Goal: Task Accomplishment & Management: Use online tool/utility

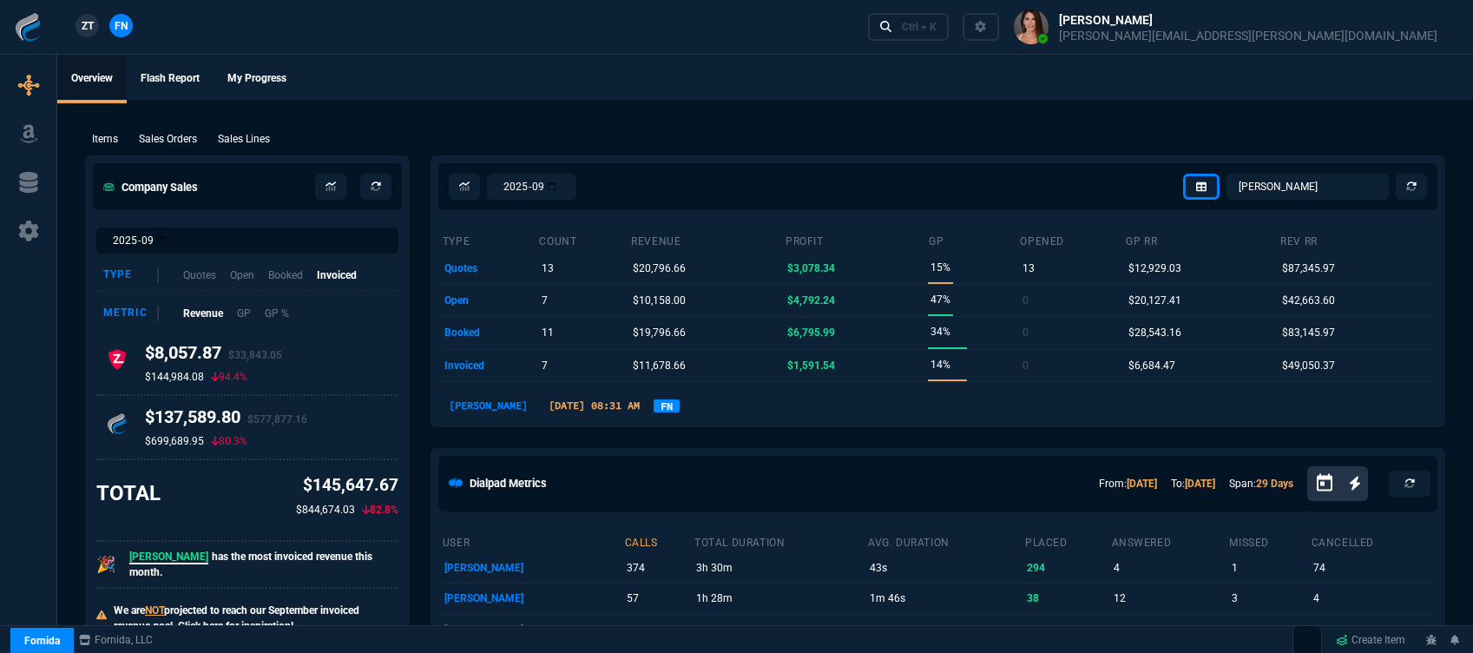
select select "12: [PERSON_NAME]"
click at [949, 30] on link "Ctrl + K" at bounding box center [909, 26] width 82 height 27
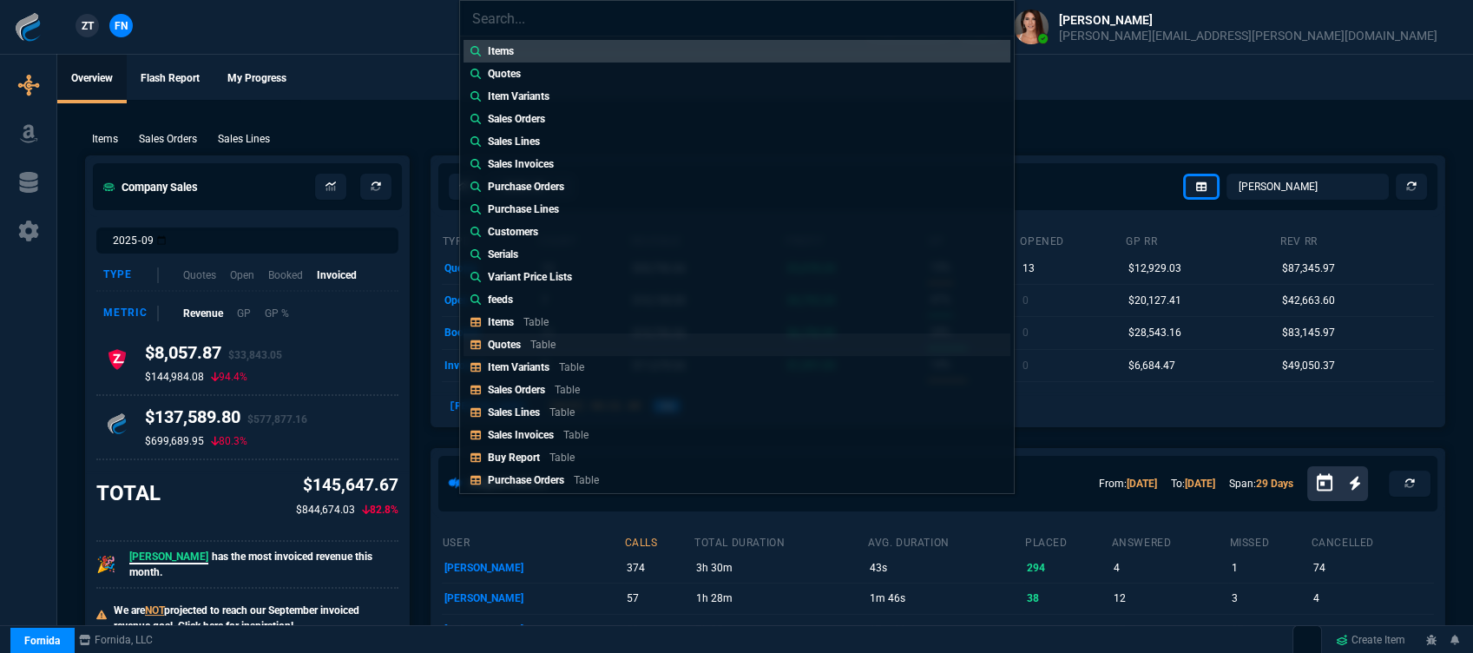
click at [599, 344] on link "Quotes Table" at bounding box center [736, 344] width 547 height 23
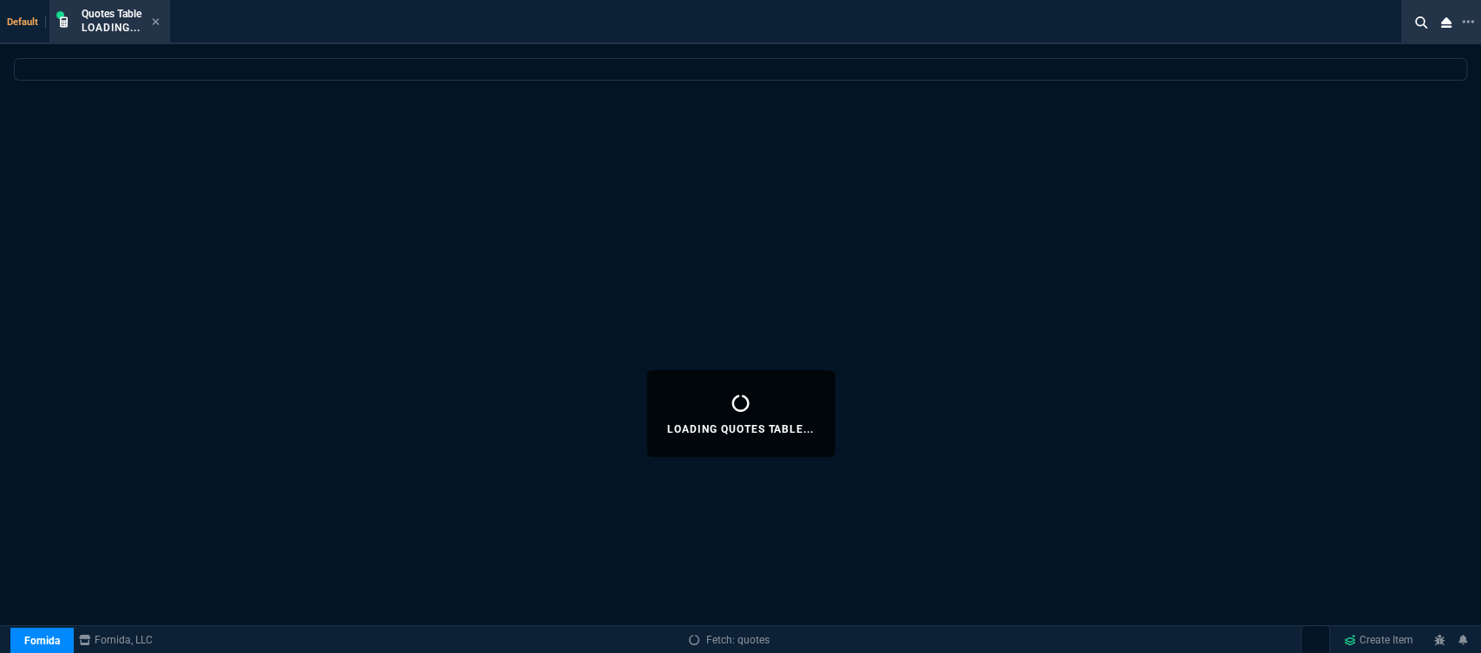
select select
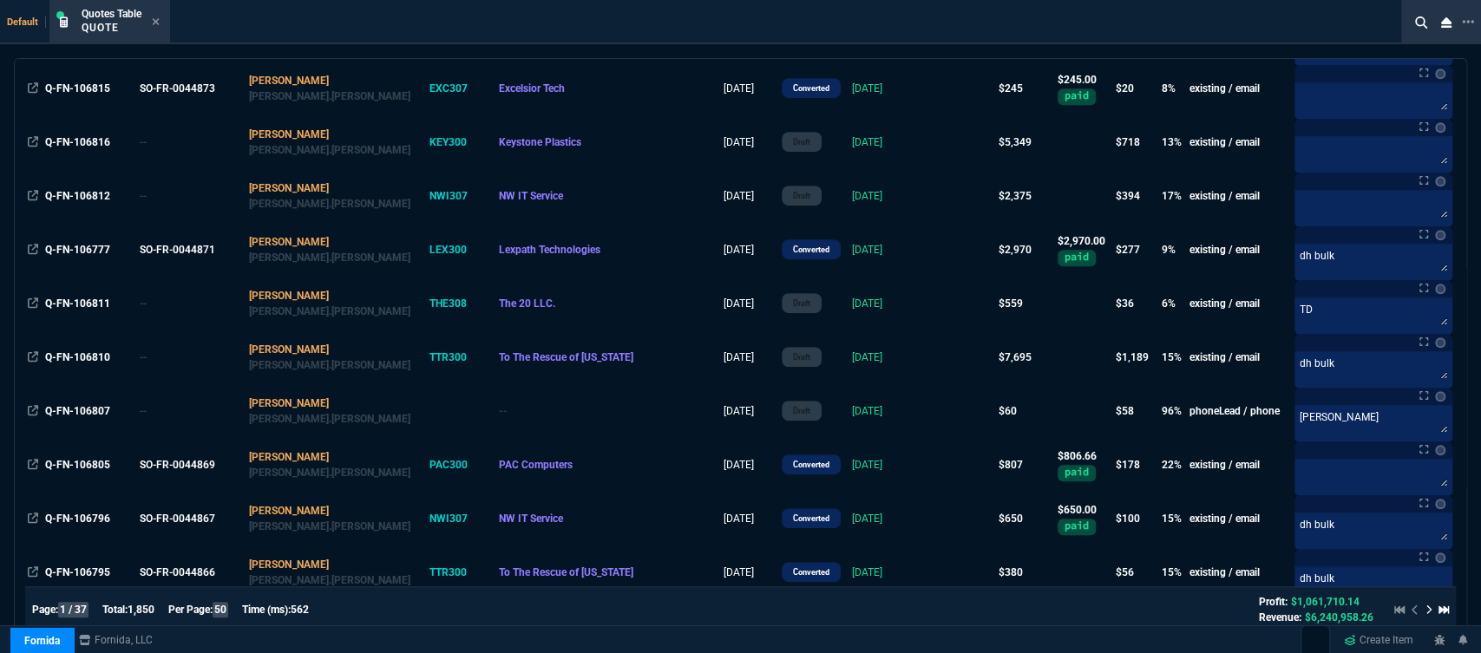
scroll to position [1060, 0]
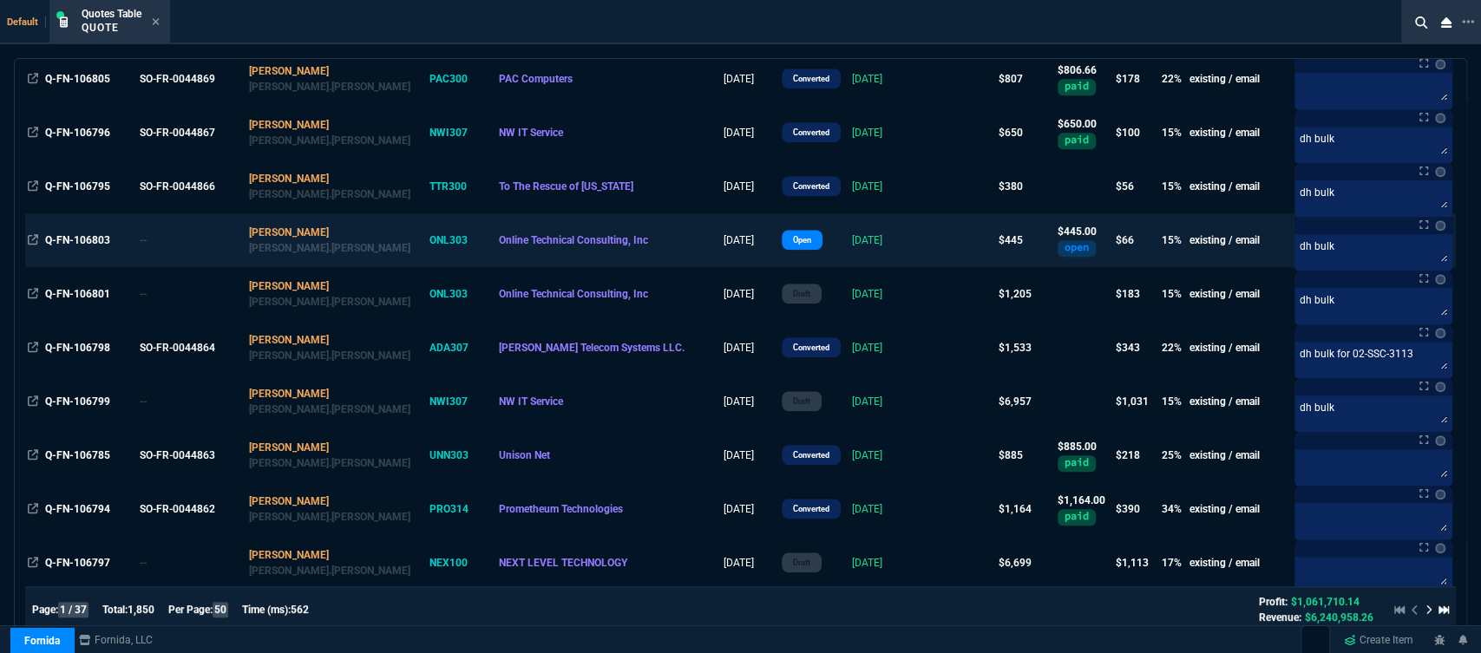
click at [923, 238] on td at bounding box center [959, 240] width 73 height 54
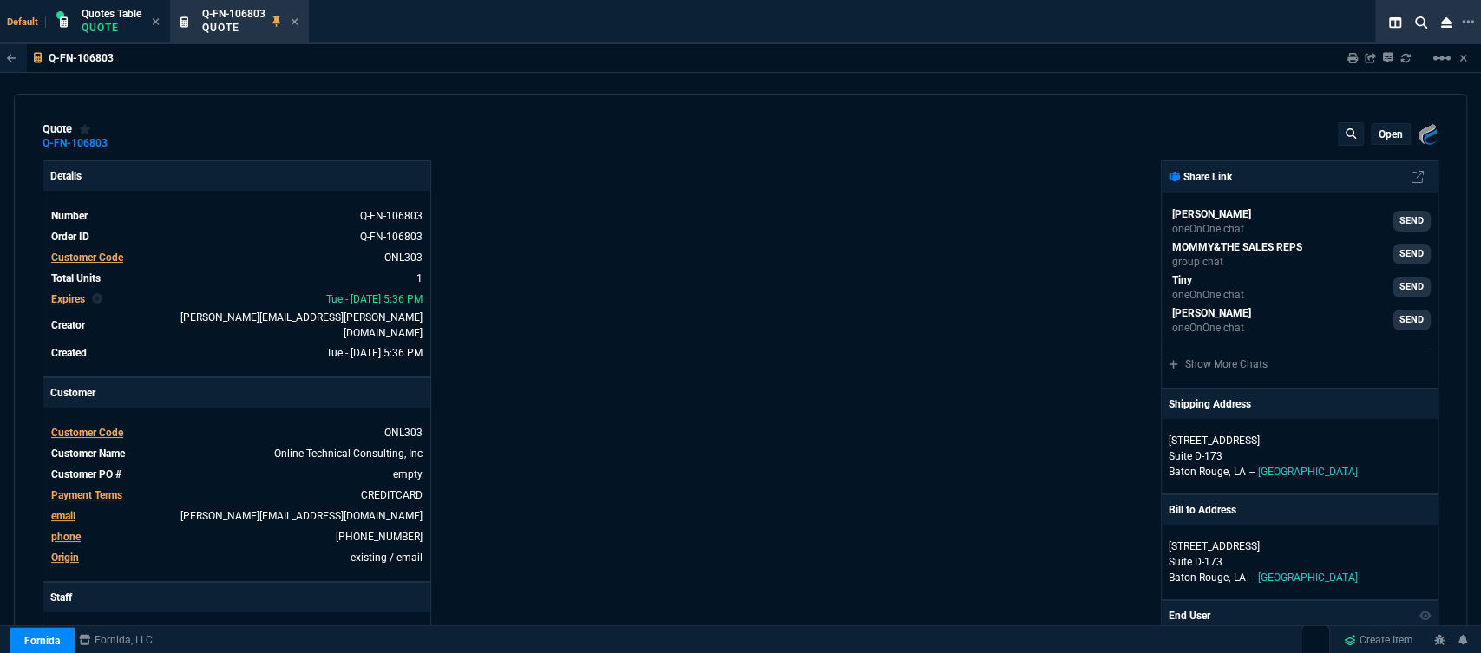
type input "19"
type input "86"
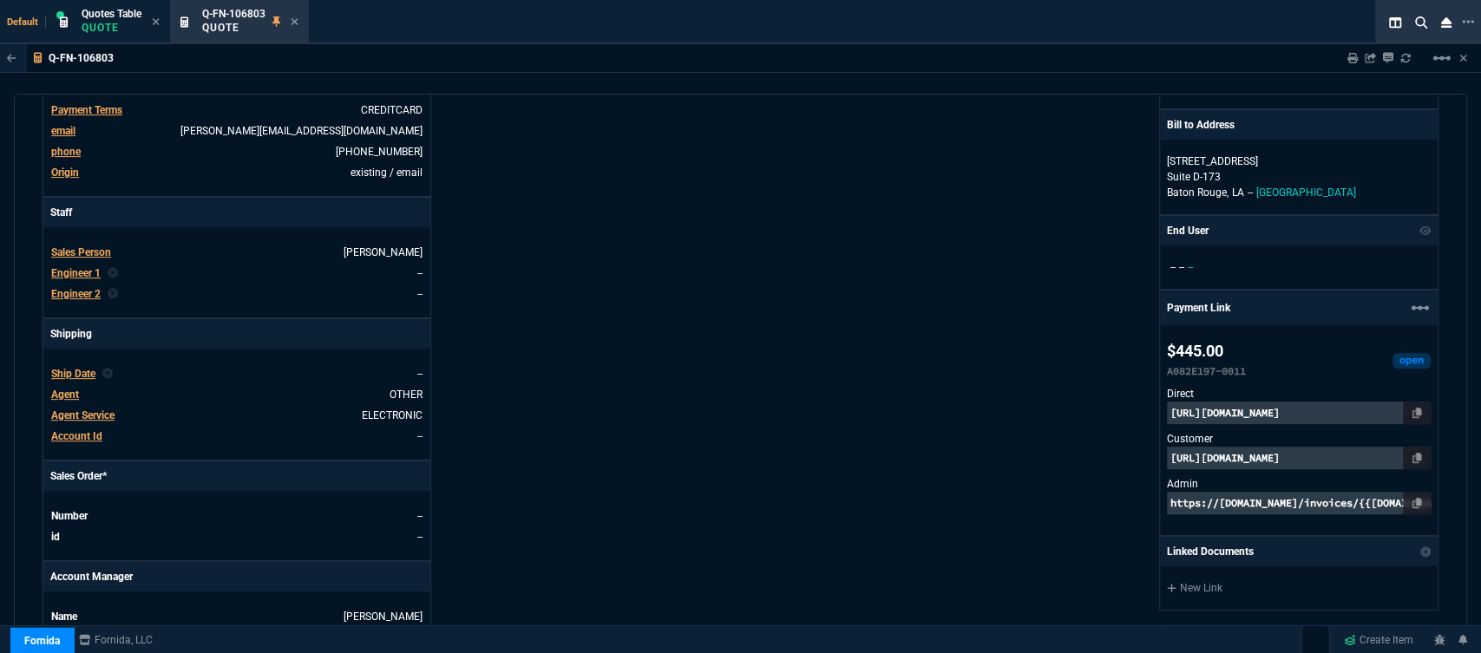
type input "590"
type input "25"
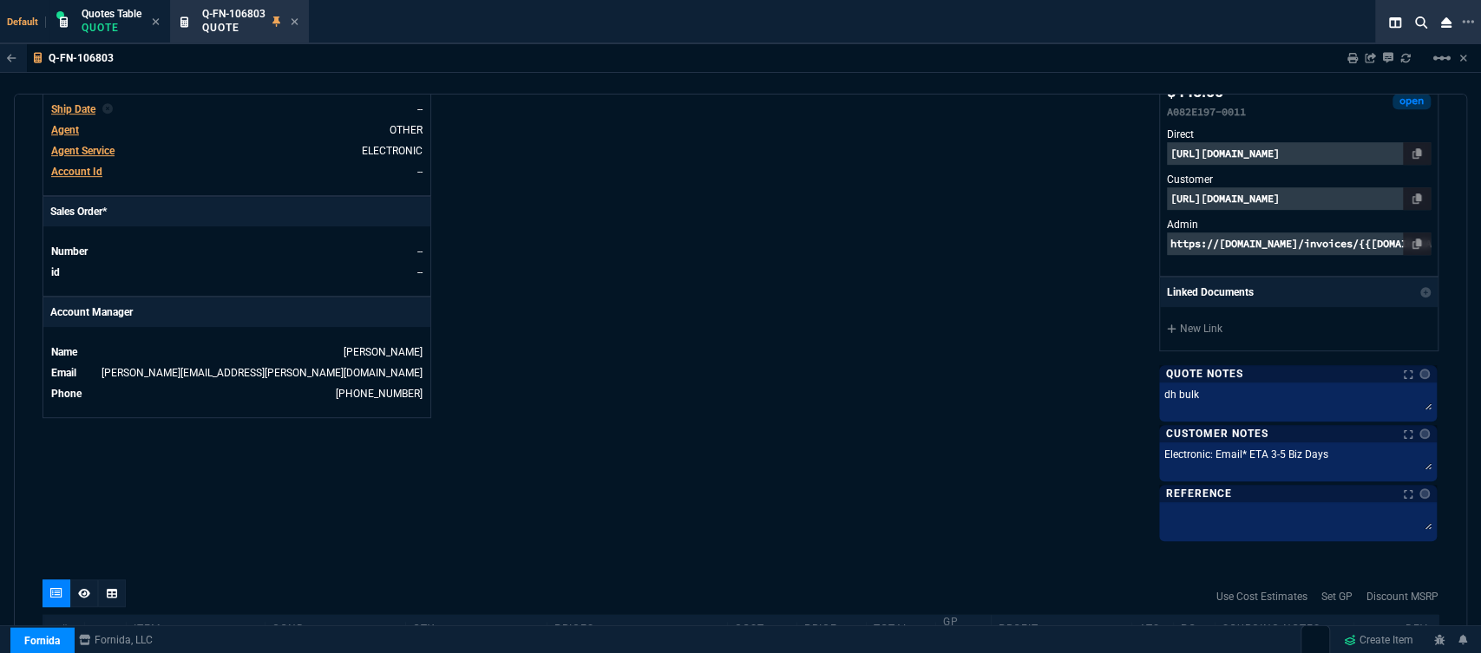
scroll to position [674, 0]
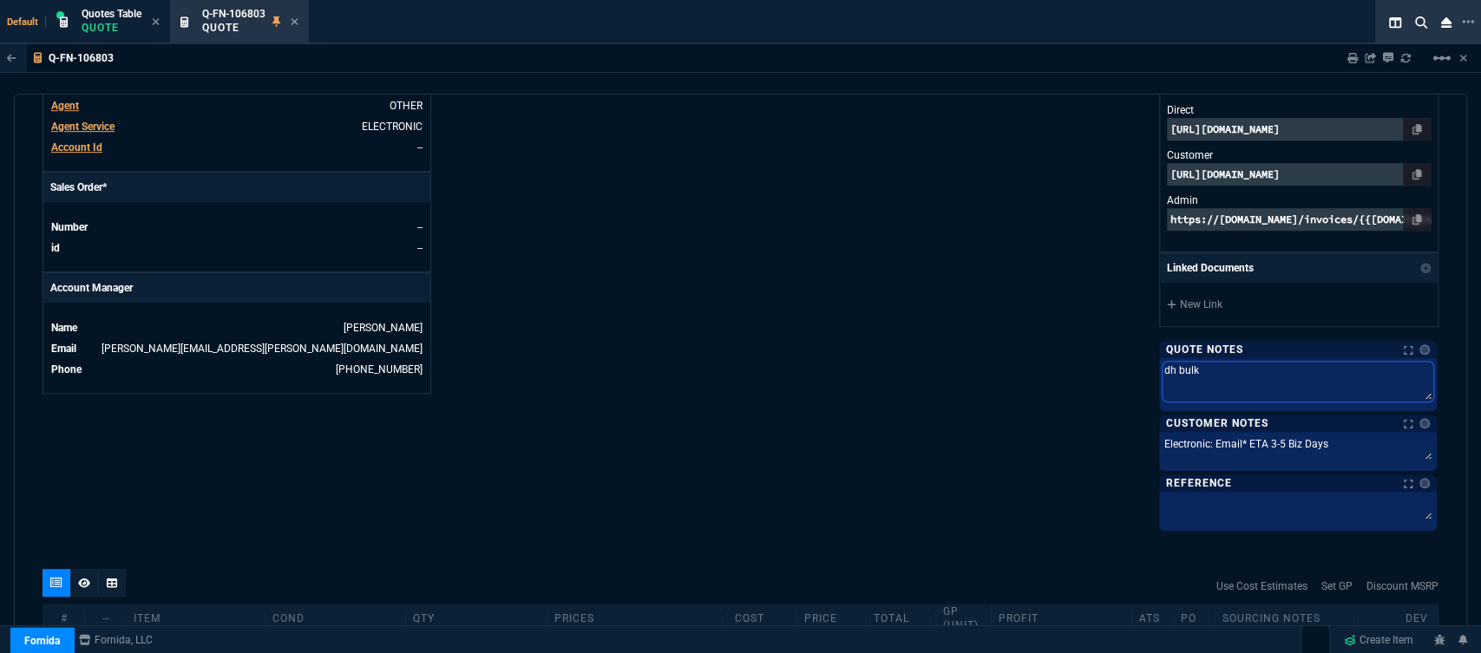
drag, startPoint x: 1119, startPoint y: 375, endPoint x: 1078, endPoint y: 375, distance: 41.7
click at [1078, 375] on div "Fornida, LLC 2609 Technology Dr Suite 300 Plano, TX 75074 Share Link Steven Hua…" at bounding box center [1090, 6] width 699 height 1041
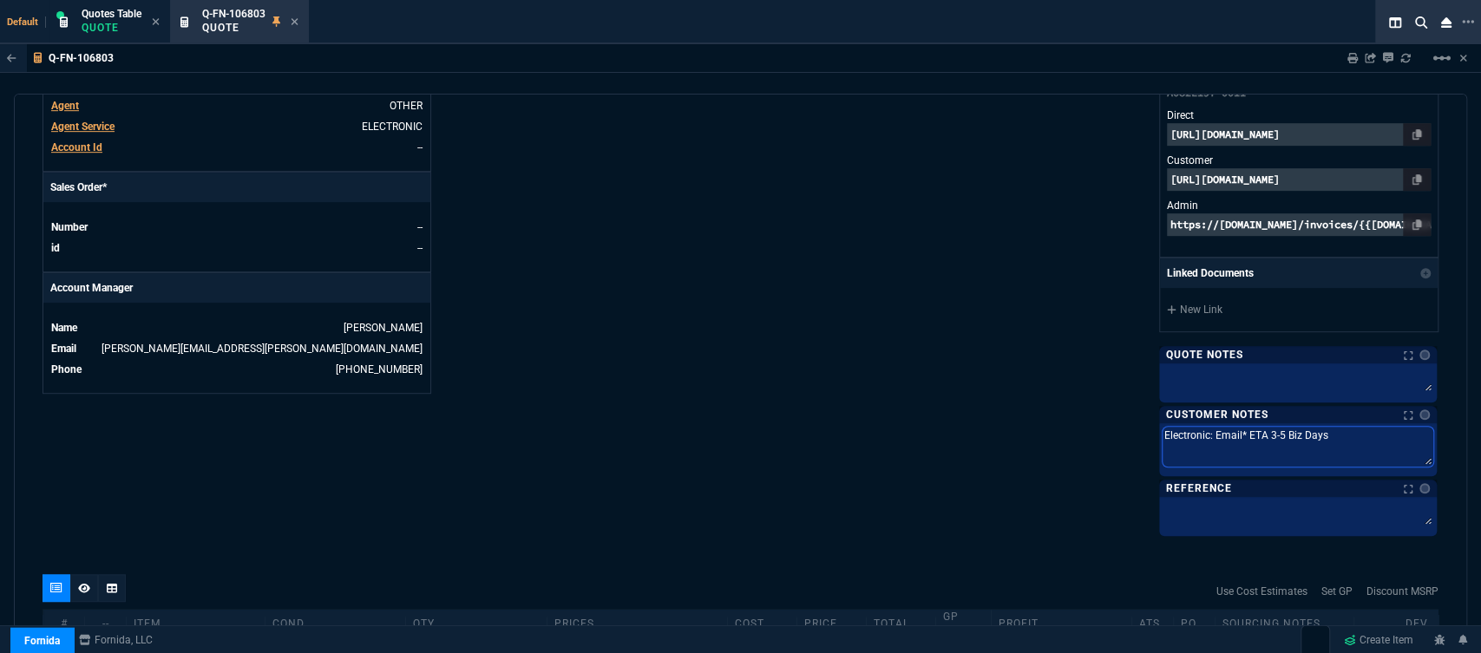
click at [1332, 441] on textarea "Electronic: Email* ETA 3-5 Biz Days" at bounding box center [1298, 447] width 271 height 40
type textarea "Electronic: Email* ETA 3-5 Biz Day"
type textarea "Electronic: Email* ETA 3-5 Biz Da"
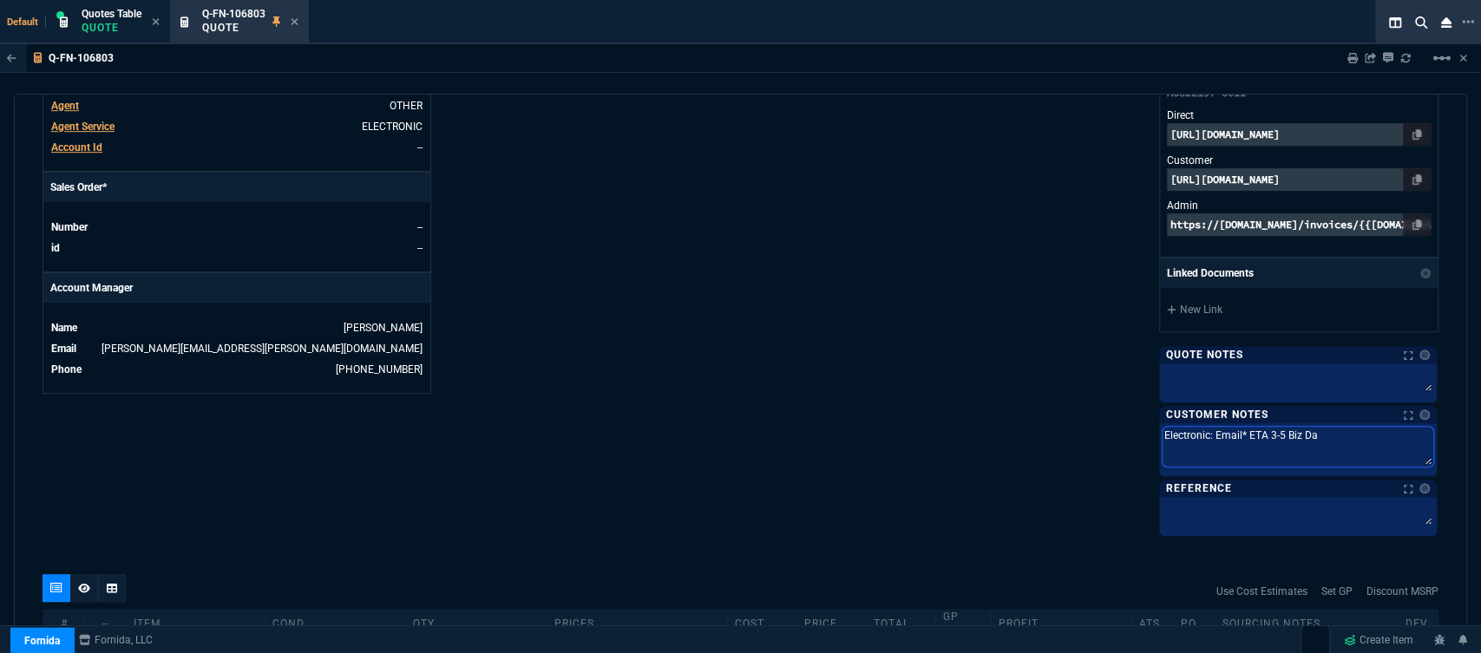
type textarea "Electronic: Email* ETA 3-5 Biz D"
type textarea "Electronic: Email* ETA 3-5 Biz"
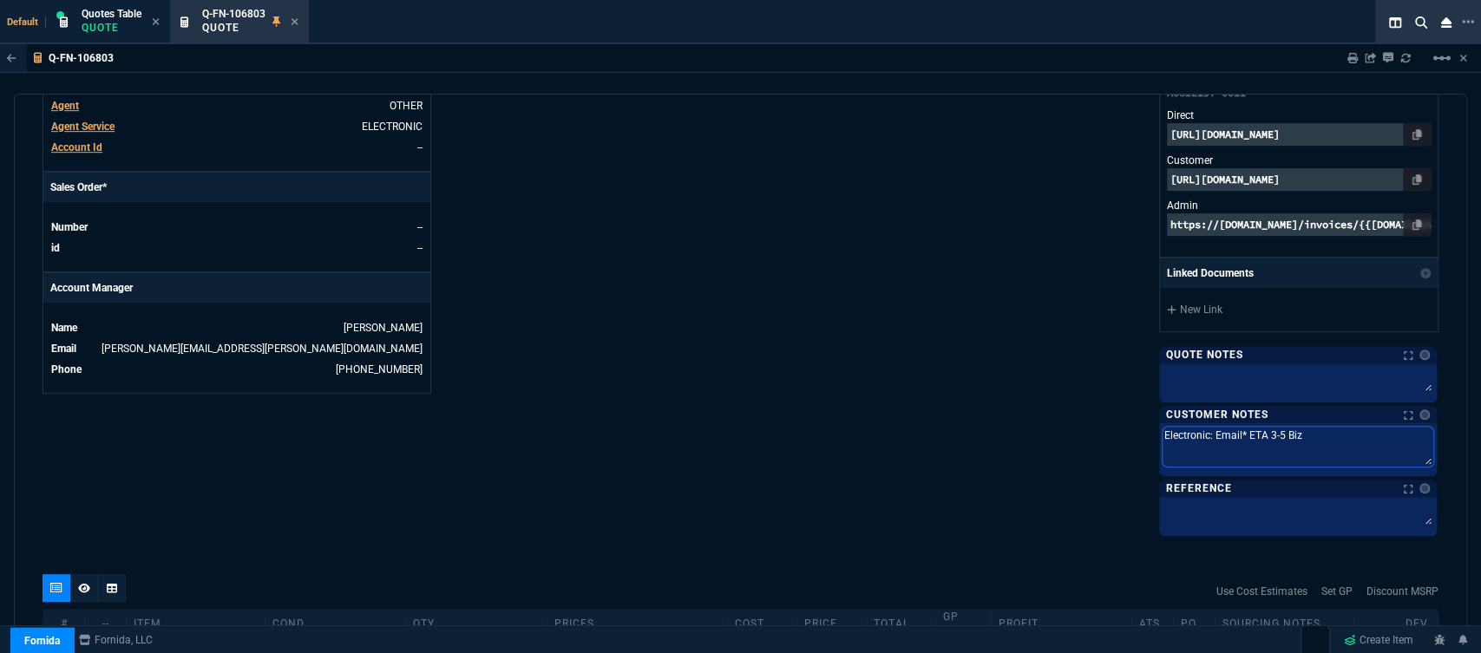
type textarea "Electronic: Email* ETA 3-5 Biz"
type textarea "Electronic: Email* ETA 3-5 Bi"
type textarea "Electronic: Email* ETA 3-5 B"
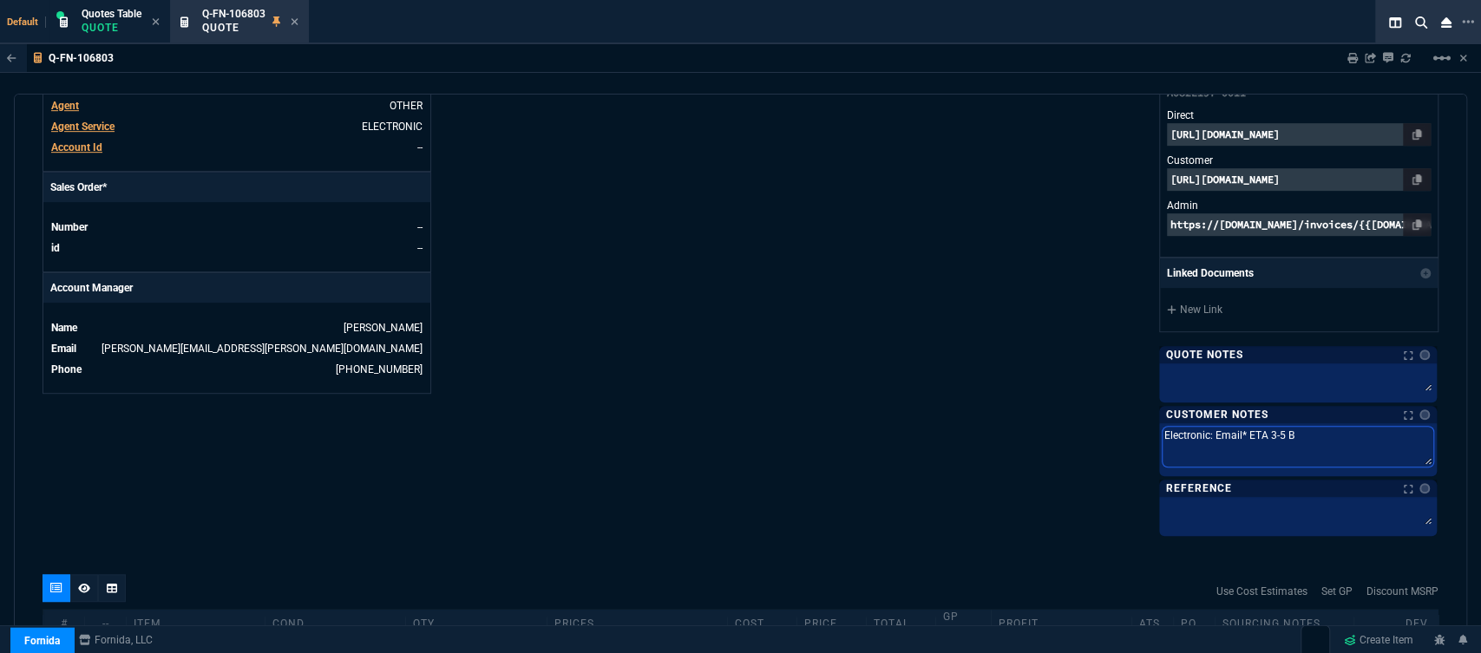
type textarea "Electronic: Email* ETA 3-5"
type textarea "Electronic: Email* ETA 3-"
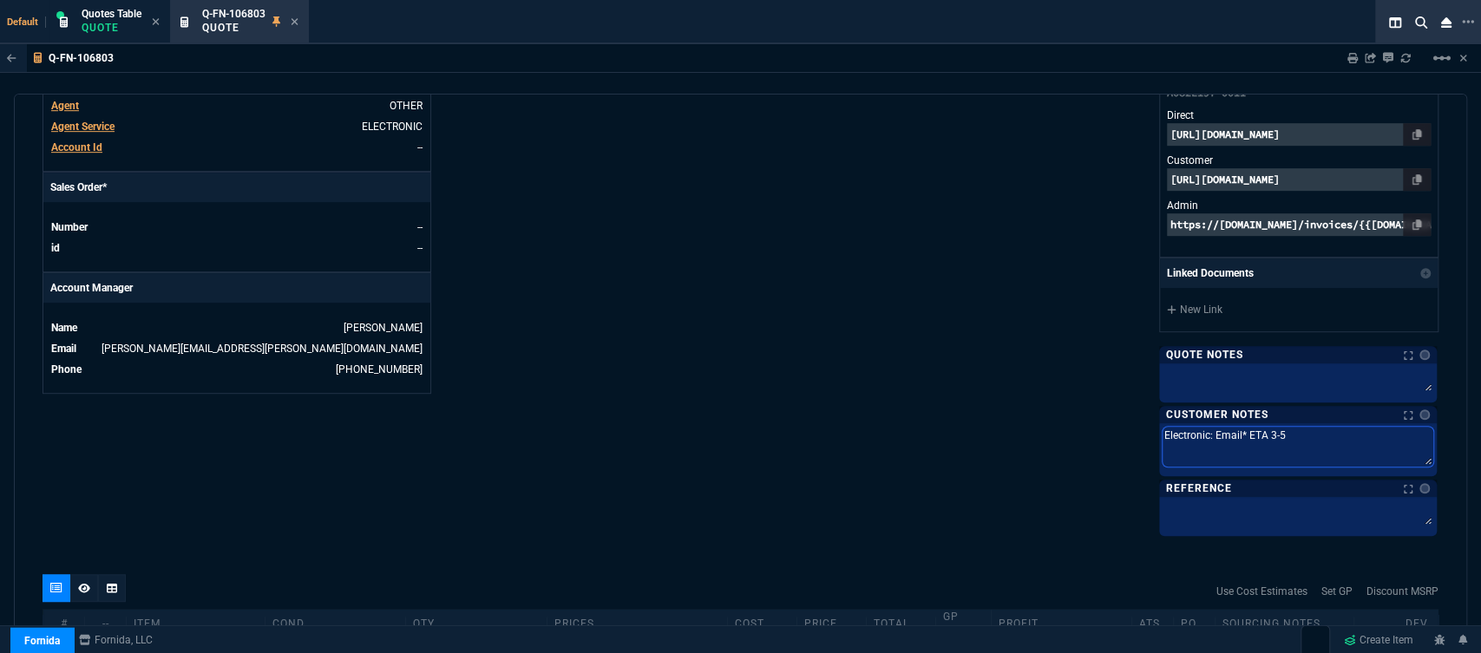
type textarea "Electronic: Email* ETA 3-"
type textarea "Electronic: Email* ETA 3"
type textarea "Electronic: Email* ETA"
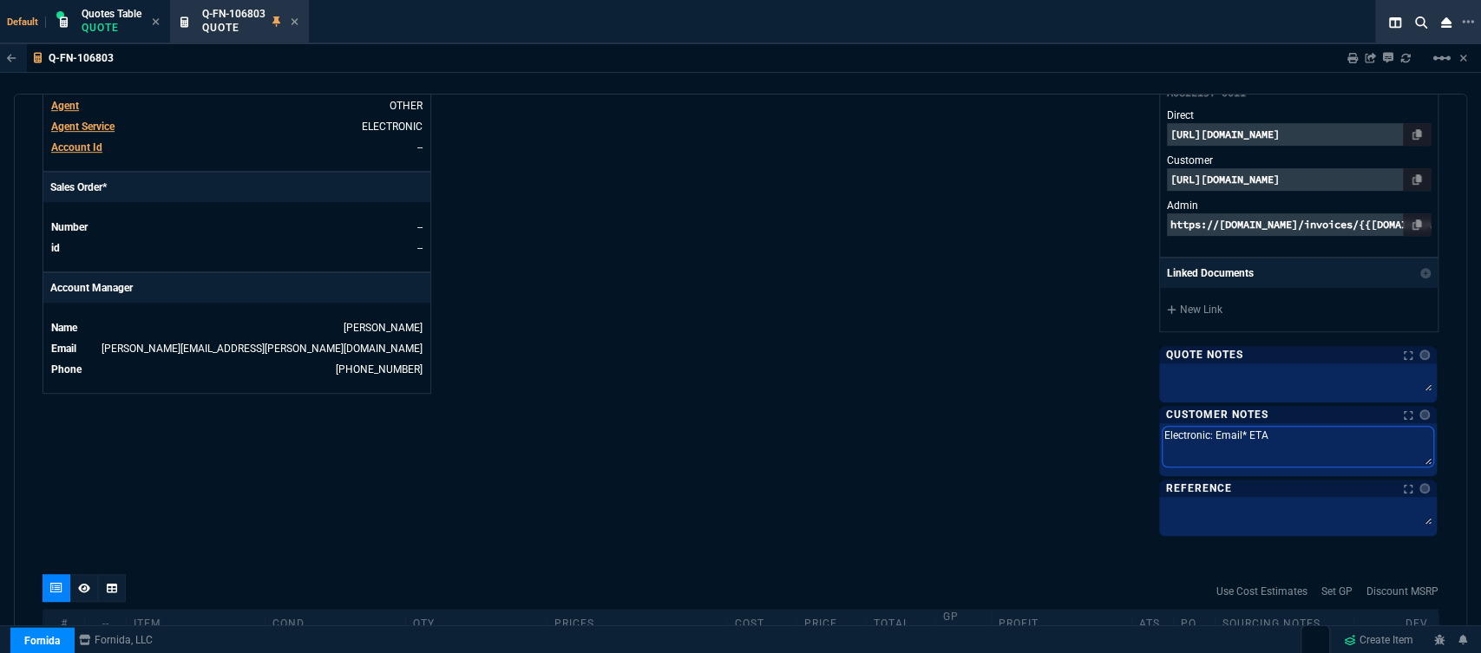
type textarea "Electronic: Email* ETA"
type textarea "Electronic: Email* ET"
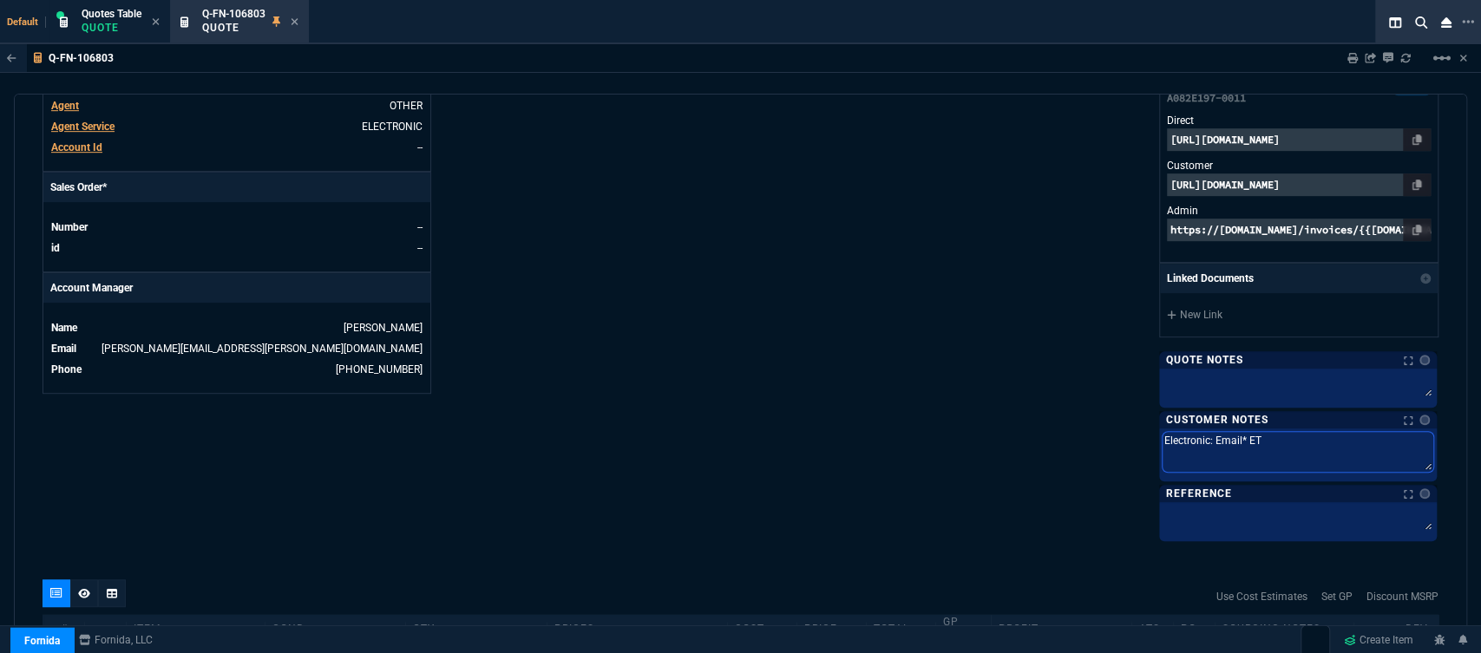
type textarea "Electronic: Email* E"
type textarea "Electronic: Email*"
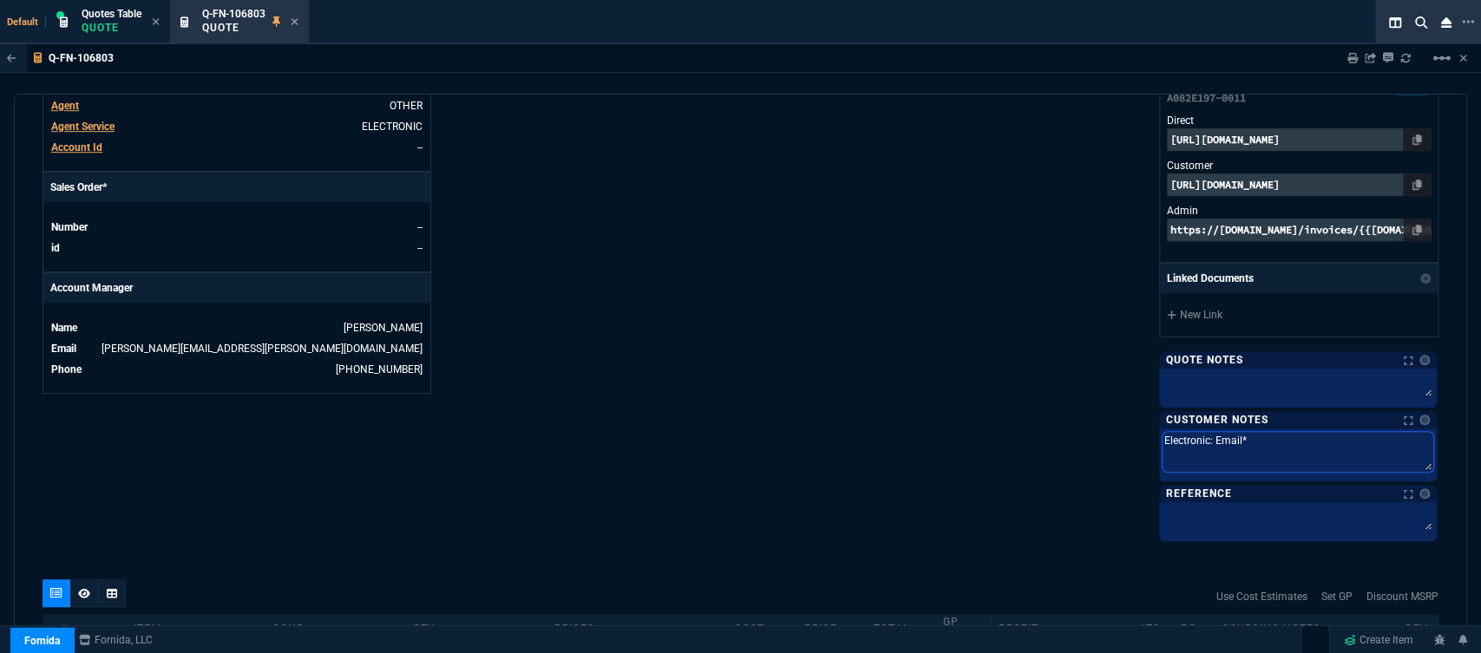
type textarea "Electronic: Email*"
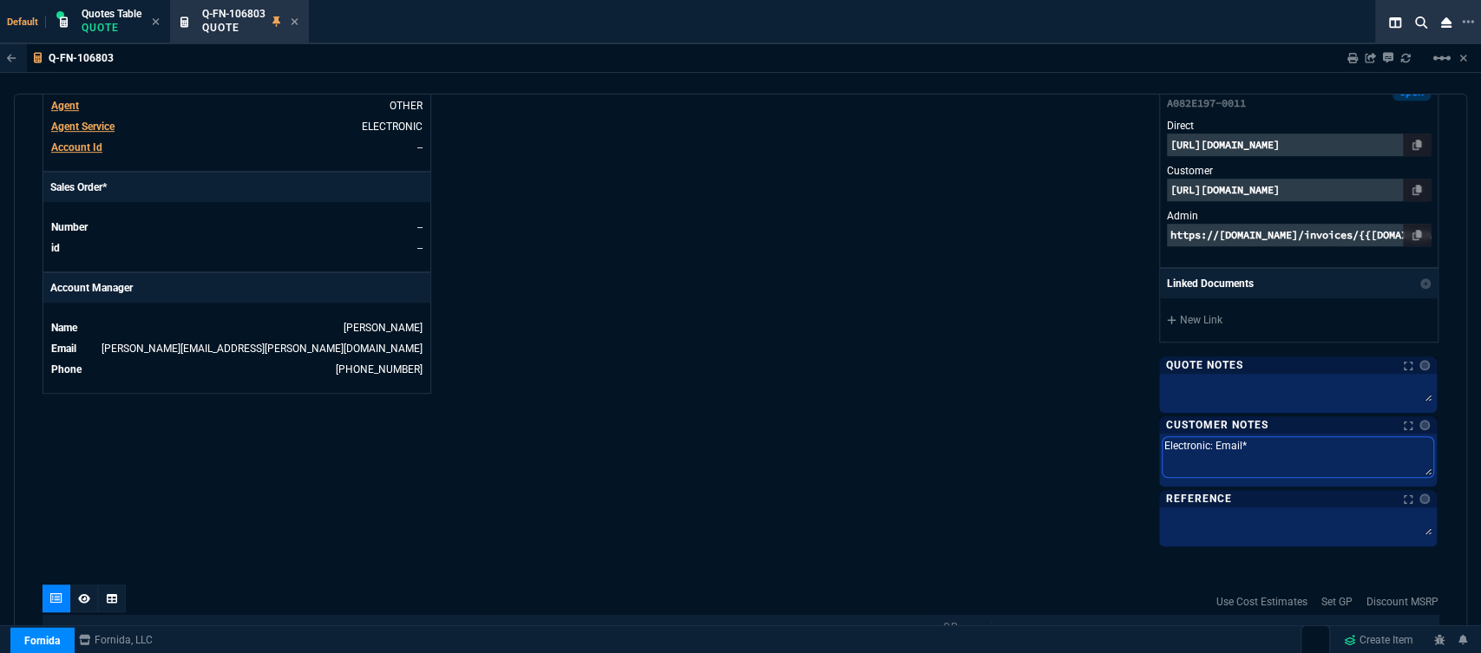
type textarea "Electronic: Email"
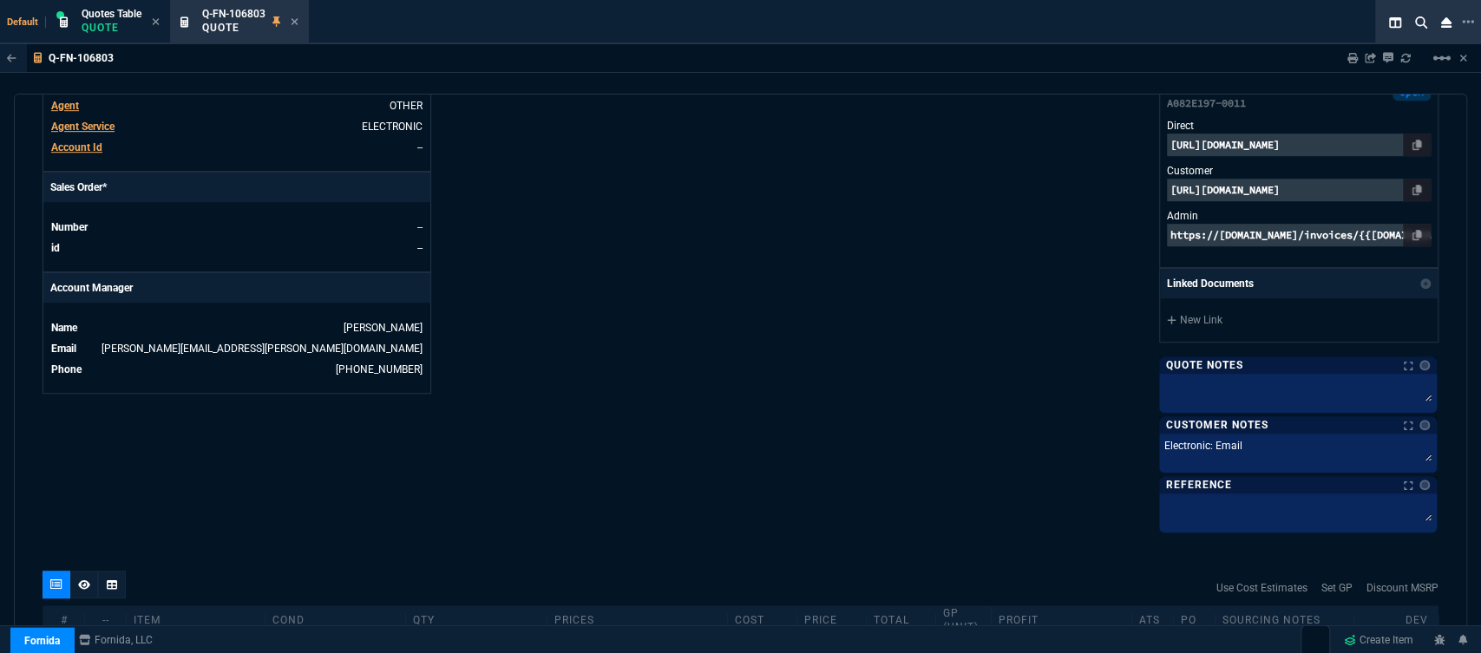
click at [791, 467] on div "Fornida, LLC 2609 Technology Dr Suite 300 Plano, TX 75074 Share Link Steven Hua…" at bounding box center [1090, 7] width 699 height 1043
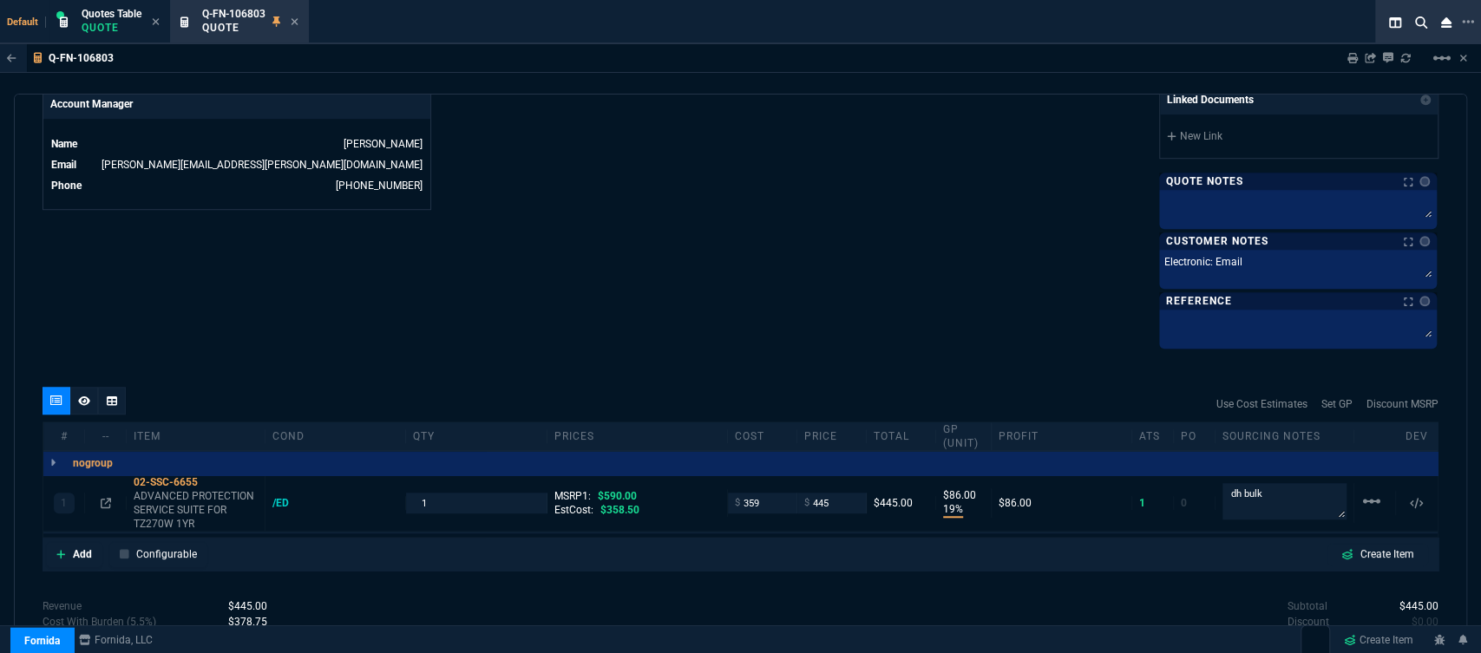
scroll to position [868, 0]
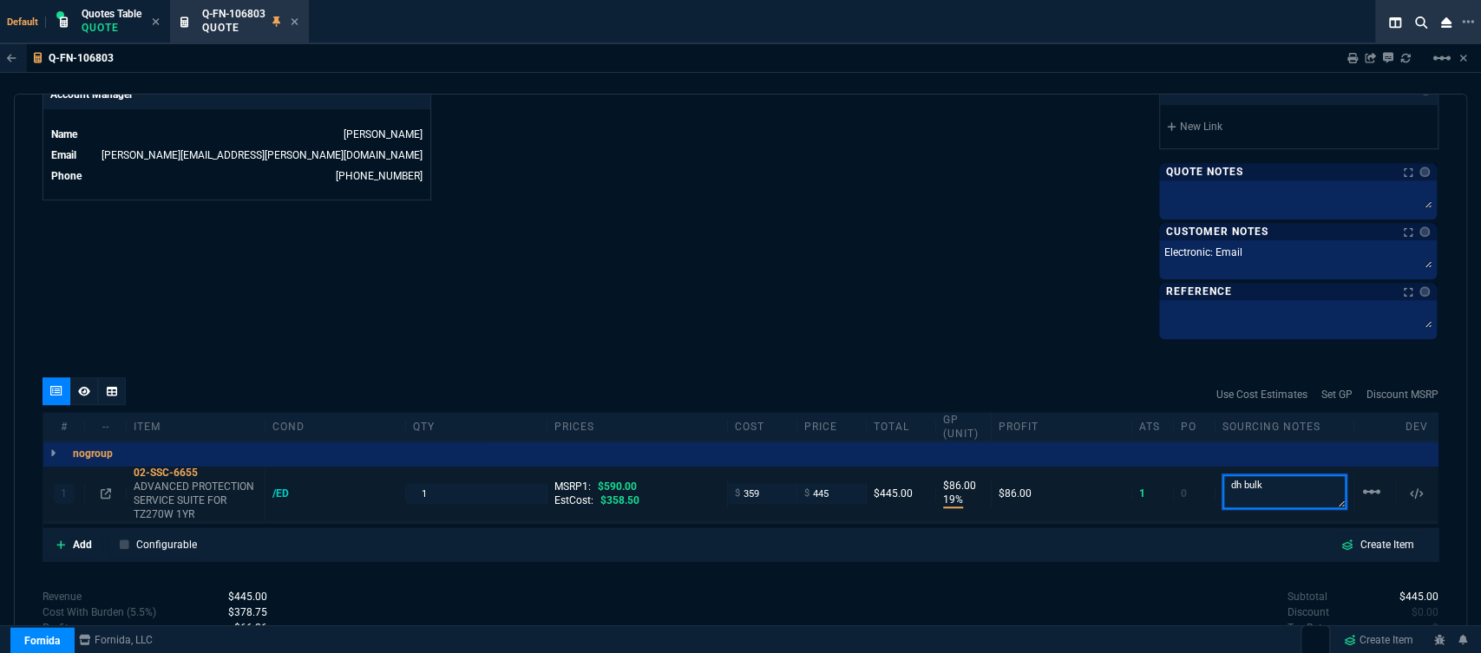
drag, startPoint x: 1227, startPoint y: 488, endPoint x: 1144, endPoint y: 481, distance: 83.6
click at [1144, 481] on div "1 02-SSC-6655 ADVANCED PROTECTION SERVICE SUITE FOR TZ270W 1YR /ED 1 MSRP1: $59…" at bounding box center [740, 494] width 1395 height 56
type textarea "email only pls"
click at [988, 342] on div "quote Q-FN-106803 Online Technical Consulting, Inc open Fornida, LLC 2609 Techn…" at bounding box center [741, 371] width 1454 height 555
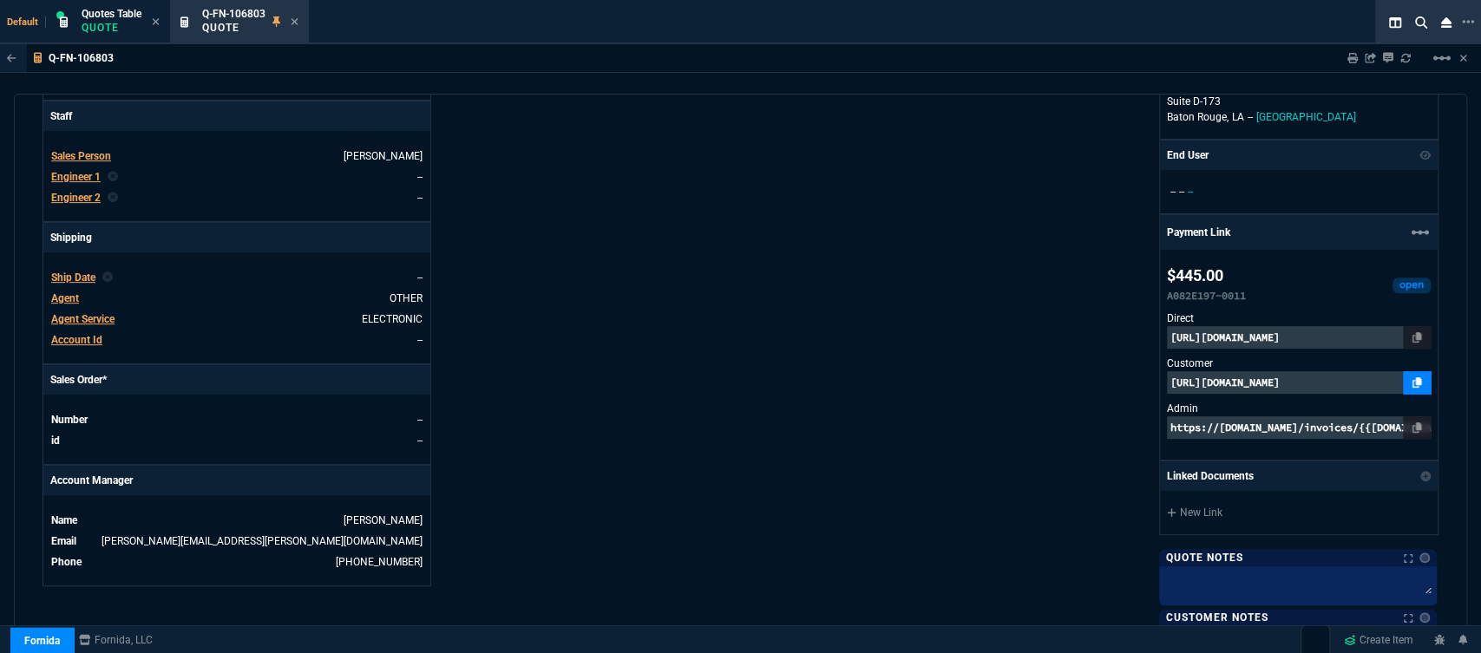
click at [1414, 378] on link at bounding box center [1417, 382] width 28 height 23
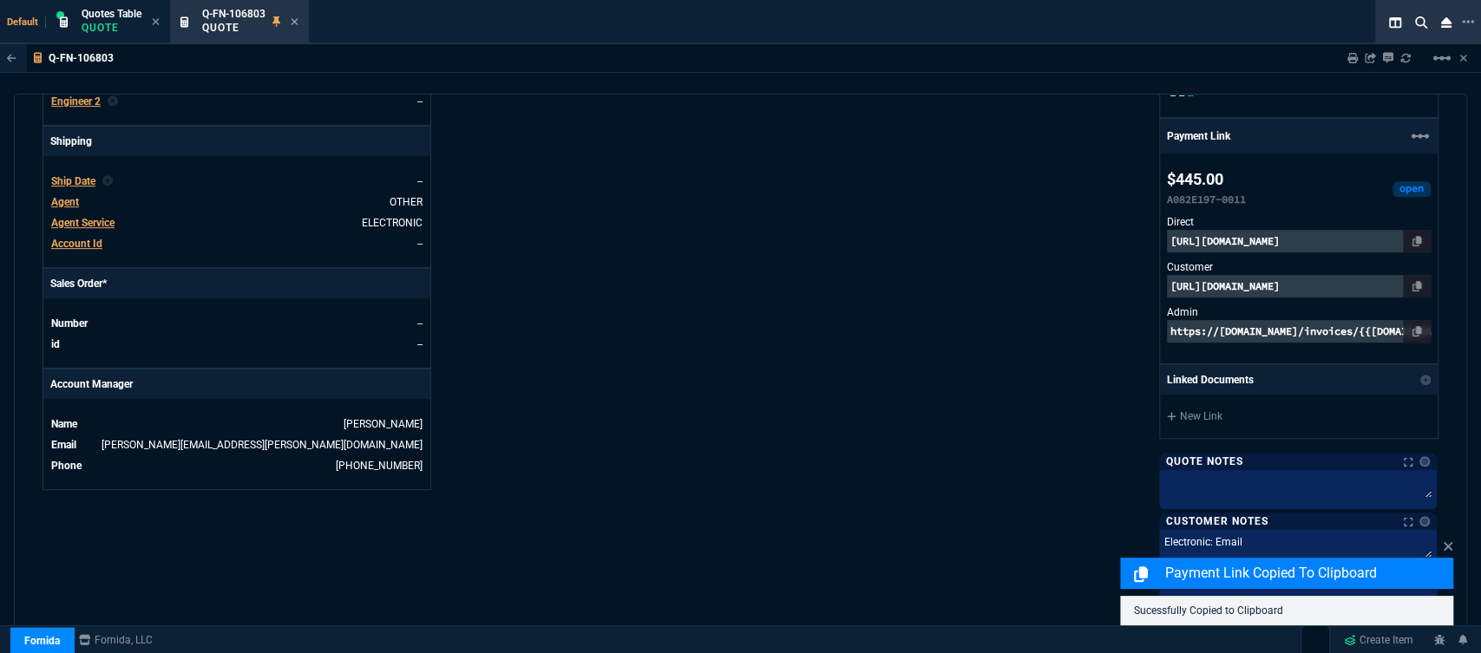
scroll to position [981, 0]
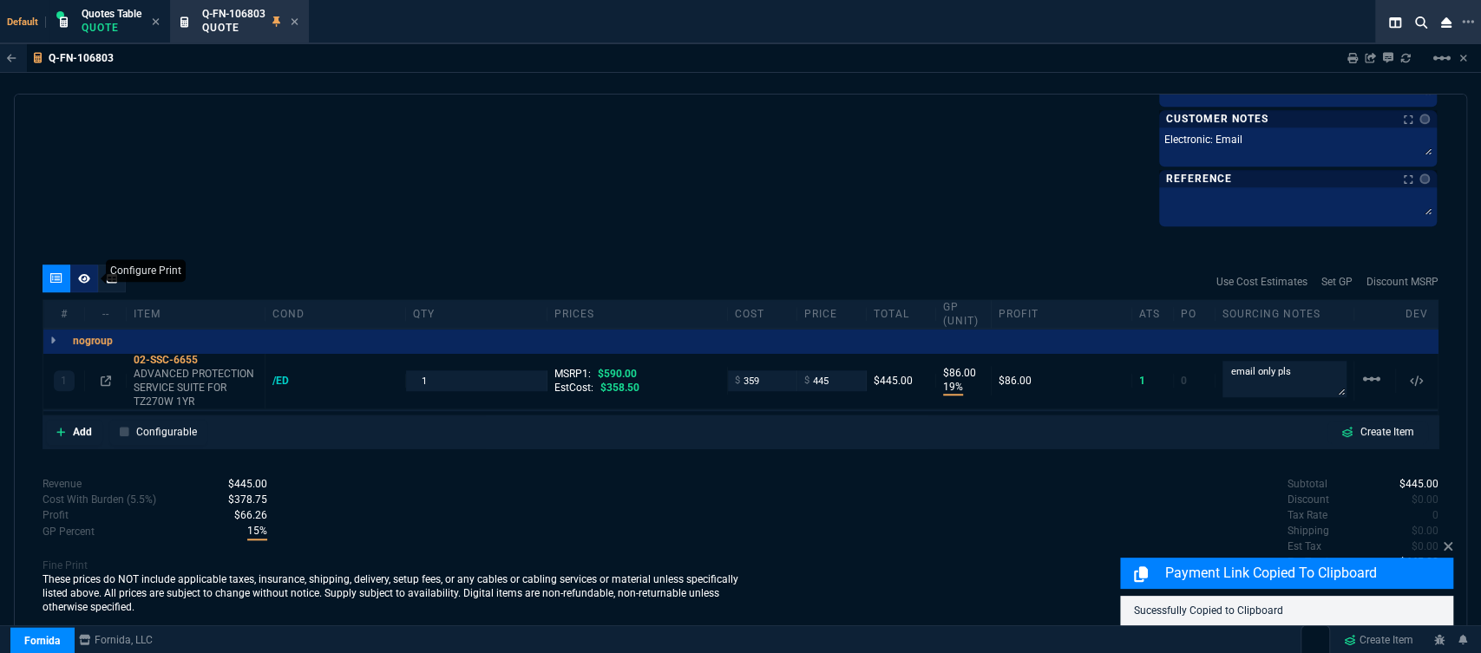
click at [82, 279] on icon at bounding box center [84, 278] width 12 height 10
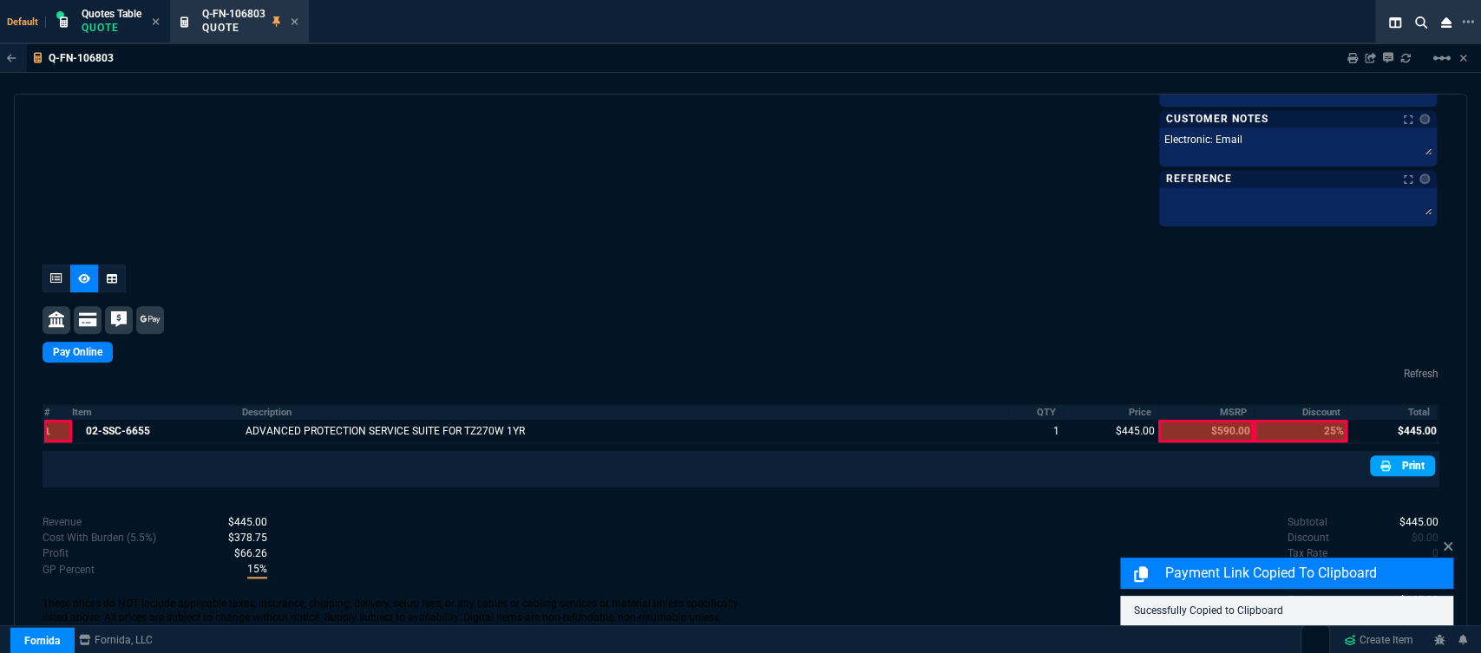
click at [1409, 463] on link "Print" at bounding box center [1402, 466] width 65 height 21
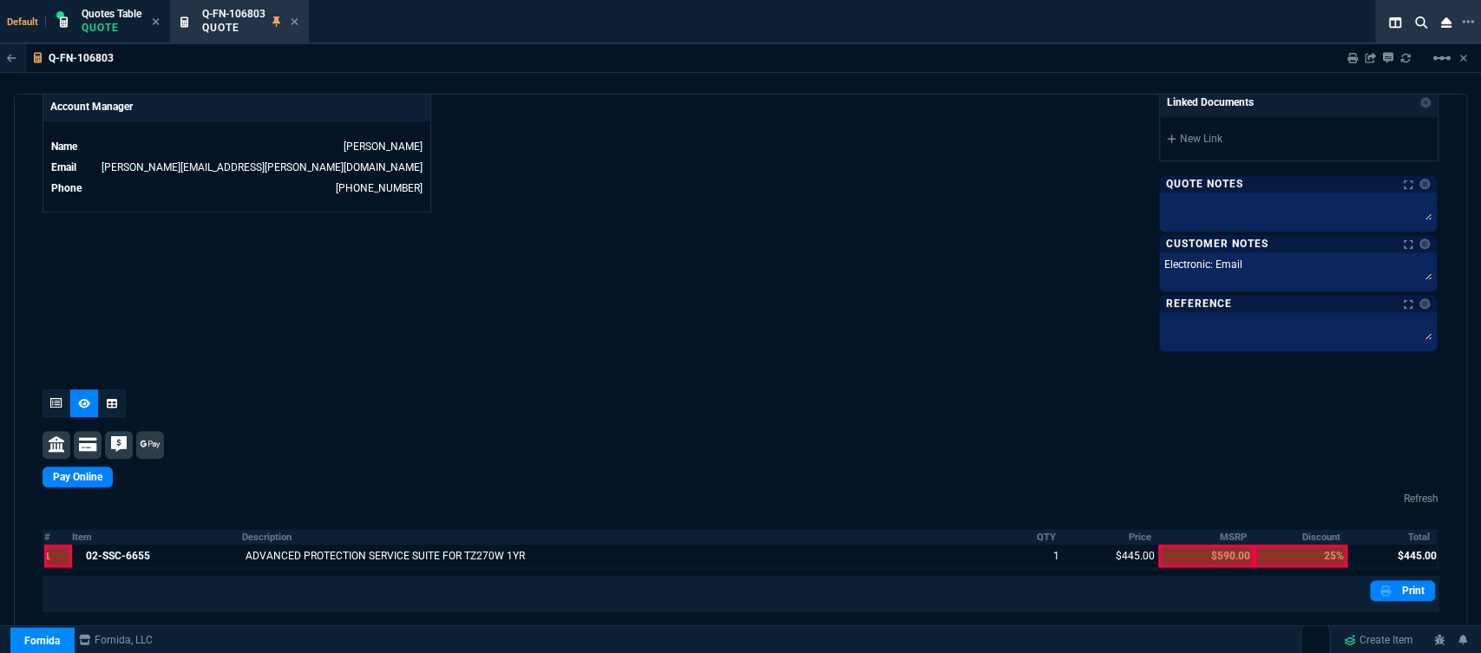
scroll to position [1004, 0]
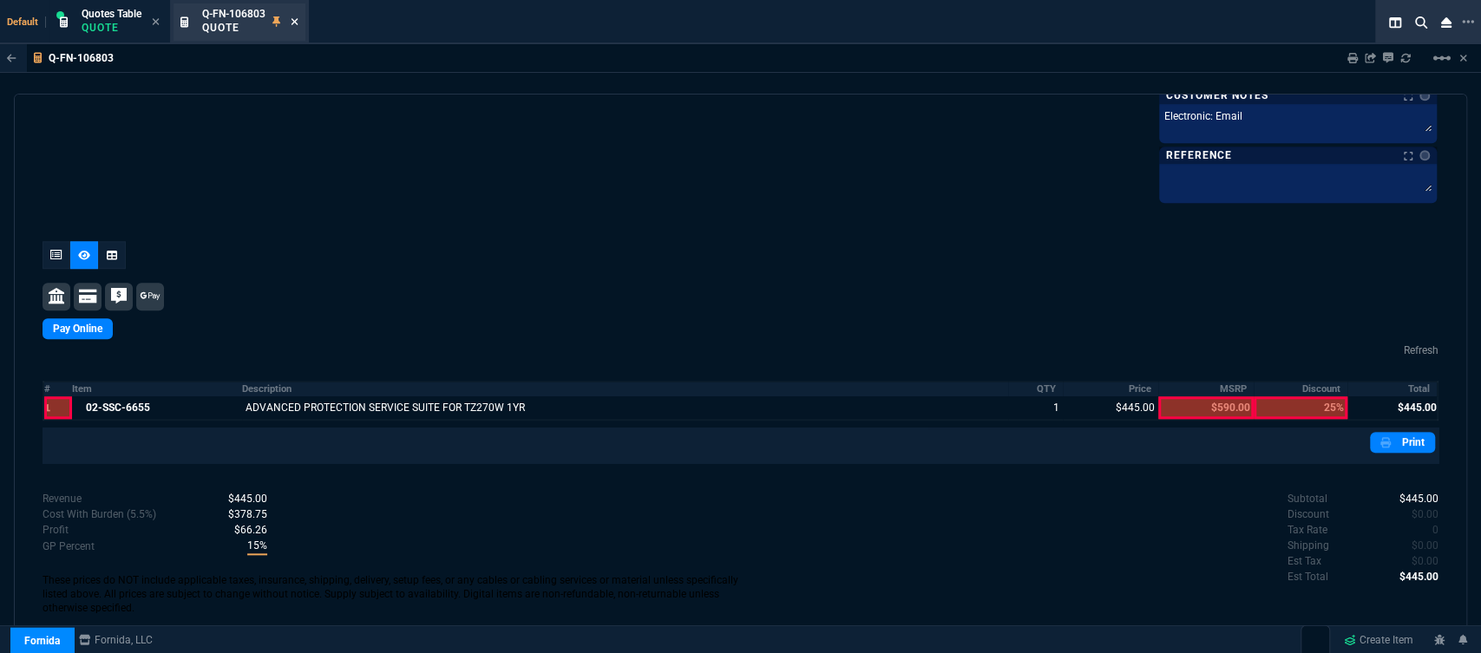
click at [295, 24] on icon at bounding box center [295, 21] width 8 height 10
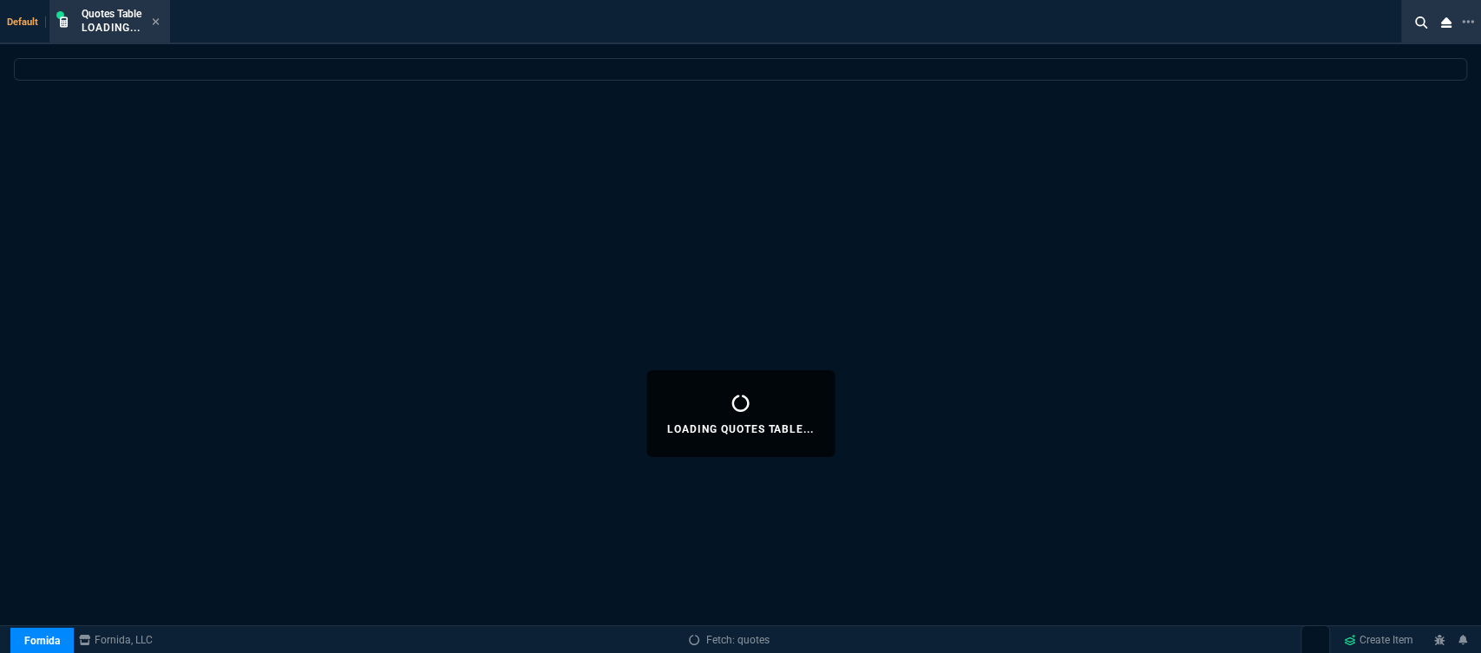
select select
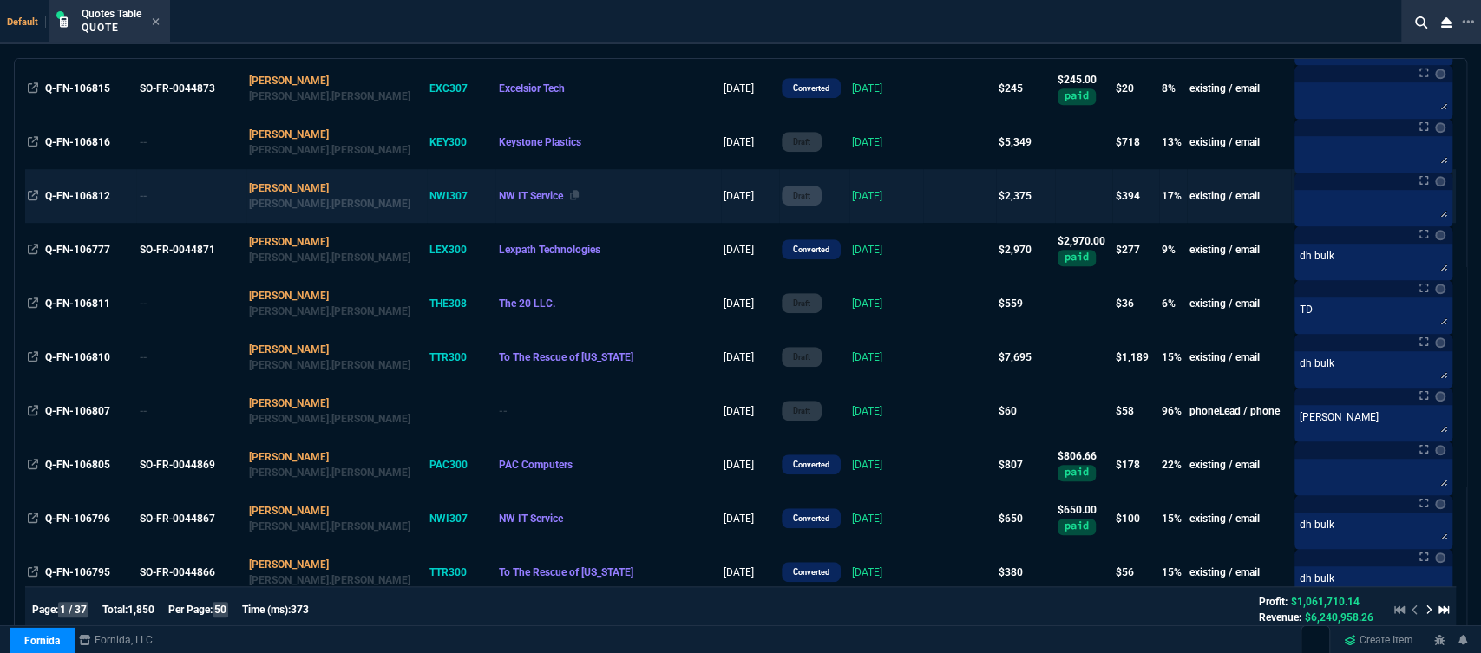
scroll to position [964, 0]
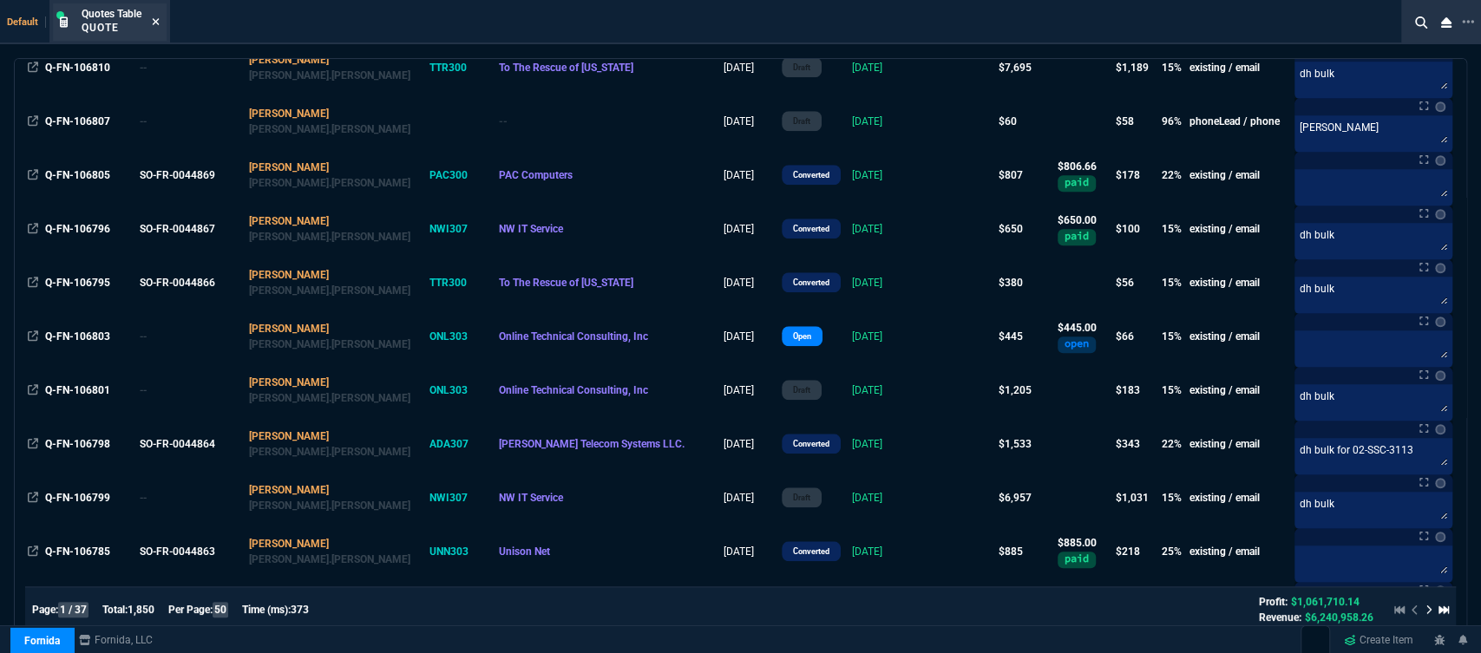
click at [155, 23] on icon at bounding box center [156, 21] width 8 height 10
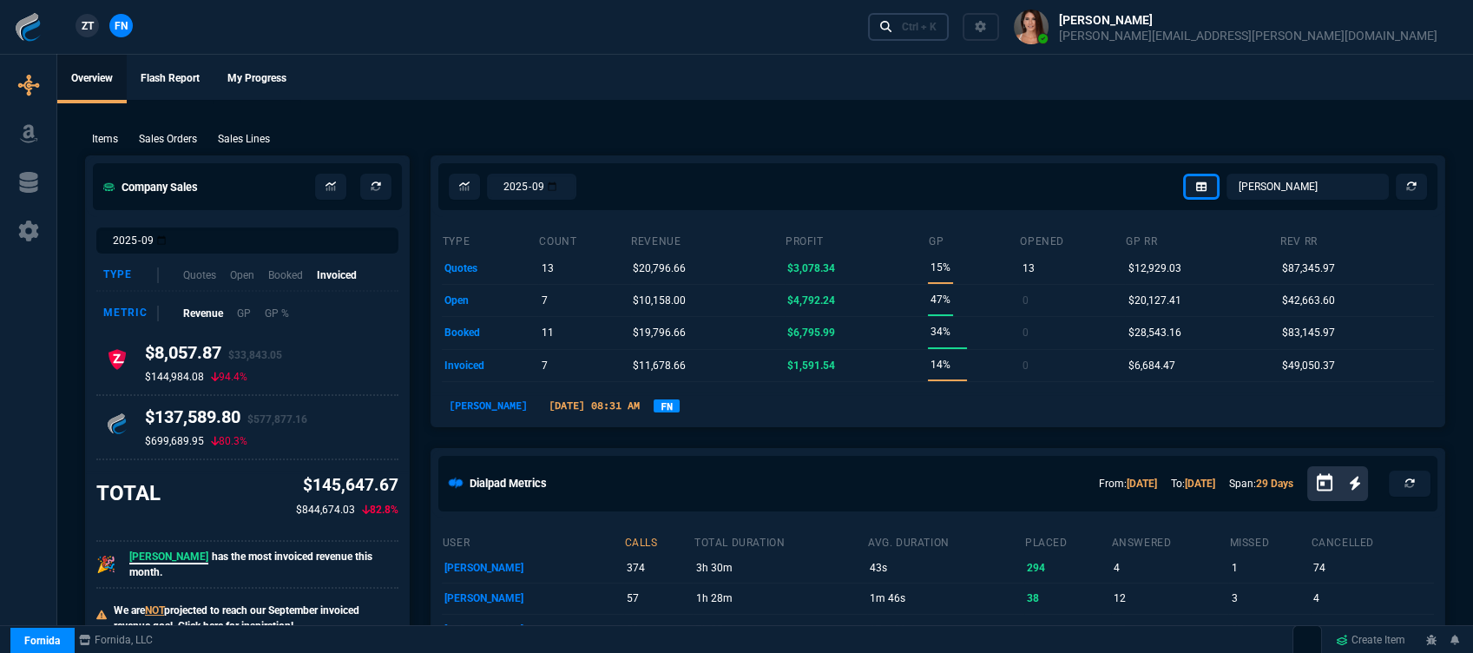
click at [936, 22] on div "Ctrl + K" at bounding box center [919, 27] width 35 height 14
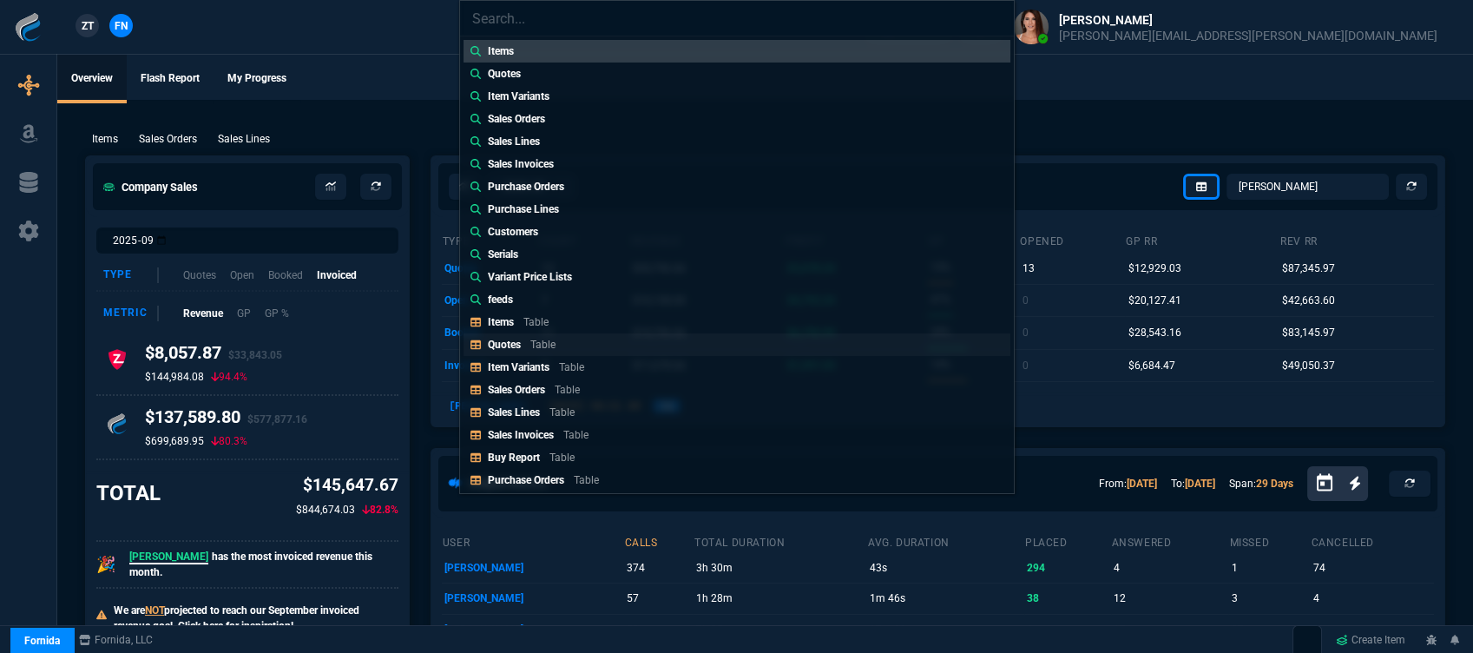
click at [528, 345] on div "Quotes Table" at bounding box center [525, 345] width 75 height 16
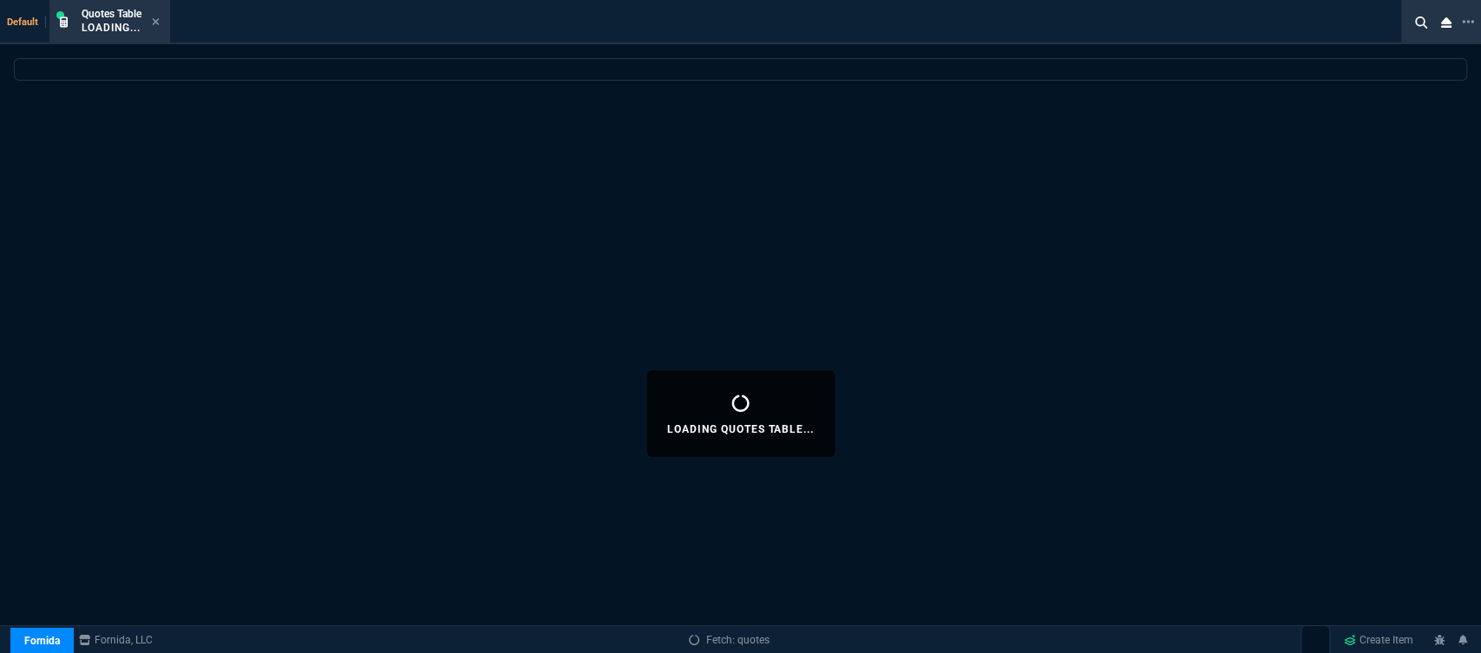
select select
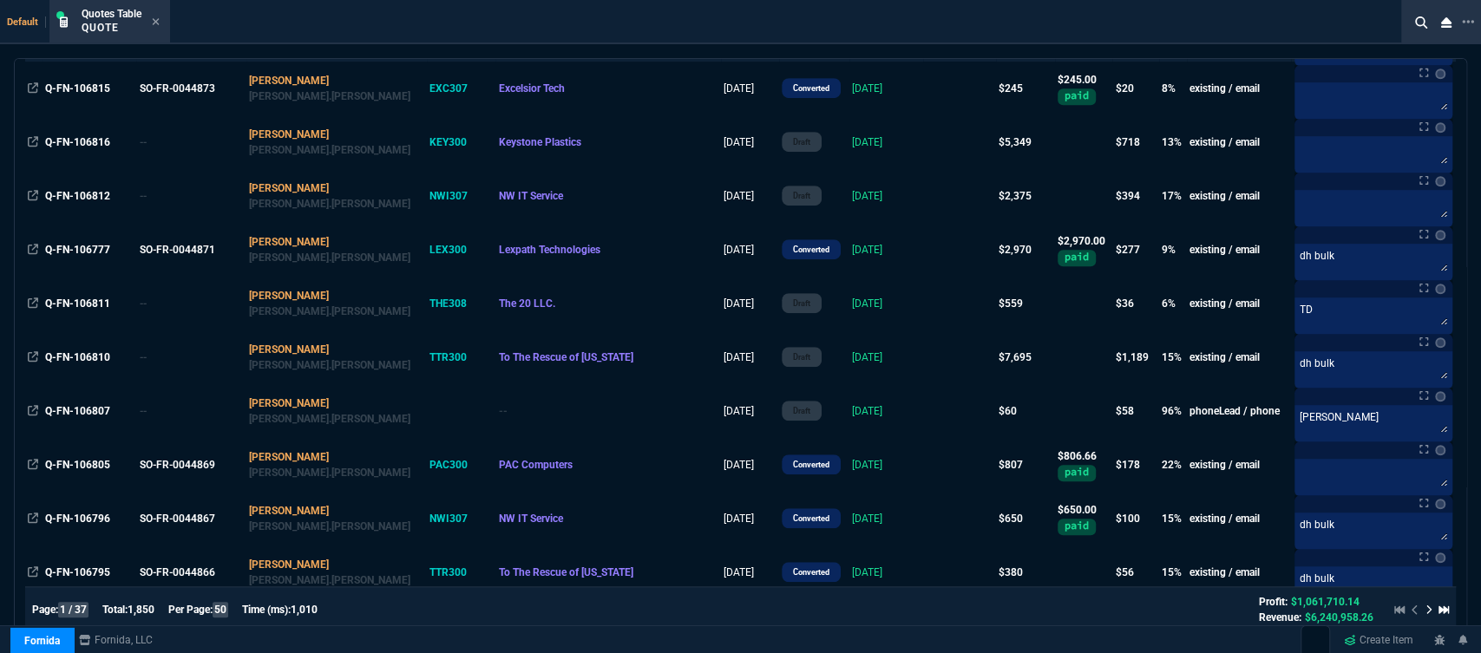
scroll to position [1060, 0]
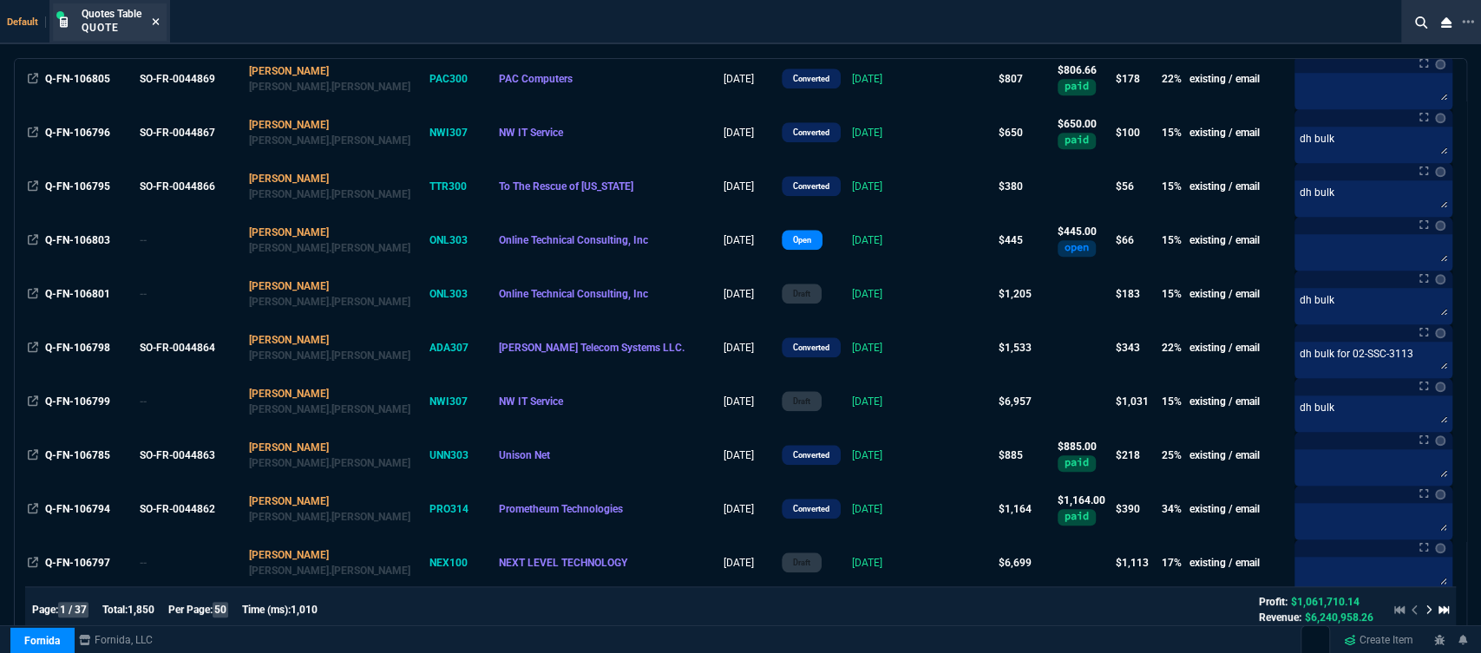
click at [156, 26] on icon at bounding box center [156, 21] width 8 height 10
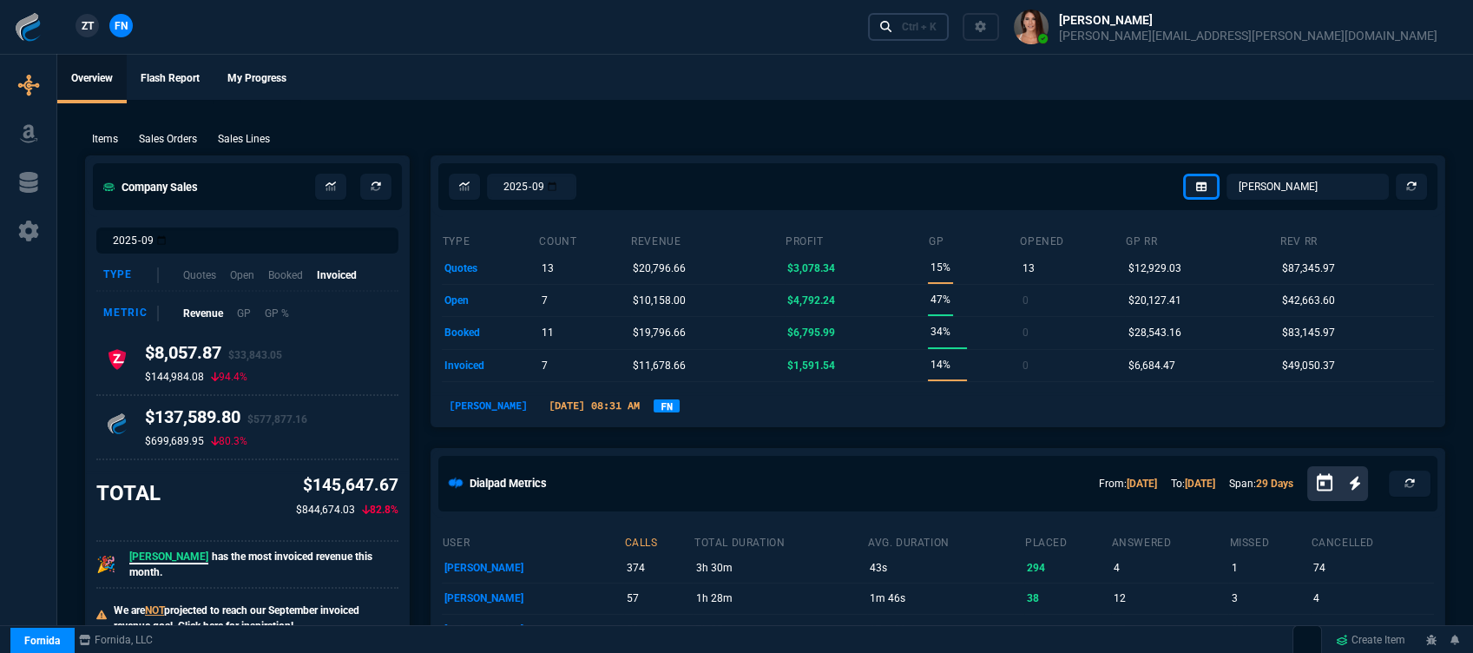
click at [936, 25] on div "Ctrl + K" at bounding box center [919, 27] width 35 height 14
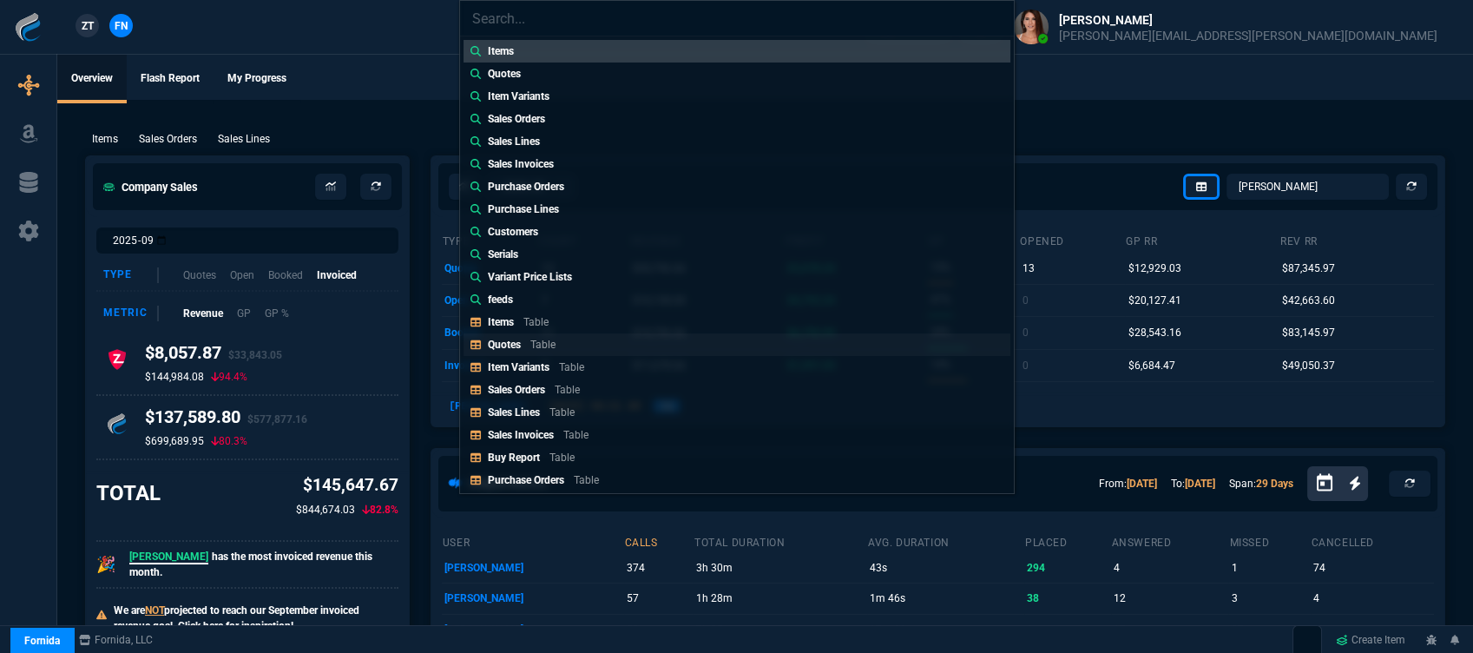
click at [525, 349] on div "Quotes Table" at bounding box center [525, 345] width 75 height 16
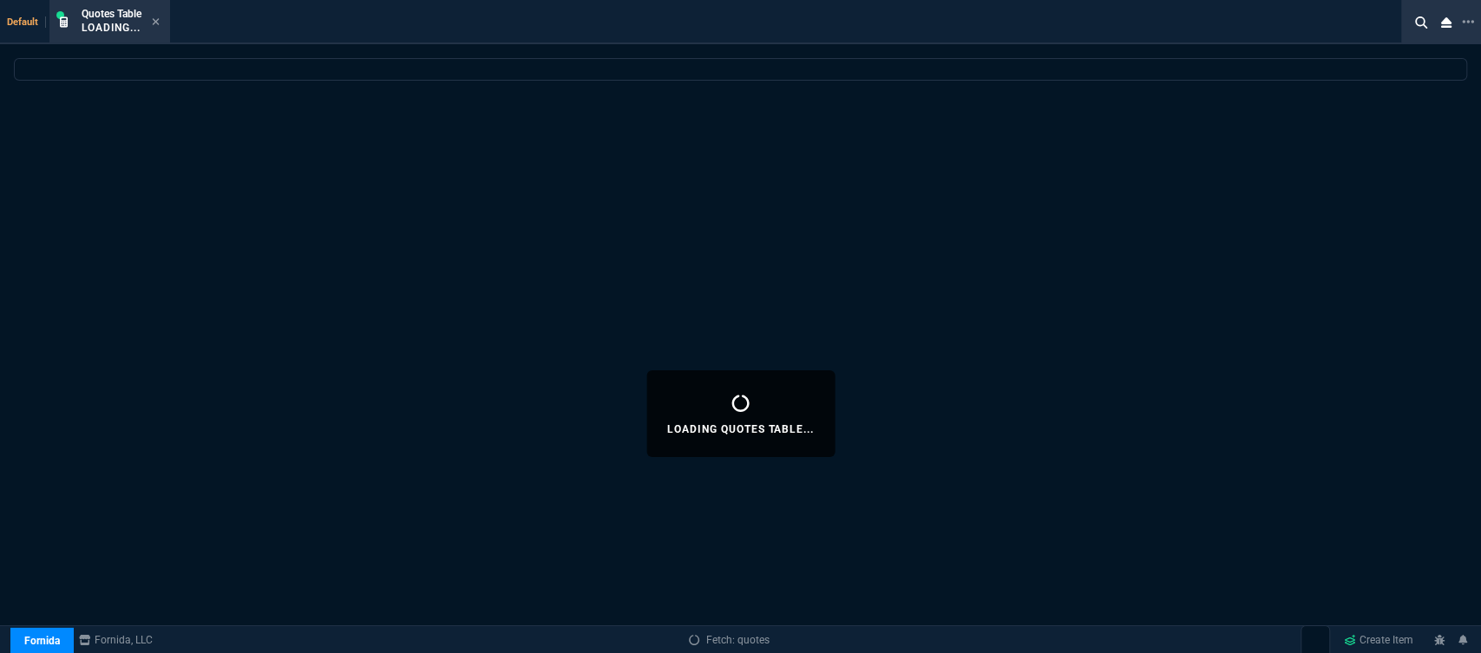
select select
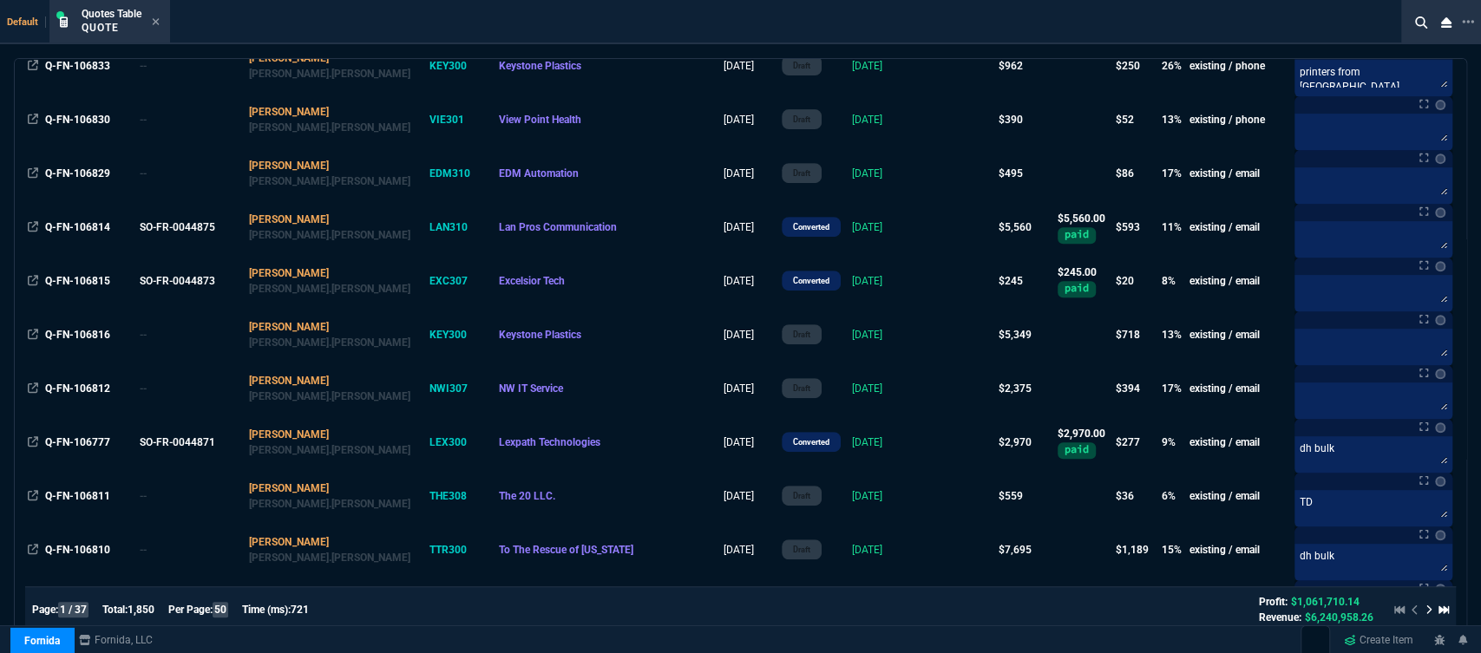
scroll to position [771, 0]
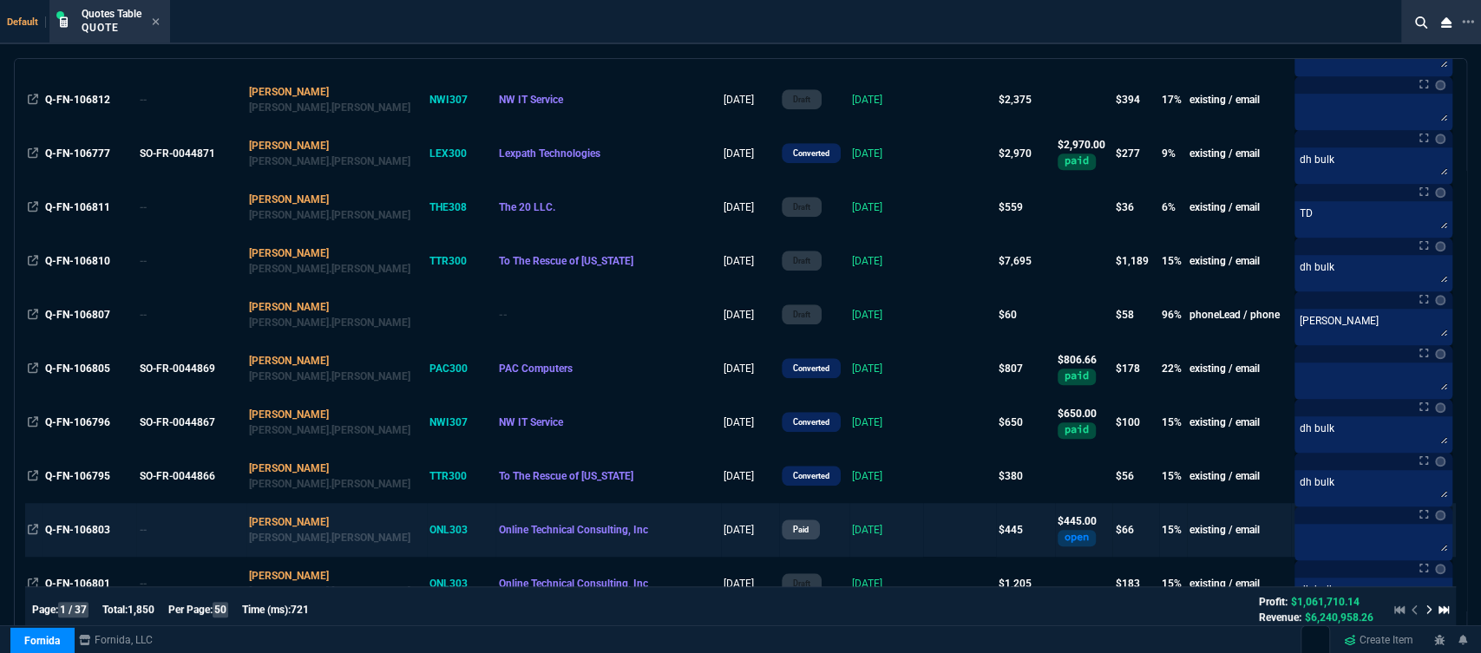
click at [923, 535] on td at bounding box center [959, 530] width 73 height 54
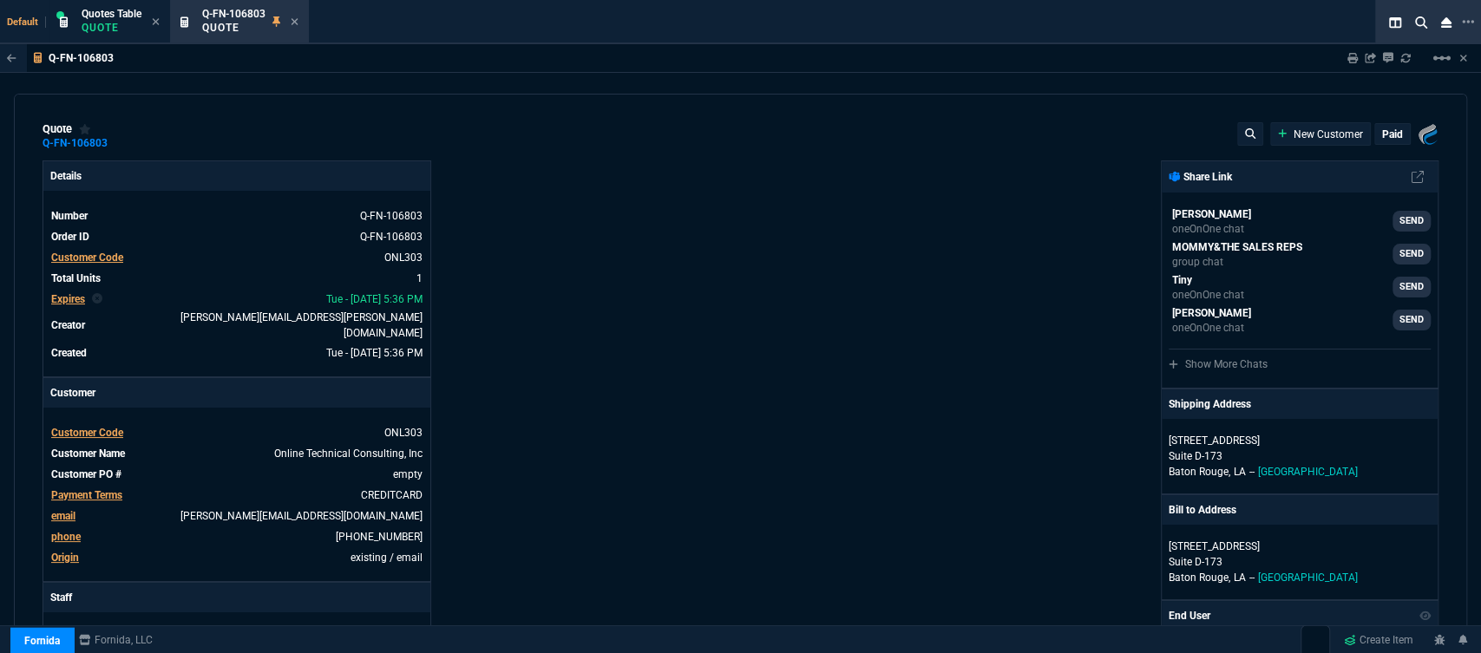
type input "19"
type input "86"
type input "590"
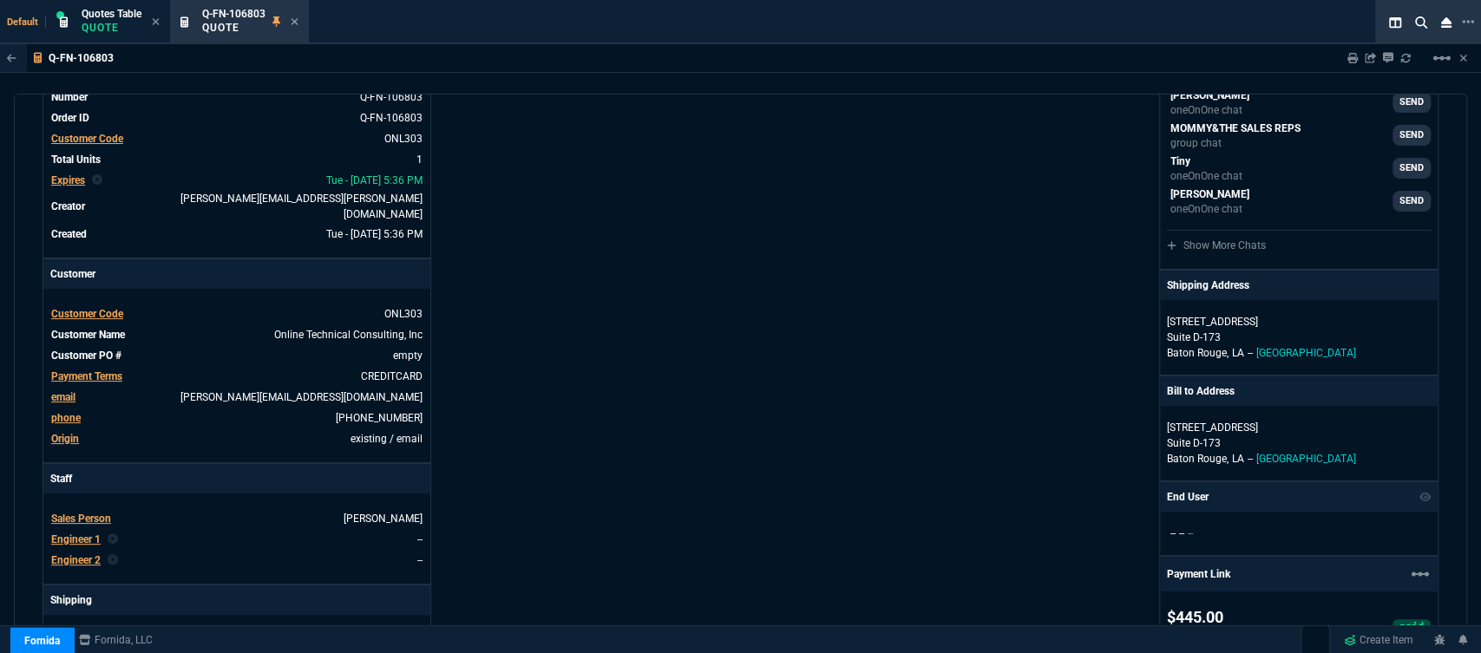
type input "25"
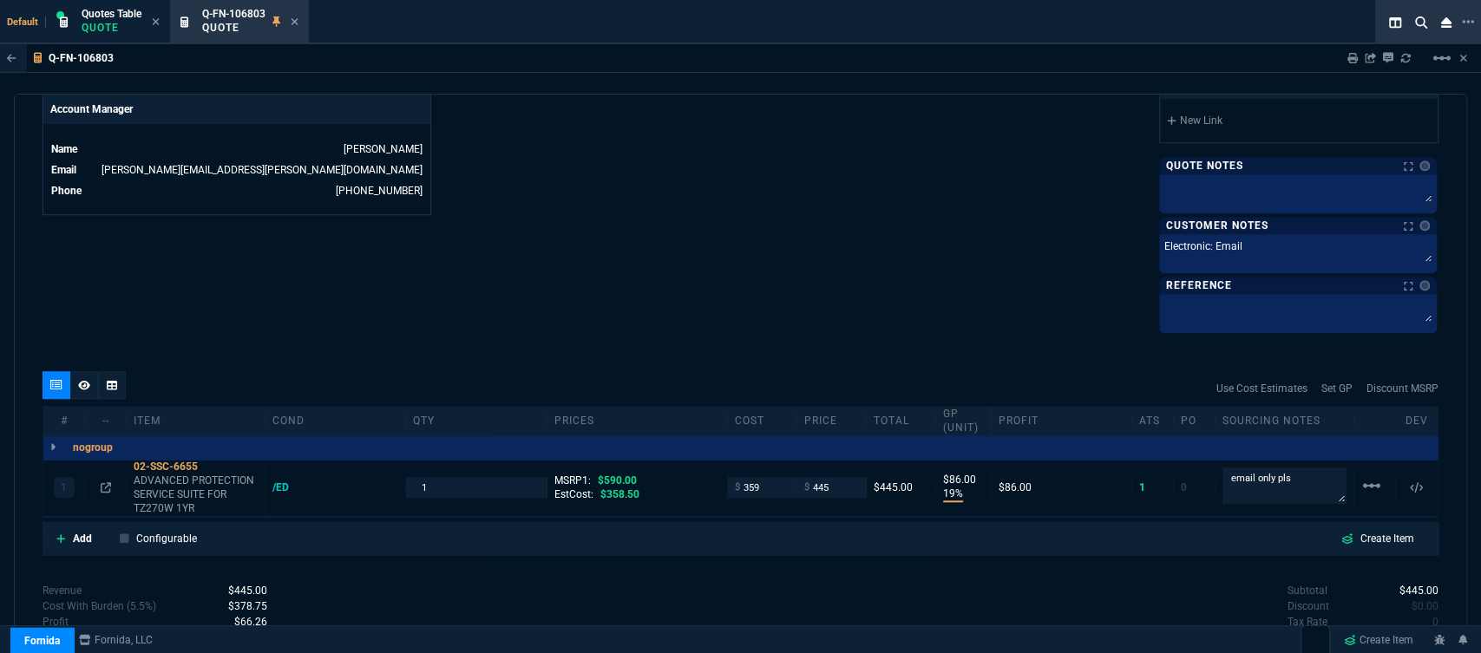
scroll to position [960, 0]
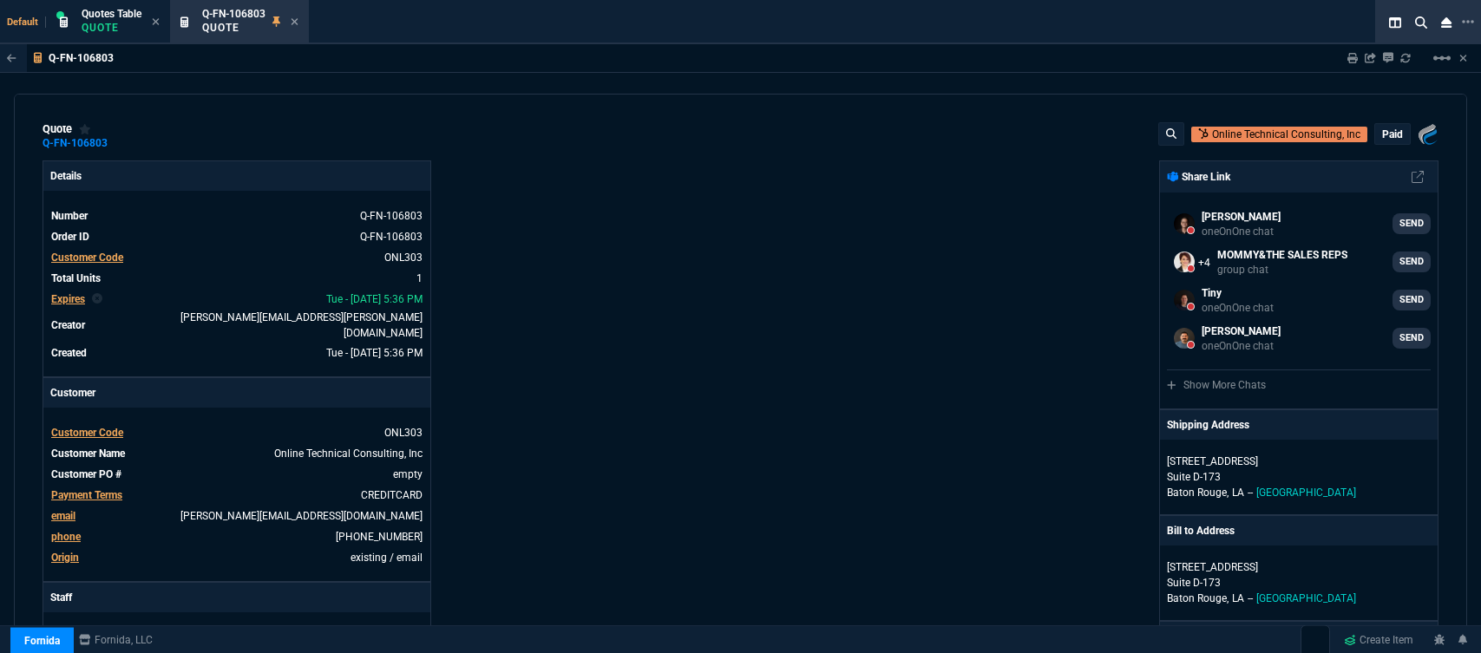
select select "12: [PERSON_NAME]"
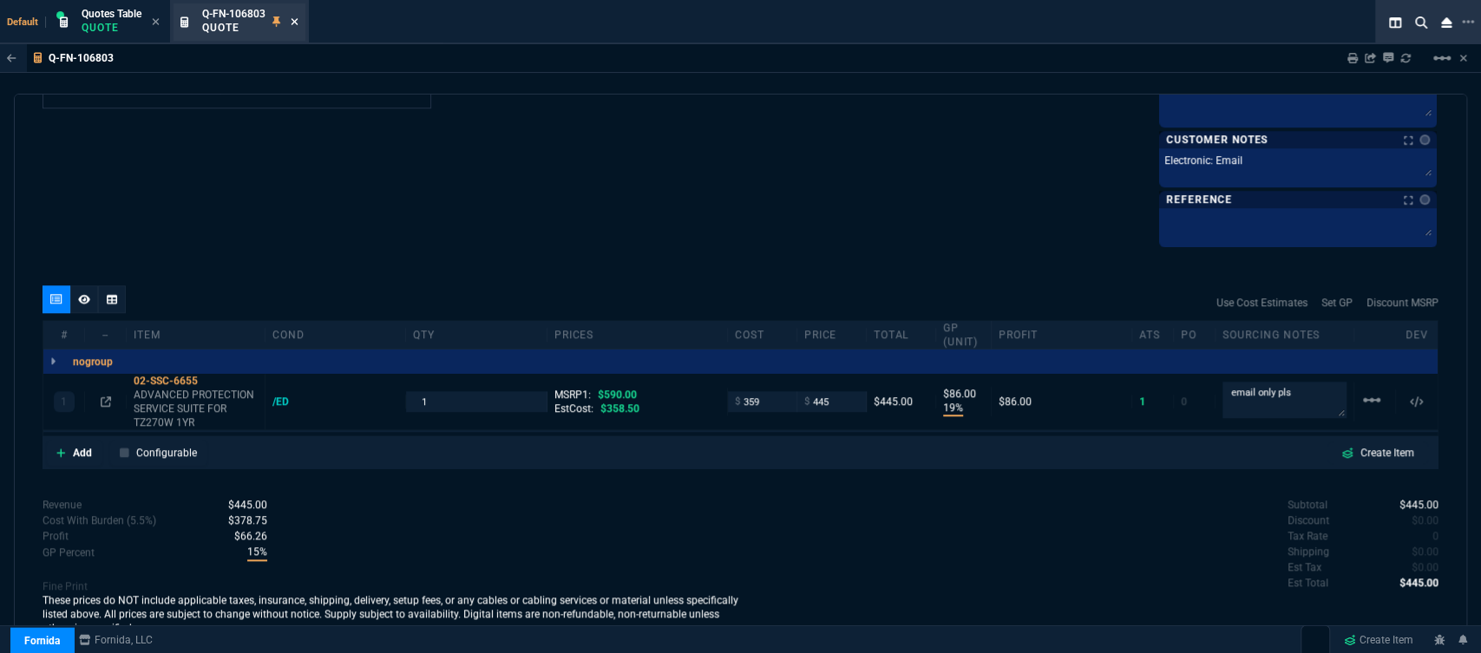
click at [295, 23] on icon at bounding box center [295, 21] width 7 height 7
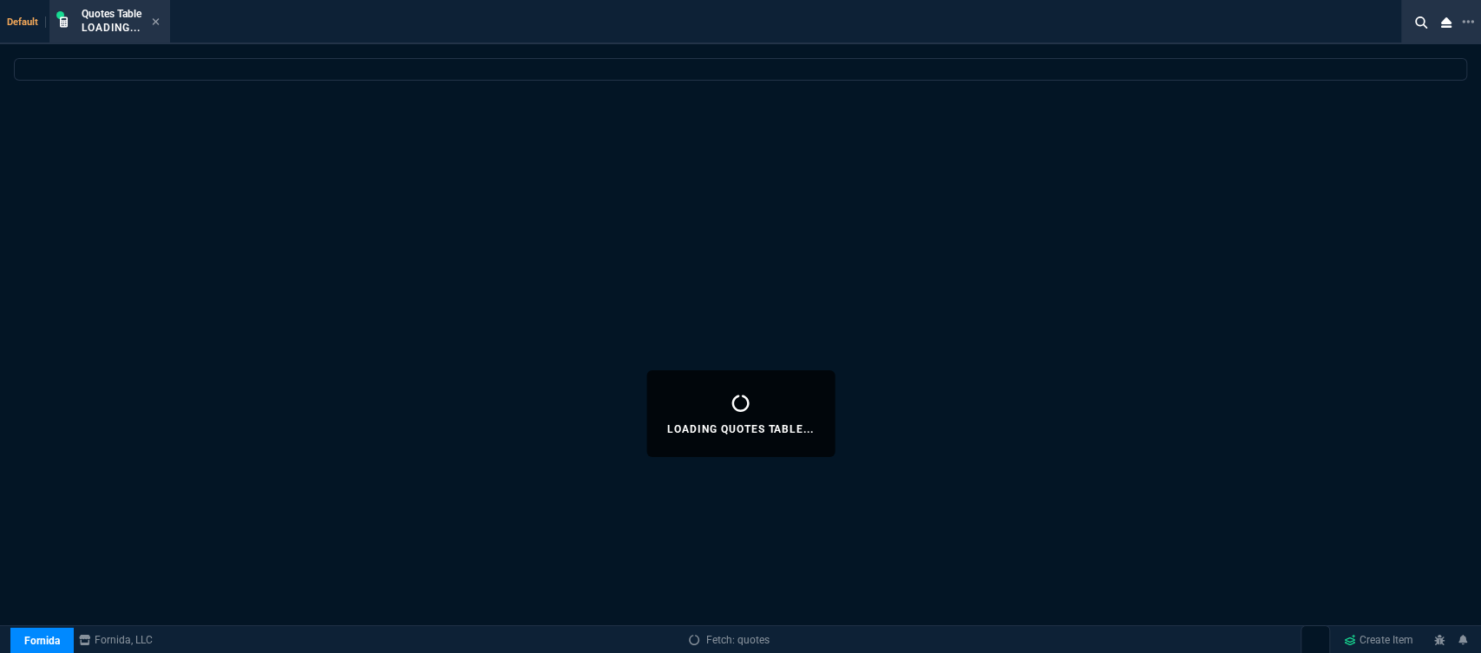
select select
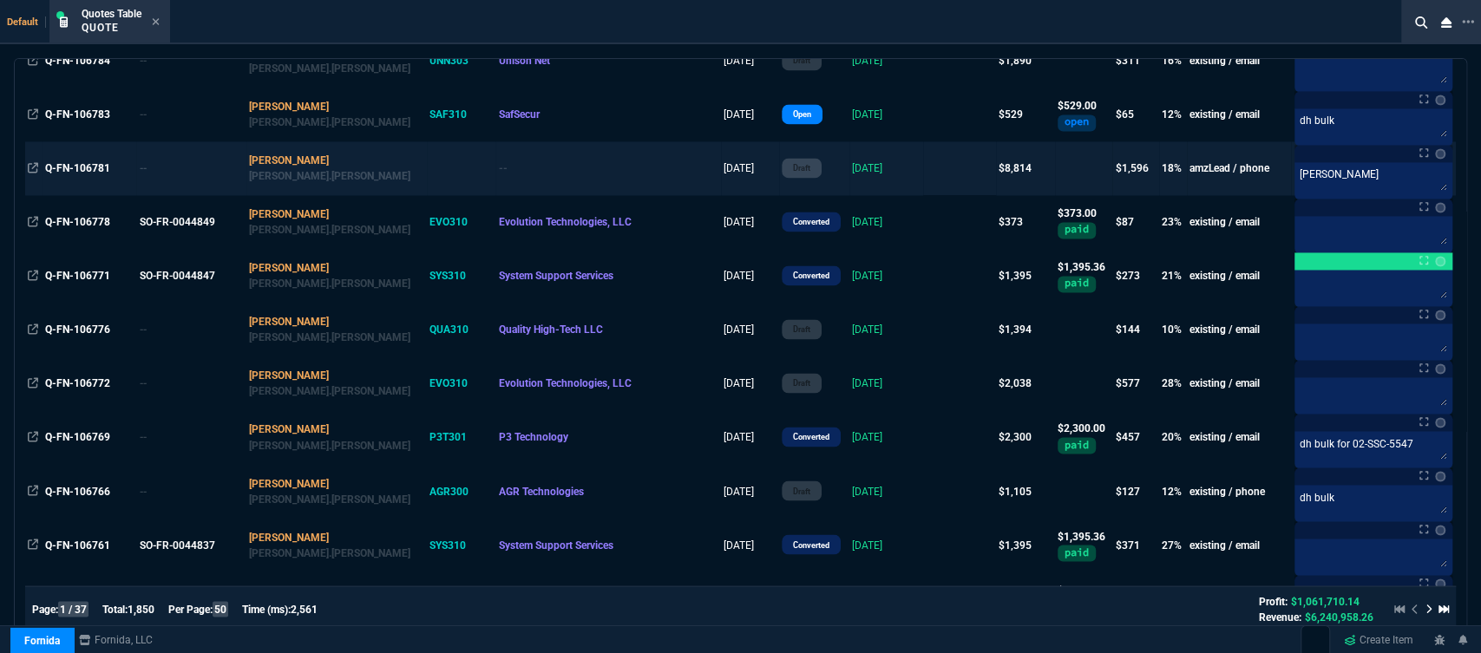
scroll to position [2217, 0]
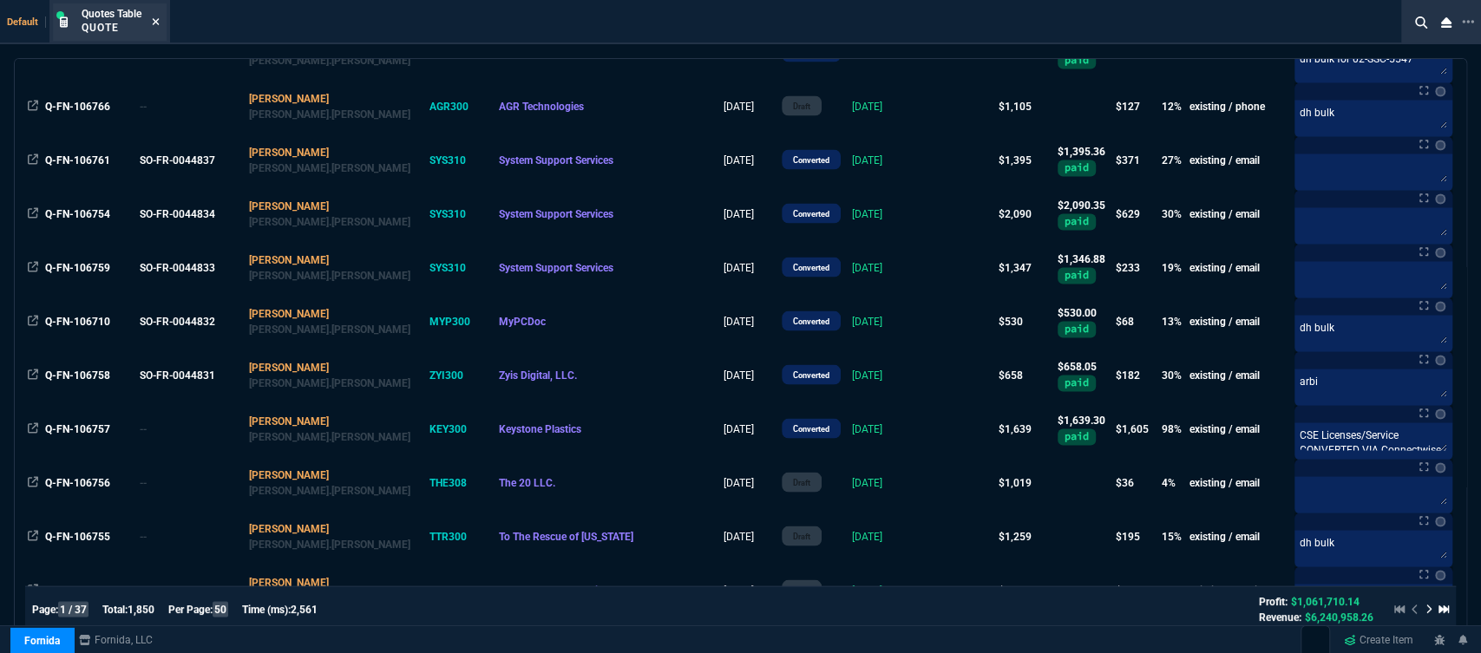
click at [154, 23] on icon at bounding box center [156, 21] width 8 height 10
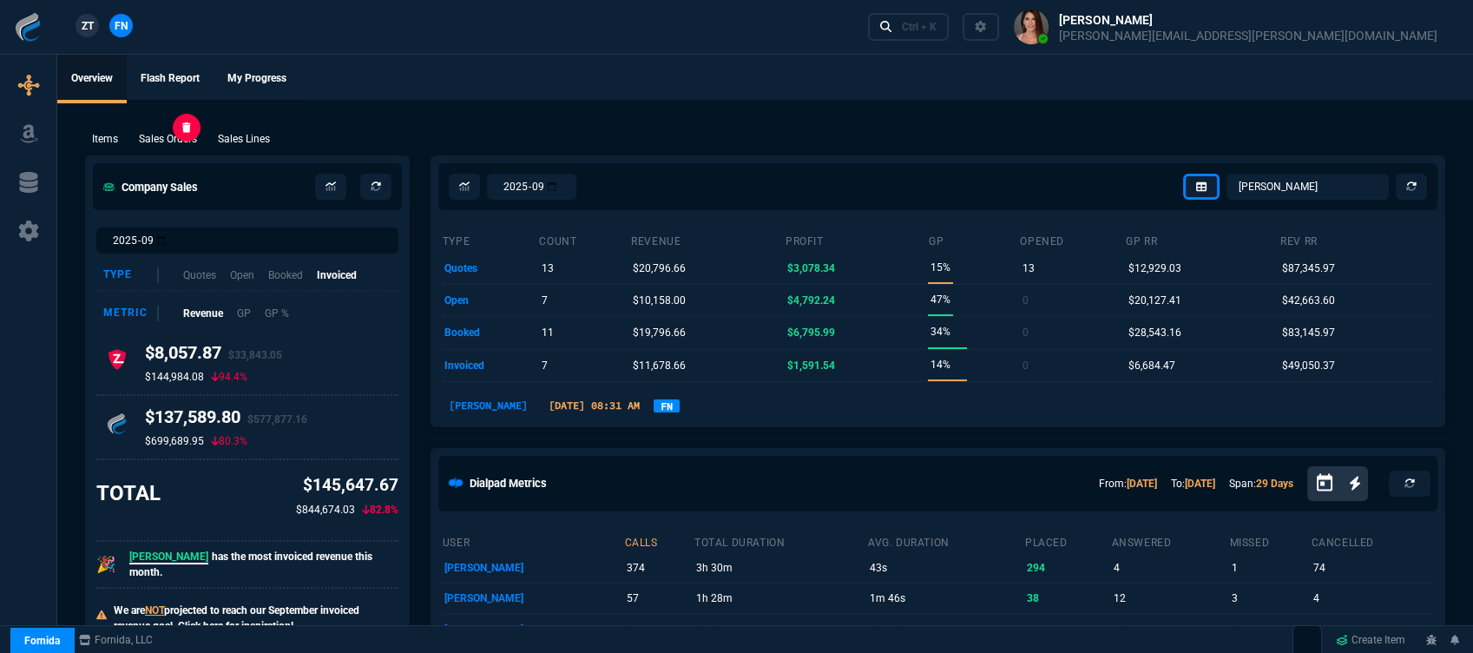
click at [196, 133] on p "Sales Orders" at bounding box center [168, 139] width 58 height 16
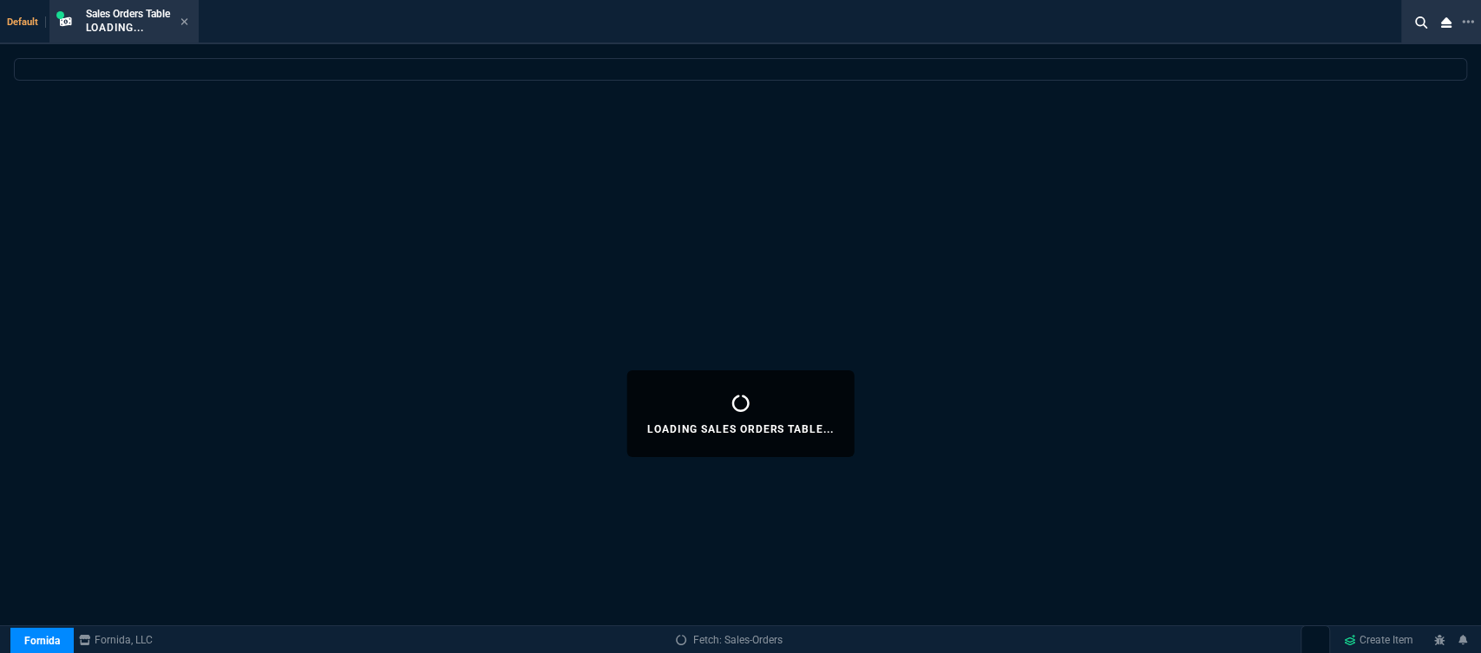
select select
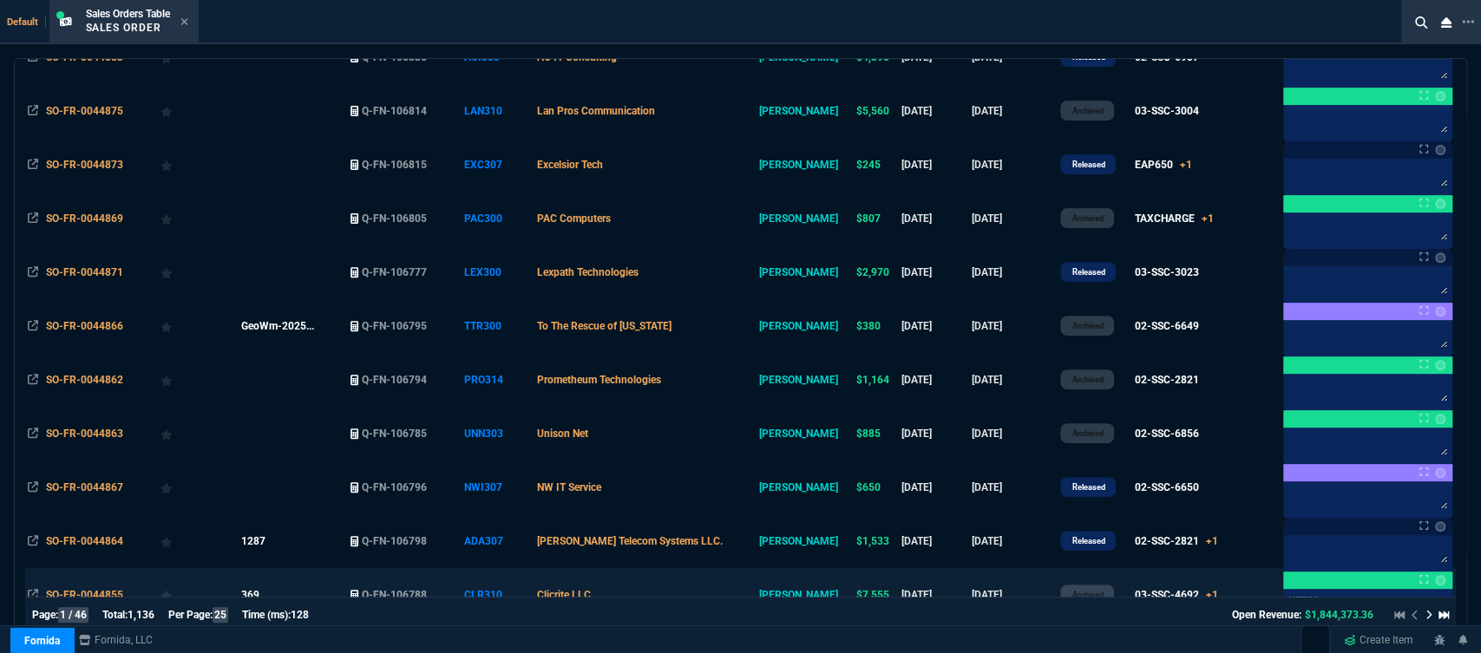
scroll to position [0, 0]
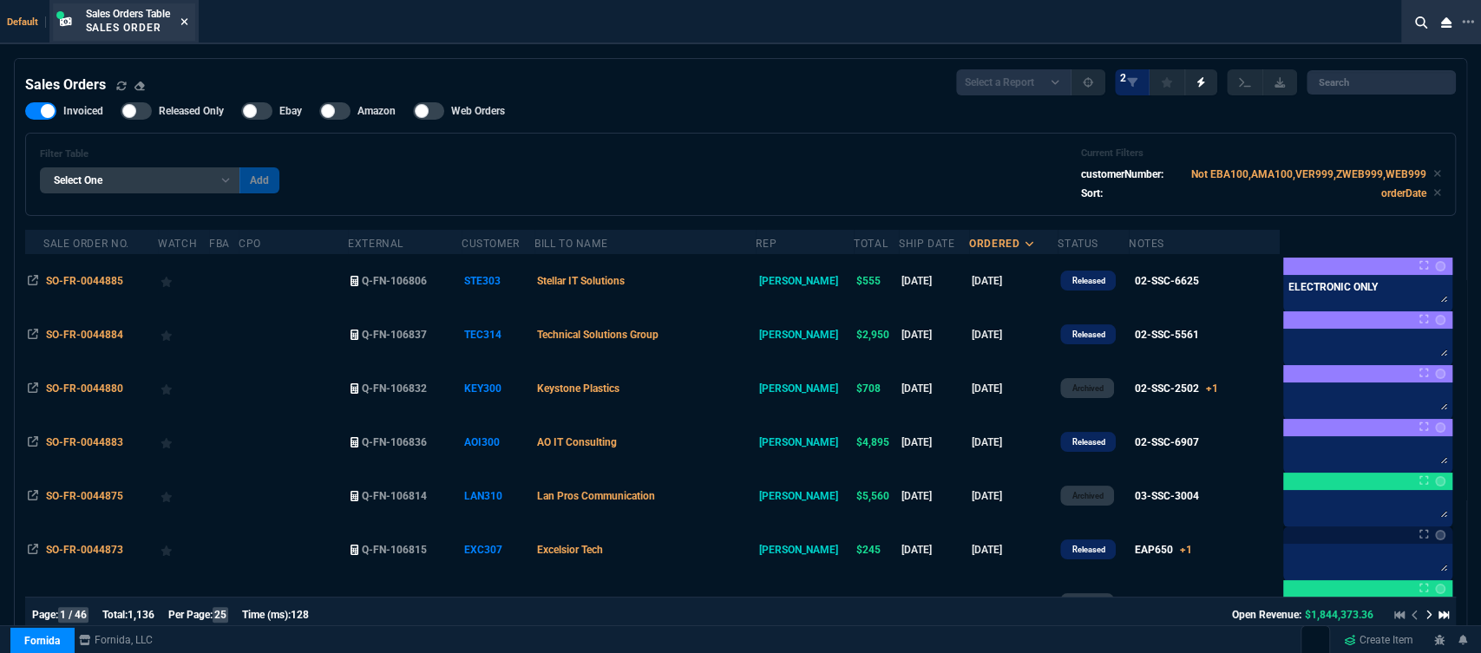
click at [187, 21] on icon at bounding box center [184, 21] width 7 height 7
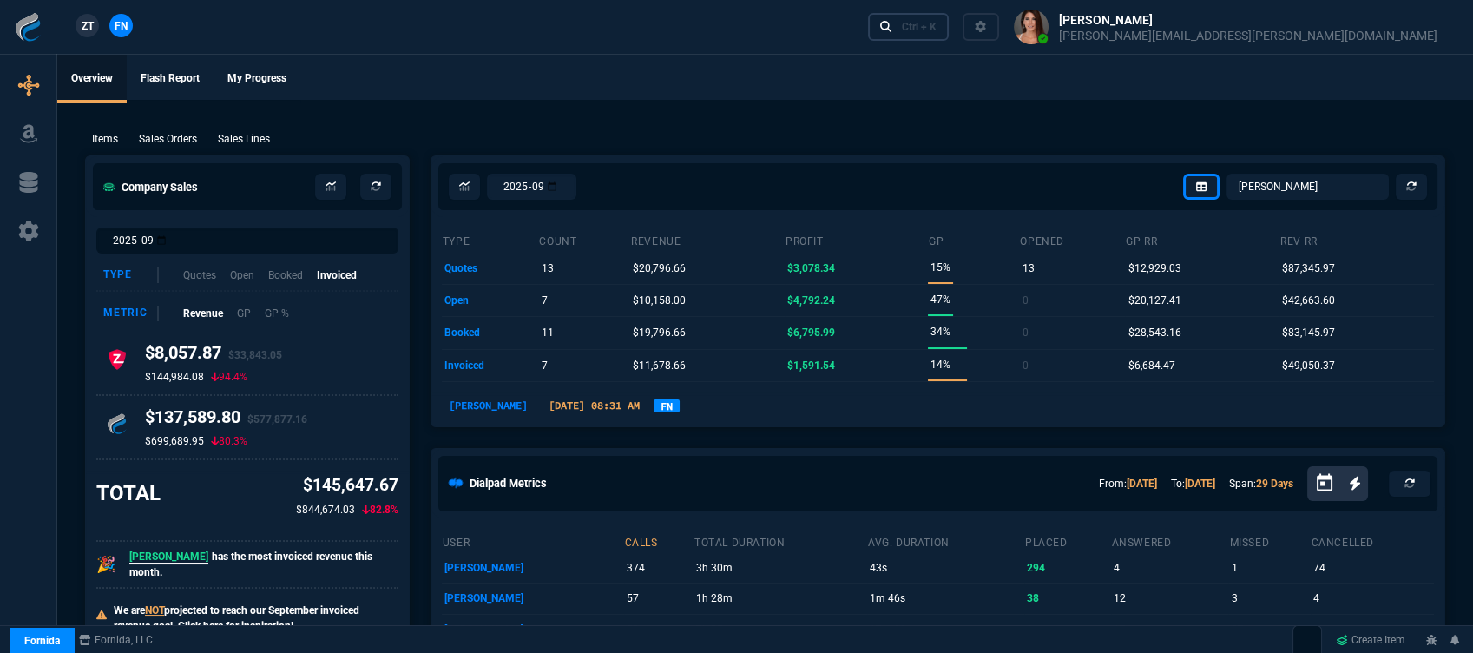
click at [936, 31] on div "Ctrl + K" at bounding box center [919, 27] width 35 height 14
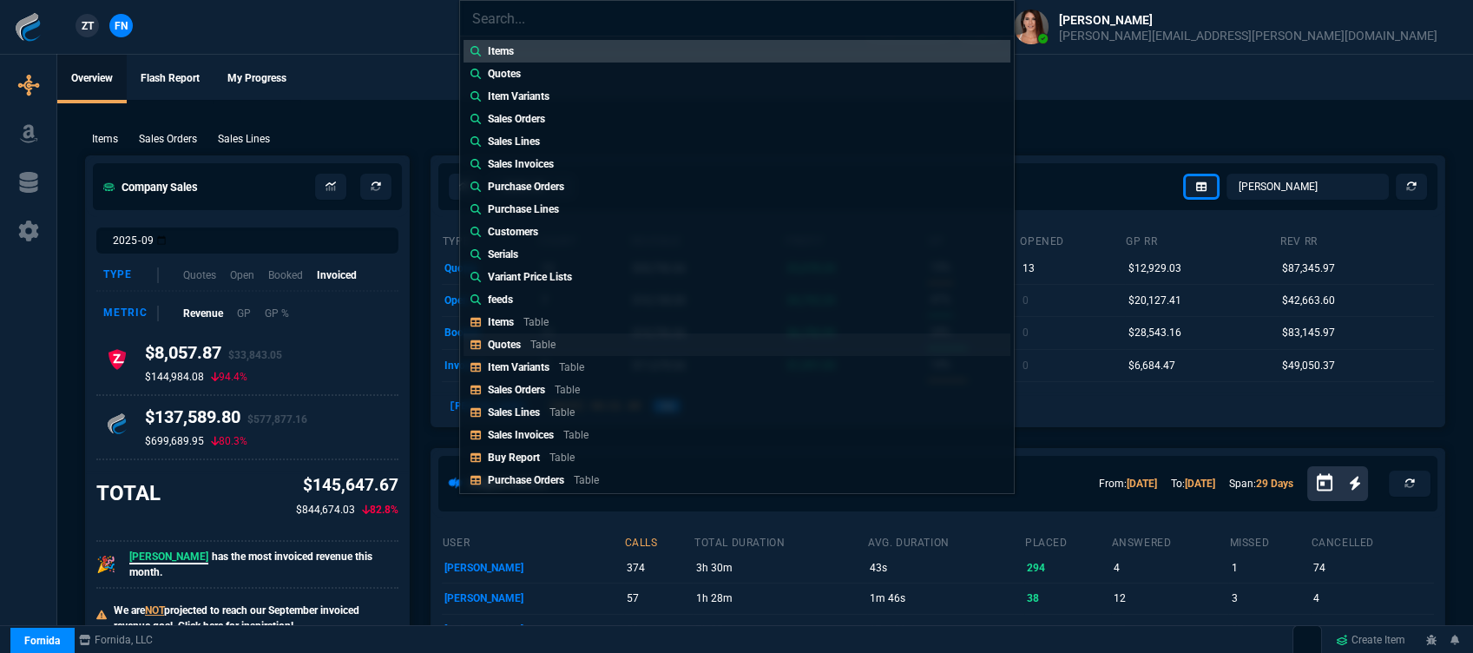
click at [642, 343] on link "Quotes Table" at bounding box center [736, 344] width 547 height 23
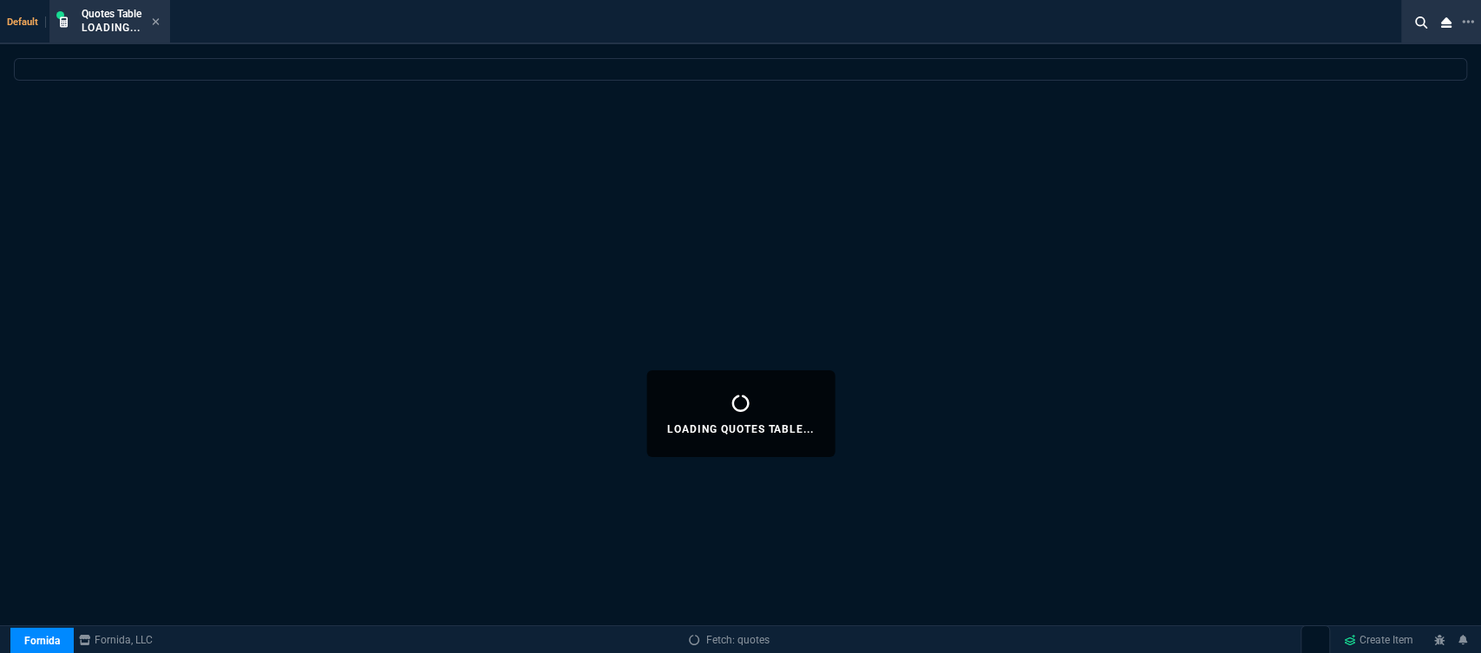
select select
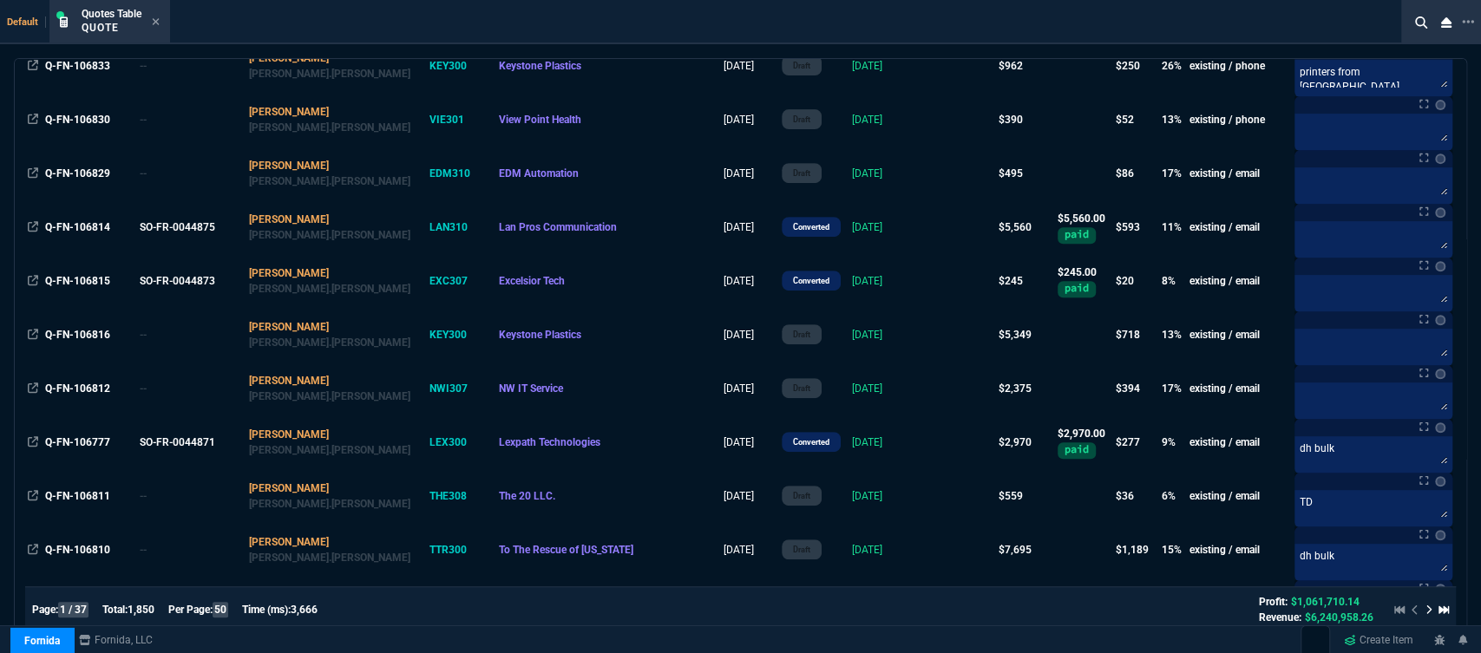
scroll to position [868, 0]
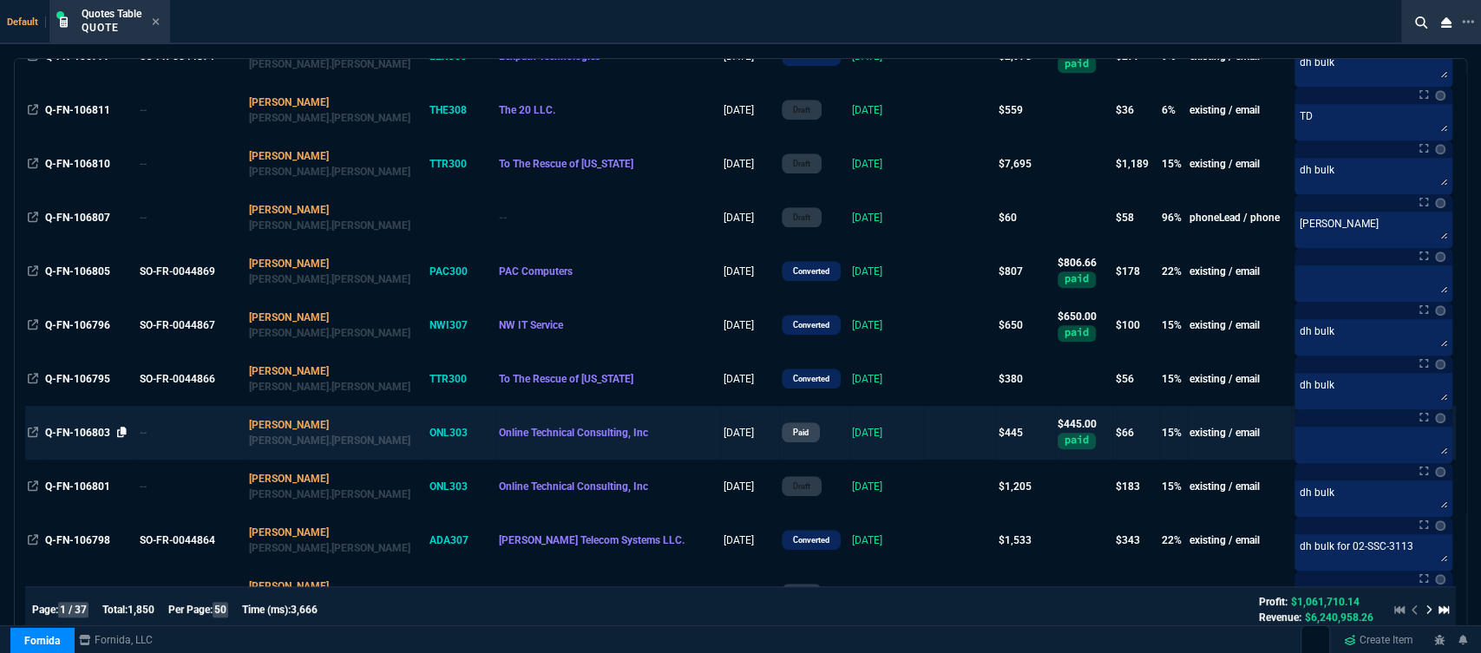
click at [124, 428] on icon at bounding box center [122, 432] width 10 height 10
click at [850, 434] on td "[DATE]" at bounding box center [887, 433] width 74 height 54
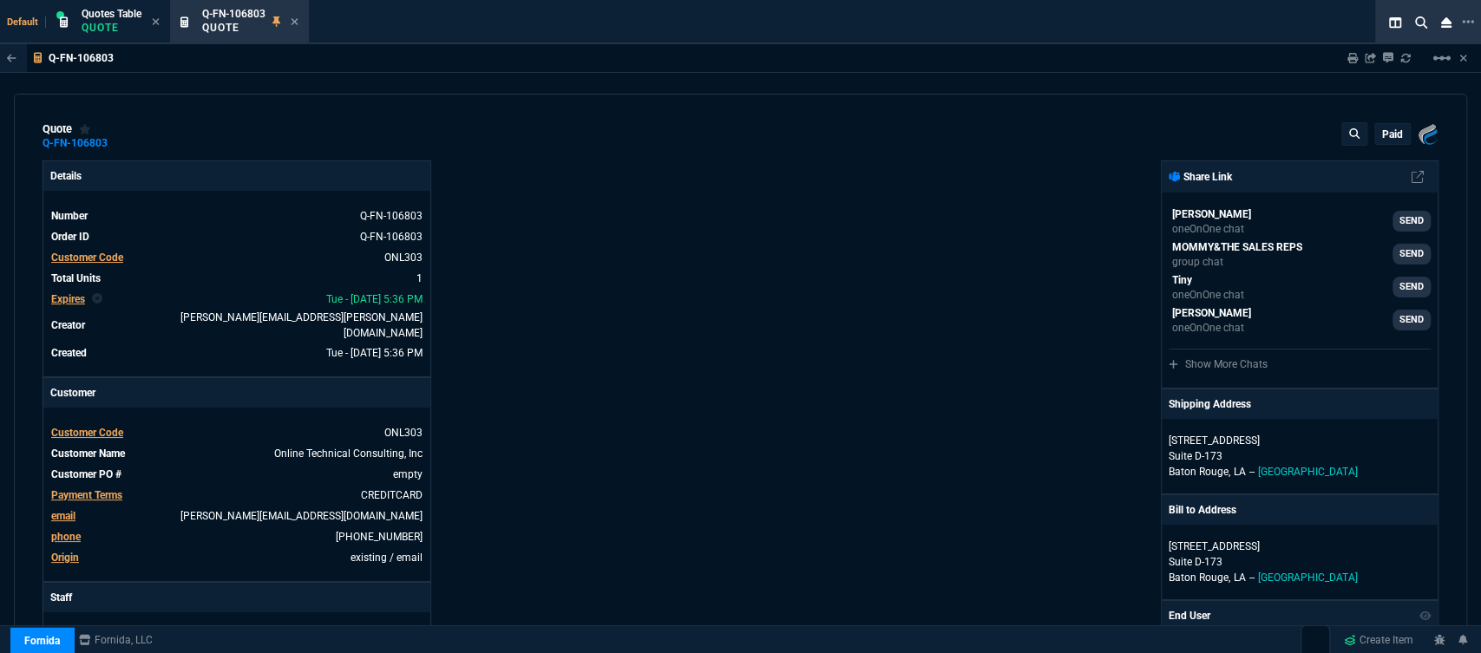
type input "19"
type input "86"
type input "590"
type input "25"
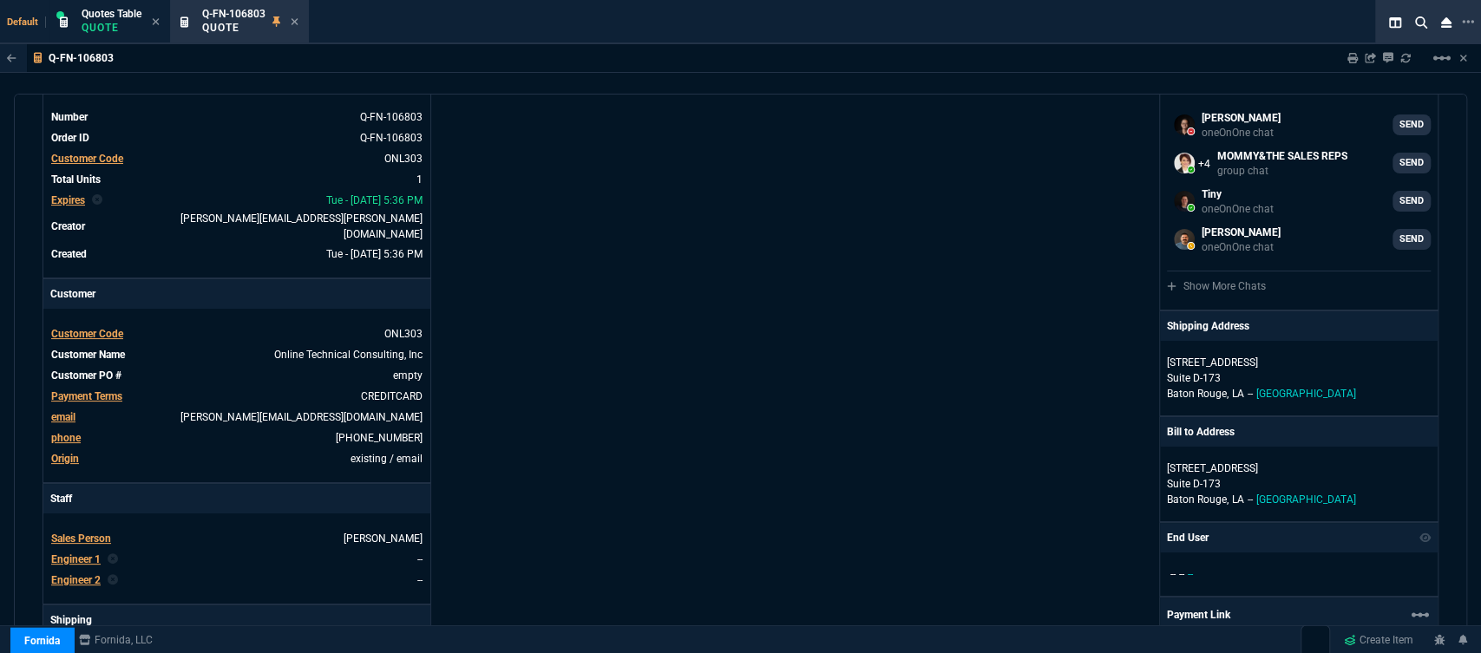
scroll to position [0, 0]
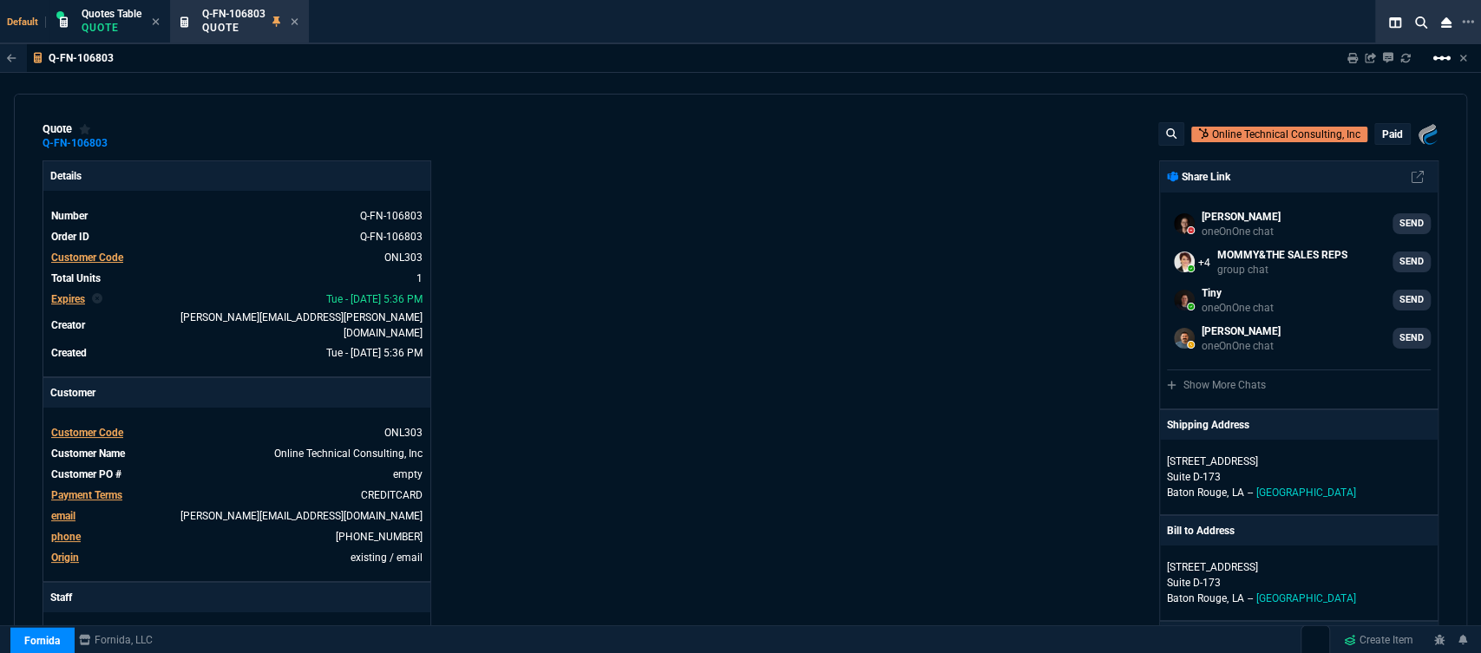
click at [1437, 63] on mat-icon "linear_scale" at bounding box center [1442, 58] width 21 height 21
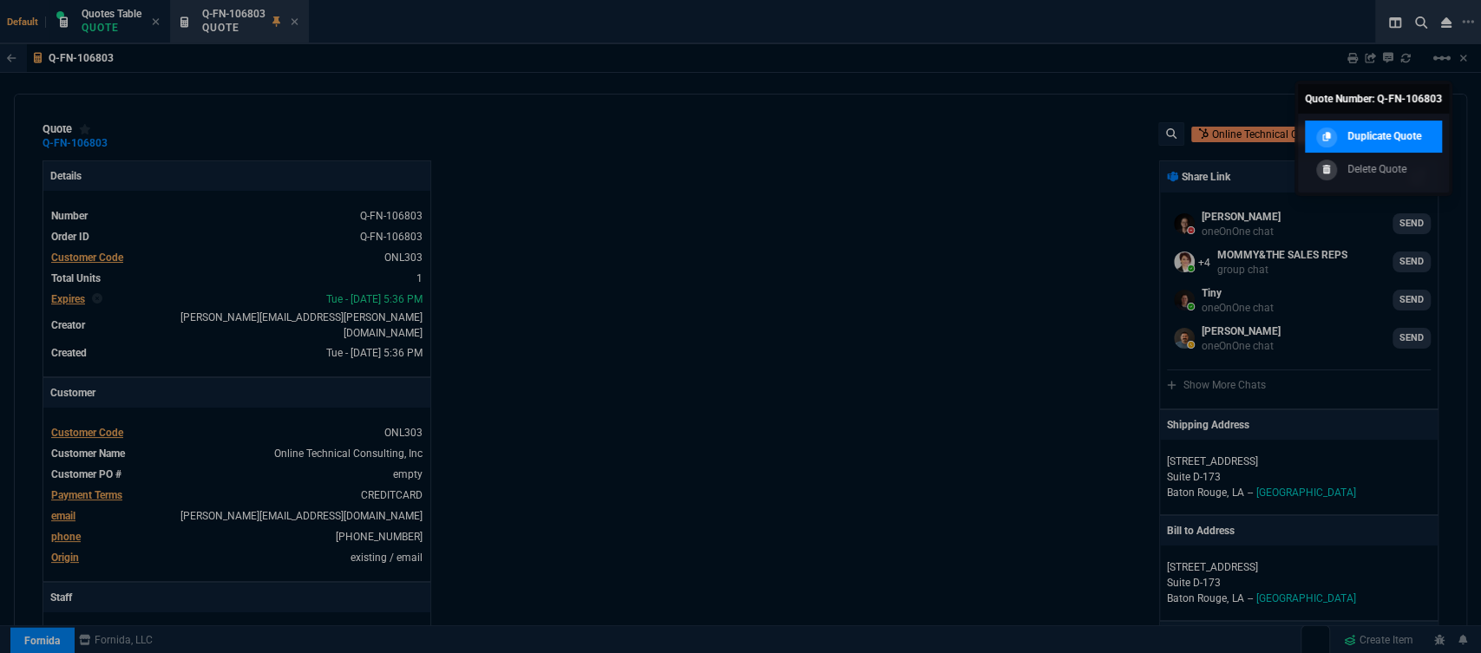
click at [1395, 130] on p "Duplicate Quote" at bounding box center [1385, 136] width 74 height 16
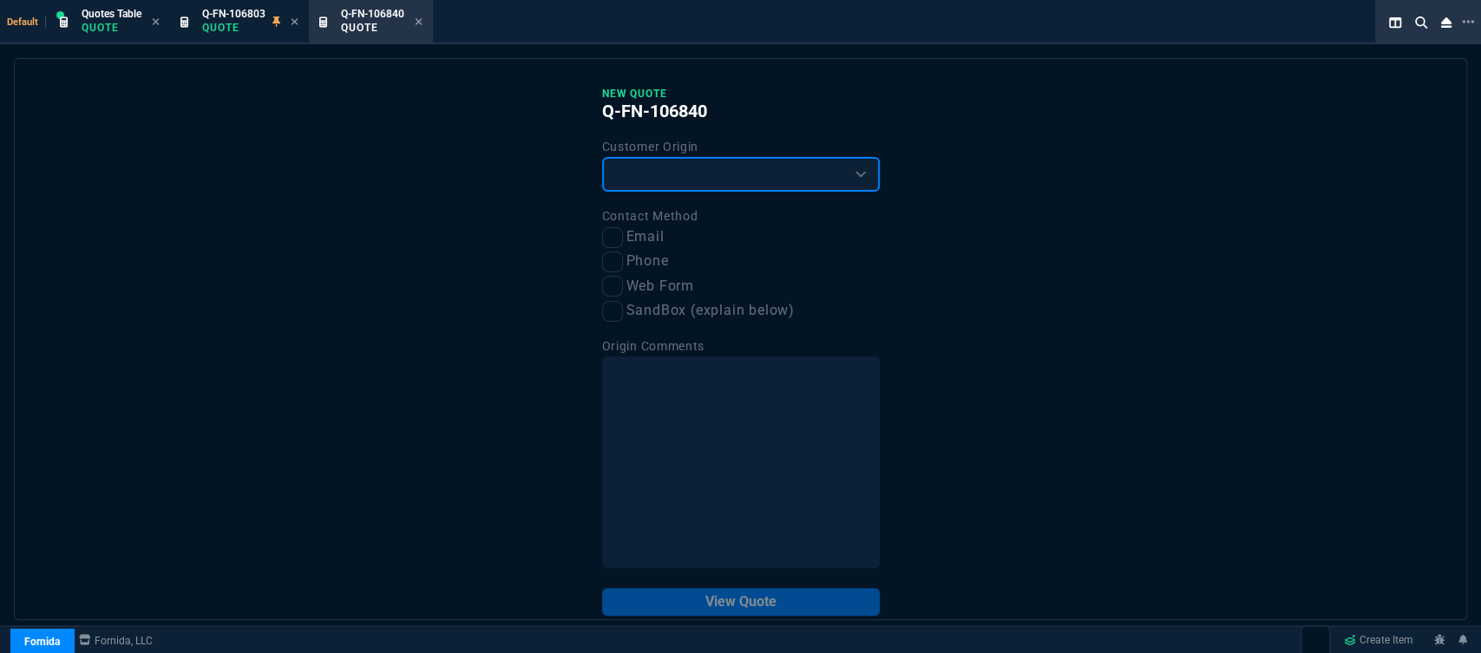
click at [786, 180] on select "Existing Customer Amazon Lead (first order) Website Lead (first order) Called (…" at bounding box center [741, 174] width 278 height 35
select select "existing"
click at [602, 158] on select "Existing Customer Amazon Lead (first order) Website Lead (first order) Called (…" at bounding box center [741, 174] width 278 height 35
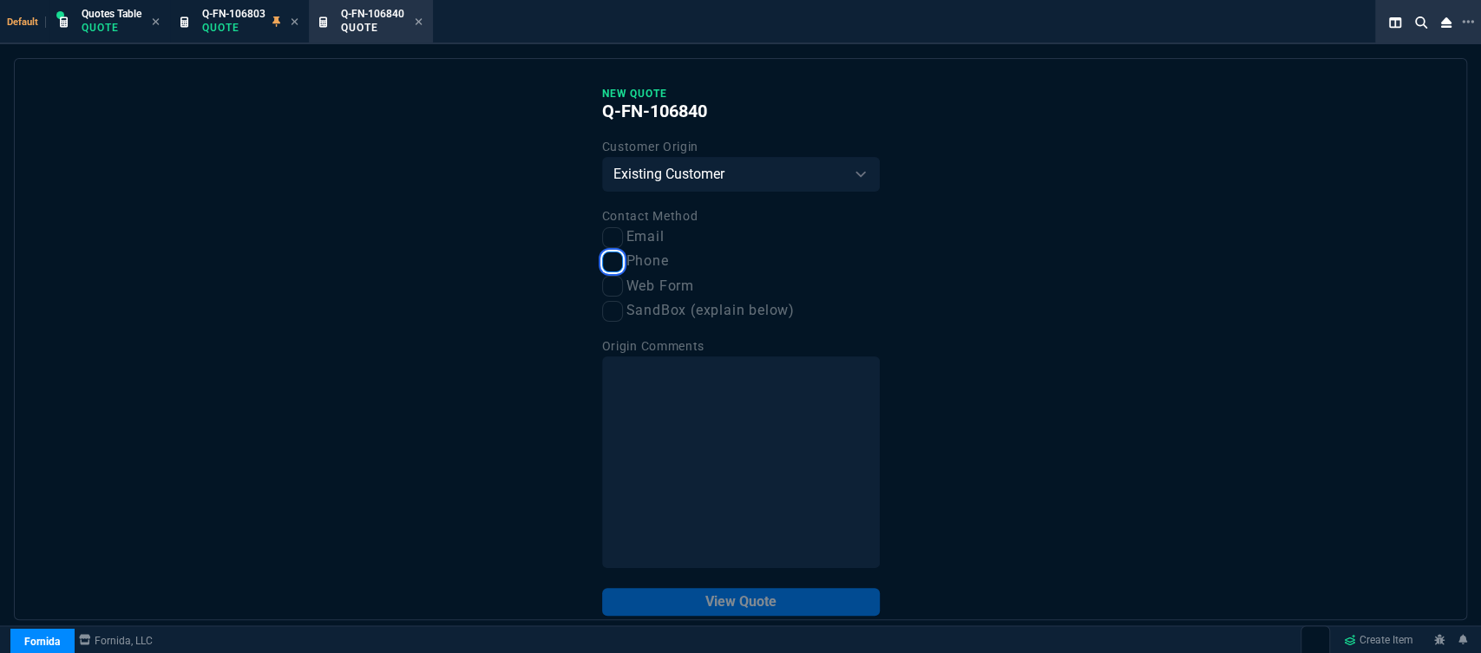
click at [607, 266] on input "Phone" at bounding box center [612, 262] width 21 height 21
checkbox input "true"
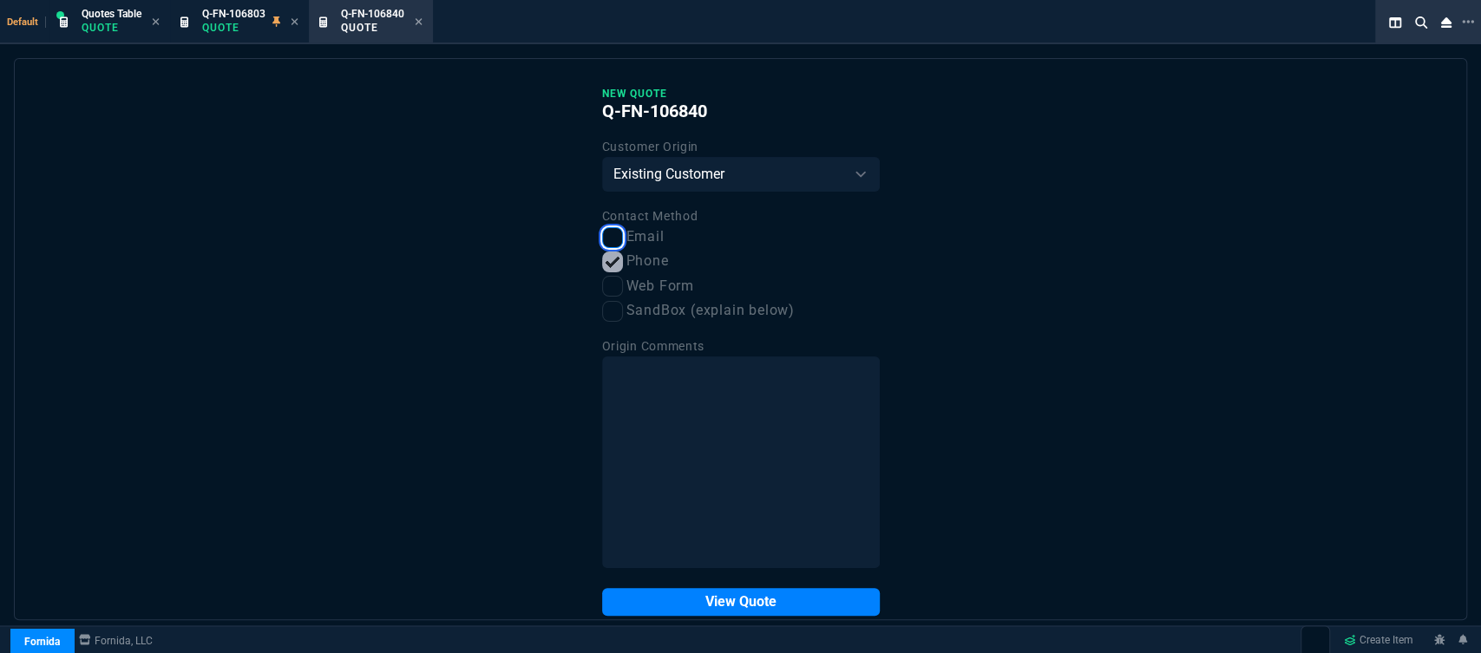
click at [604, 241] on input "Email" at bounding box center [612, 237] width 21 height 21
checkbox input "true"
click at [701, 608] on button "View Quote" at bounding box center [741, 602] width 278 height 28
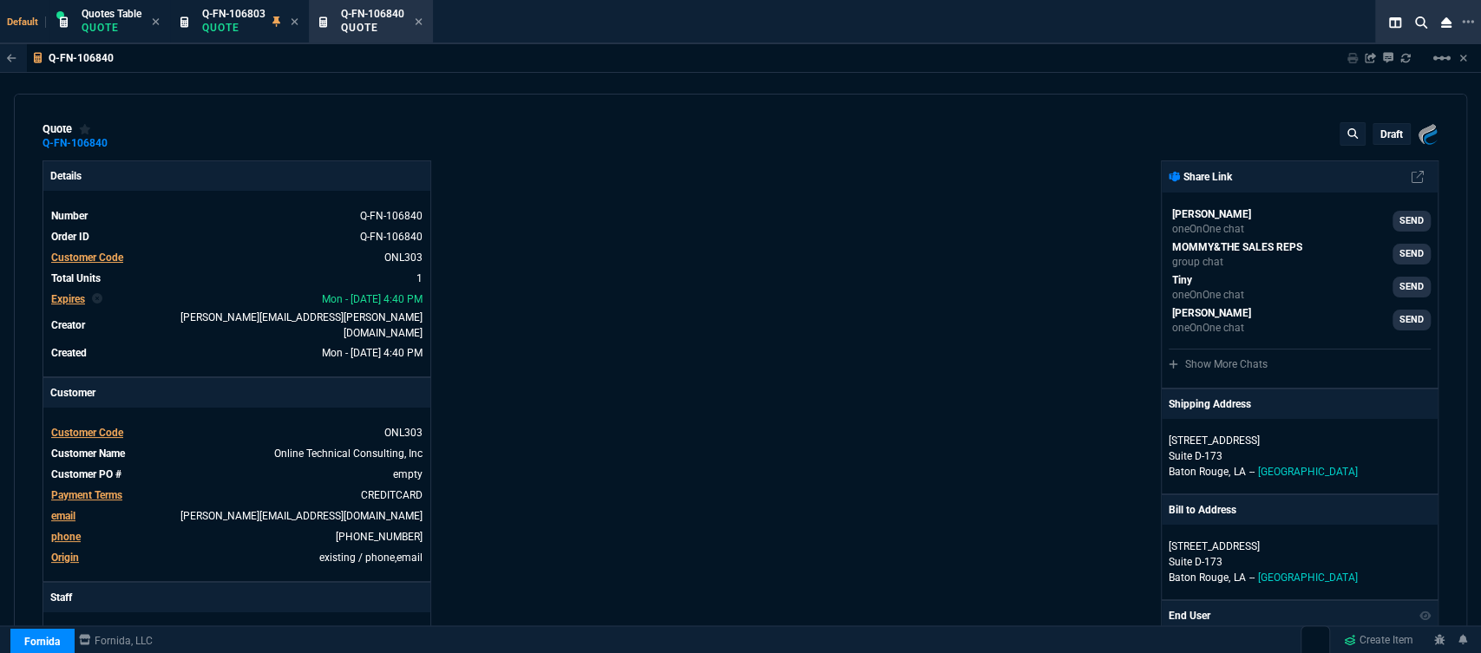
type input "19"
type input "86"
type input "25"
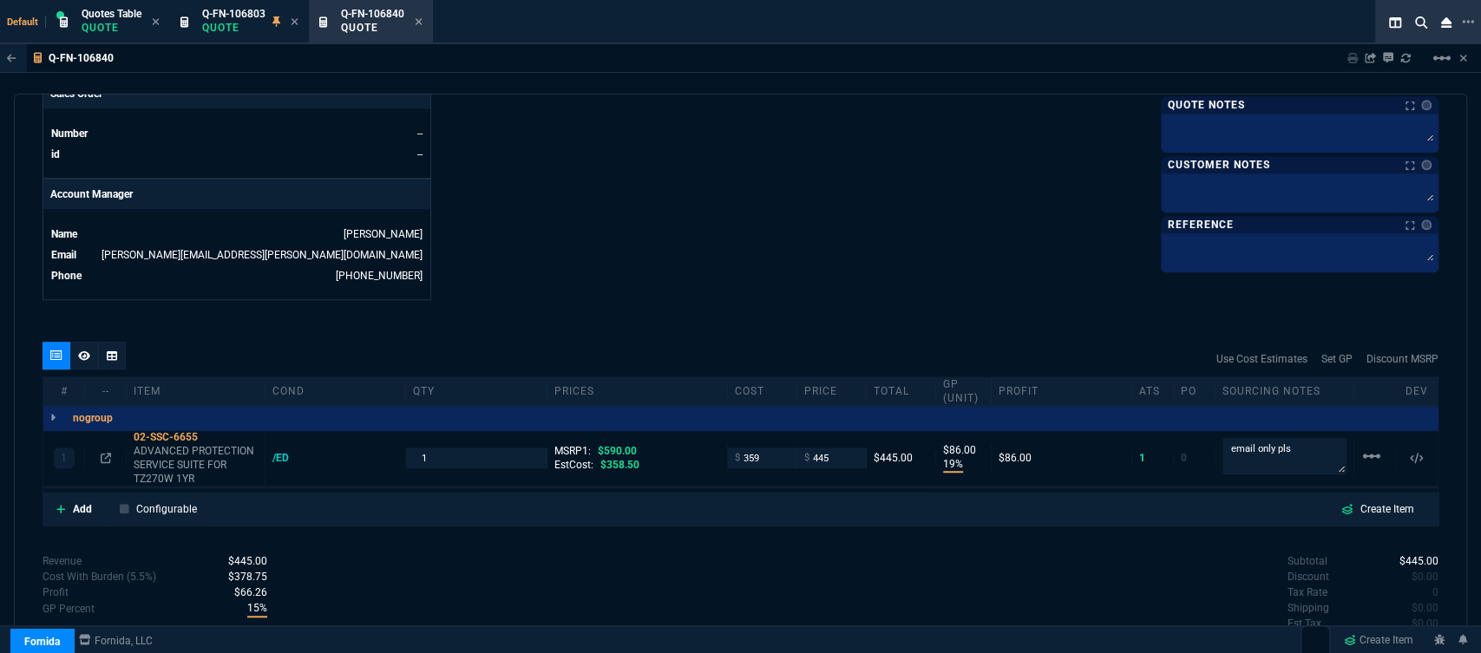
scroll to position [837, 0]
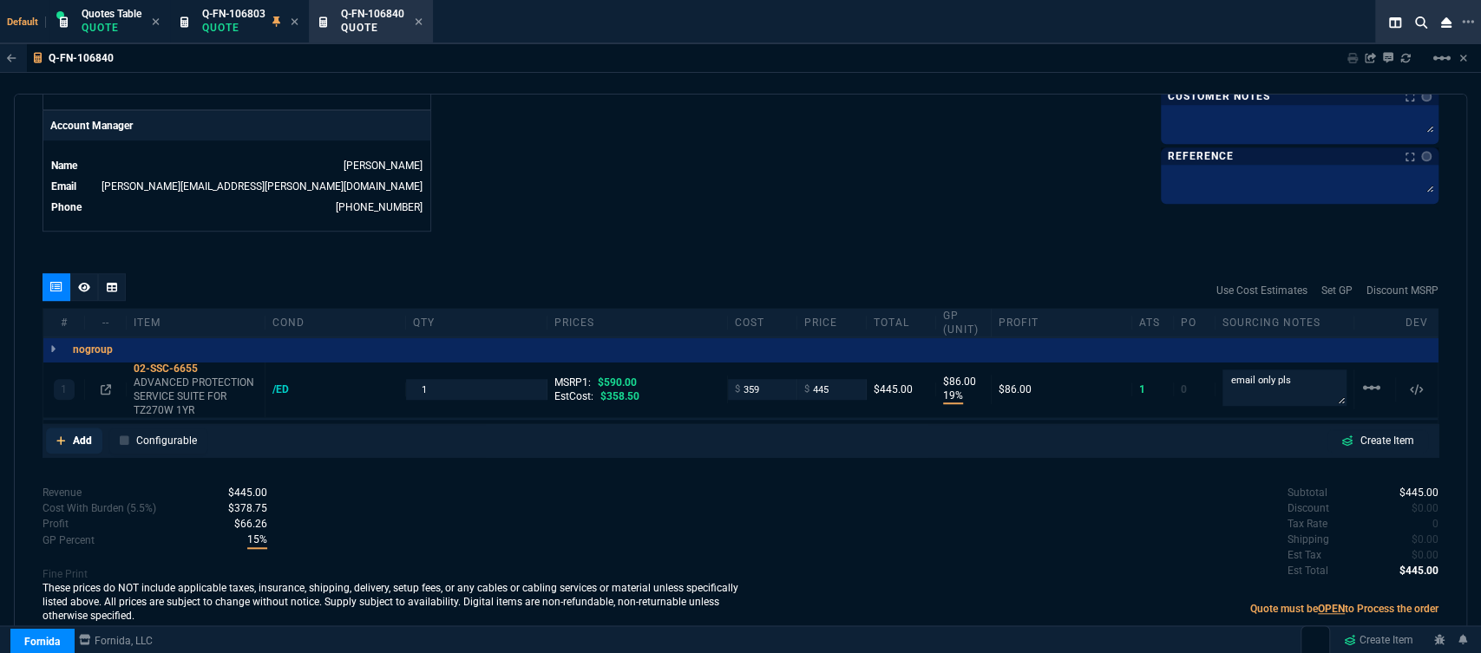
click at [62, 436] on icon at bounding box center [61, 441] width 10 height 10
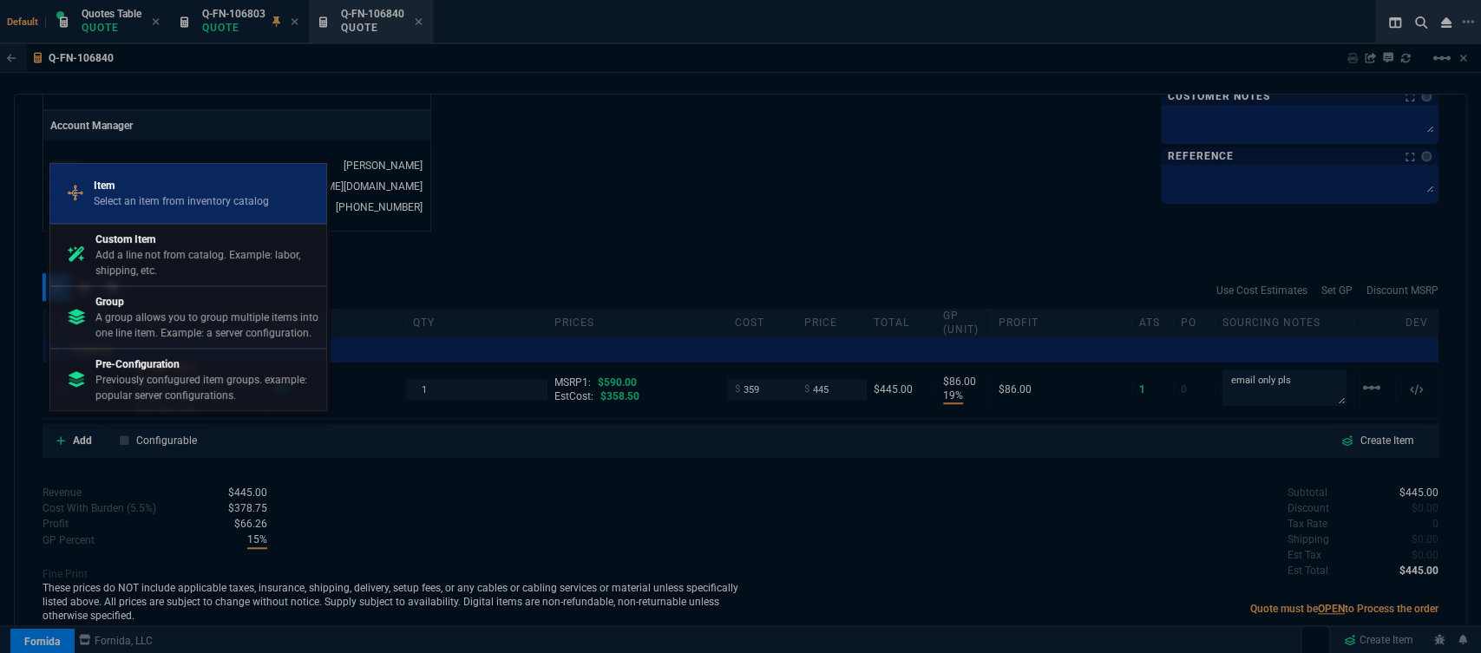
click at [174, 196] on p "Select an item from inventory catalog" at bounding box center [181, 202] width 175 height 16
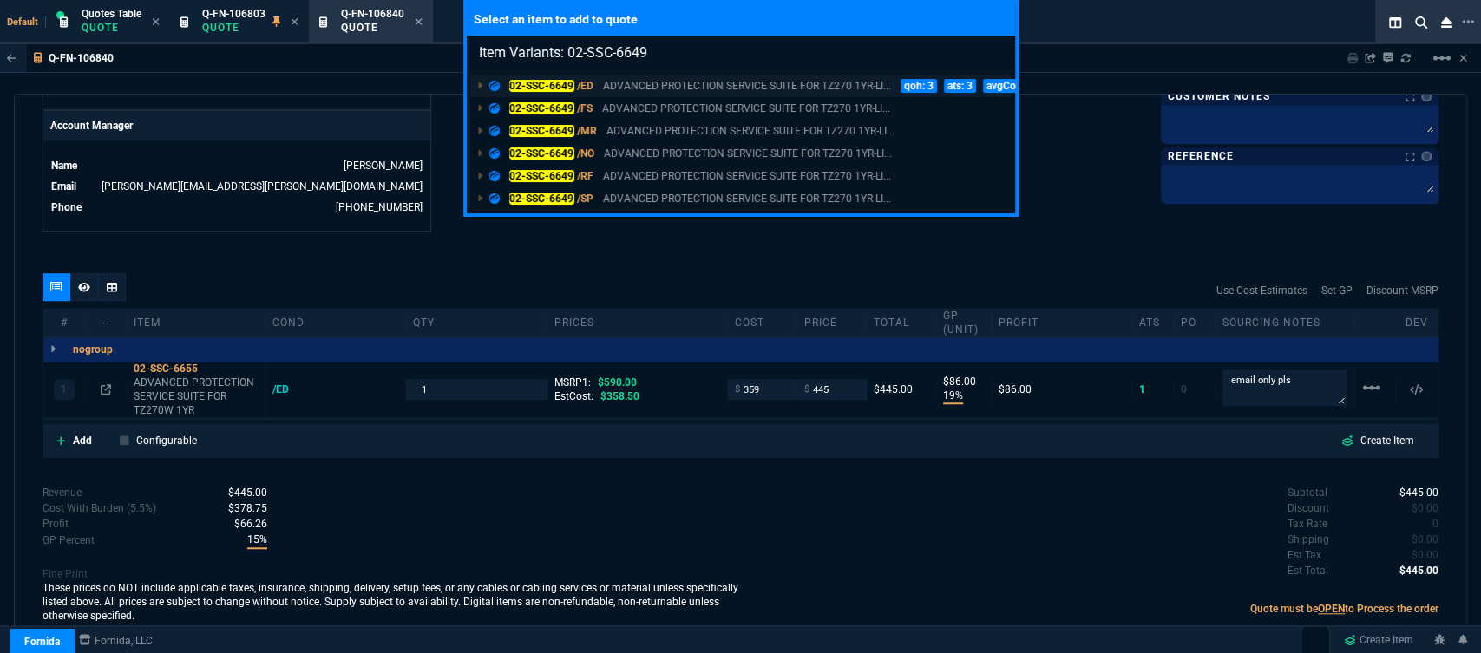
type input "Item Variants: 02-SSC-6649"
click at [705, 84] on p "ADVANCED PROTECTION SERVICE SUITE FOR TZ270 1YR-LI..." at bounding box center [747, 86] width 288 height 16
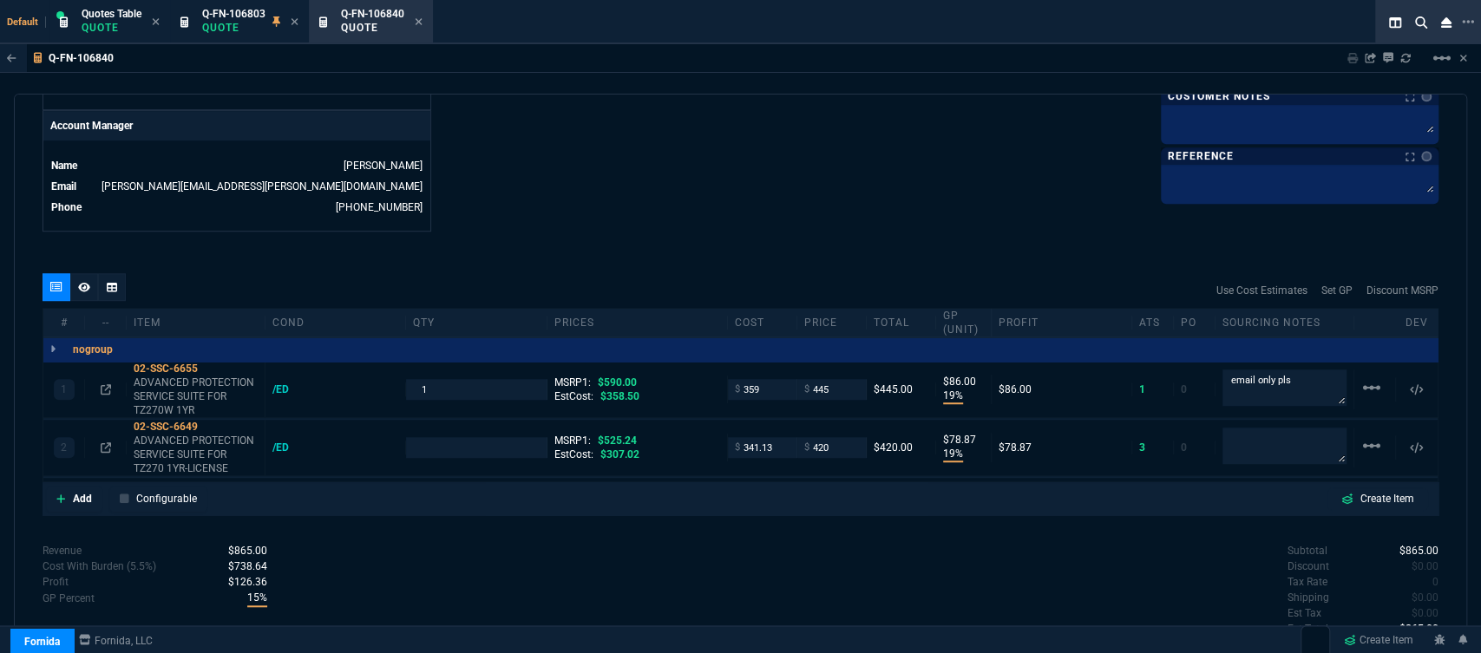
type input "19"
type input "86"
type input "19"
type input "79"
type input "25"
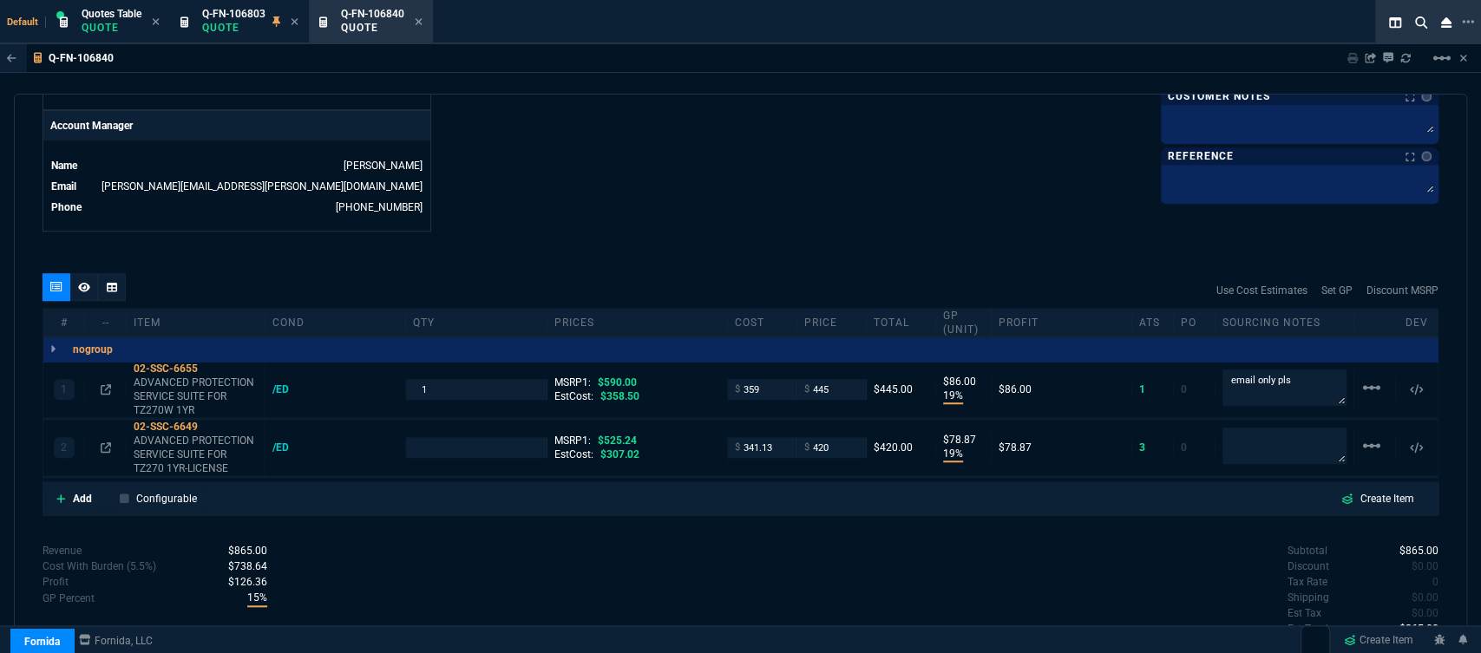
type input "20"
click at [208, 422] on icon at bounding box center [210, 427] width 10 height 10
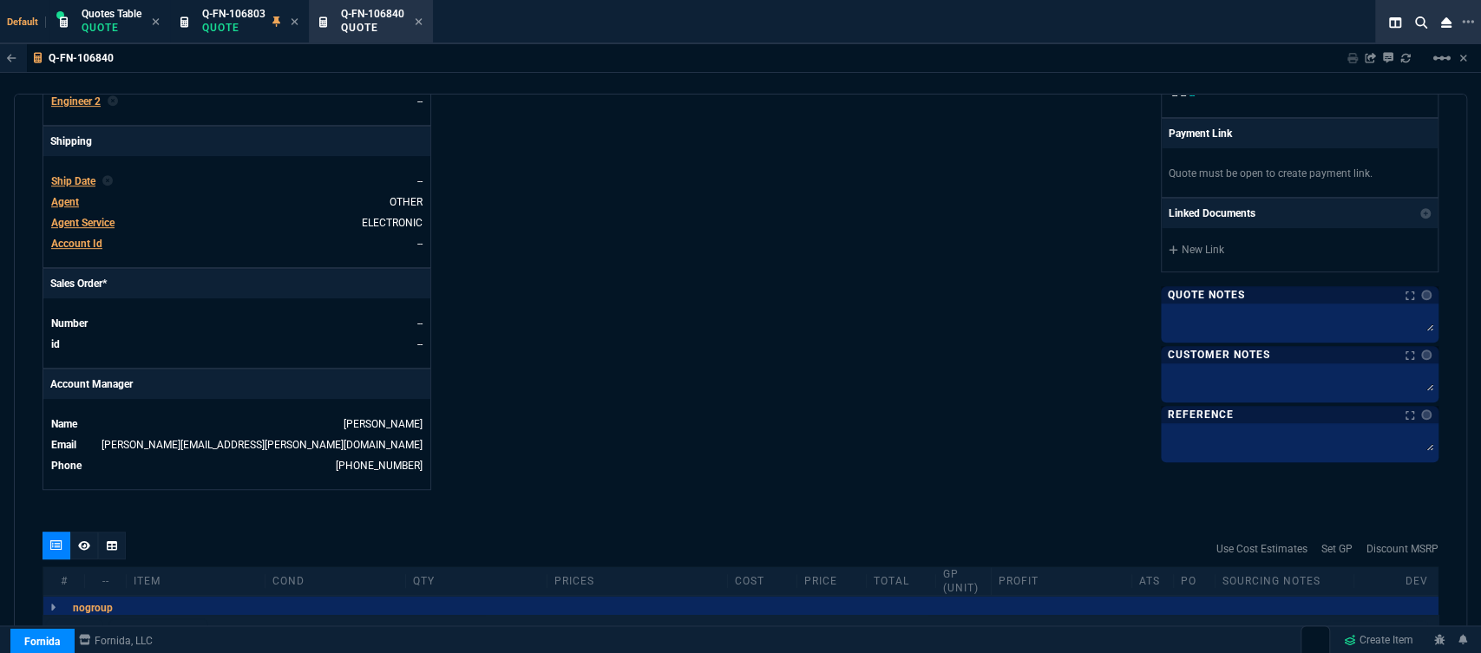
scroll to position [674, 0]
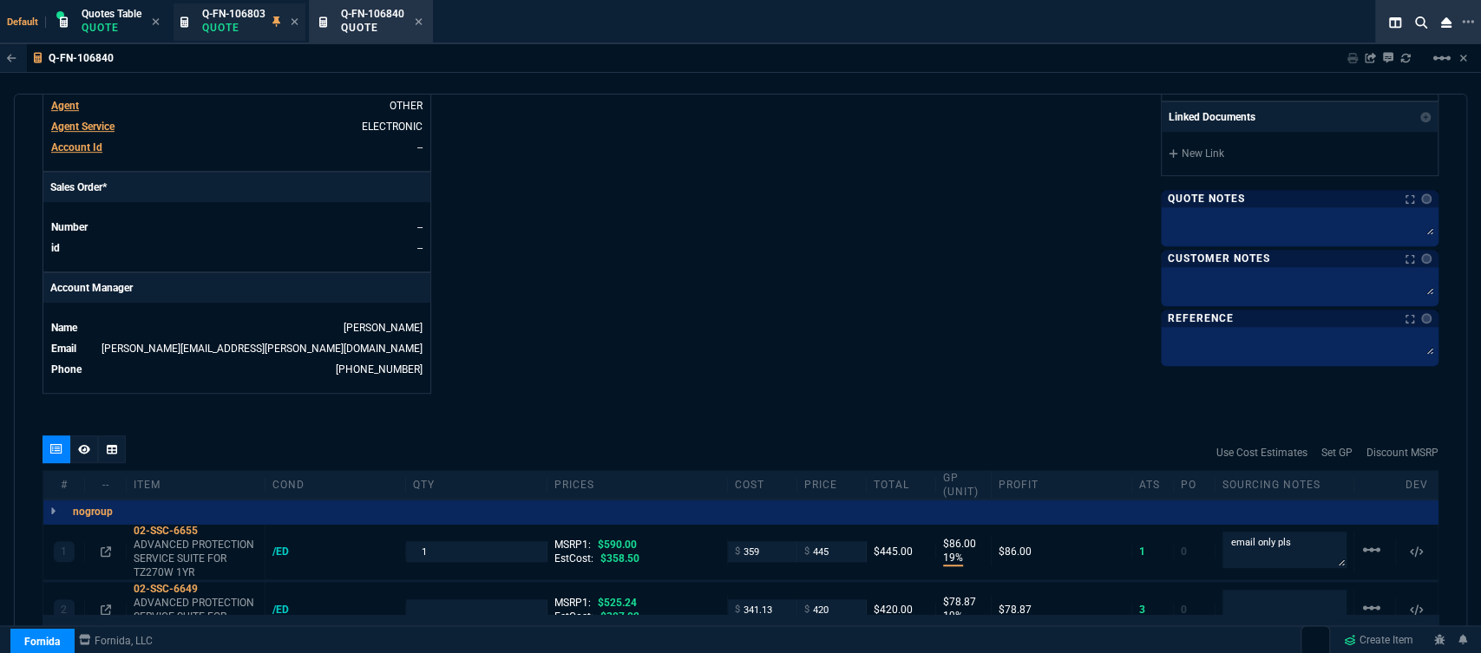
click at [228, 11] on span "Q-FN-106803" at bounding box center [233, 14] width 63 height 12
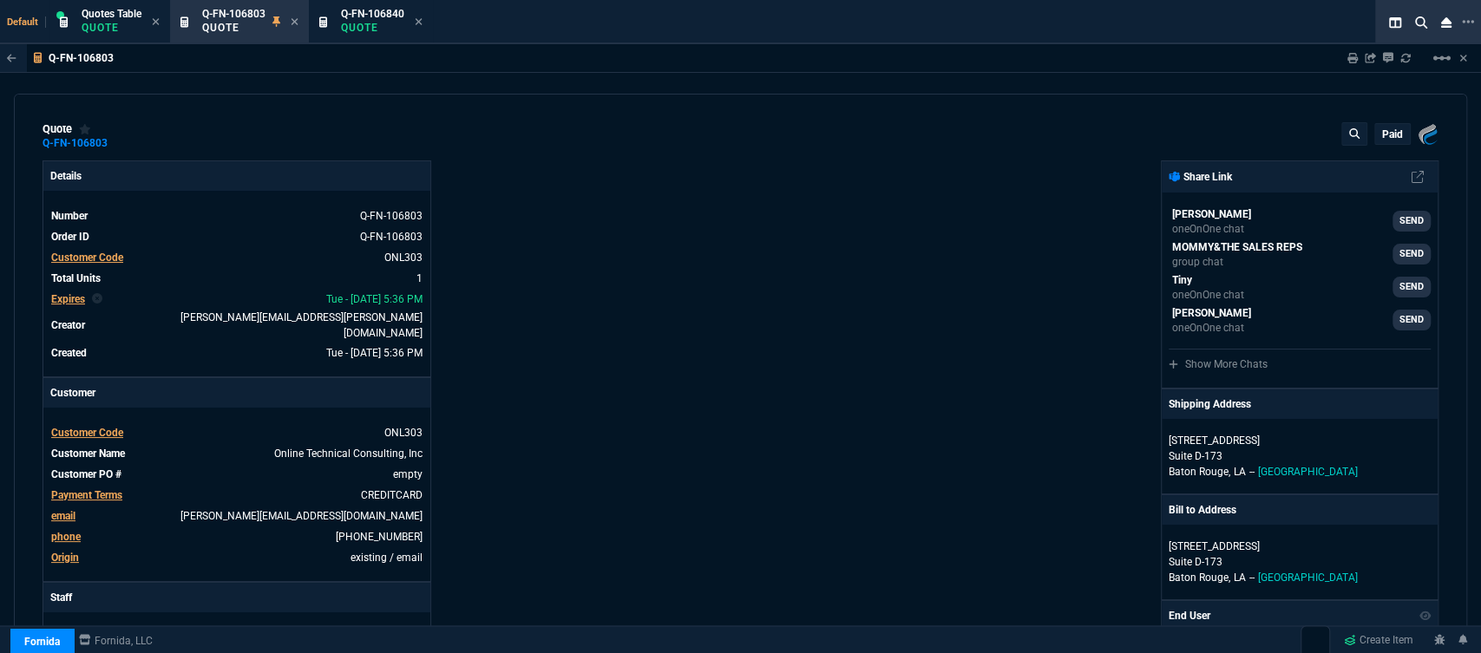
type input "19"
type input "86"
type input "590"
type input "25"
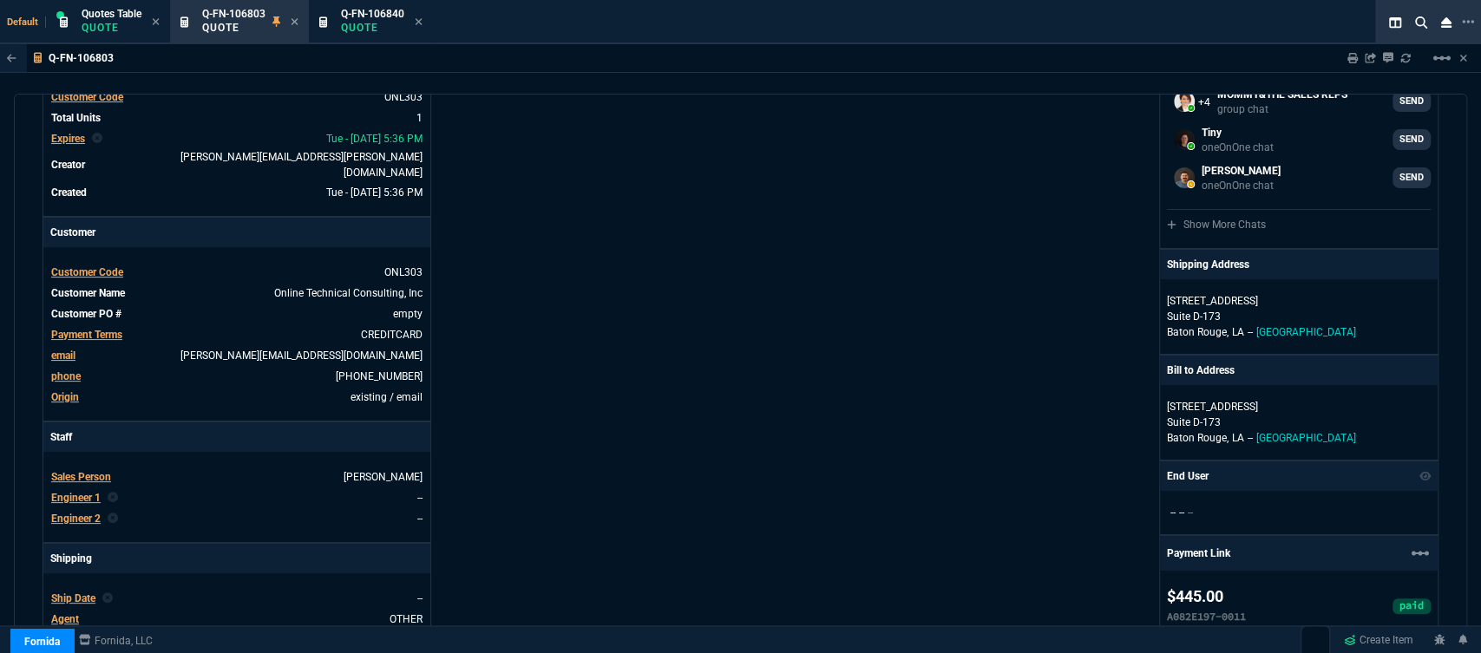
scroll to position [385, 0]
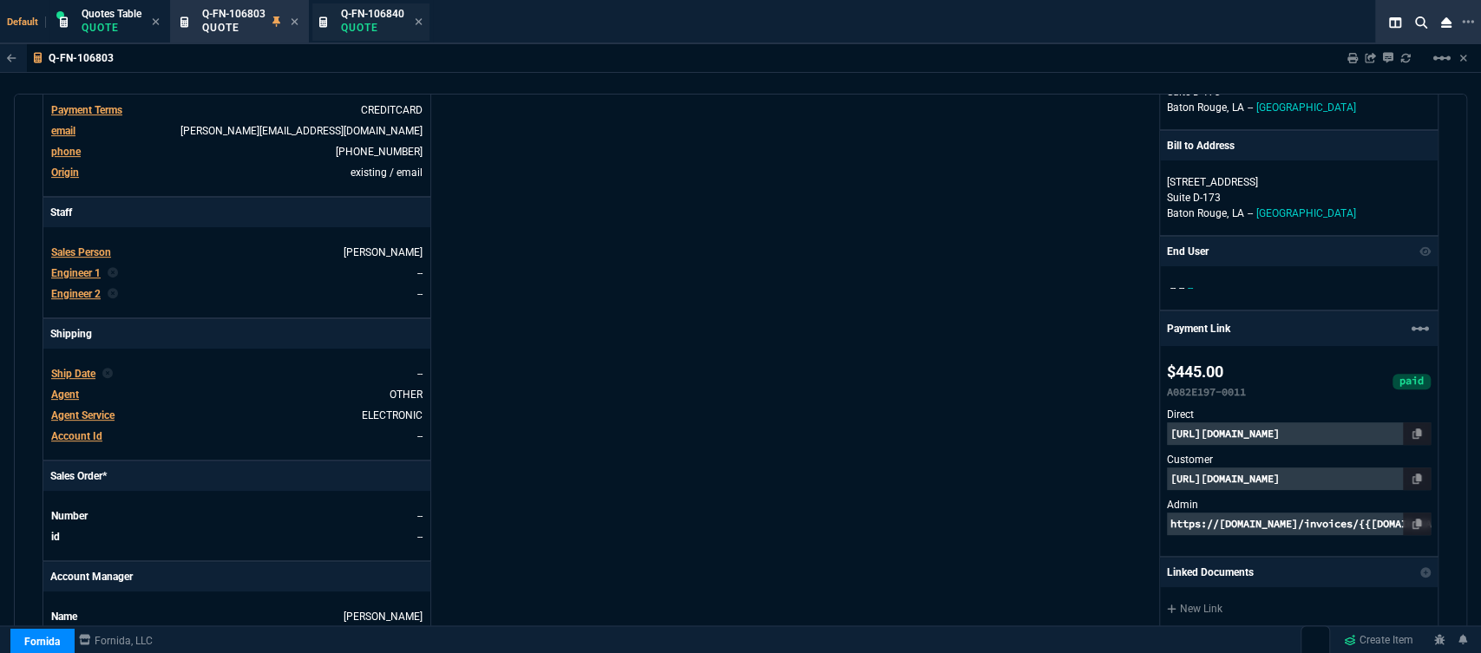
click at [371, 18] on span "Q-FN-106840" at bounding box center [372, 14] width 63 height 12
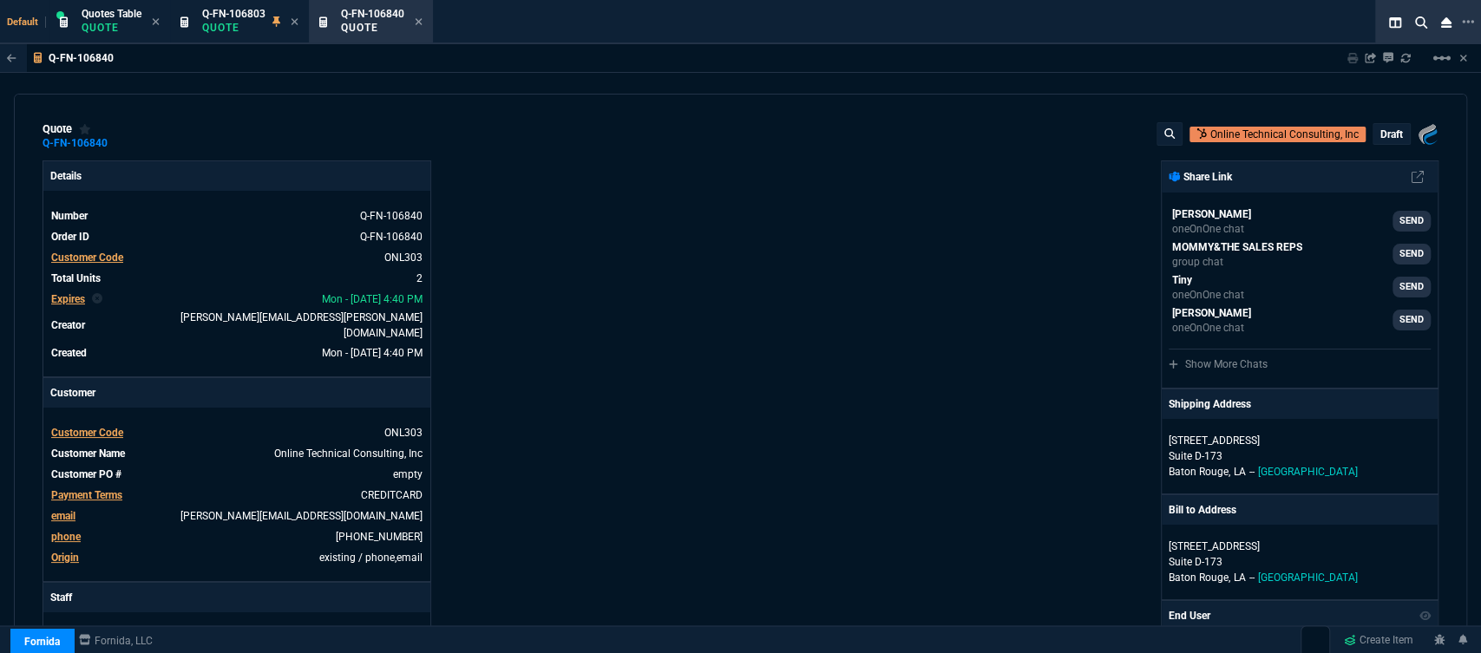
type input "19"
type input "86"
type input "590"
type input "19"
type input "79"
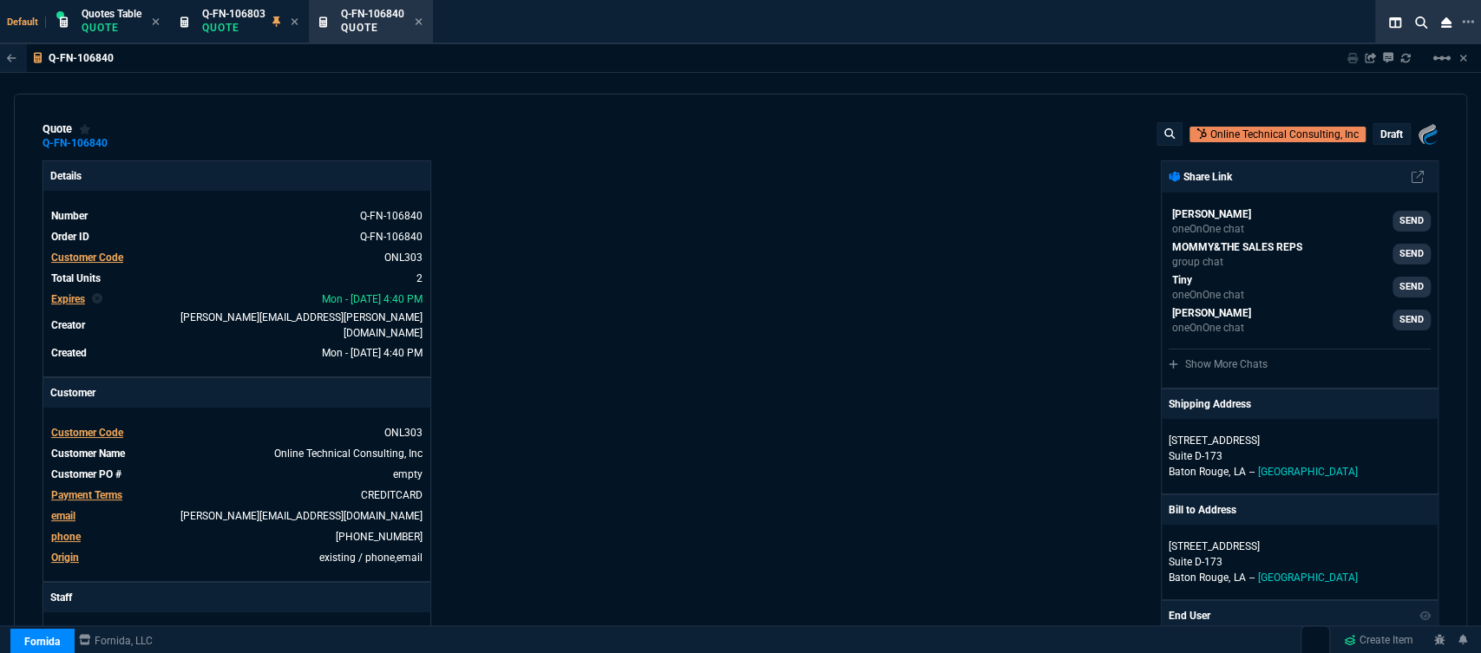
type input "525.24"
type input "25"
type input "20"
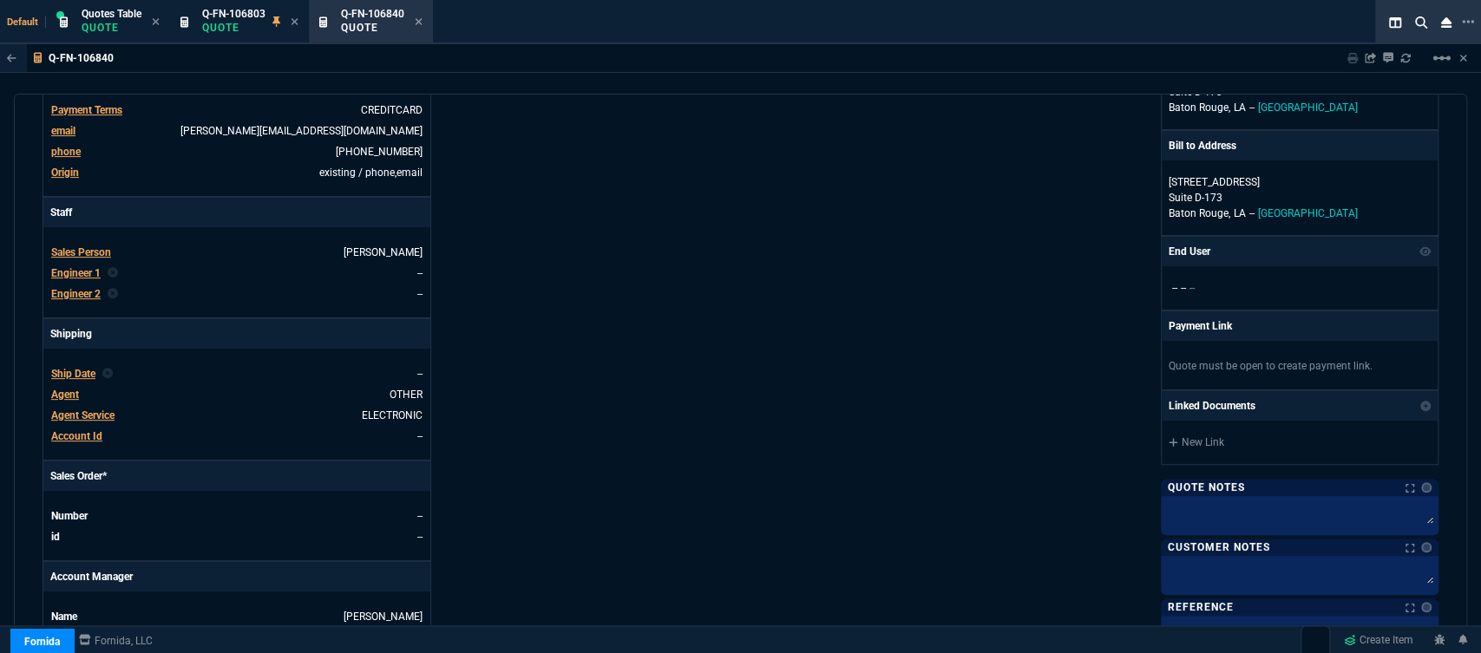
scroll to position [674, 0]
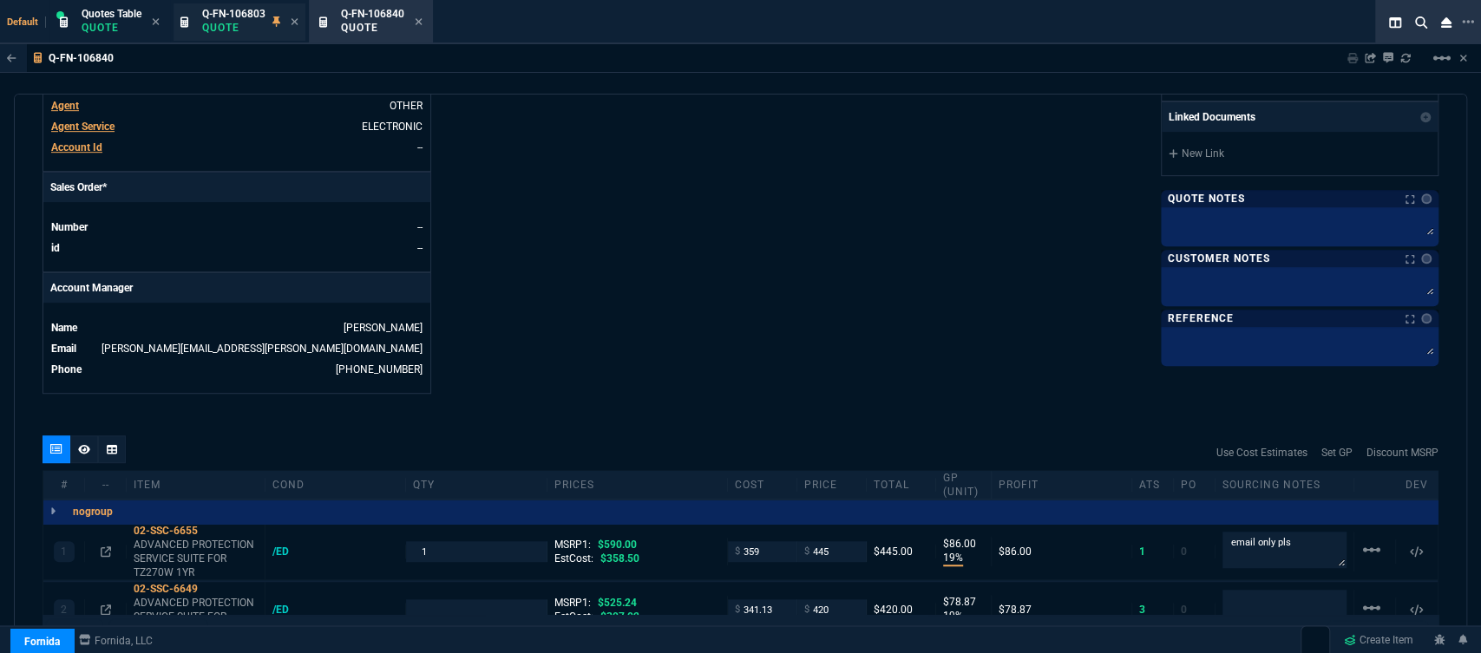
click at [238, 28] on p "Quote" at bounding box center [233, 28] width 63 height 14
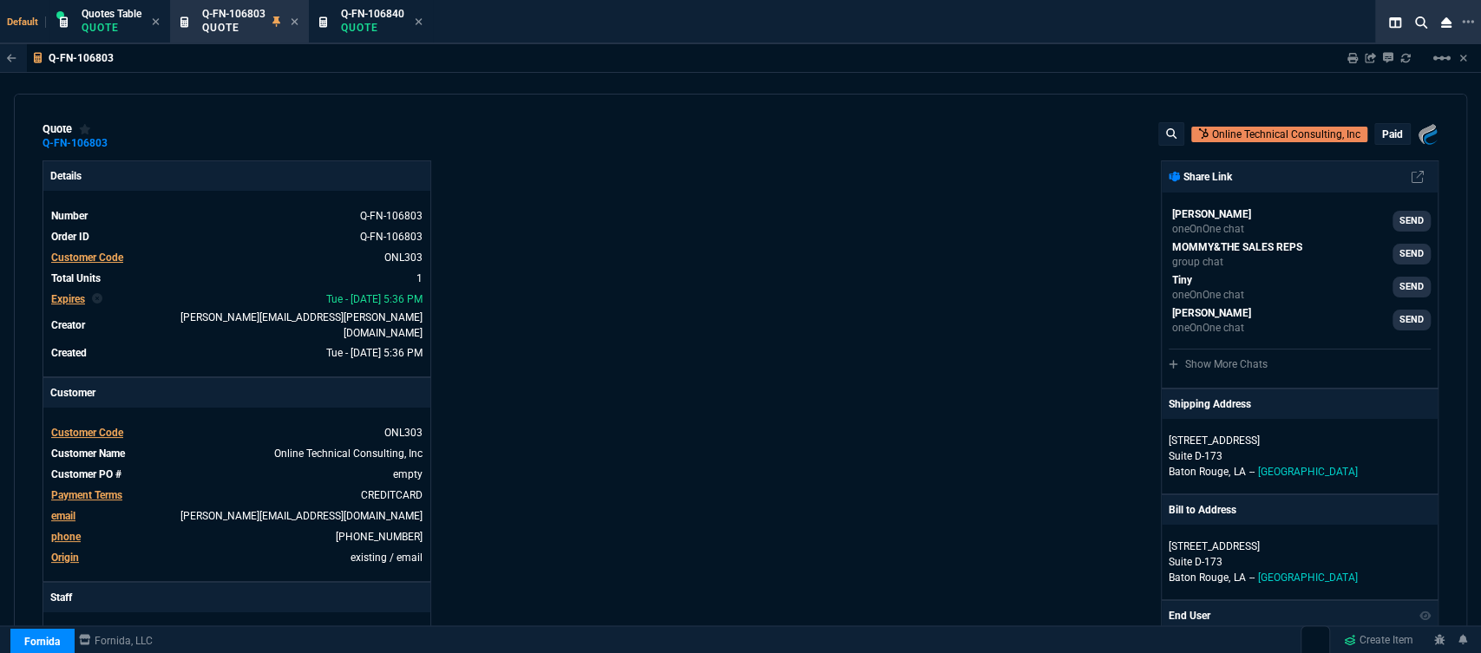
type input "19"
type input "86"
type input "25"
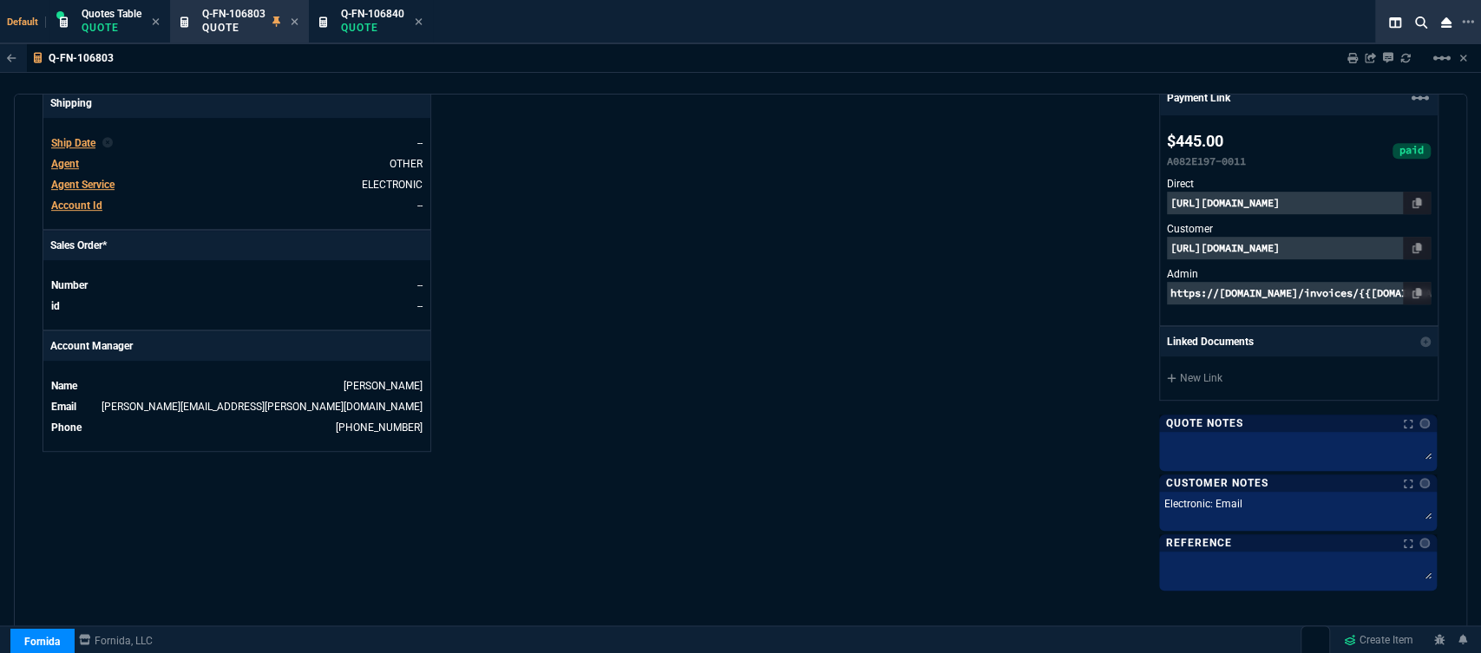
scroll to position [771, 0]
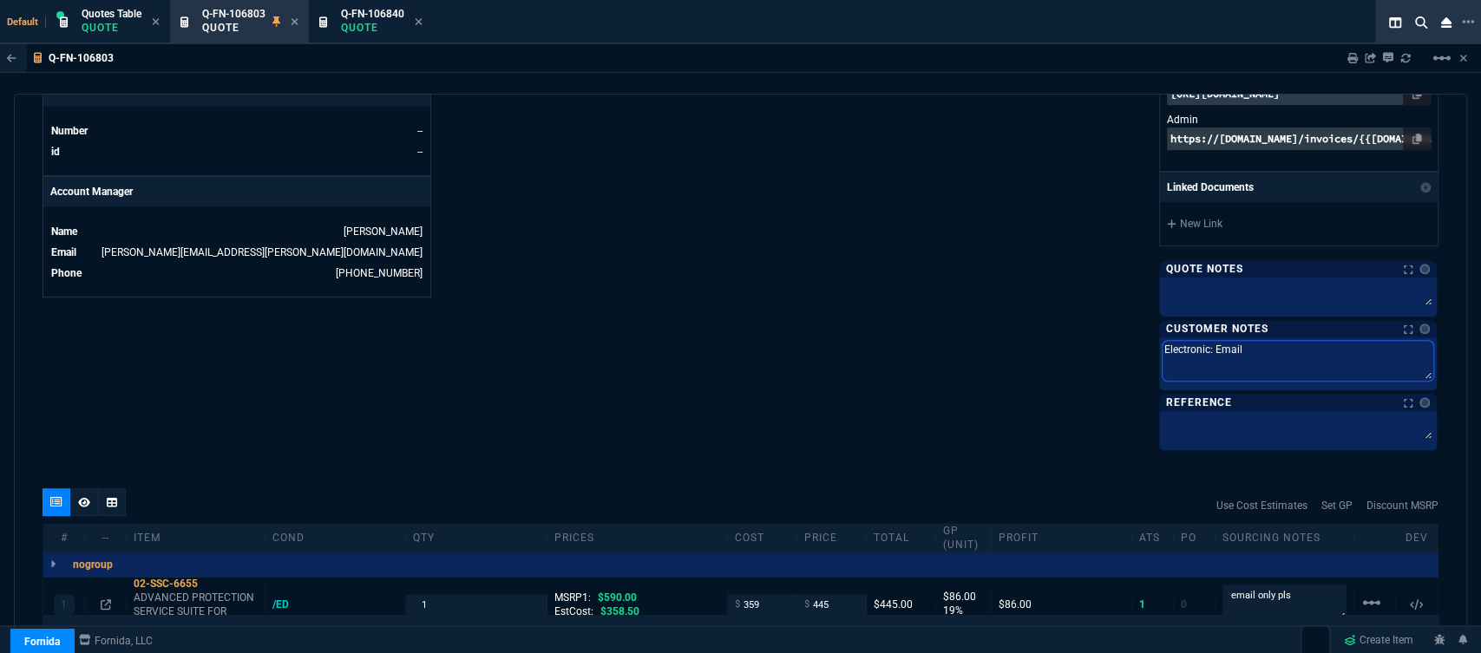
drag, startPoint x: 1272, startPoint y: 352, endPoint x: 1014, endPoint y: 331, distance: 259.5
click at [384, 22] on p "Quote" at bounding box center [372, 28] width 63 height 14
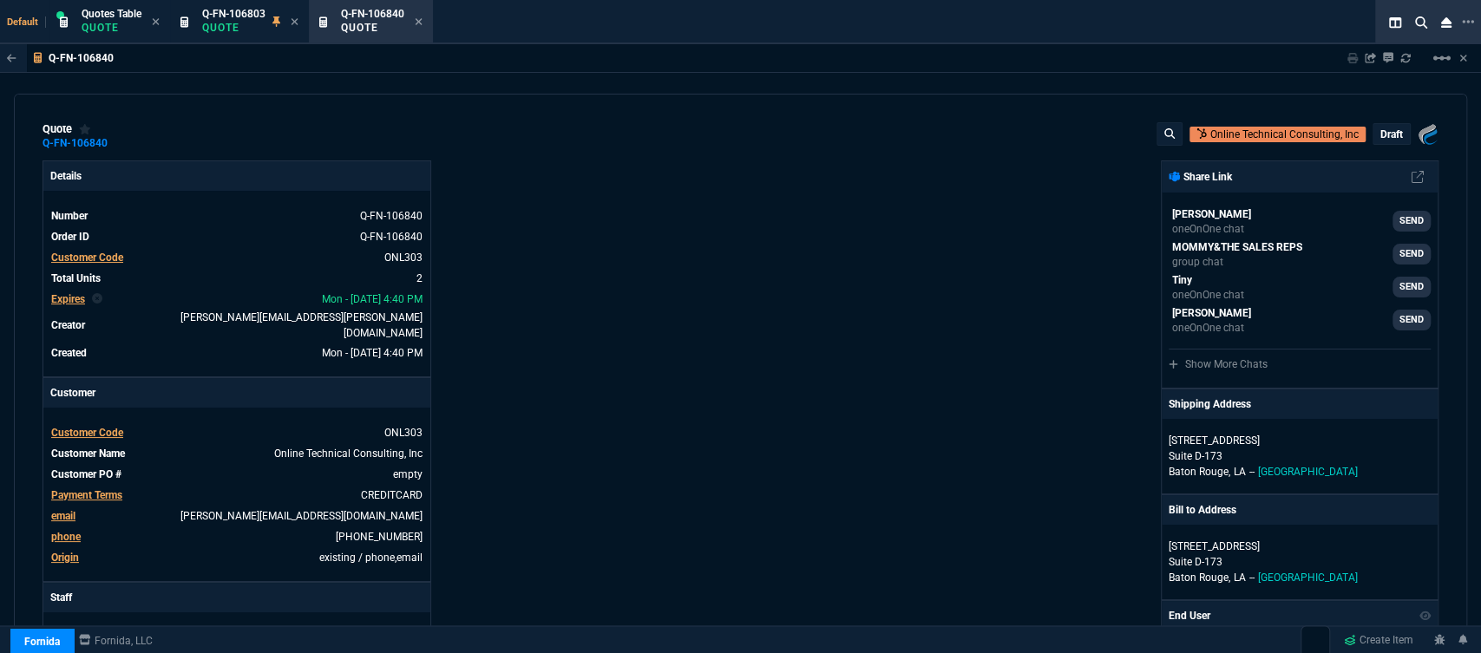
type input "19"
type input "86"
type input "19"
type input "79"
type input "25"
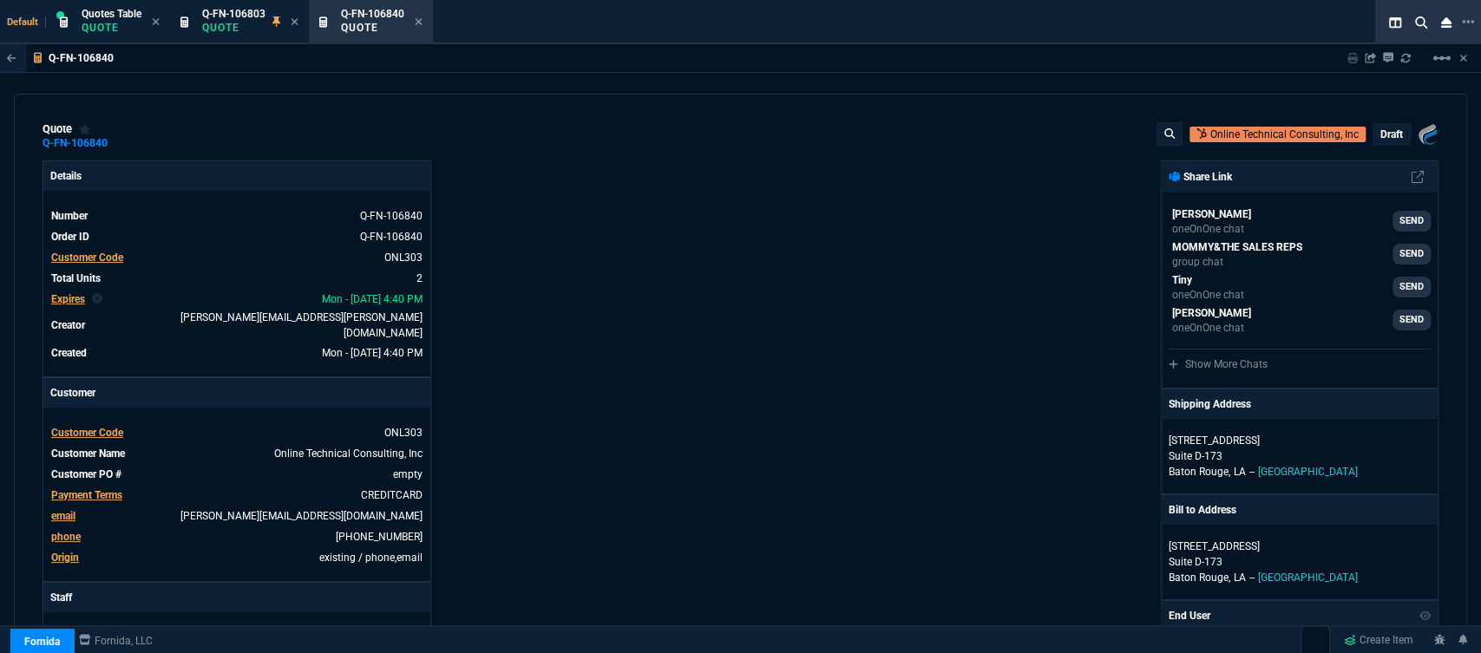
type input "20"
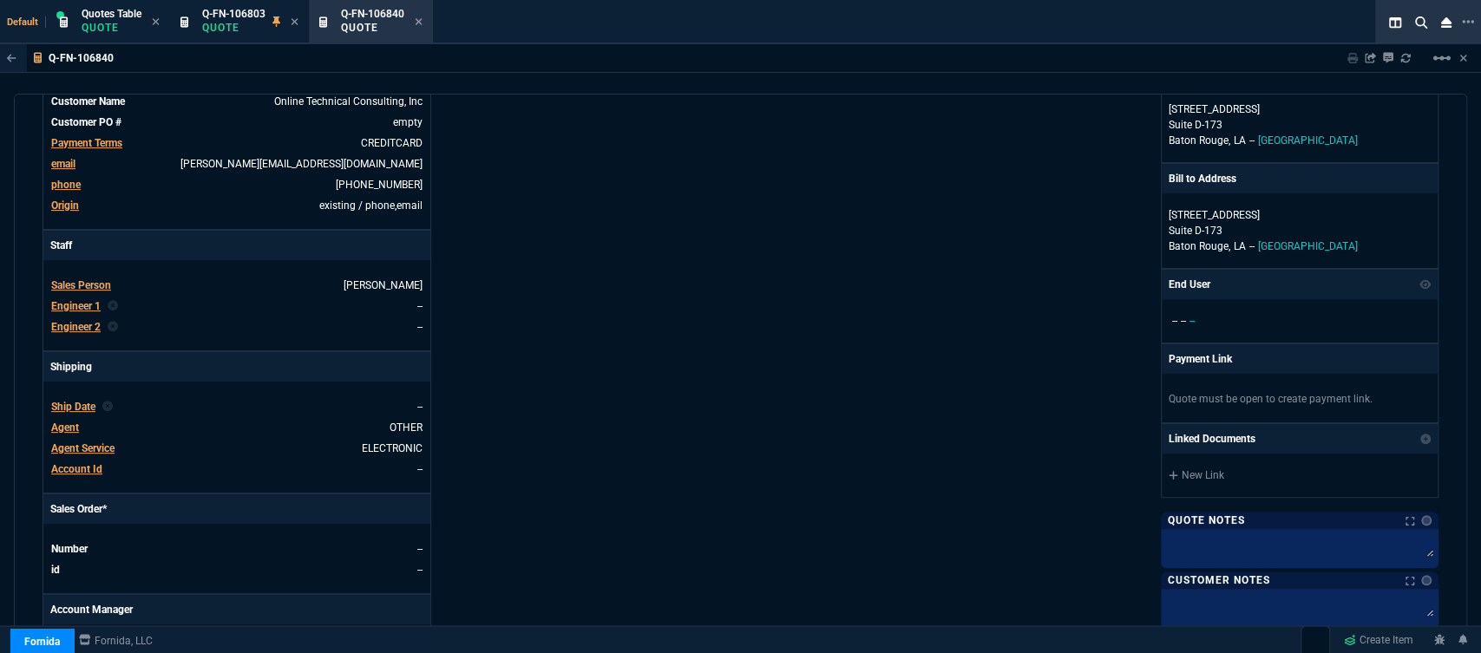
scroll to position [385, 0]
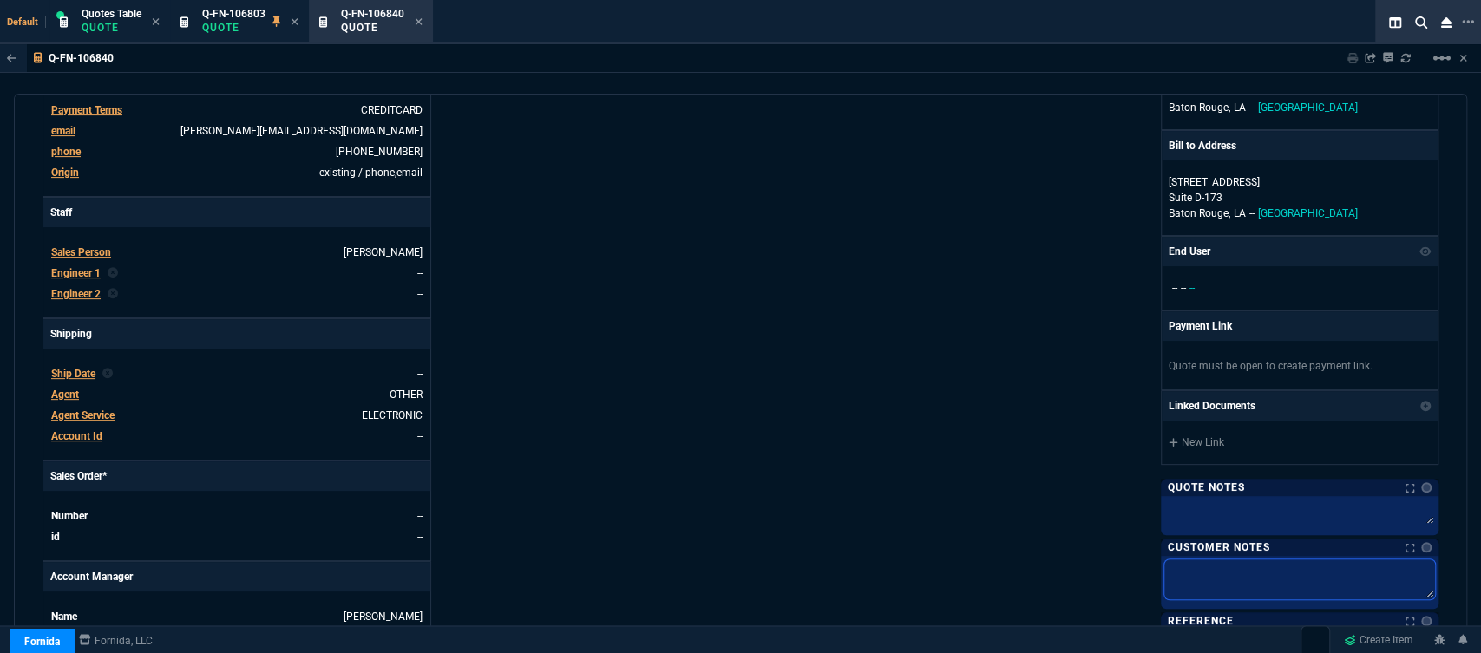
click at [1250, 580] on textarea at bounding box center [1300, 580] width 271 height 40
paste textarea "Electronic: Email"
type textarea "Electronic: Email"
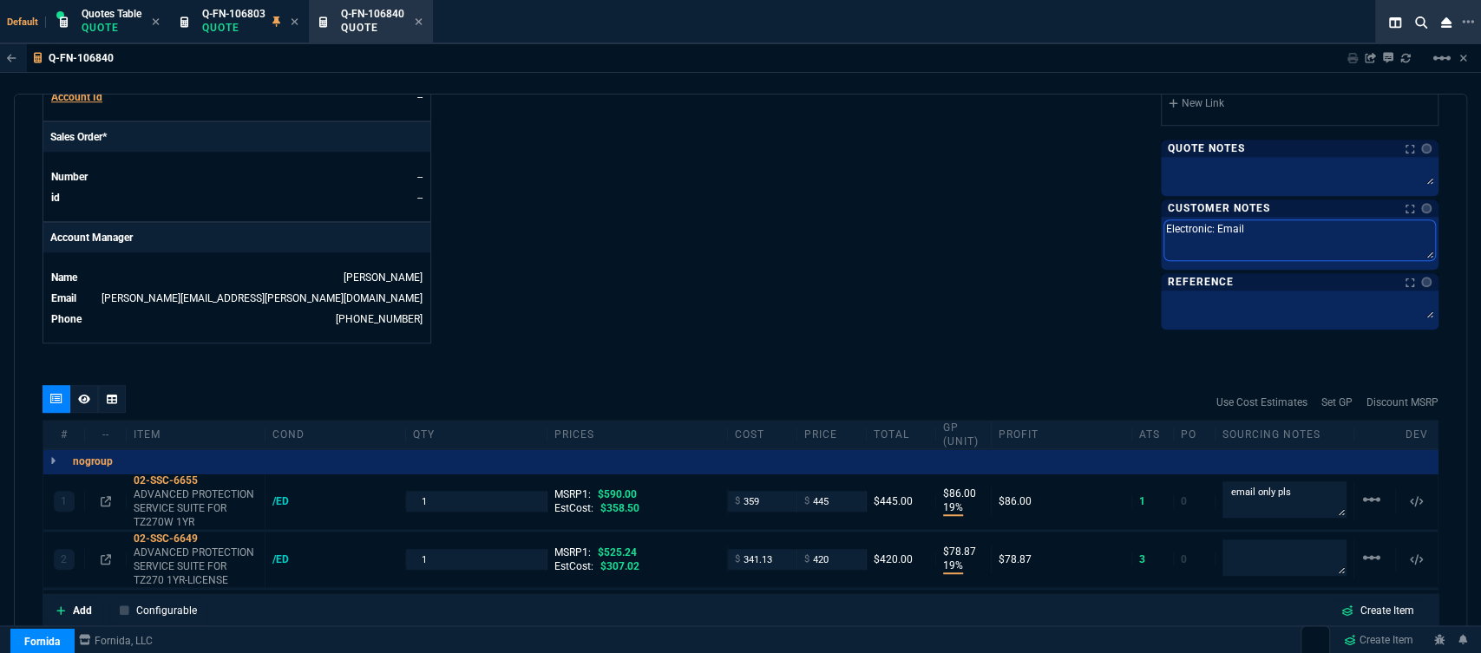
scroll to position [771, 0]
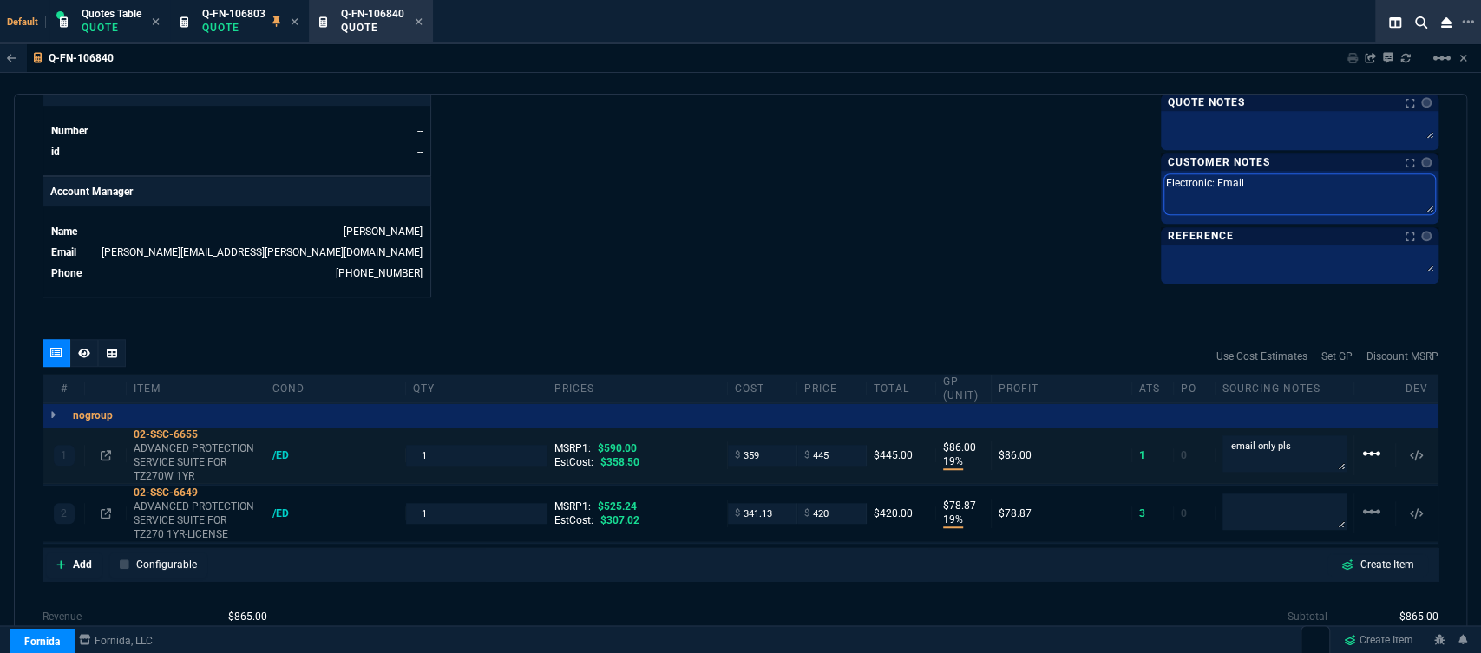
type textarea "Electronic: Email"
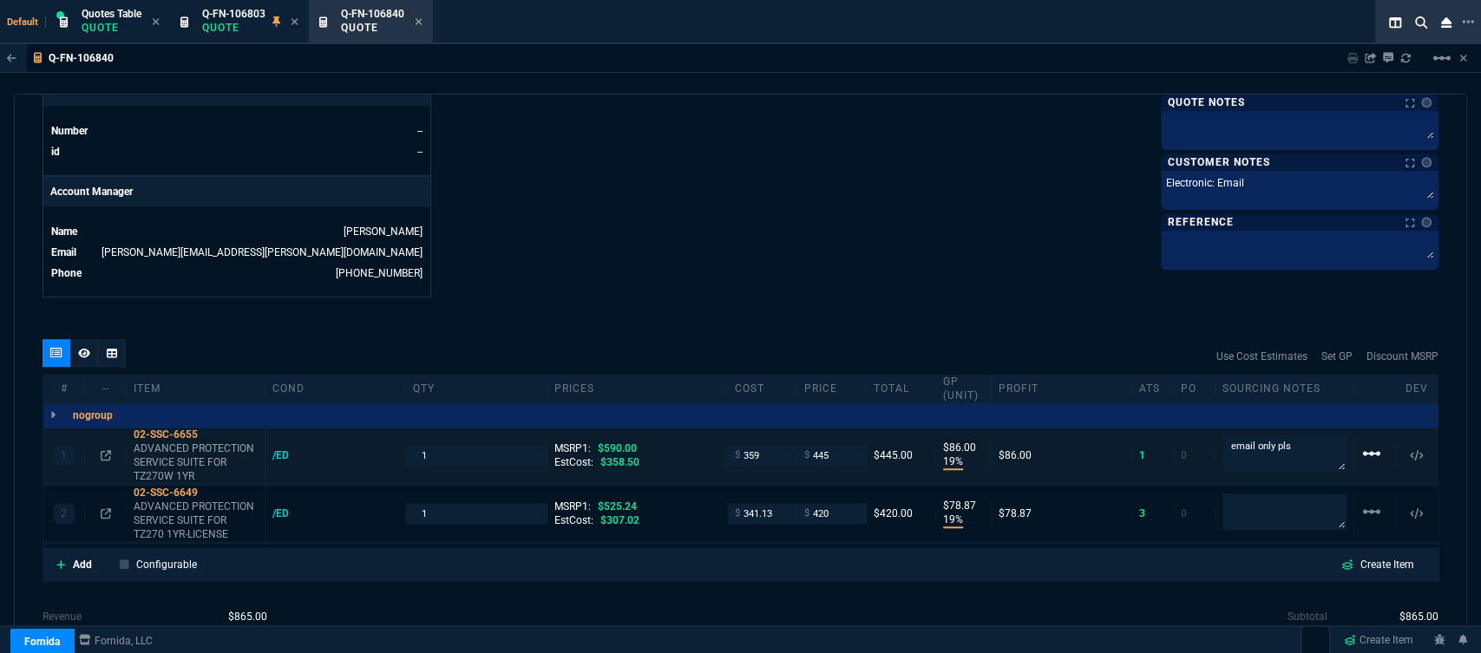
click at [1363, 443] on mat-icon "linear_scale" at bounding box center [1372, 453] width 21 height 21
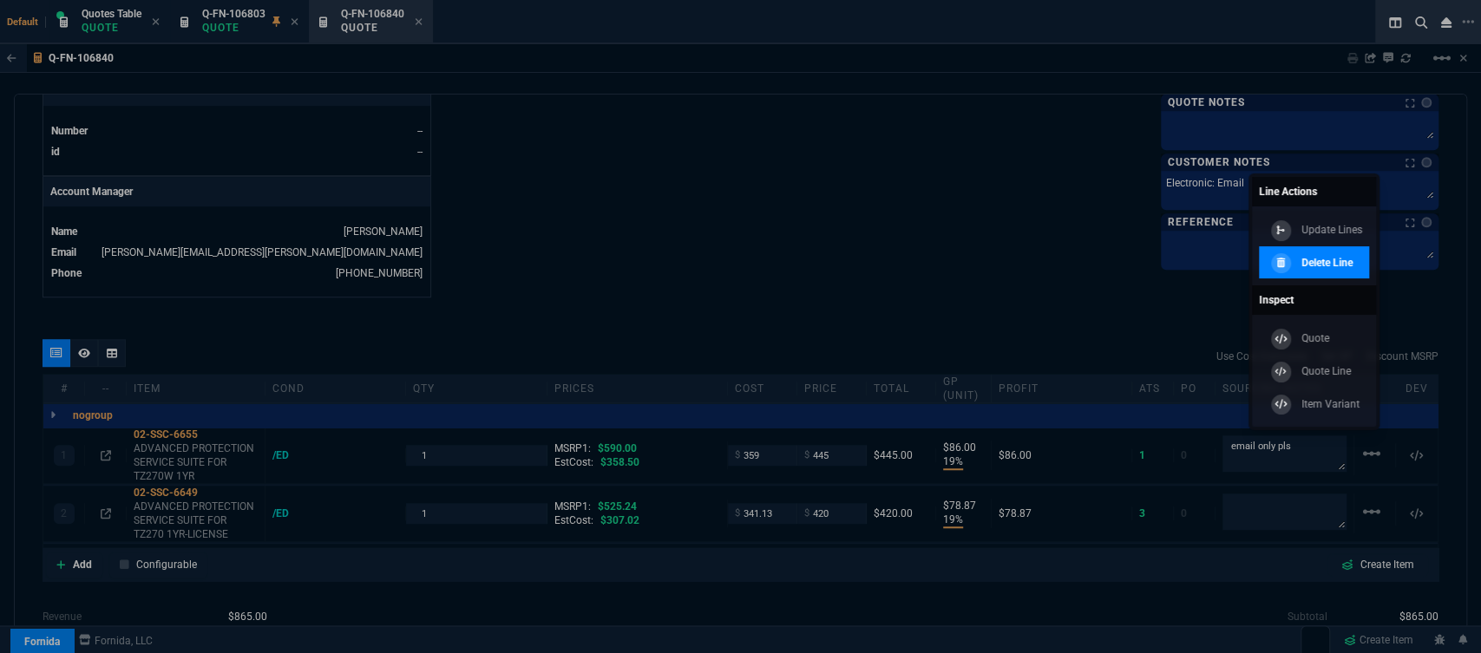
click at [1334, 270] on p "Delete Line" at bounding box center [1327, 263] width 51 height 16
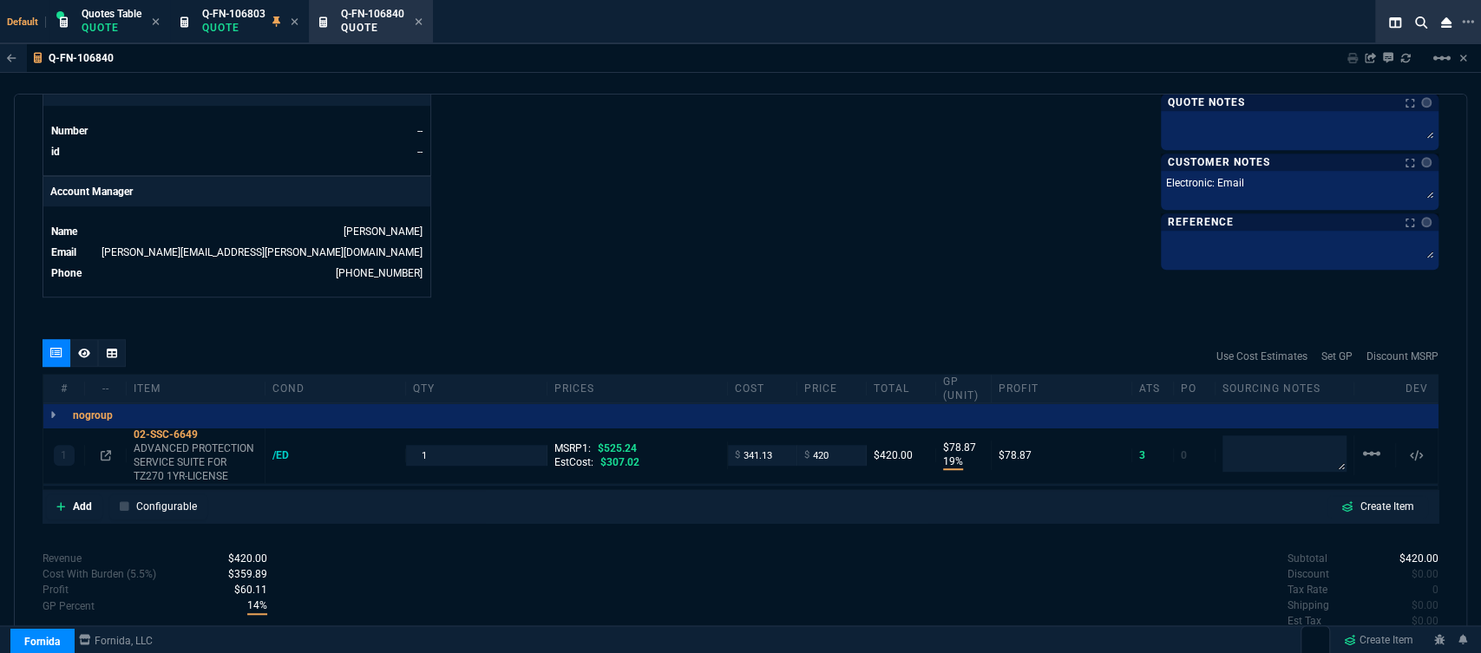
type input "19"
type input "79"
type input "20"
click at [105, 450] on icon at bounding box center [106, 455] width 10 height 10
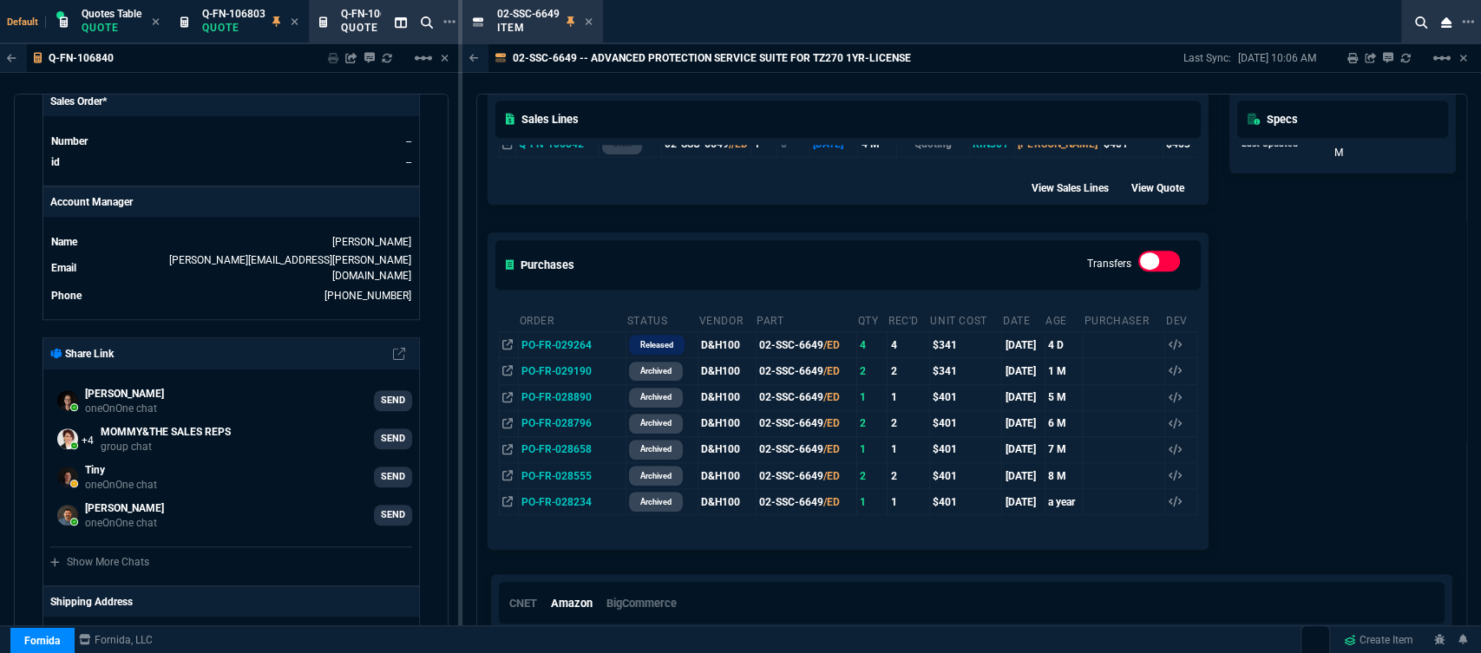
scroll to position [851, 0]
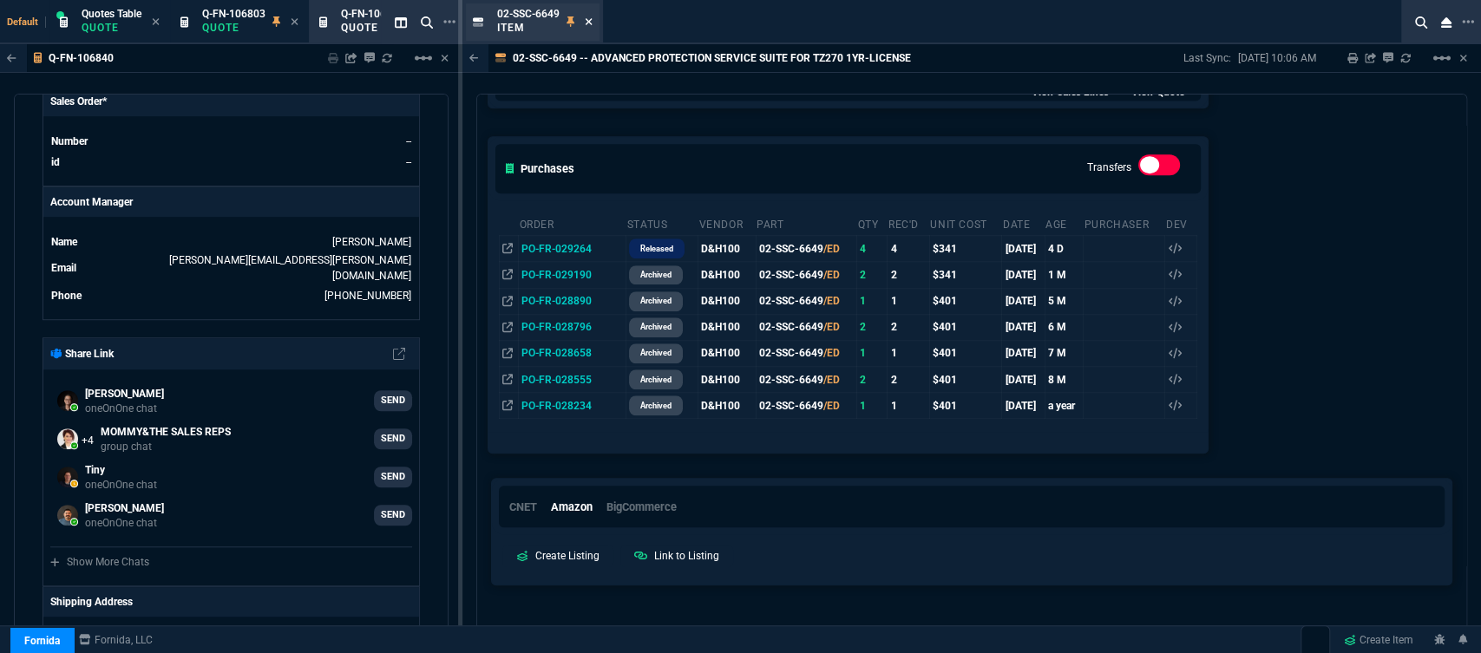
click at [586, 23] on icon at bounding box center [589, 21] width 8 height 10
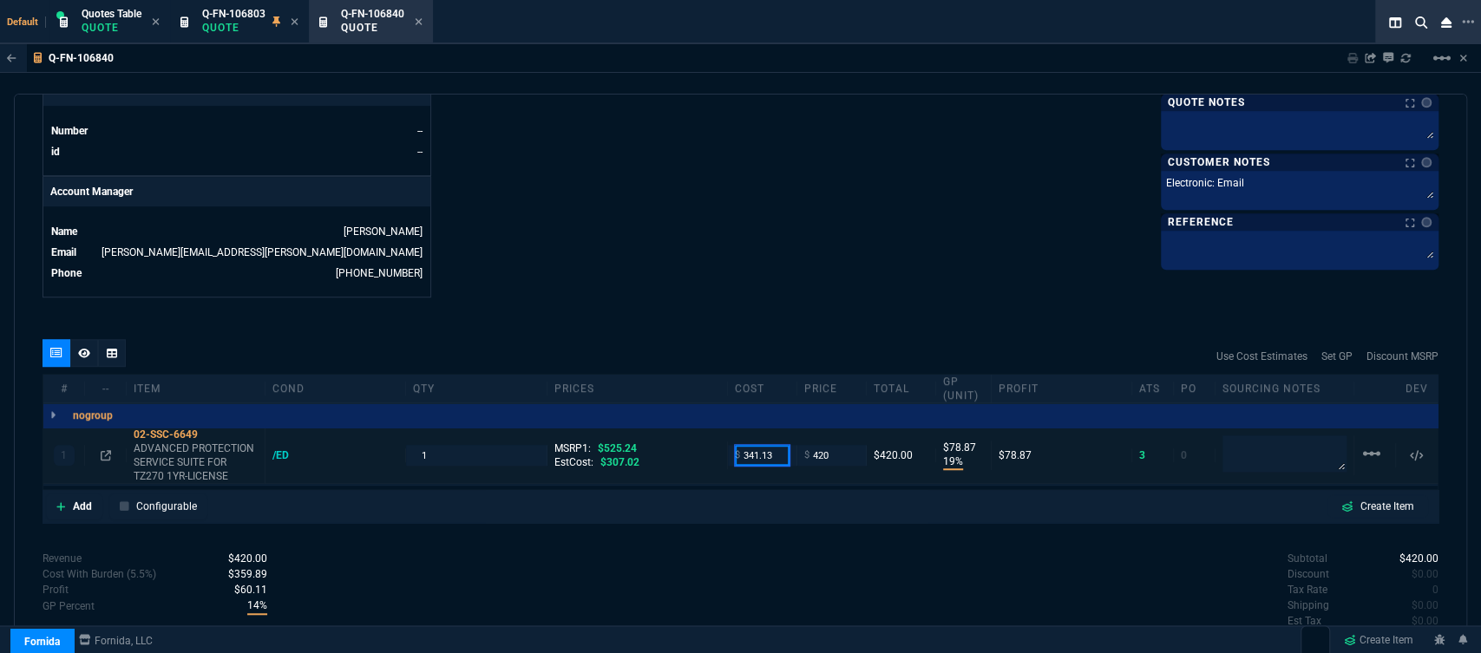
click at [776, 445] on input "341.13" at bounding box center [762, 455] width 55 height 20
type input "307.02"
type input "27"
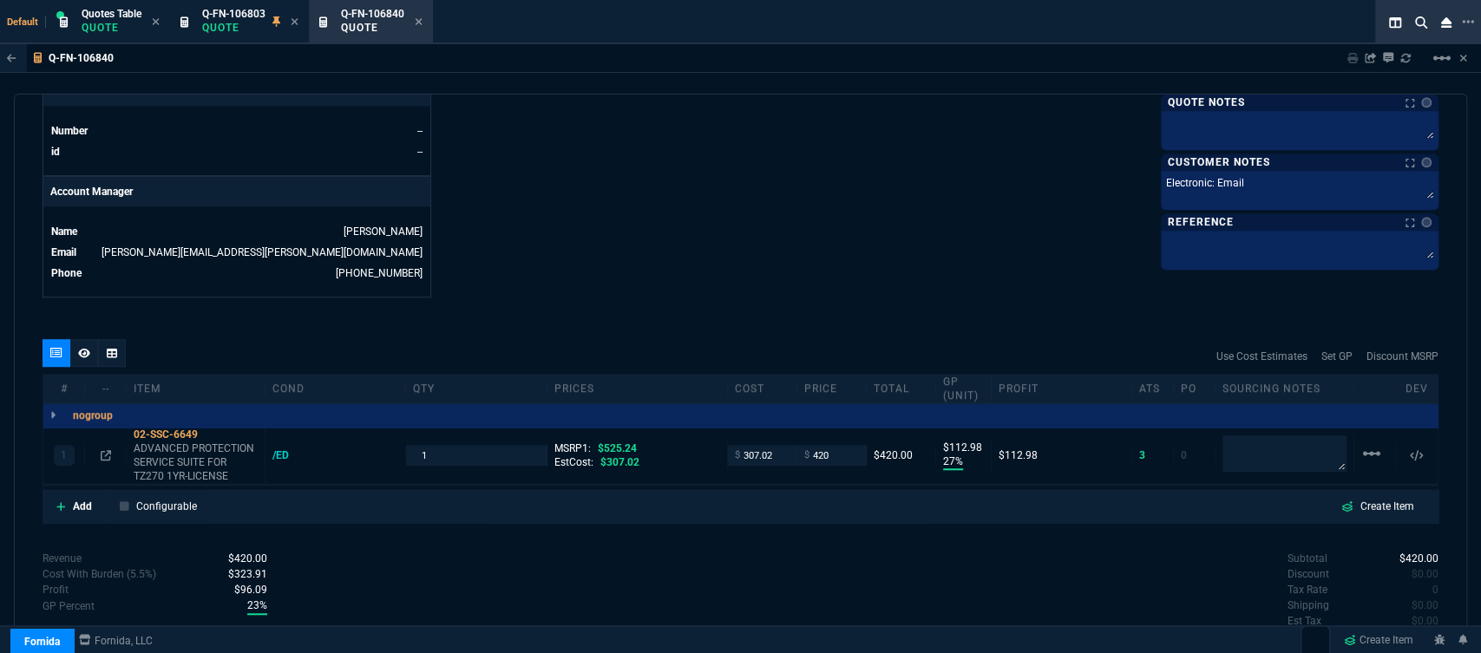
type input "113"
click at [1273, 458] on textarea at bounding box center [1285, 454] width 124 height 36
type textarea "email only pls"
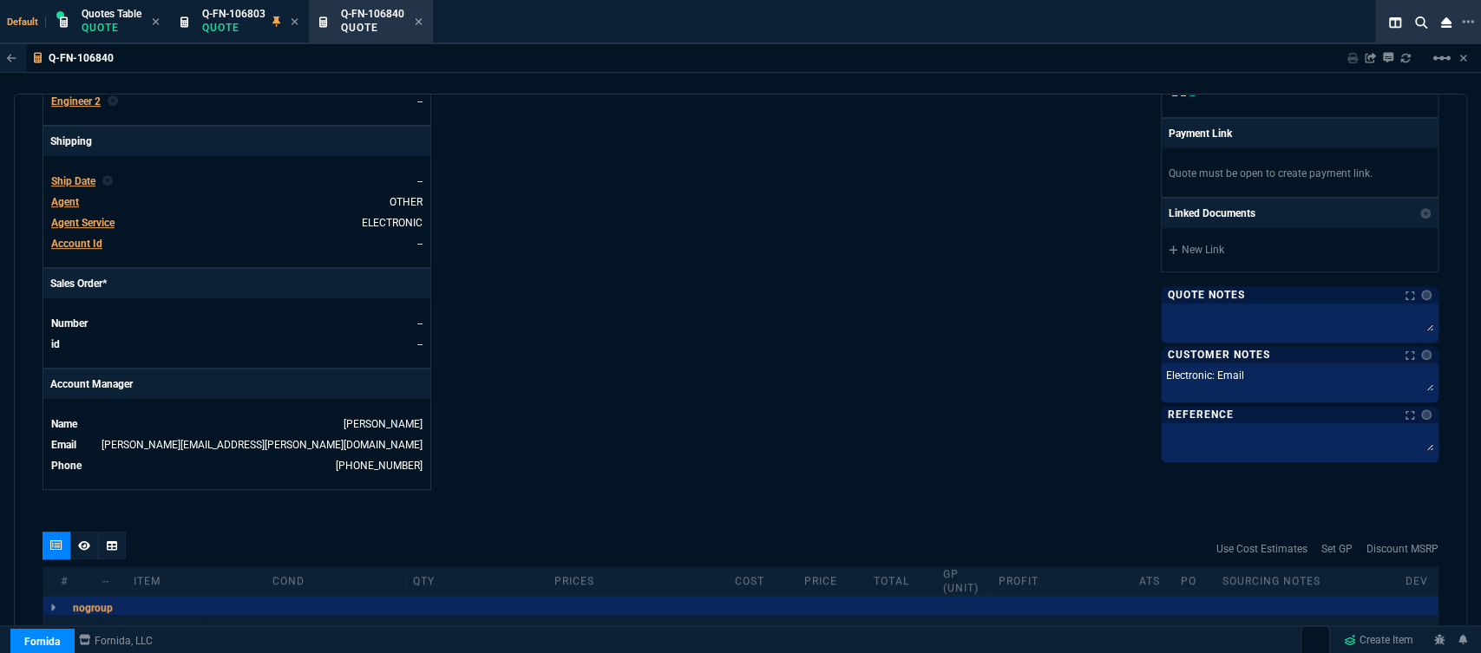
scroll to position [837, 0]
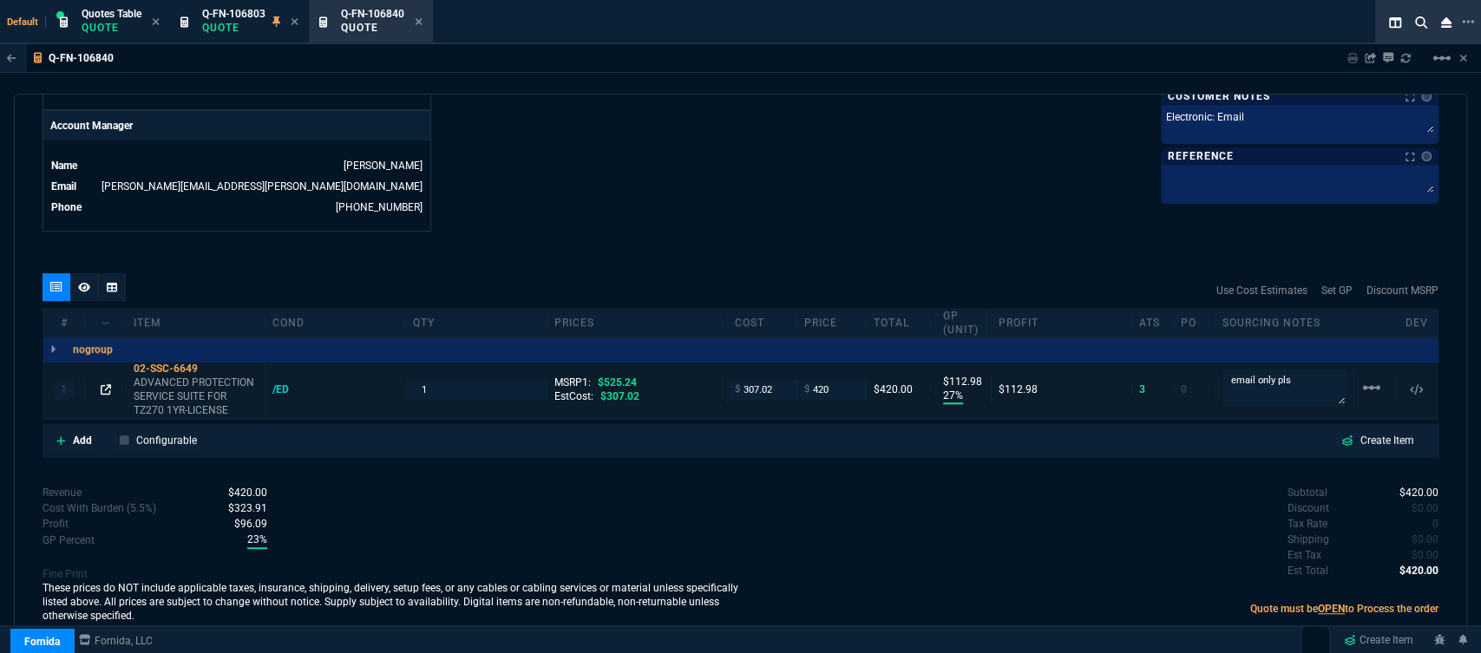
click at [104, 384] on icon at bounding box center [106, 389] width 10 height 10
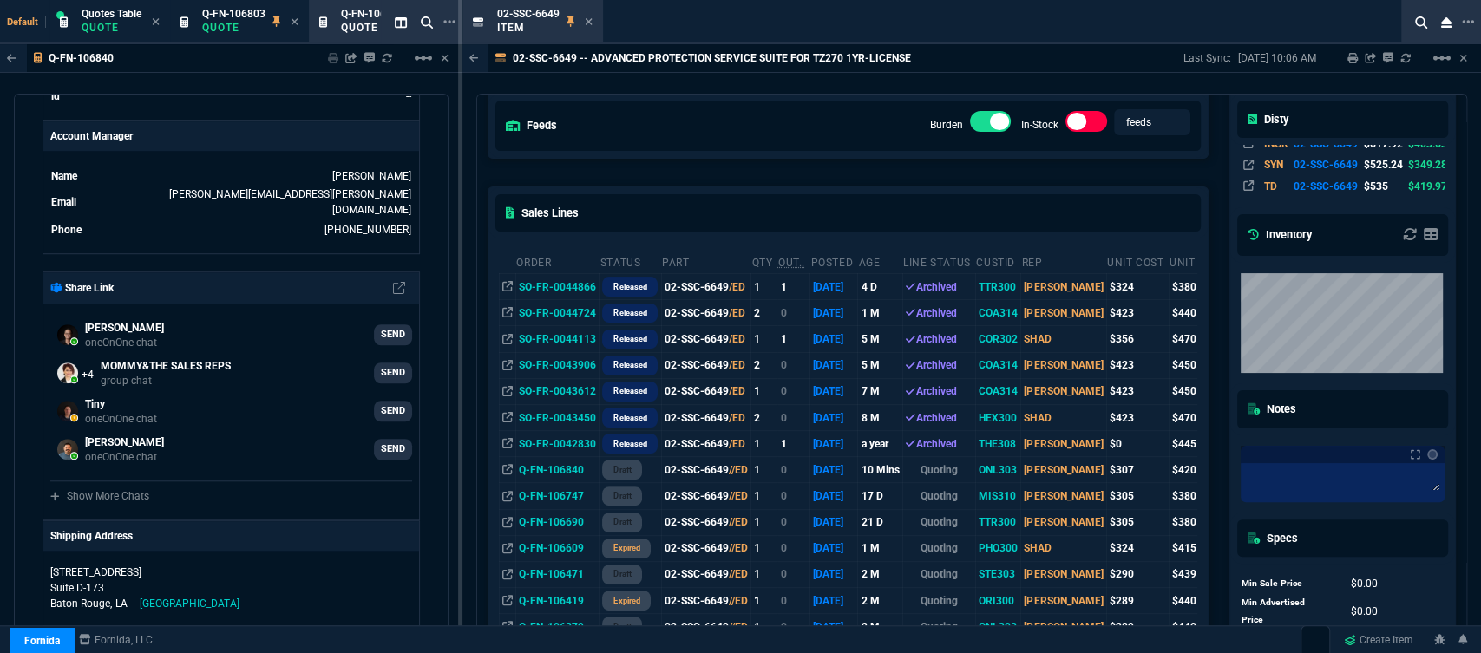
scroll to position [193, 0]
click at [593, 15] on div "02-SSC-6649 Item" at bounding box center [533, 21] width 134 height 37
click at [586, 23] on icon at bounding box center [589, 21] width 8 height 10
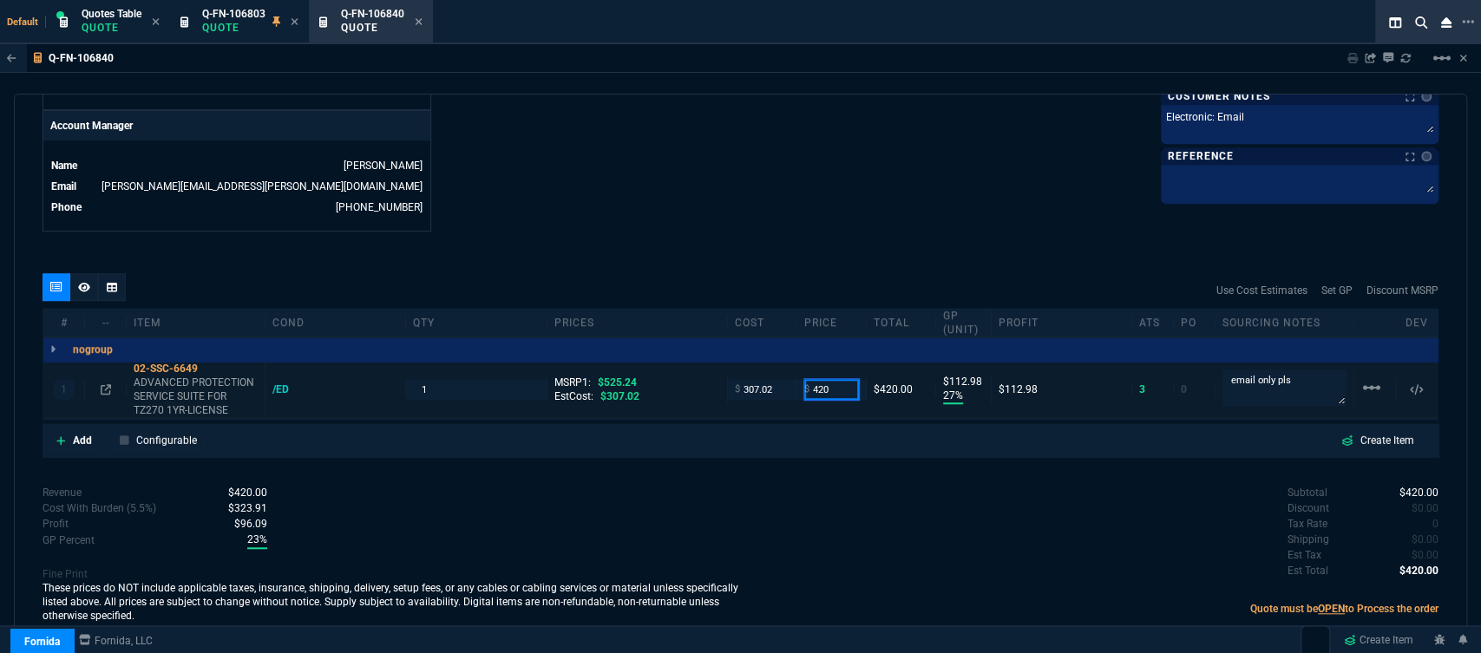
click at [833, 379] on input "420" at bounding box center [831, 389] width 55 height 20
type input "380"
type input "19"
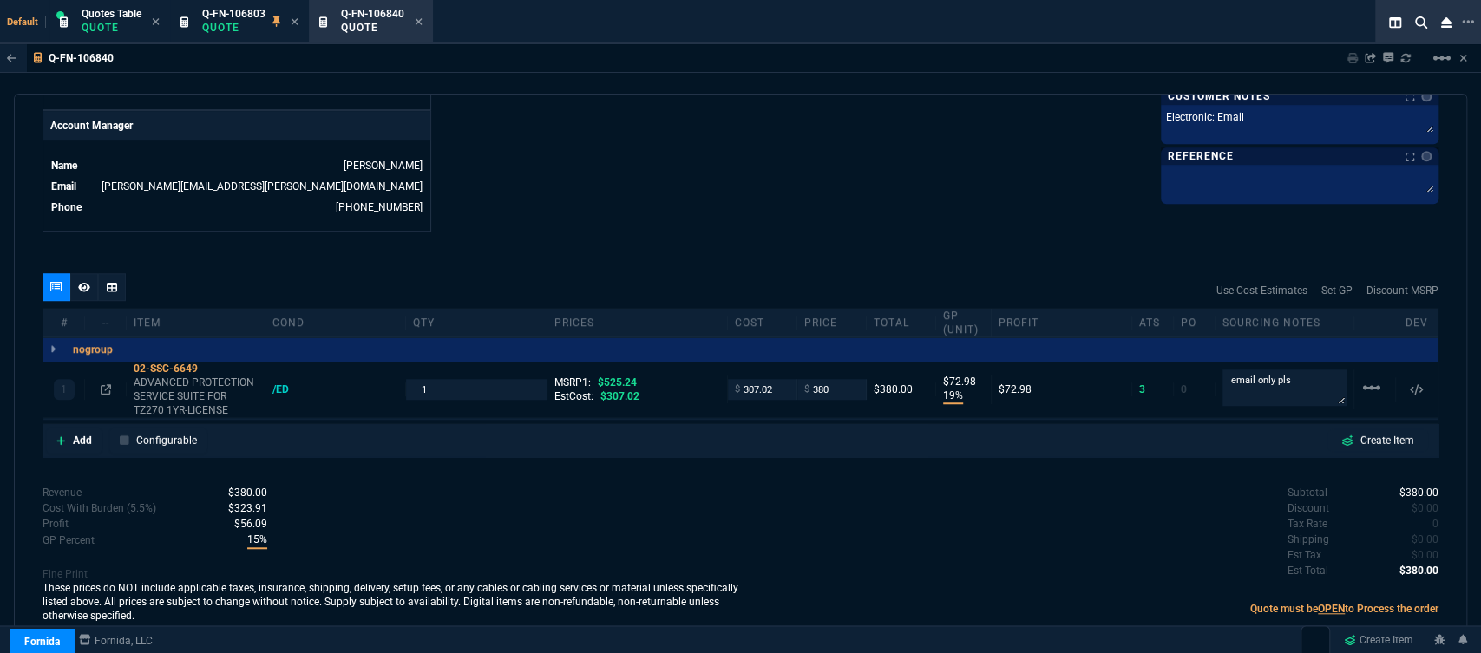
type input "73"
type input "28"
click at [208, 364] on icon at bounding box center [210, 369] width 10 height 10
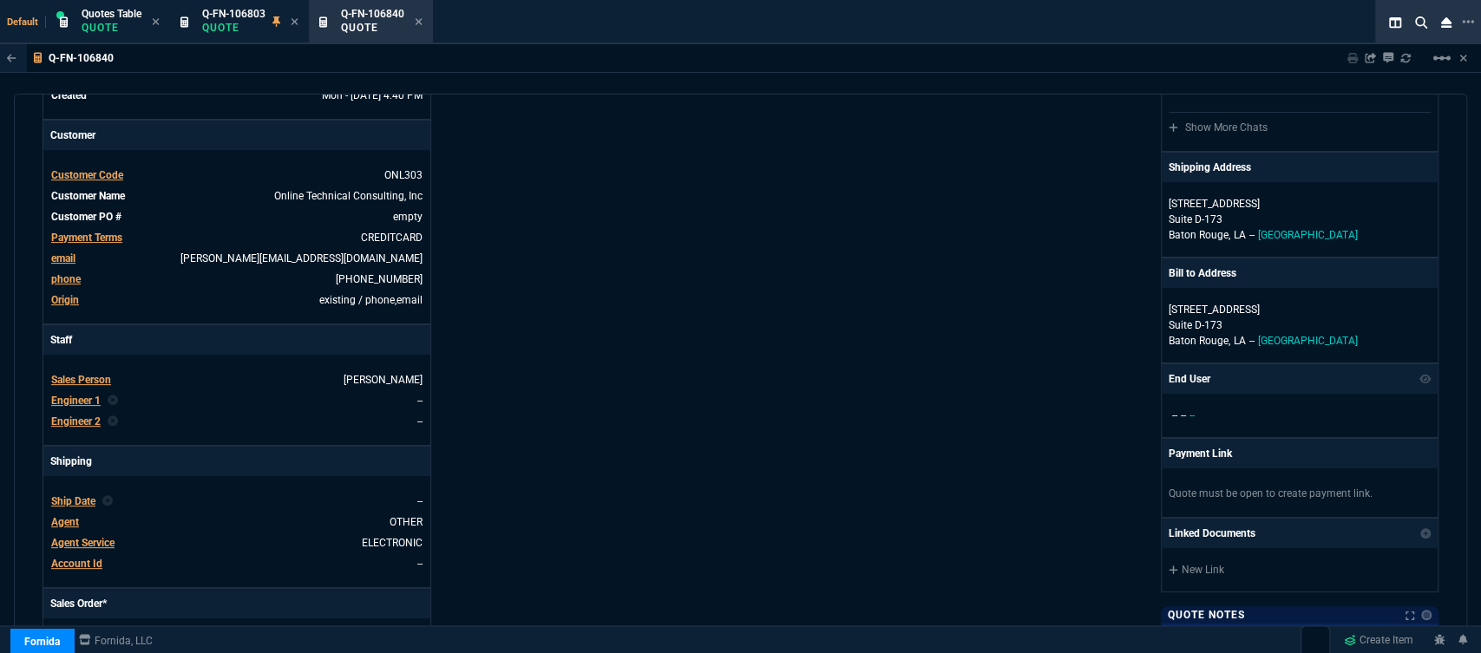
scroll to position [0, 0]
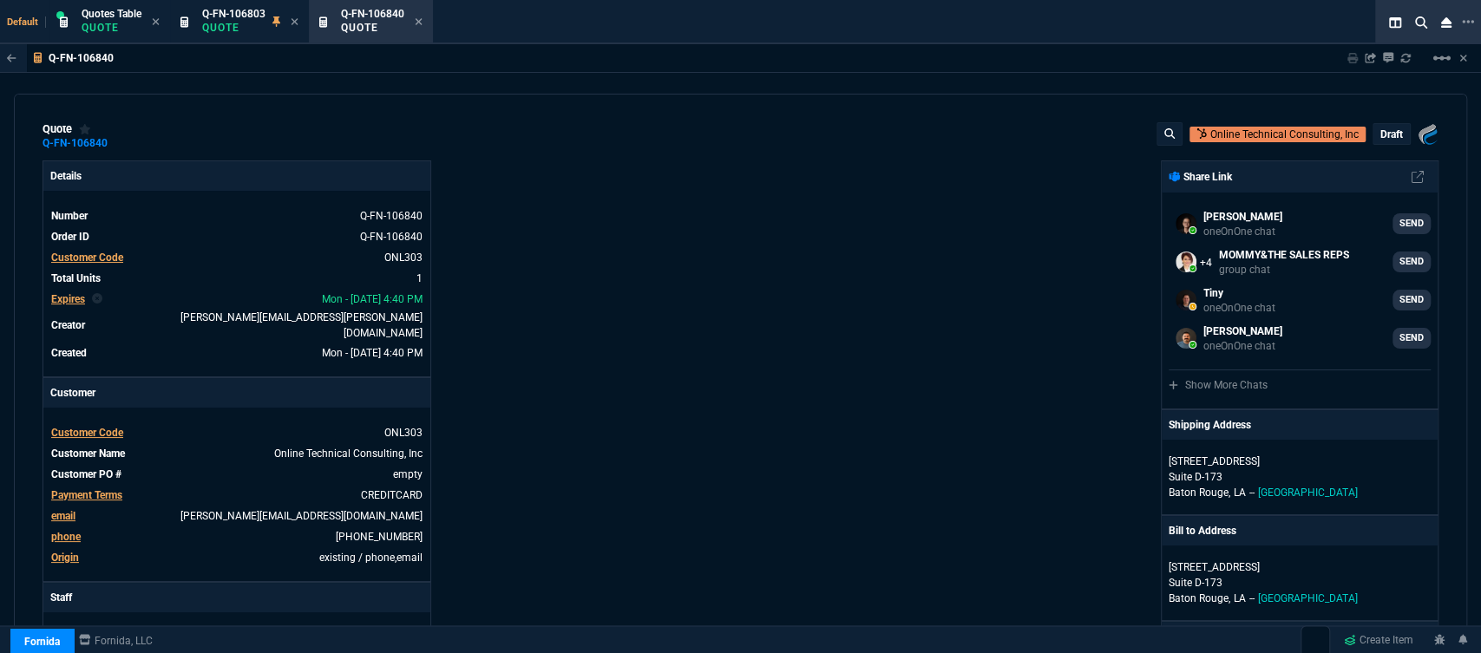
click at [1381, 133] on p "draft" at bounding box center [1392, 135] width 23 height 14
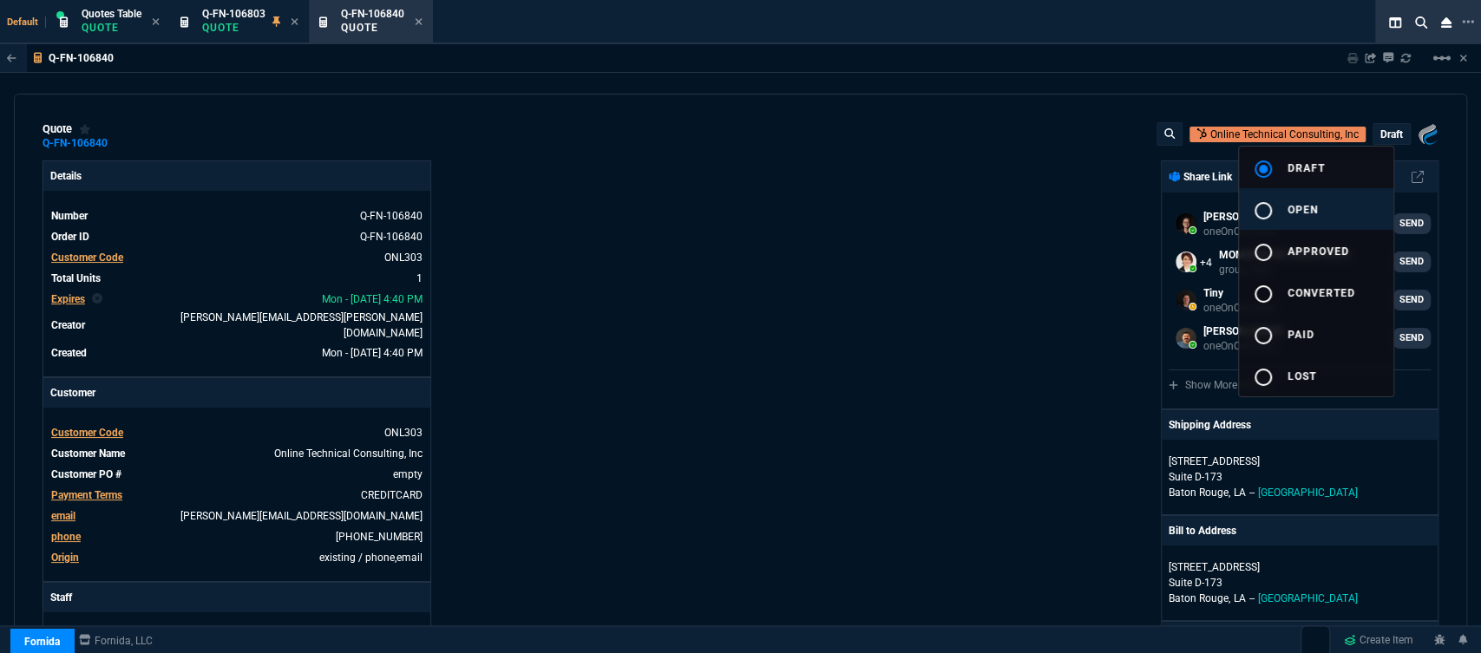
click at [1319, 200] on button "radio_button_unchecked open" at bounding box center [1316, 209] width 154 height 42
click at [1015, 249] on div at bounding box center [740, 326] width 1481 height 653
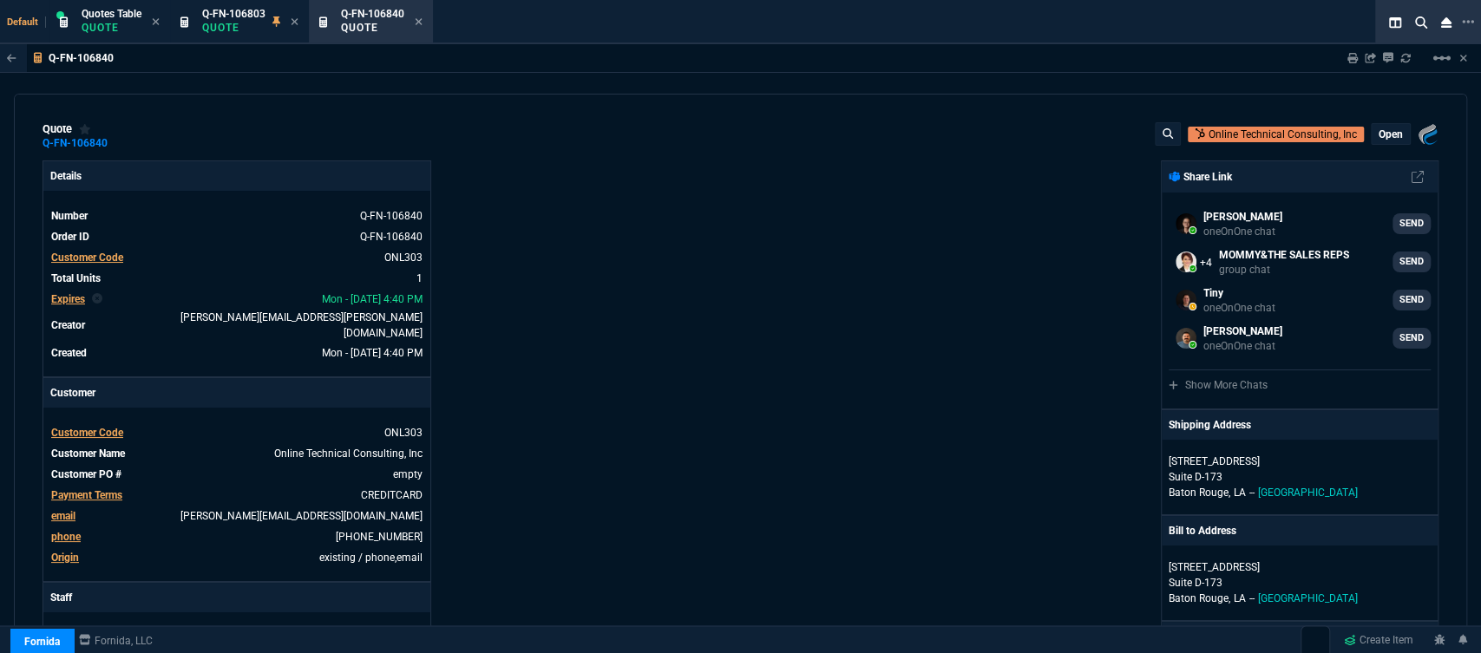
type input "19"
type input "73"
type input "525.24"
type input "28"
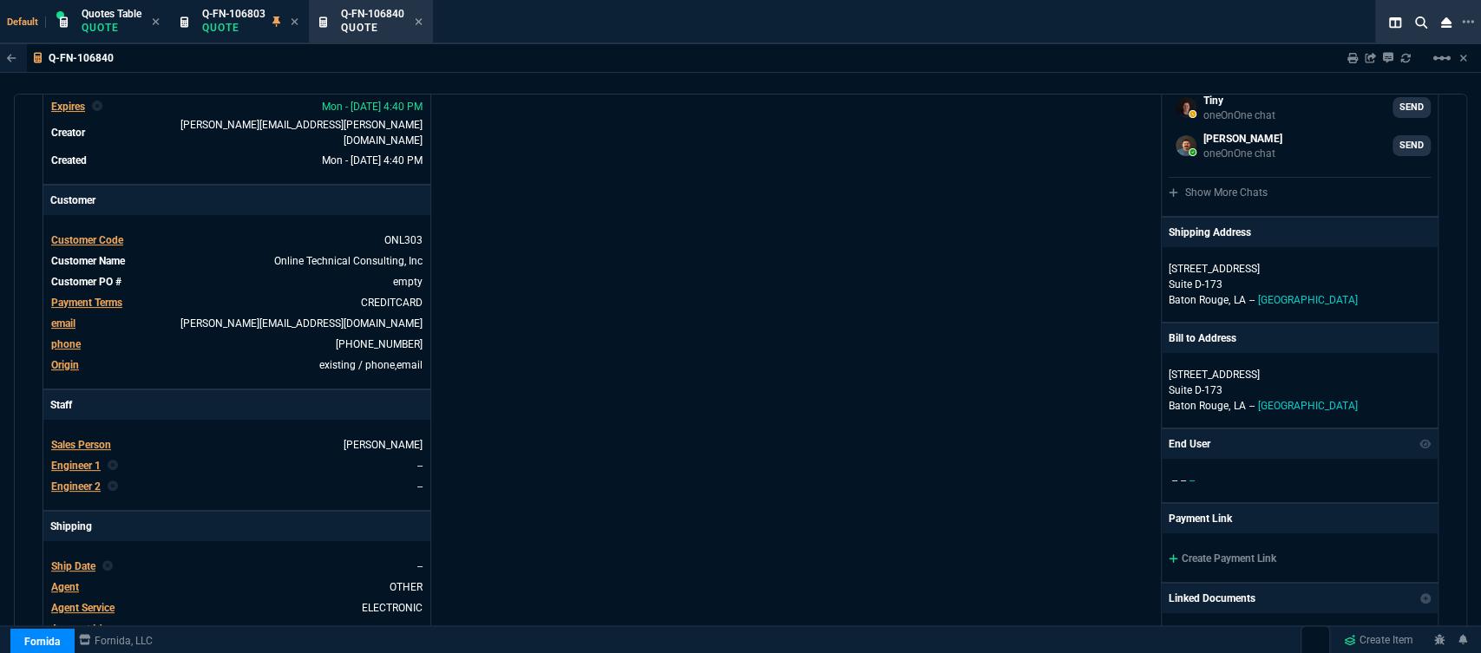
scroll to position [385, 0]
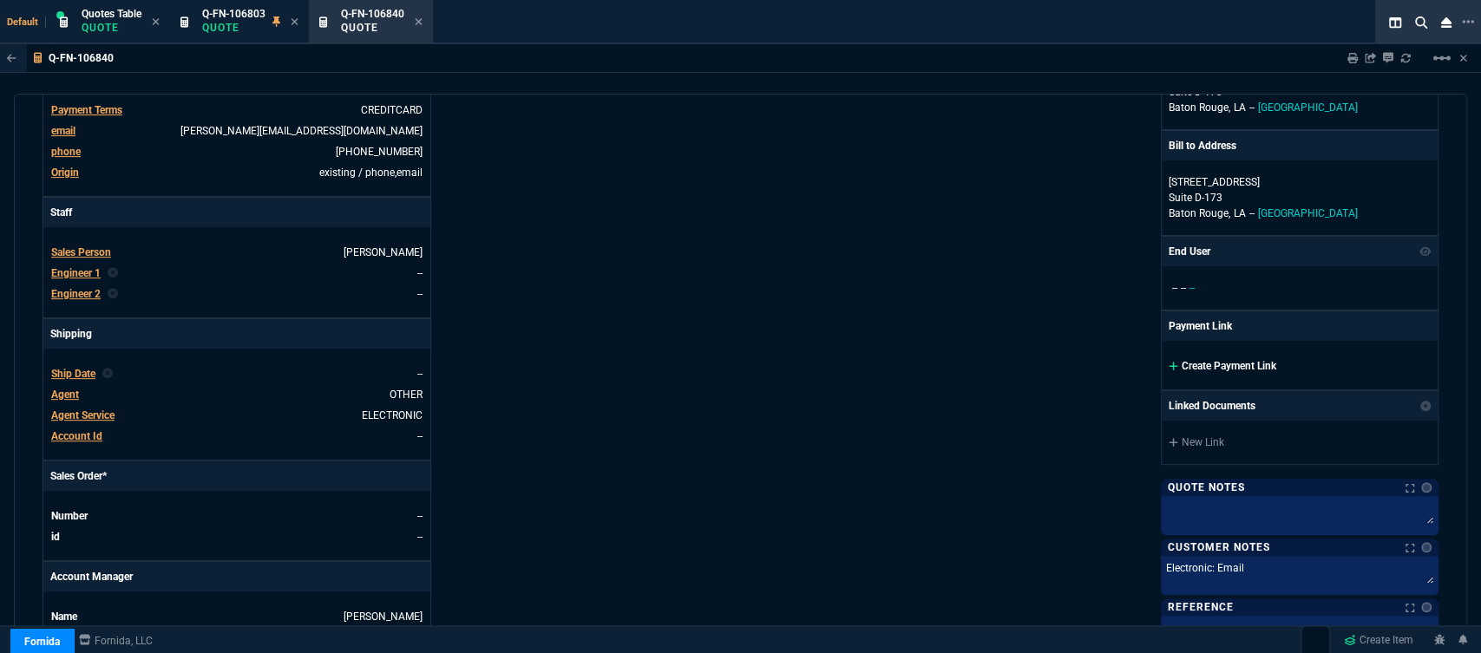
click at [1169, 361] on icon at bounding box center [1174, 366] width 10 height 10
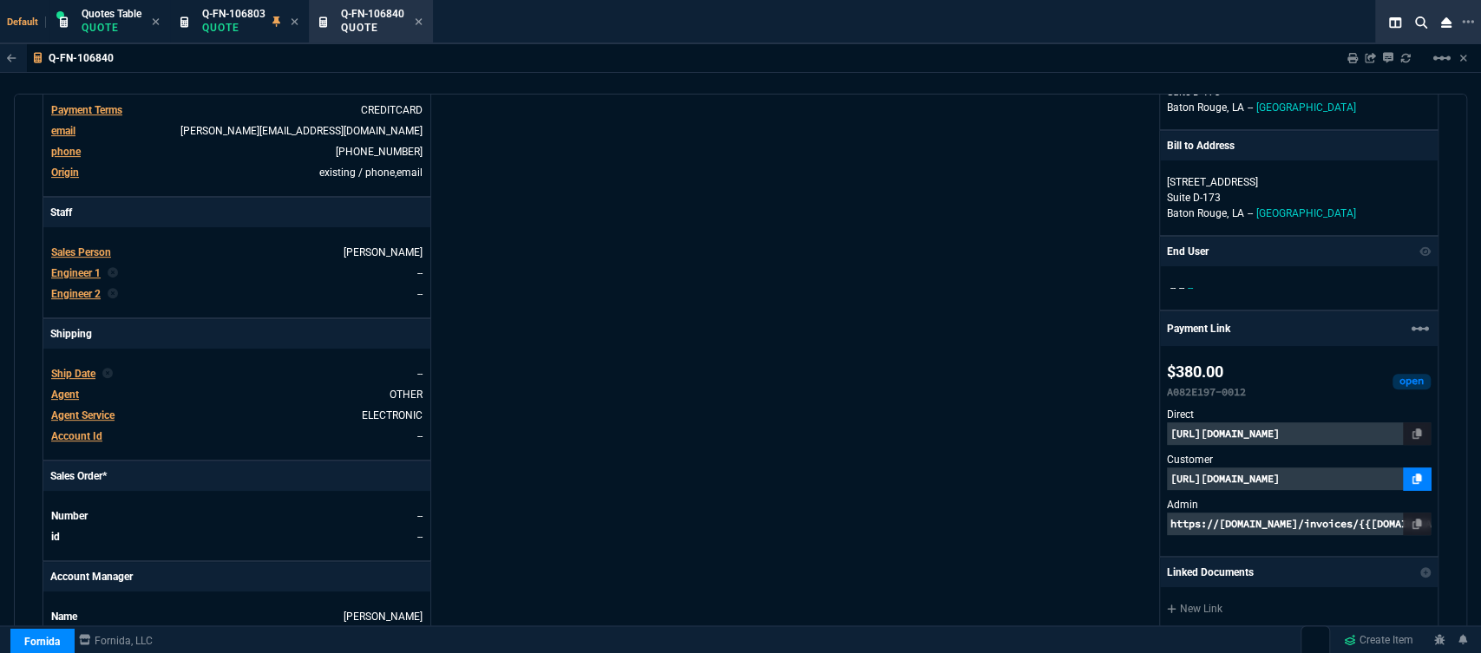
click at [1403, 478] on link at bounding box center [1417, 479] width 28 height 23
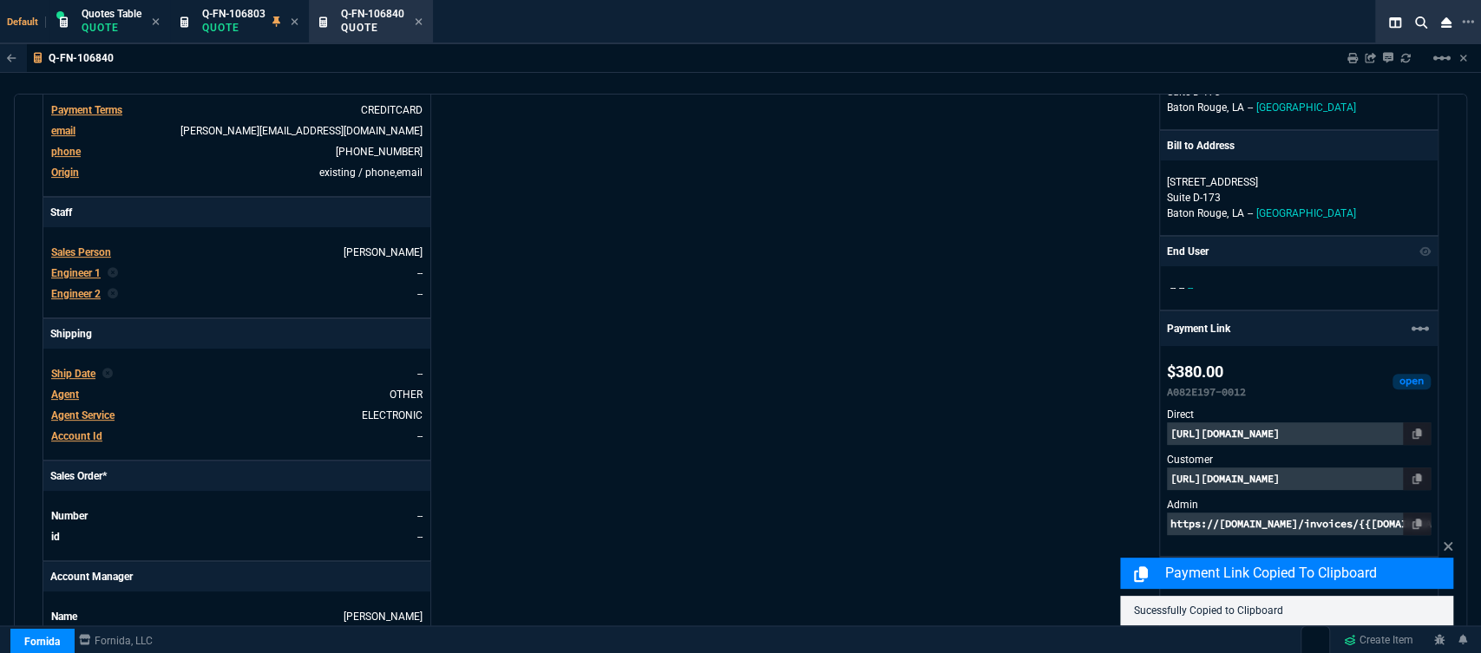
scroll to position [981, 0]
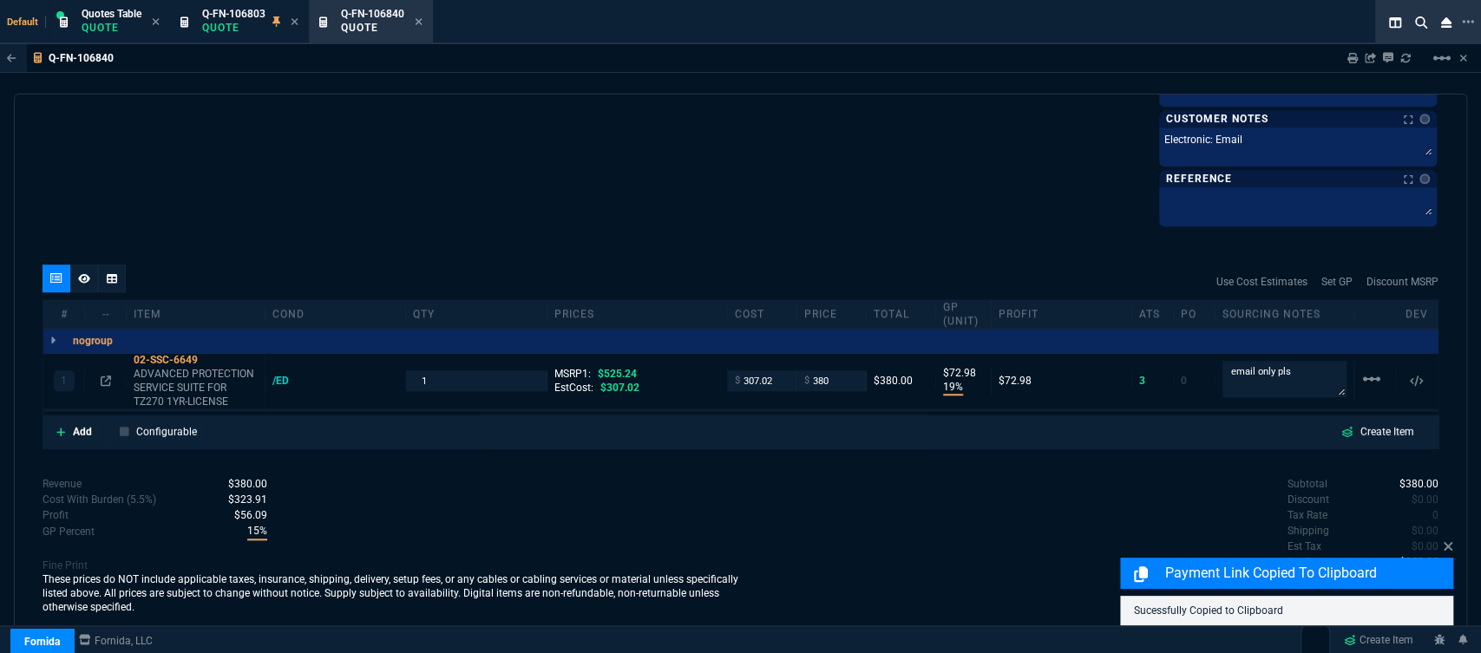
click at [87, 277] on icon at bounding box center [84, 278] width 12 height 10
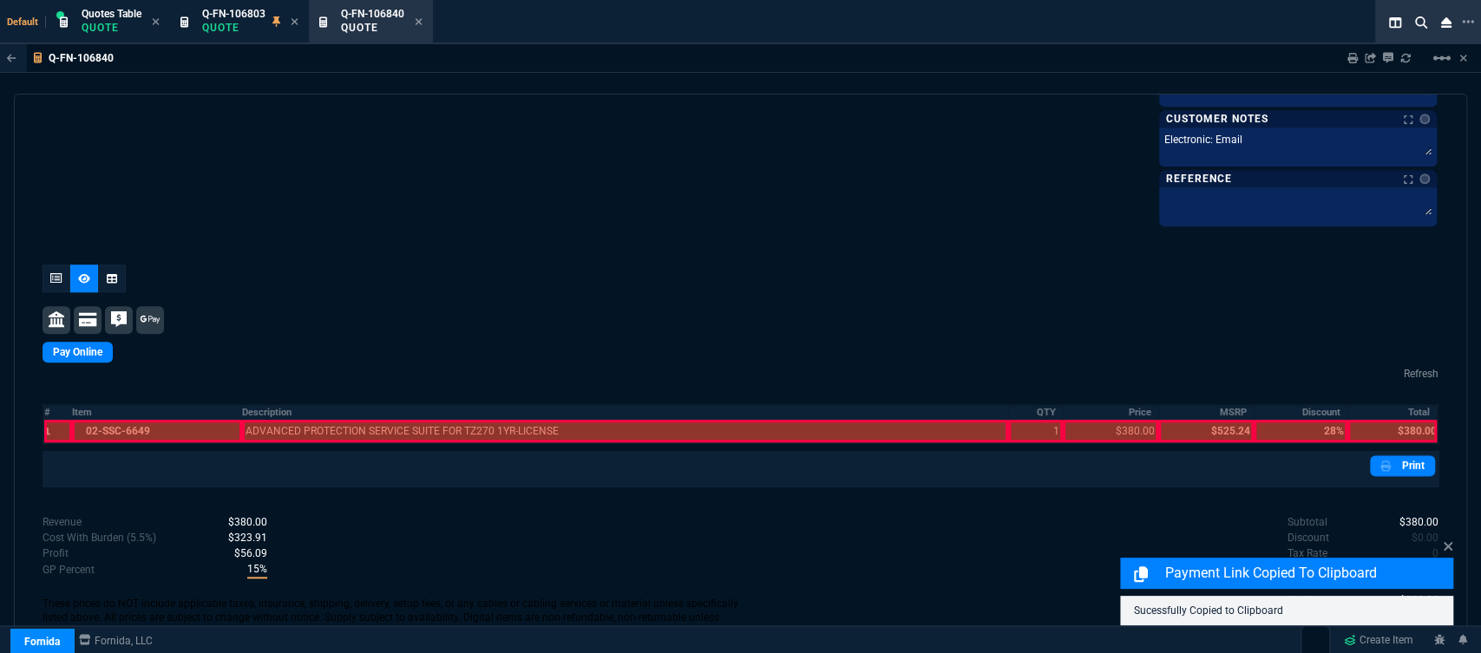
click at [121, 434] on div at bounding box center [156, 431] width 169 height 23
click at [348, 434] on div at bounding box center [625, 431] width 767 height 23
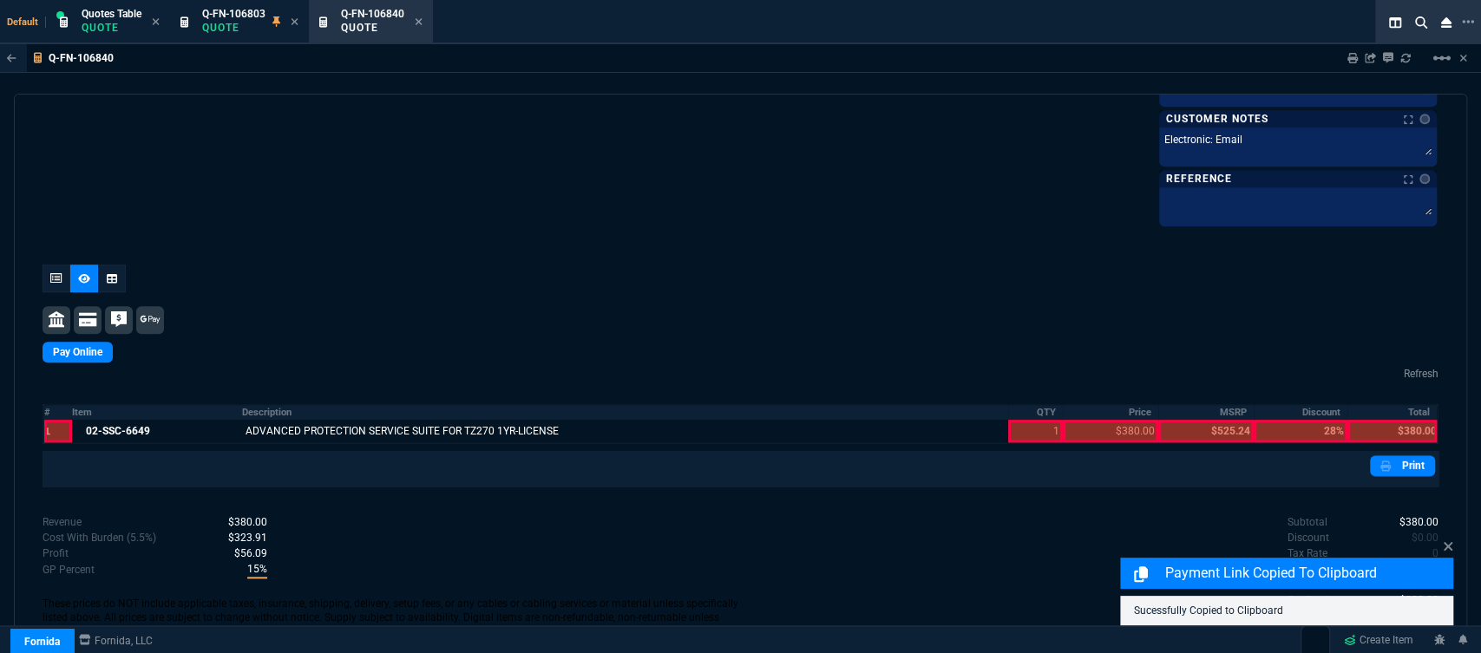
drag, startPoint x: 1029, startPoint y: 426, endPoint x: 1106, endPoint y: 454, distance: 81.3
click at [1030, 426] on div at bounding box center [1035, 431] width 54 height 23
click at [1131, 436] on div at bounding box center [1110, 431] width 95 height 23
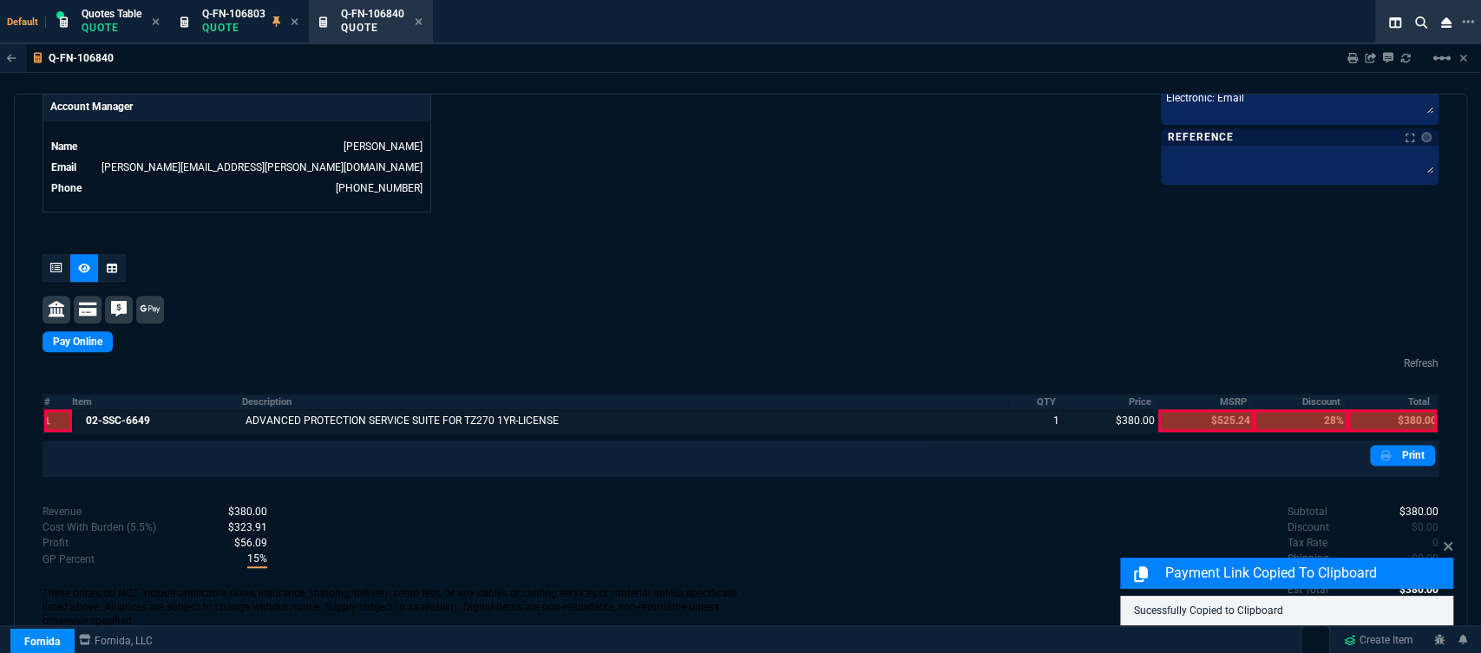
click at [1382, 411] on div at bounding box center [1392, 421] width 89 height 23
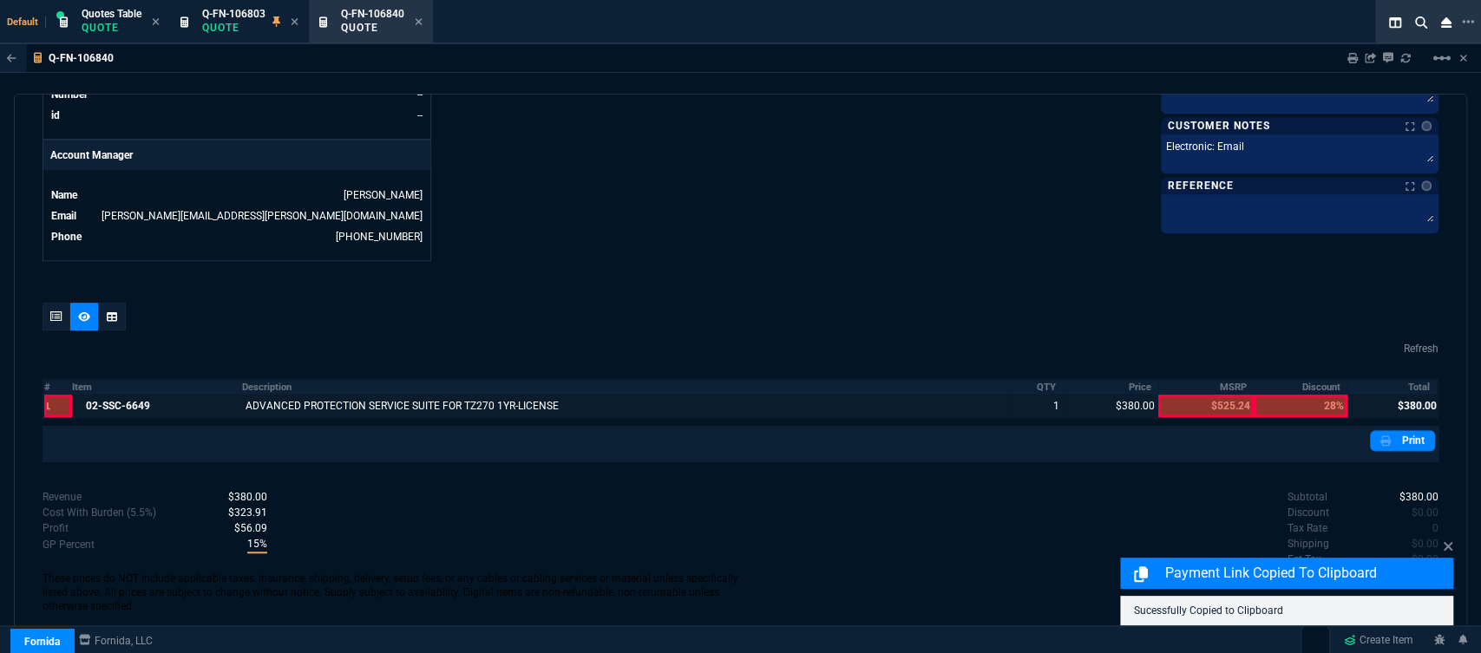
scroll to position [793, 0]
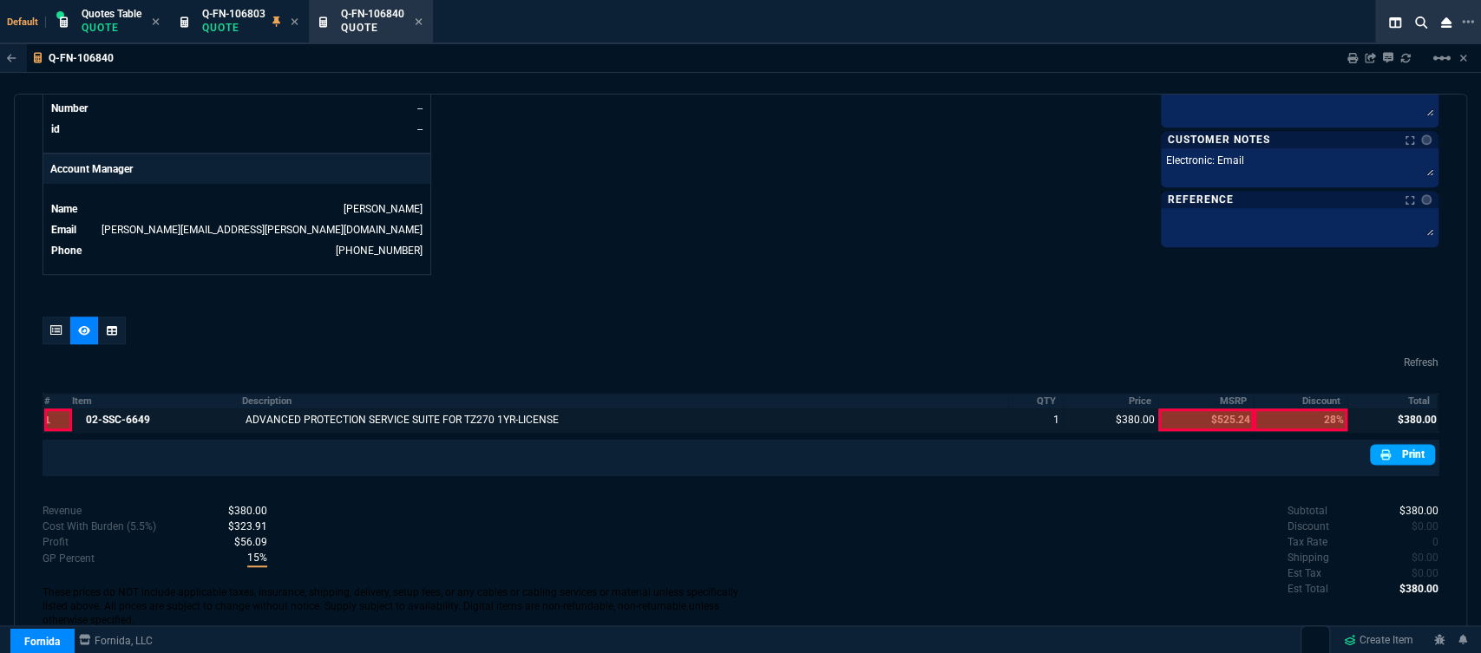
click at [1402, 444] on link "Print" at bounding box center [1402, 454] width 65 height 21
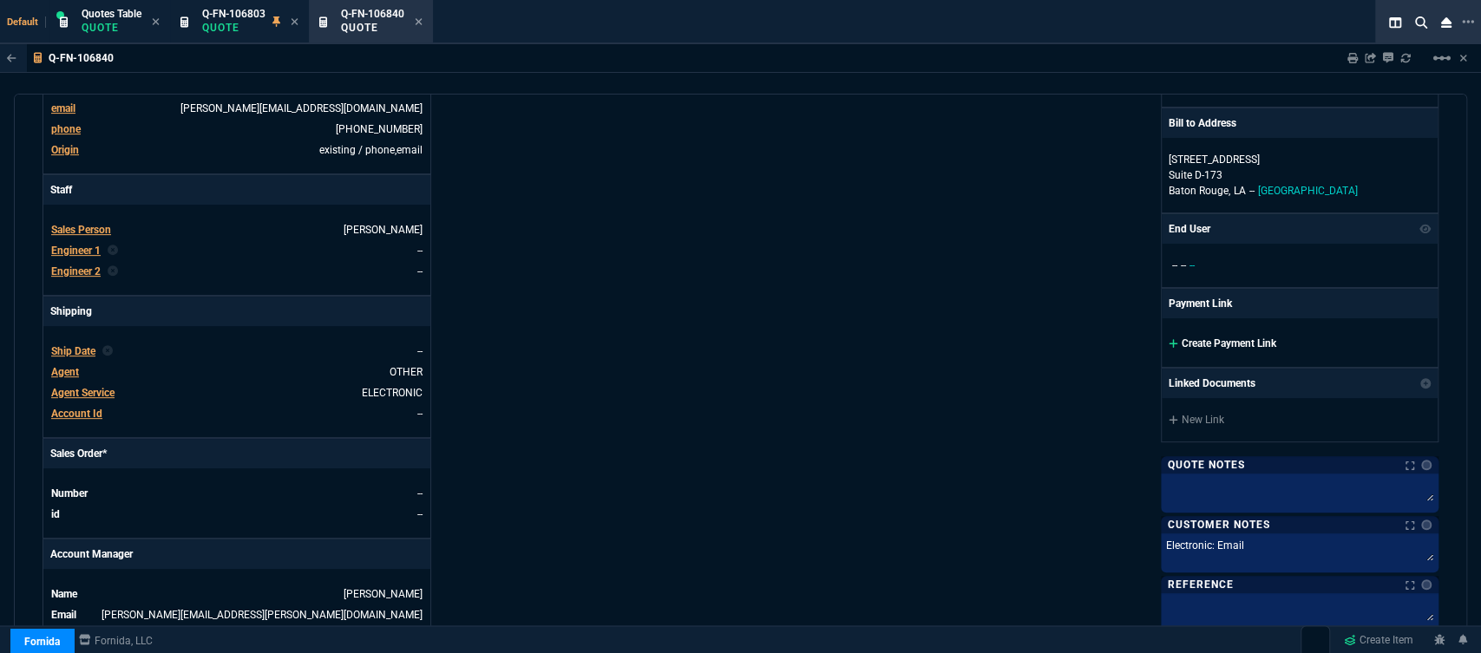
click at [1169, 341] on icon at bounding box center [1174, 343] width 10 height 10
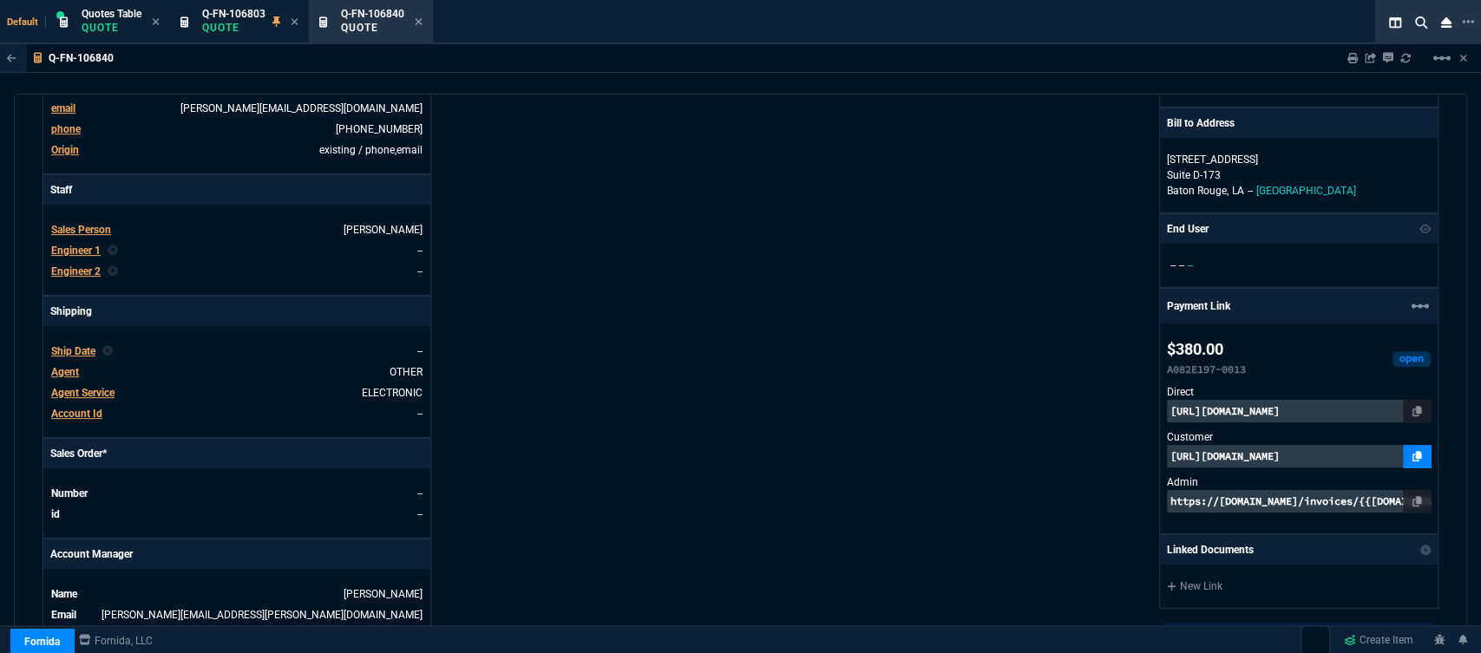
click at [1403, 457] on link at bounding box center [1417, 456] width 28 height 23
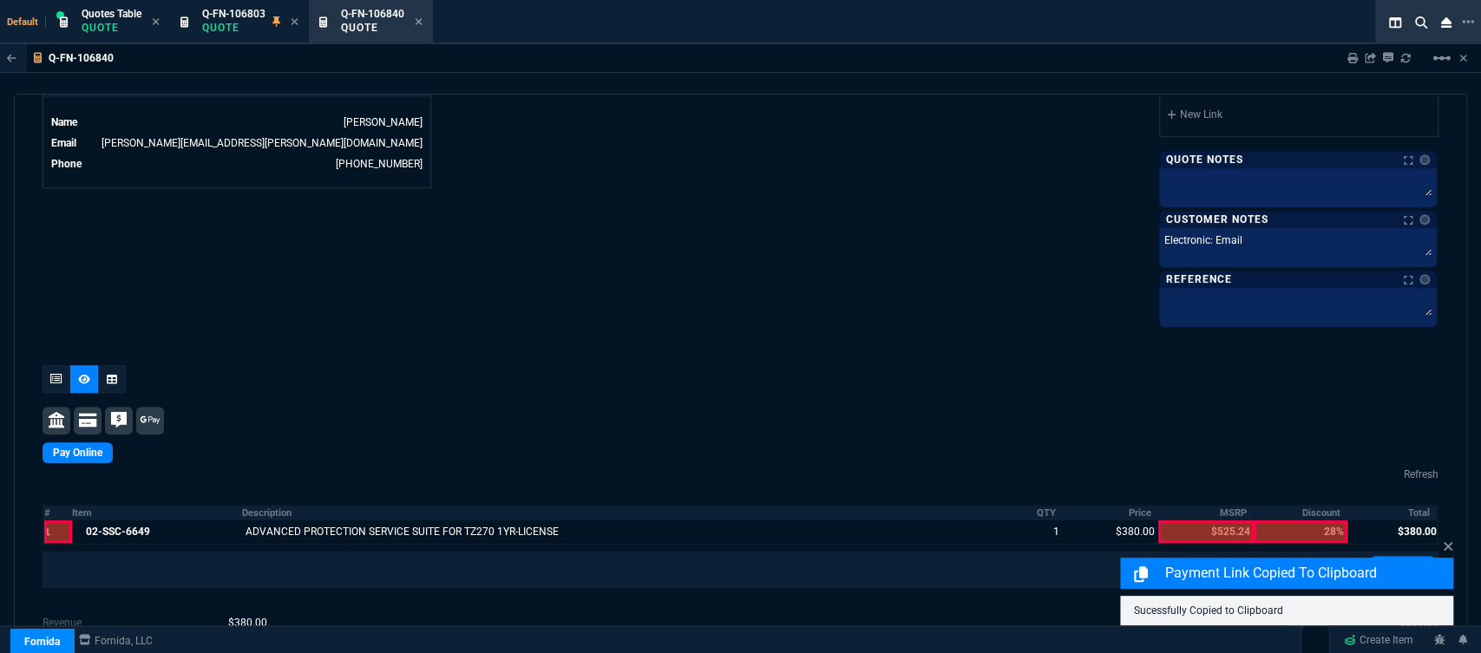
scroll to position [1004, 0]
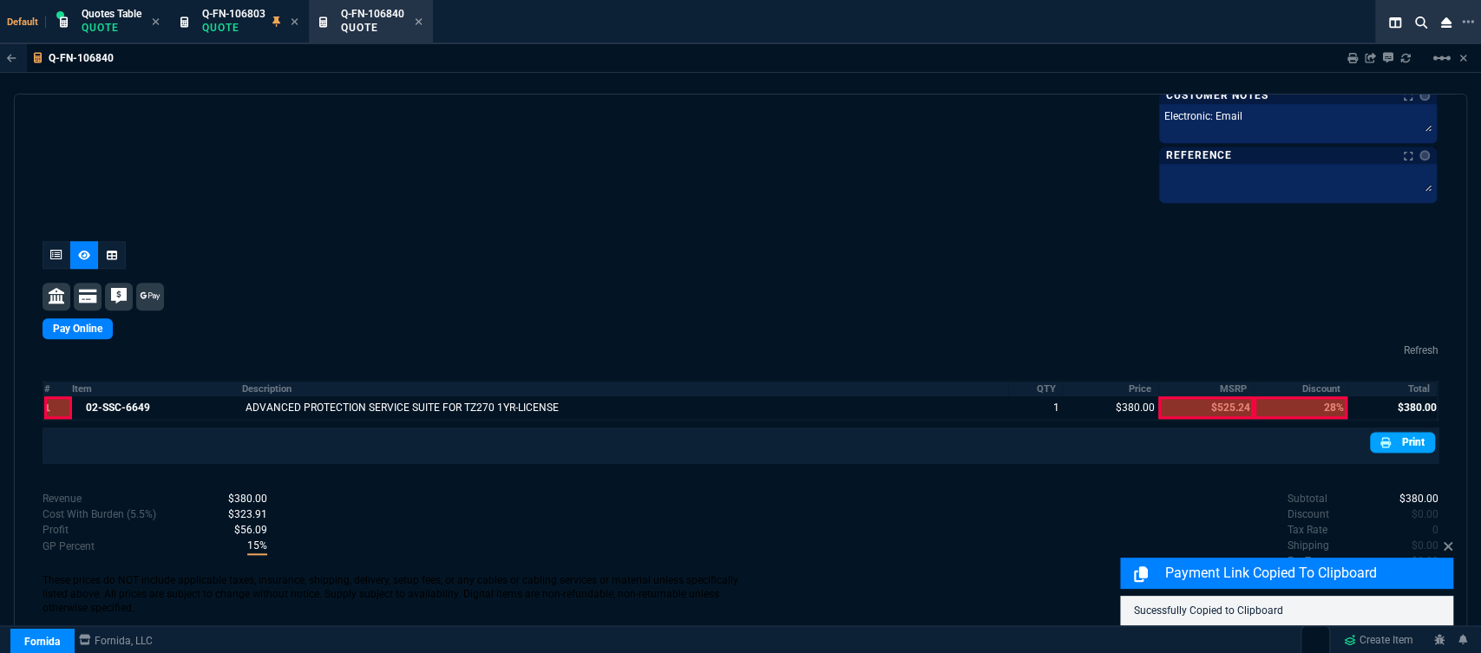
click at [1409, 439] on link "Print" at bounding box center [1402, 442] width 65 height 21
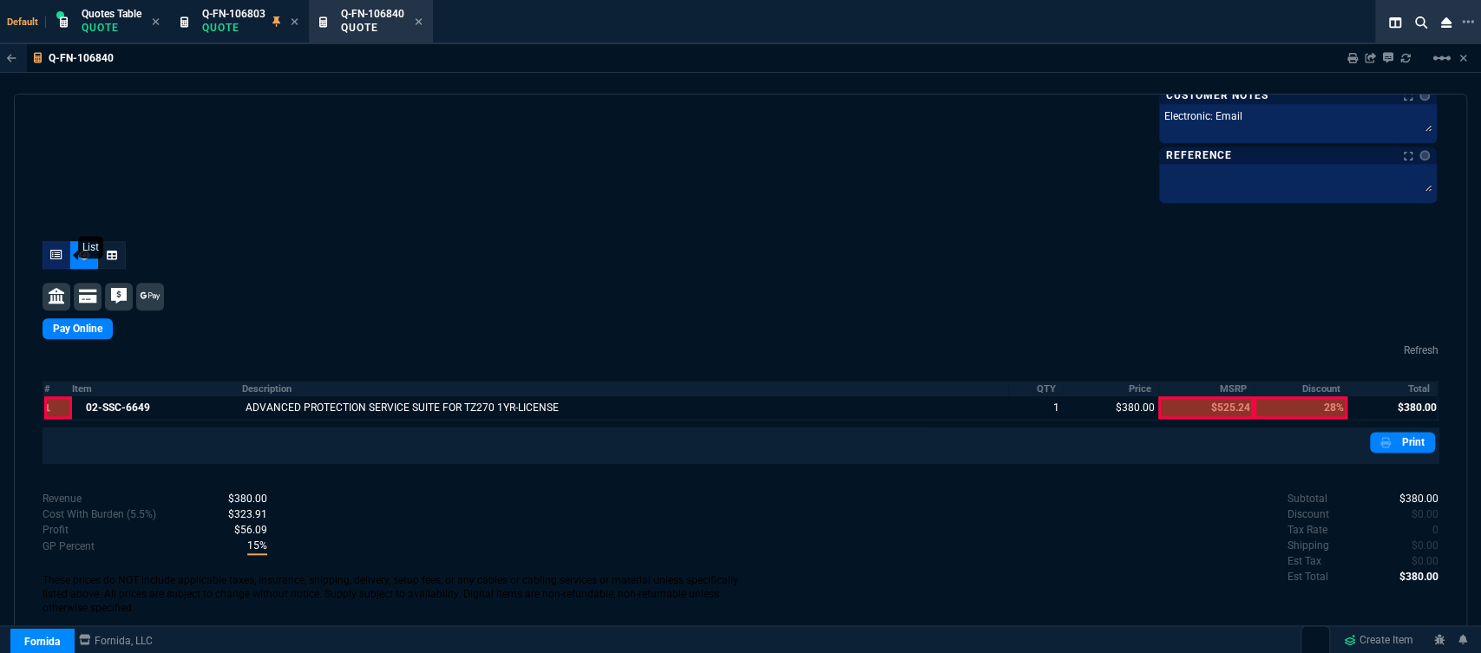
click at [50, 258] on icon at bounding box center [56, 255] width 12 height 10
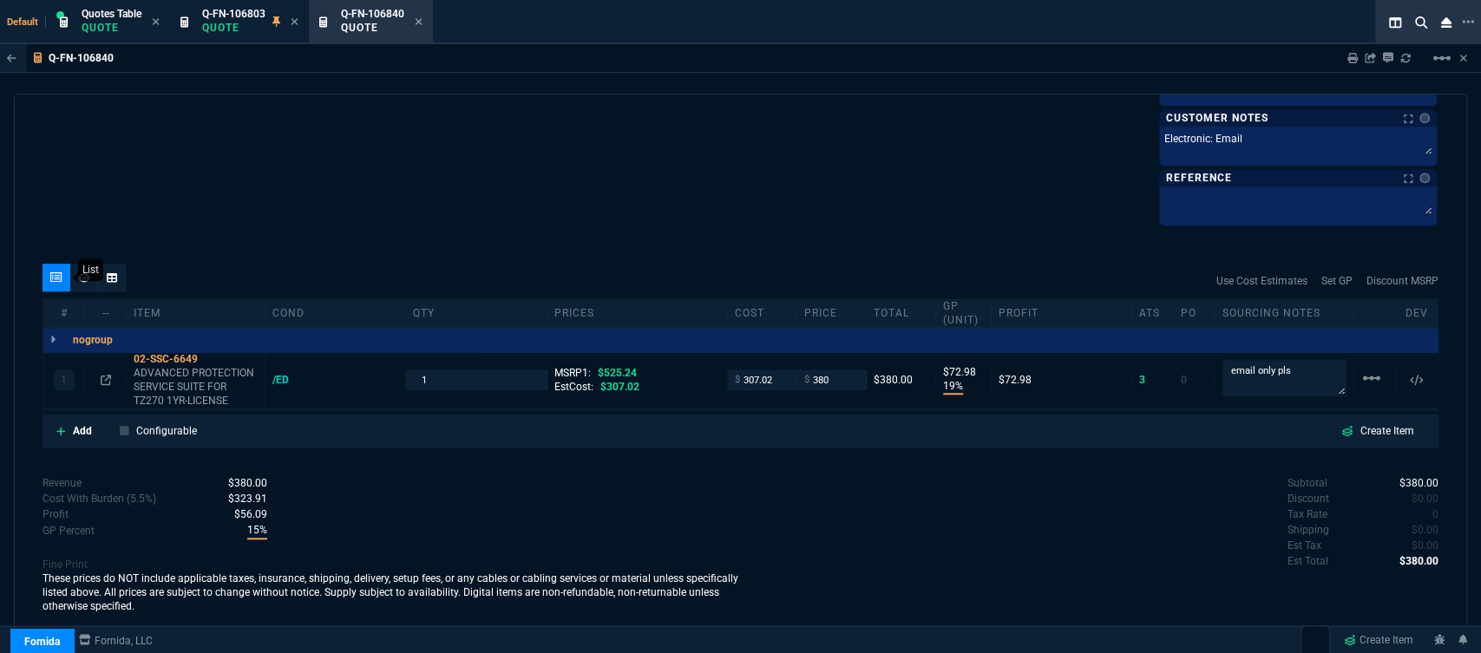
type input "19"
type input "73"
type input "28"
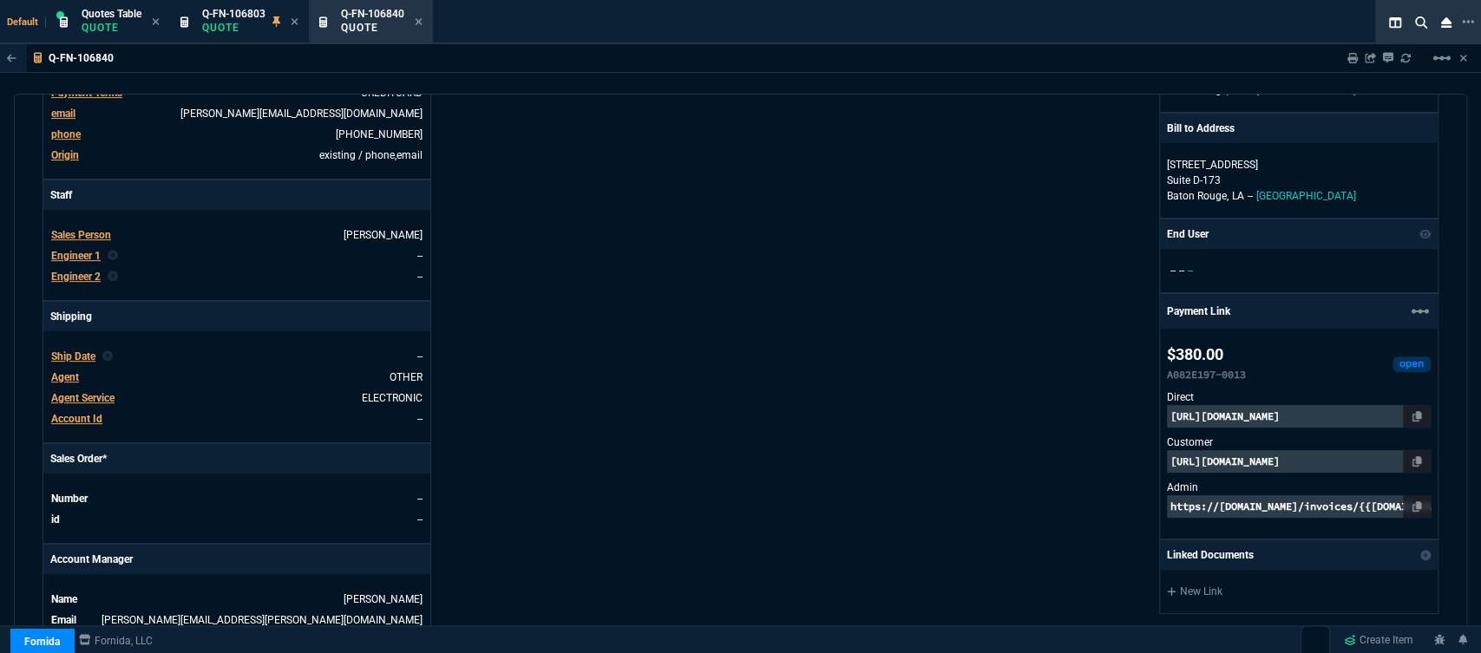
scroll to position [0, 0]
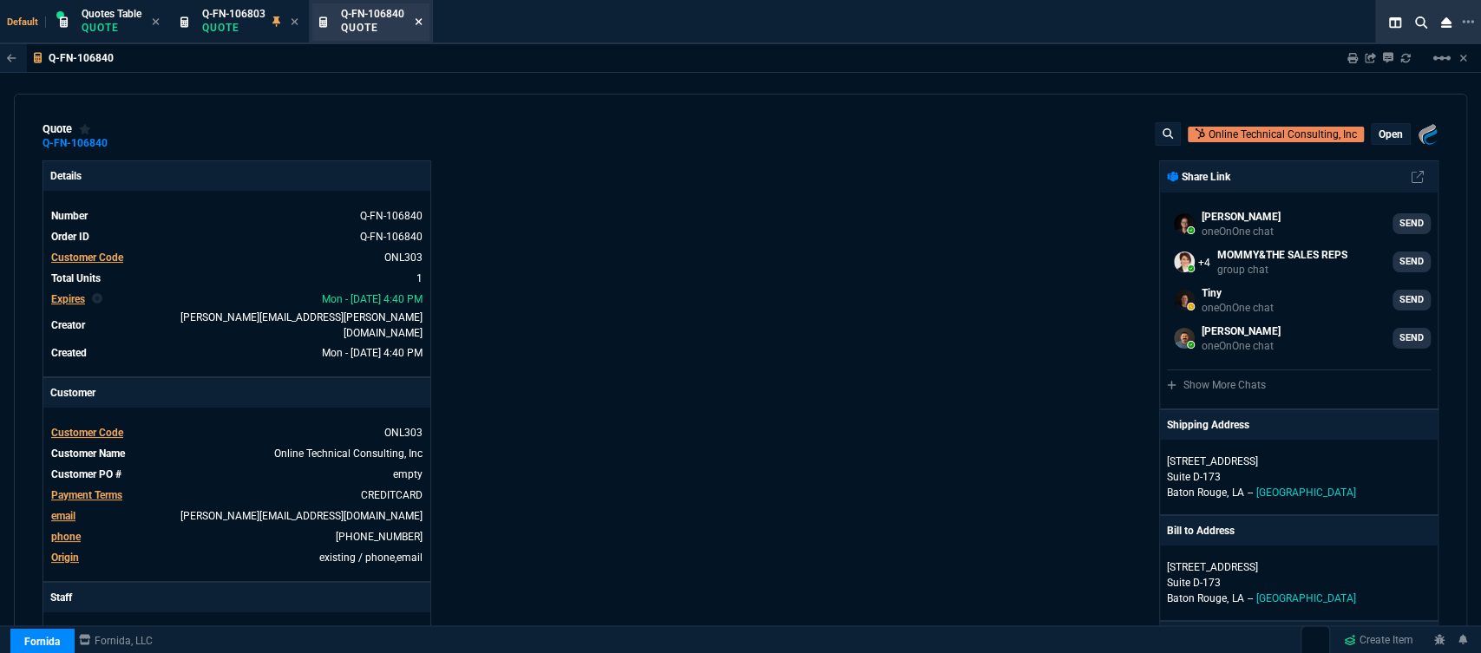
click at [422, 23] on icon at bounding box center [419, 21] width 8 height 10
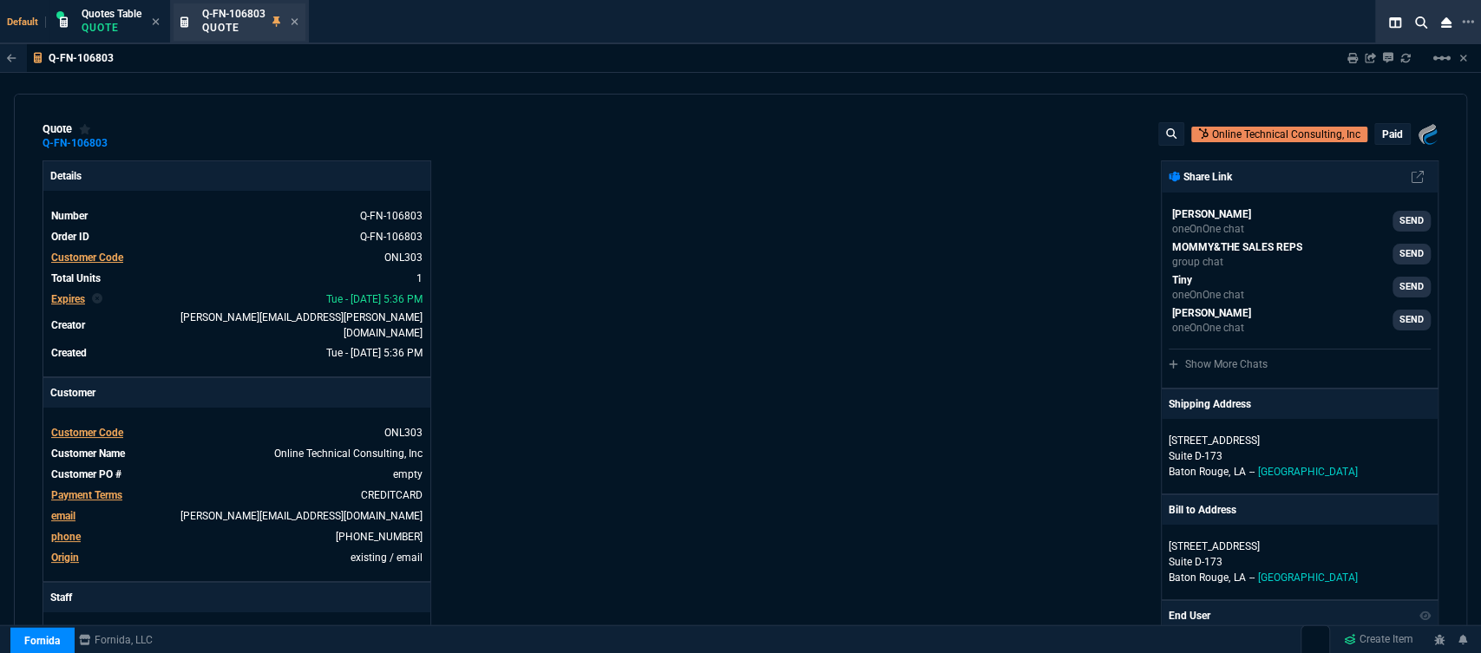
type input "19"
type input "86"
type input "590"
type input "25"
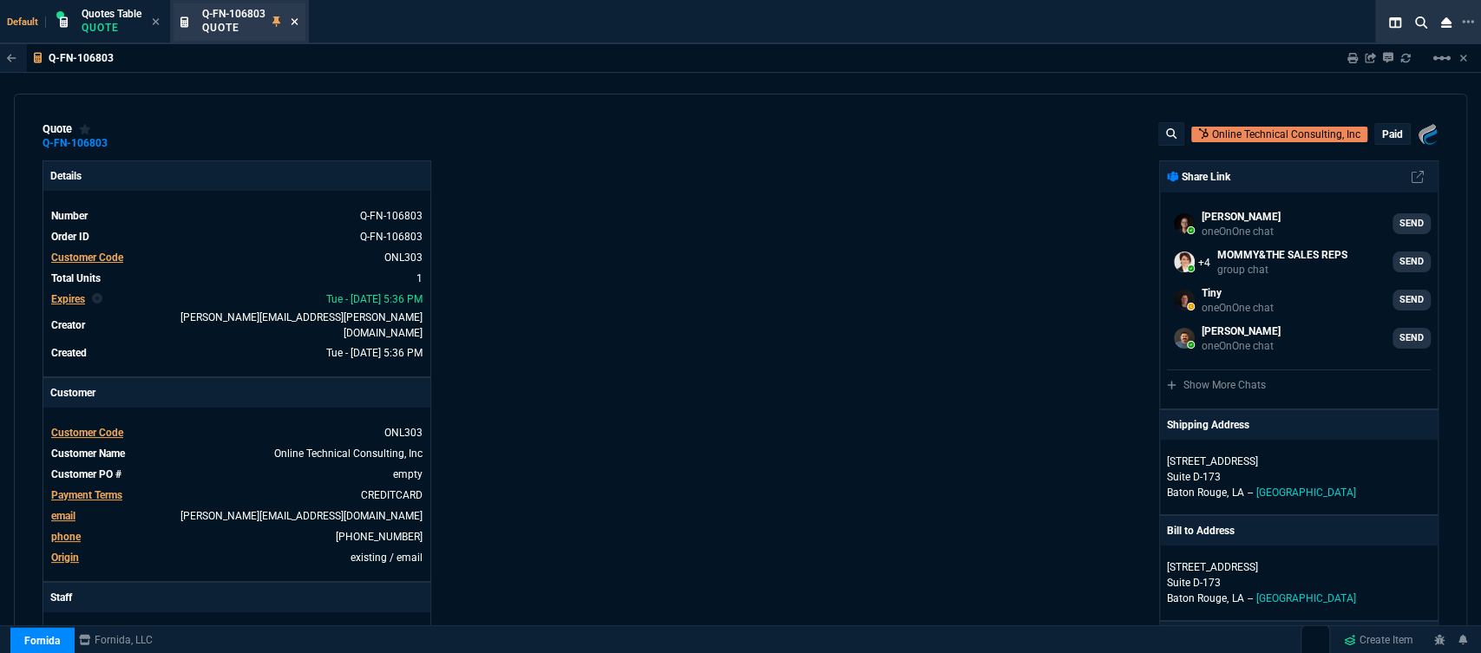
click at [292, 23] on icon at bounding box center [295, 21] width 8 height 10
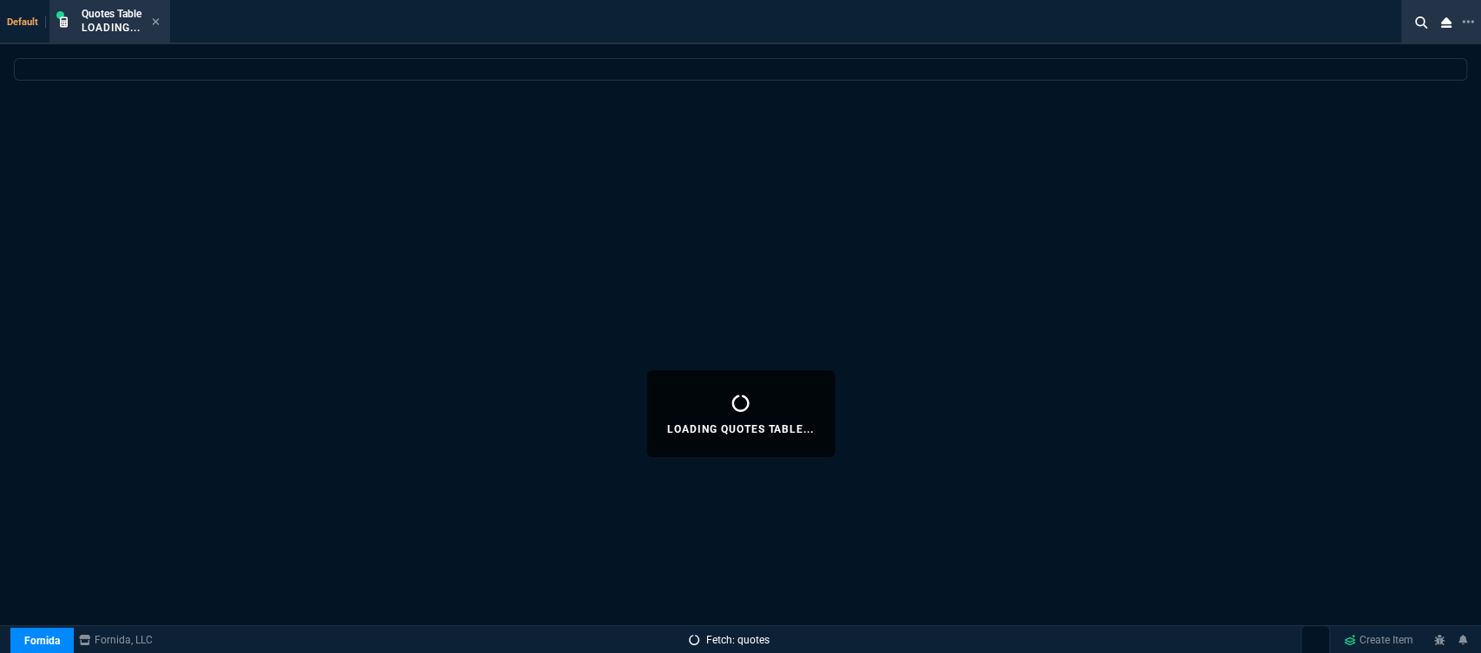
select select
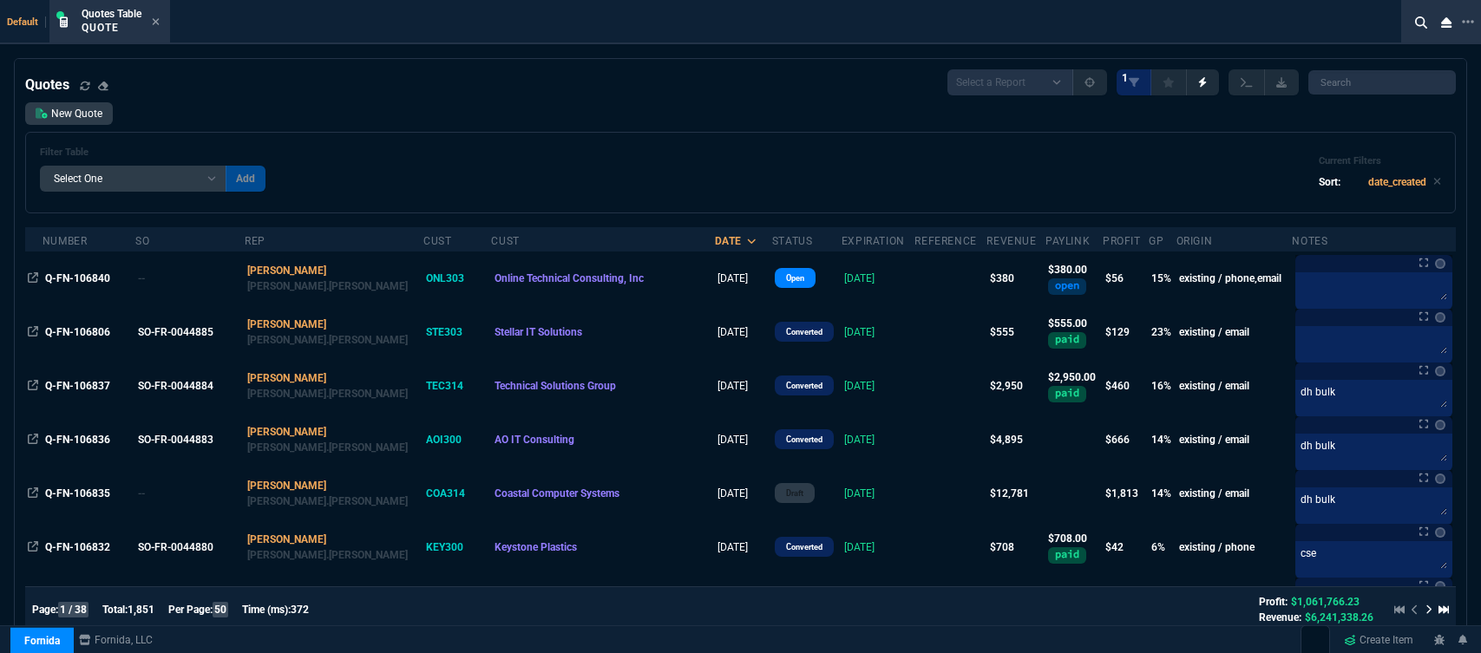
select select "12: [PERSON_NAME]"
select select
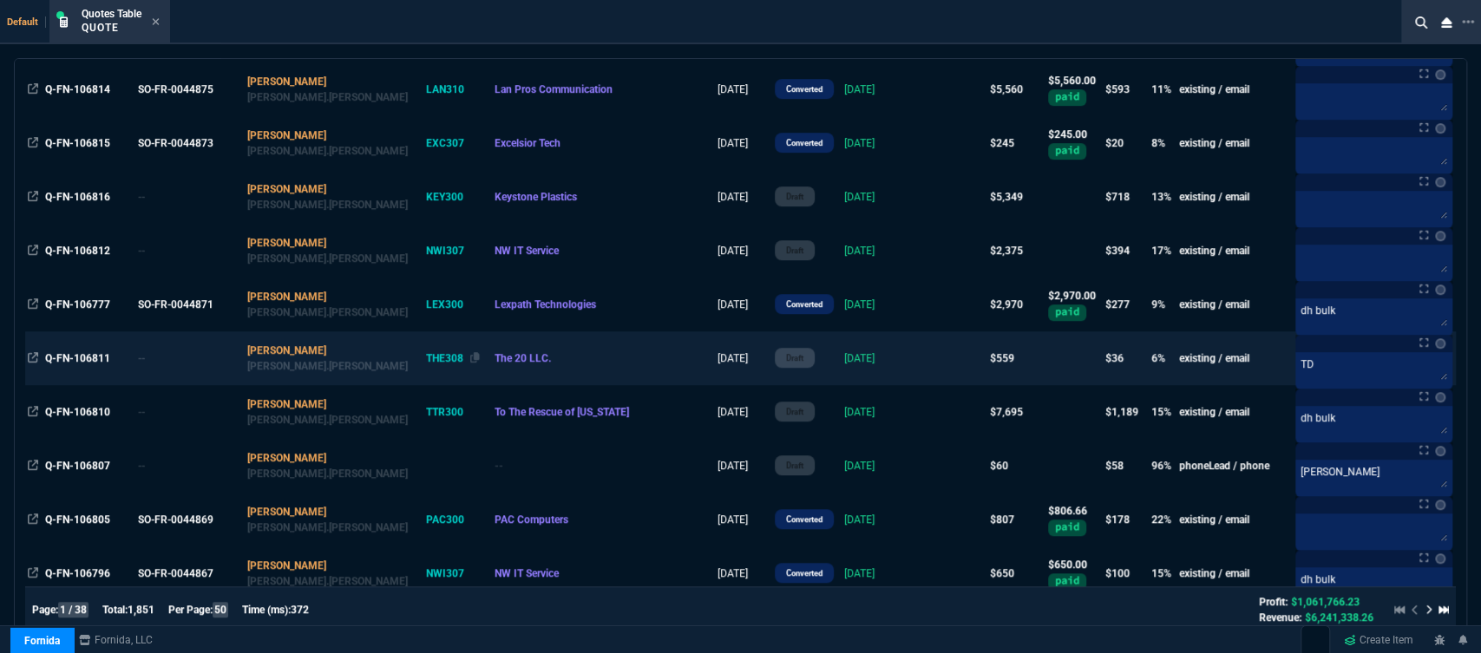
scroll to position [771, 0]
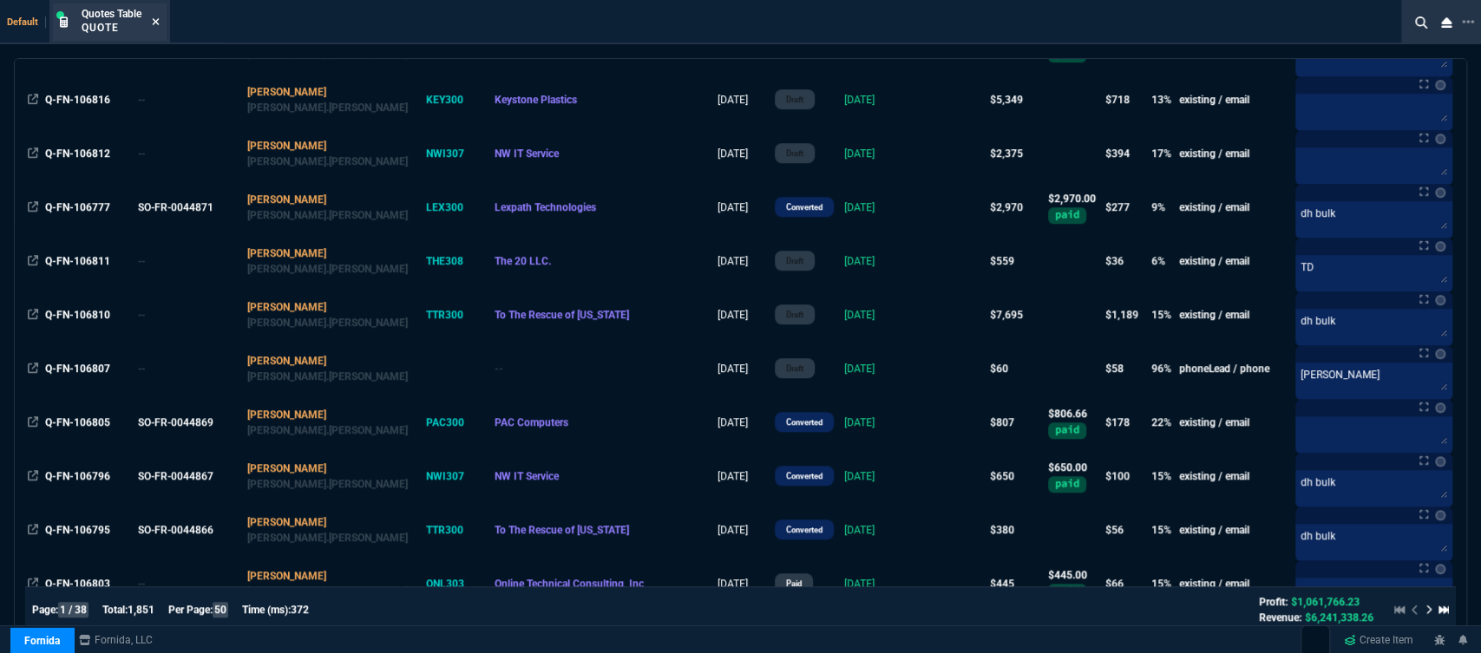
click at [156, 20] on icon at bounding box center [156, 21] width 8 height 10
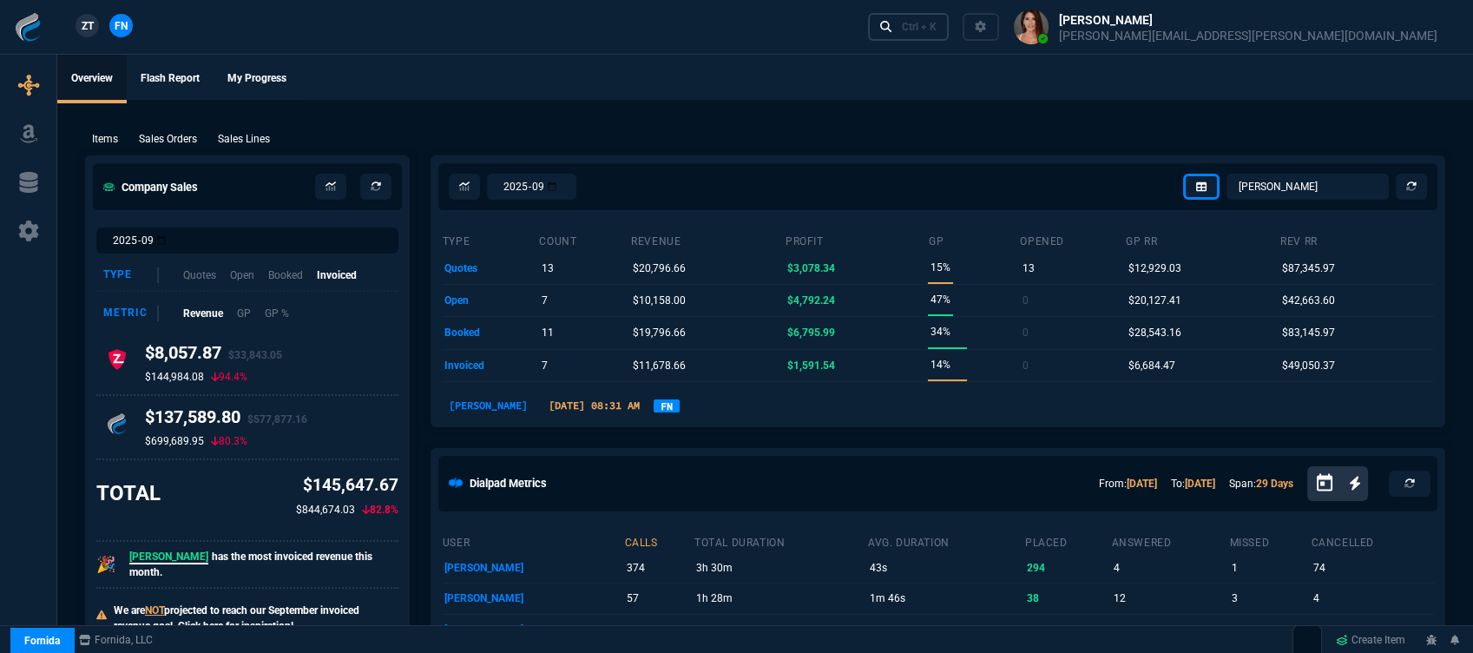
click at [949, 27] on link "Ctrl + K" at bounding box center [909, 26] width 82 height 27
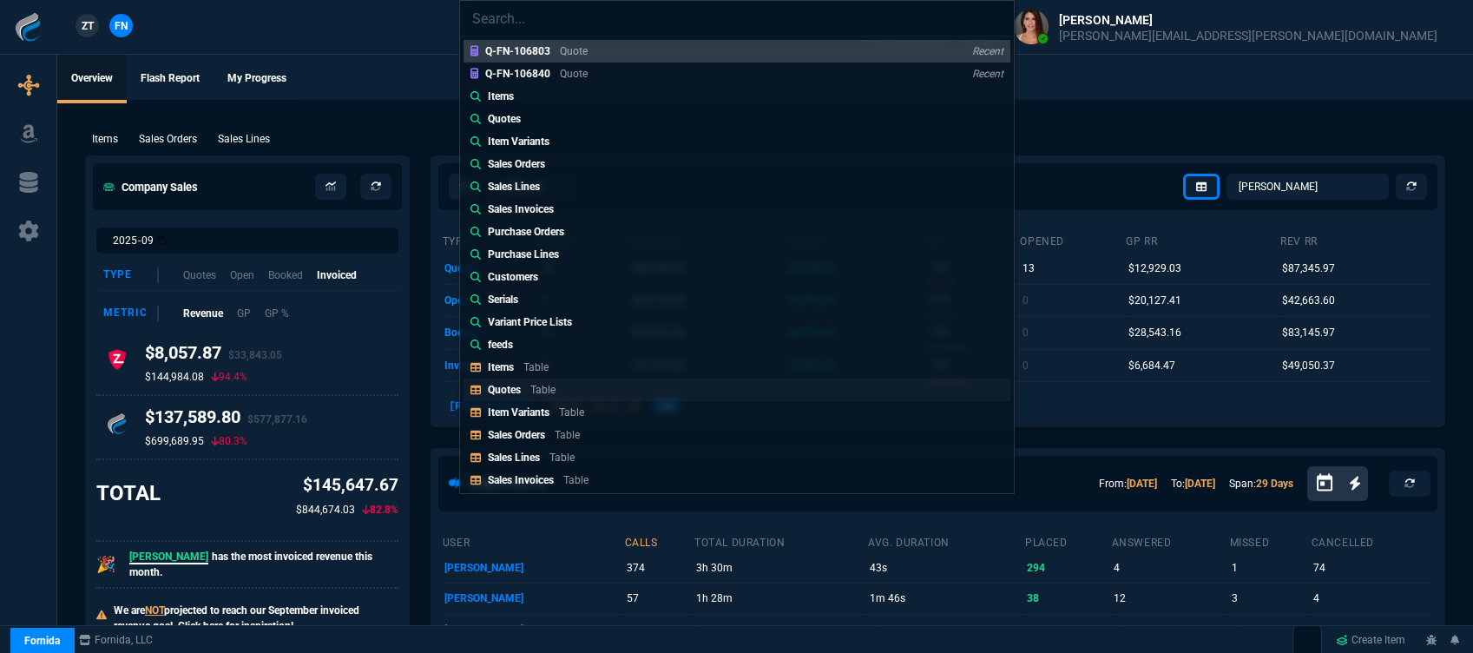
click at [526, 390] on div "Quotes Table" at bounding box center [525, 390] width 75 height 16
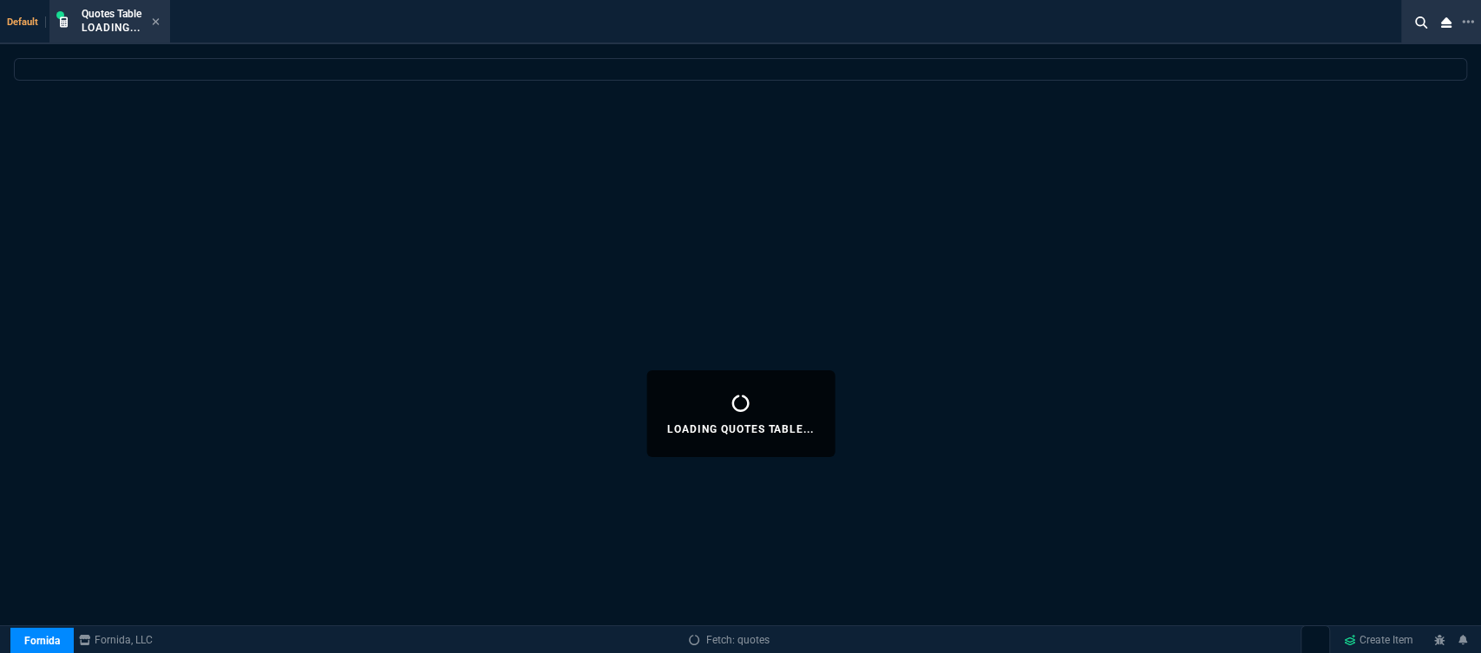
select select
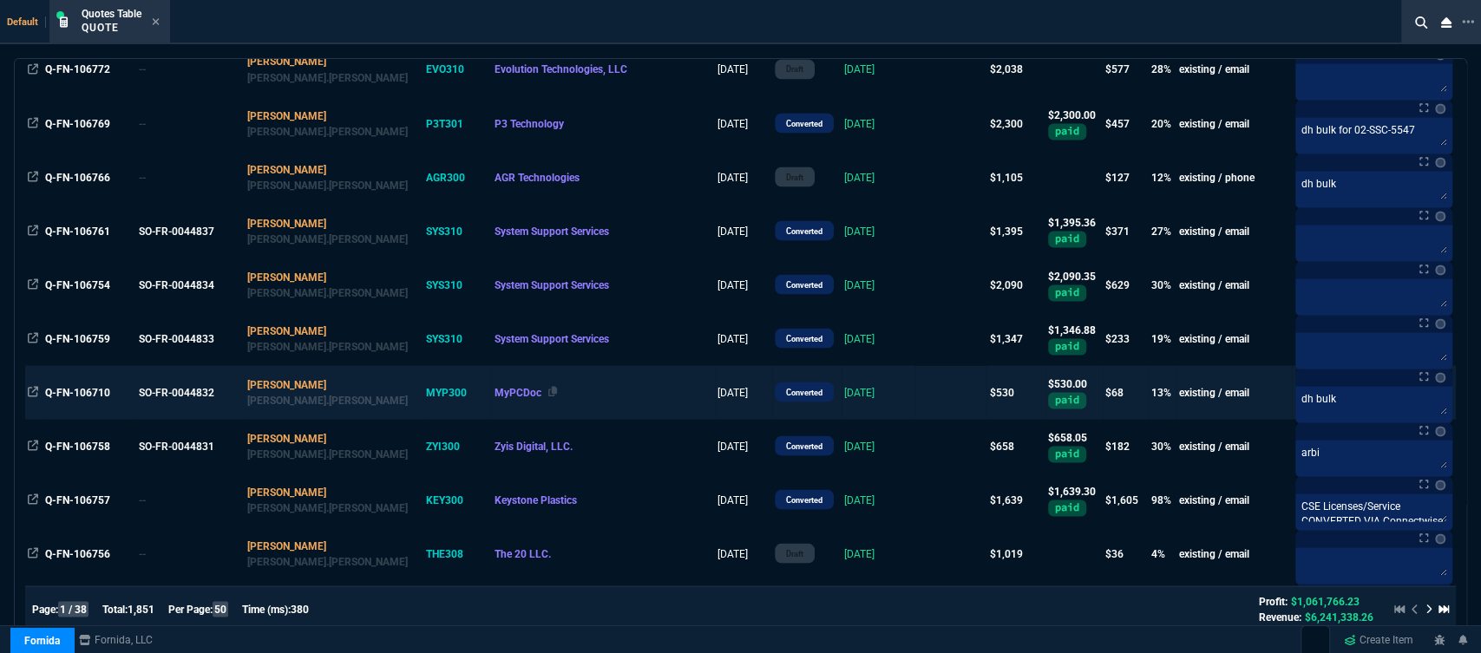
scroll to position [2217, 0]
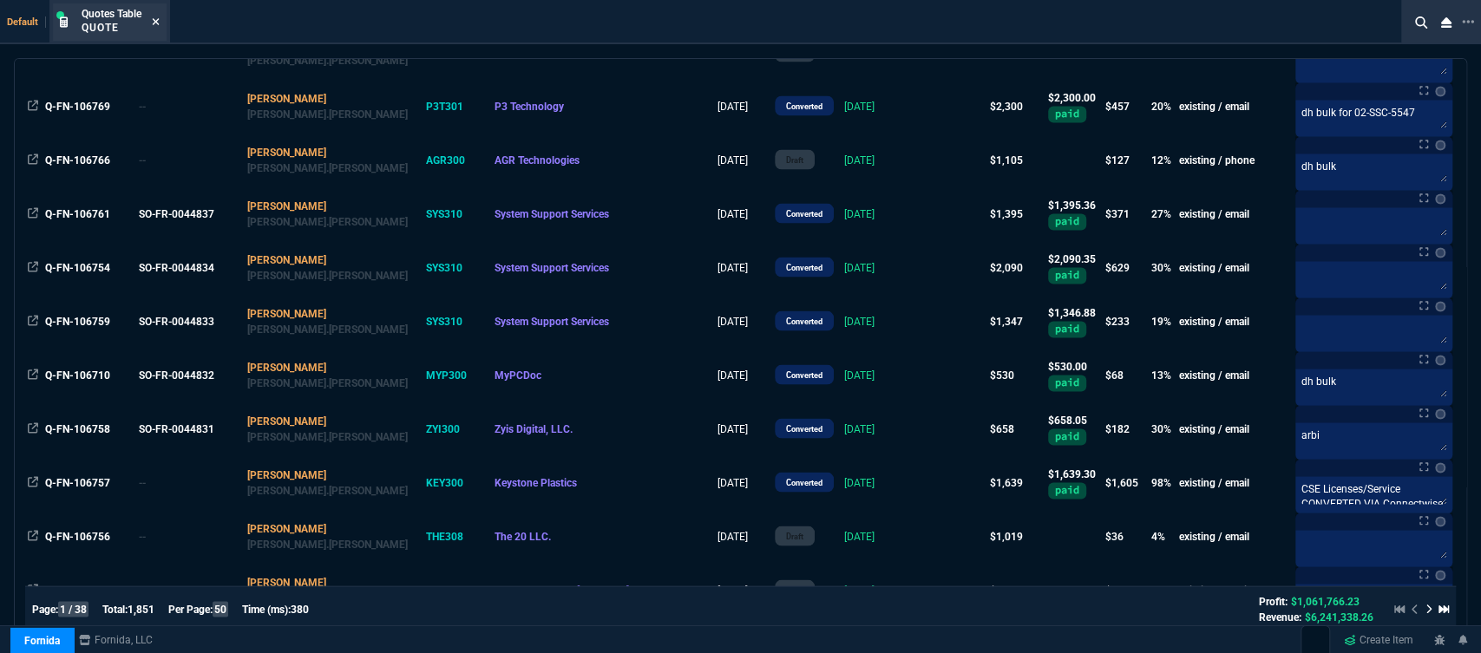
click at [157, 20] on icon at bounding box center [156, 21] width 8 height 10
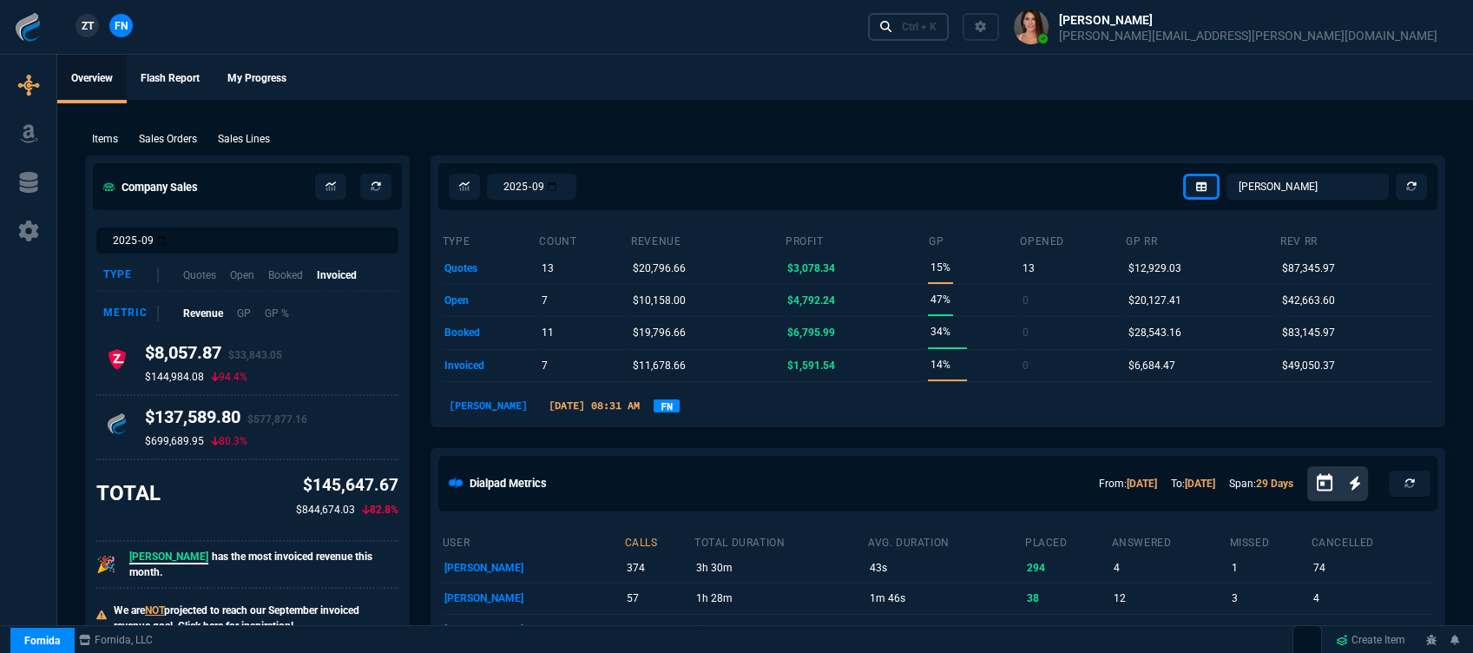
click at [936, 29] on div "Ctrl + K" at bounding box center [919, 27] width 35 height 14
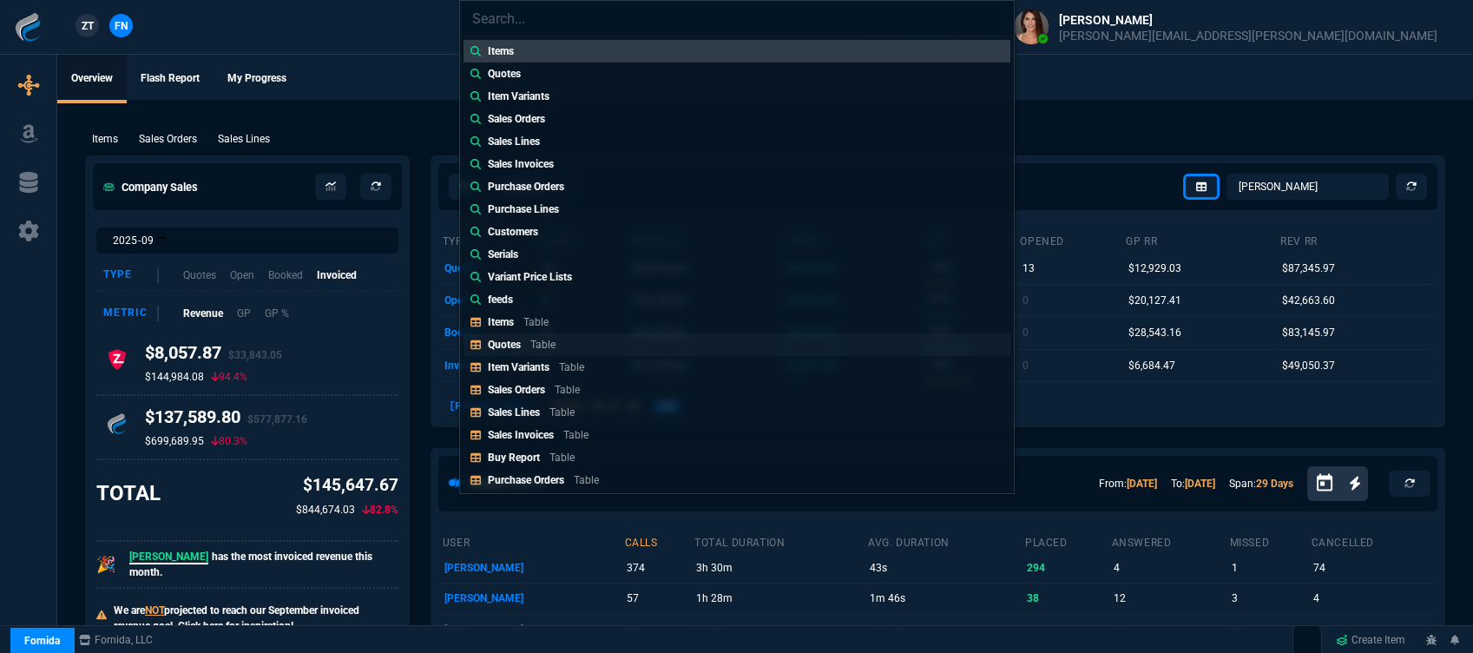
click at [548, 342] on p "Table" at bounding box center [542, 344] width 25 height 12
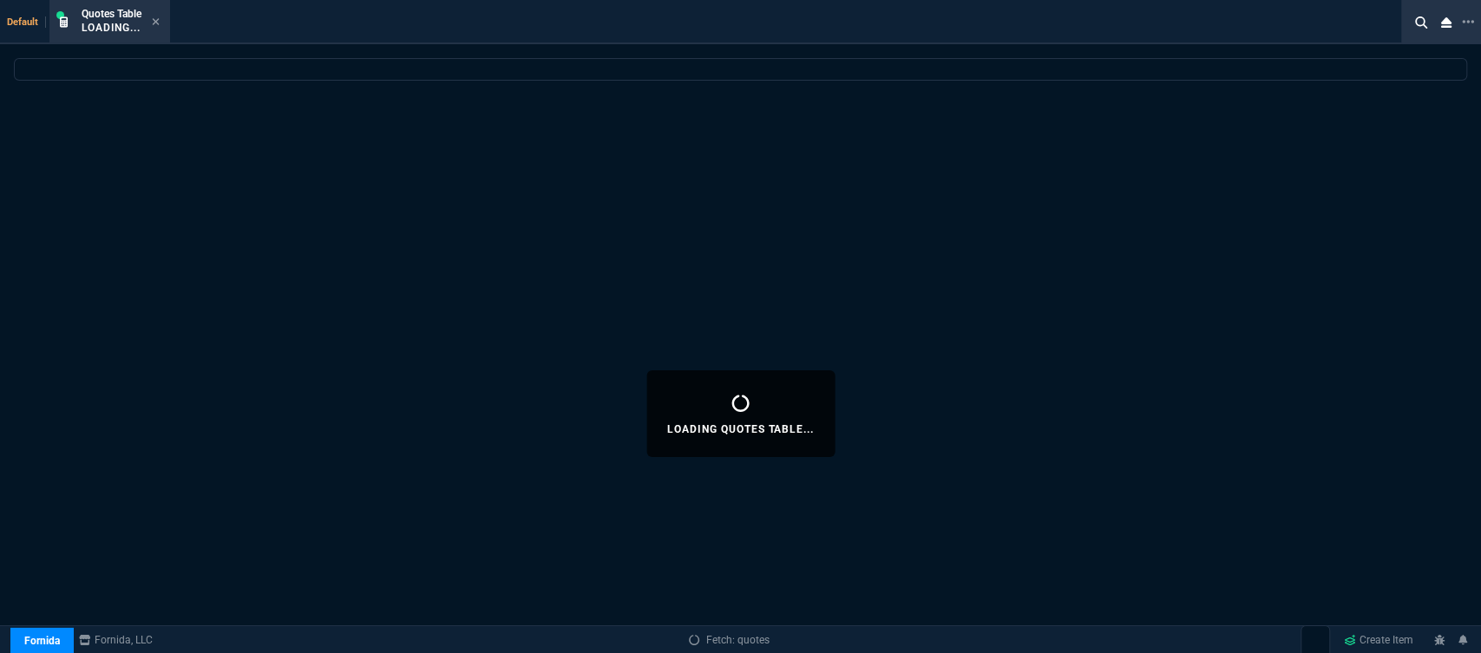
select select
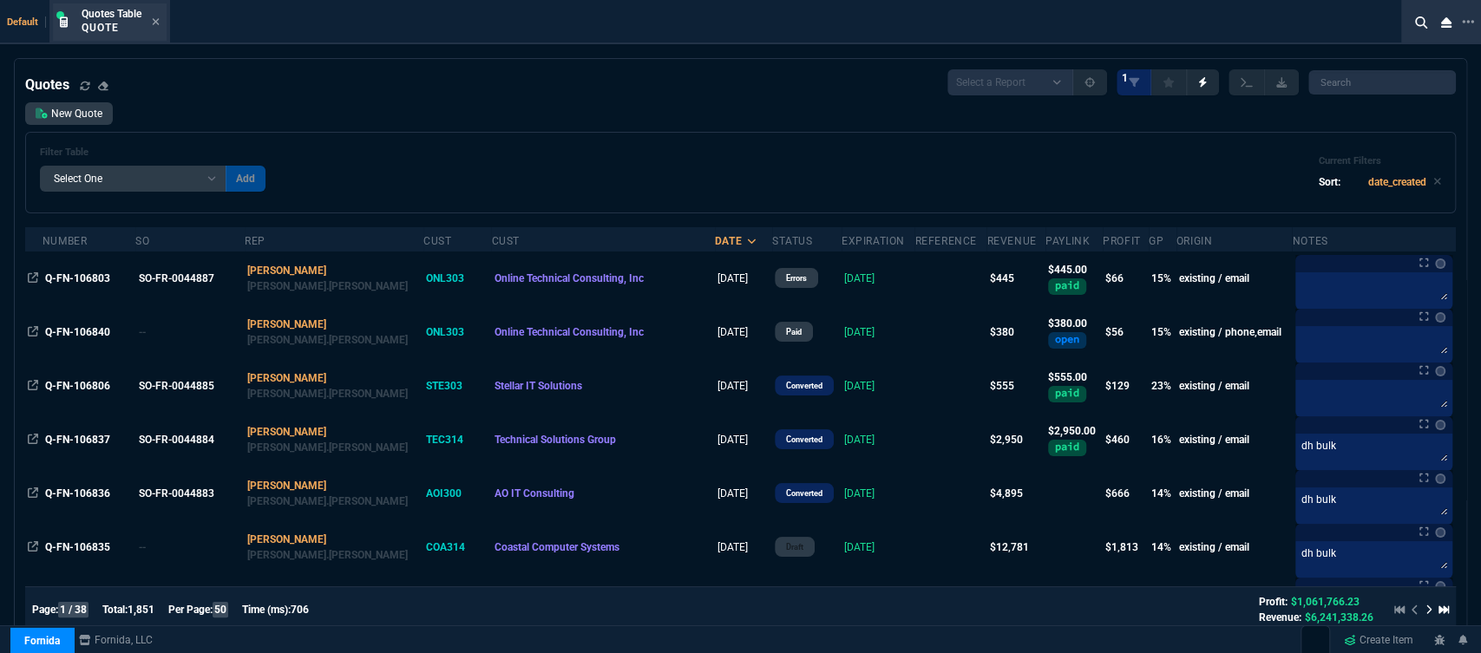
click at [151, 19] on div "Quotes Table Quote" at bounding box center [121, 22] width 78 height 30
click at [154, 21] on icon at bounding box center [156, 21] width 7 height 7
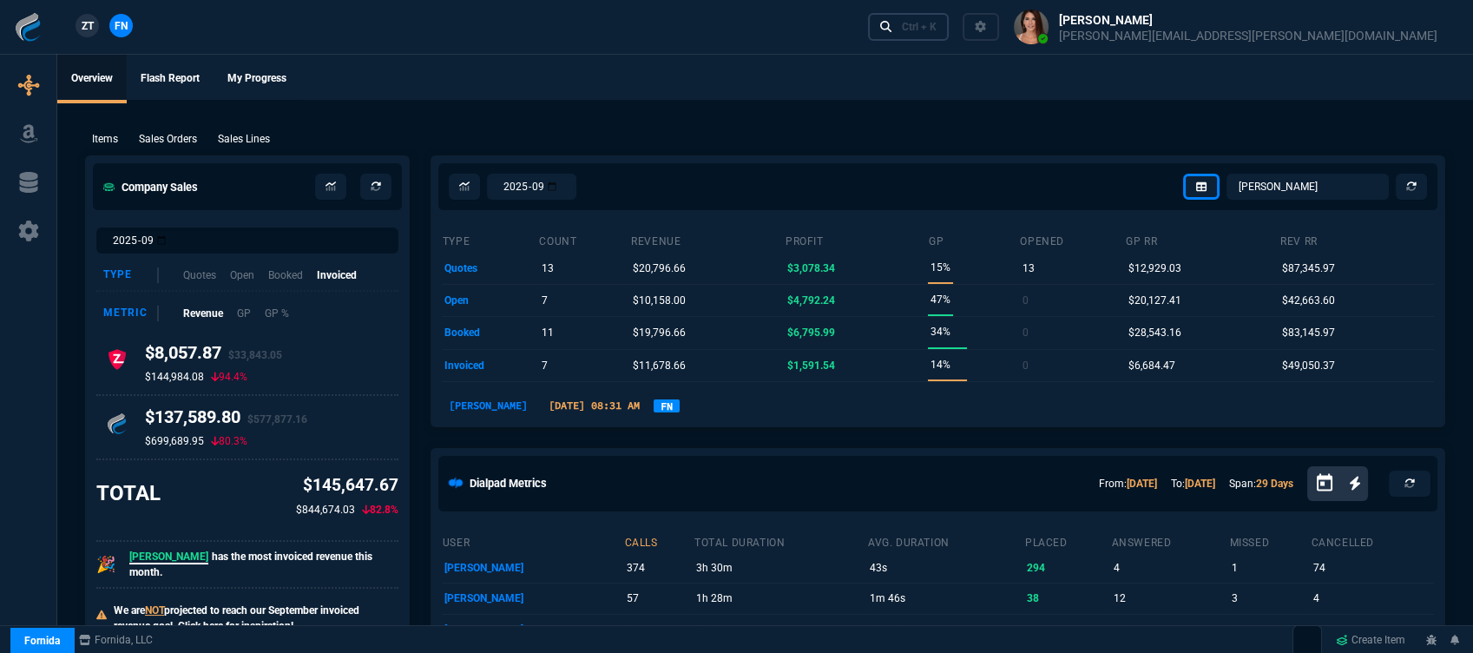
click at [936, 30] on div "Ctrl + K" at bounding box center [919, 27] width 35 height 14
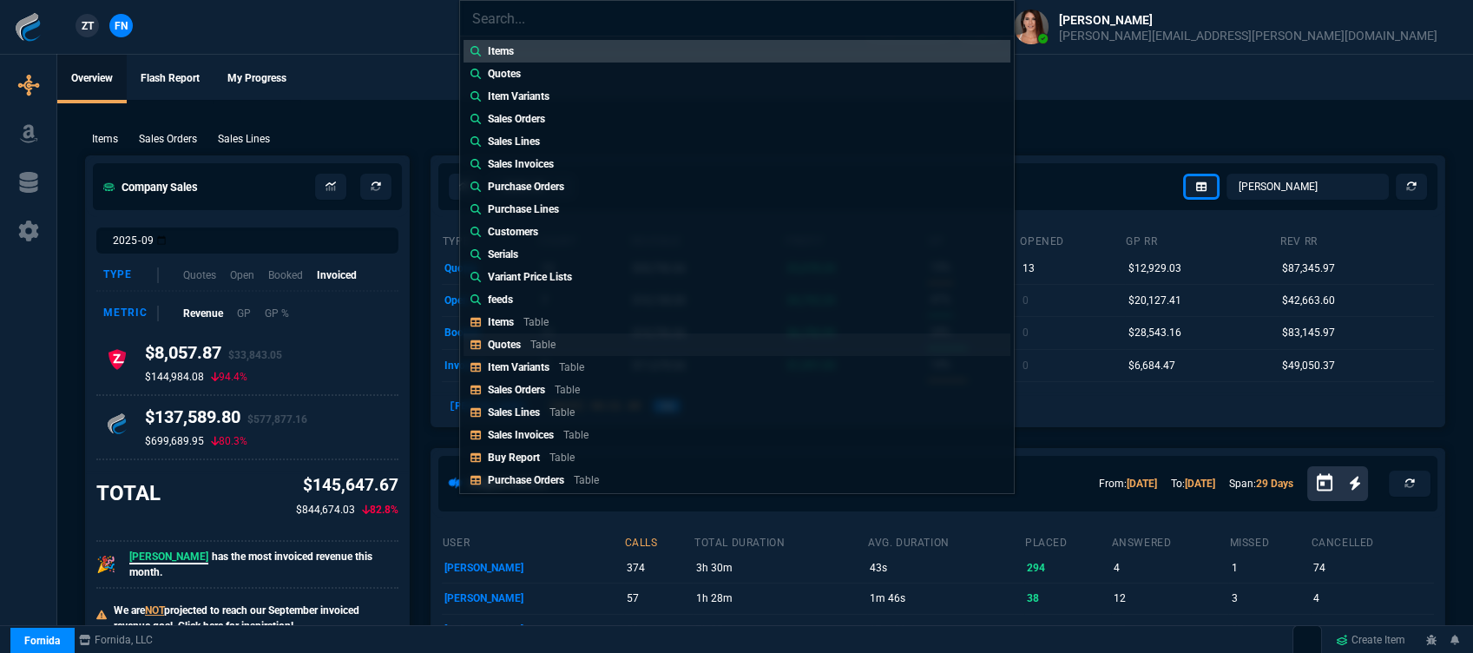
click at [535, 354] on link "Quotes Table" at bounding box center [736, 344] width 547 height 23
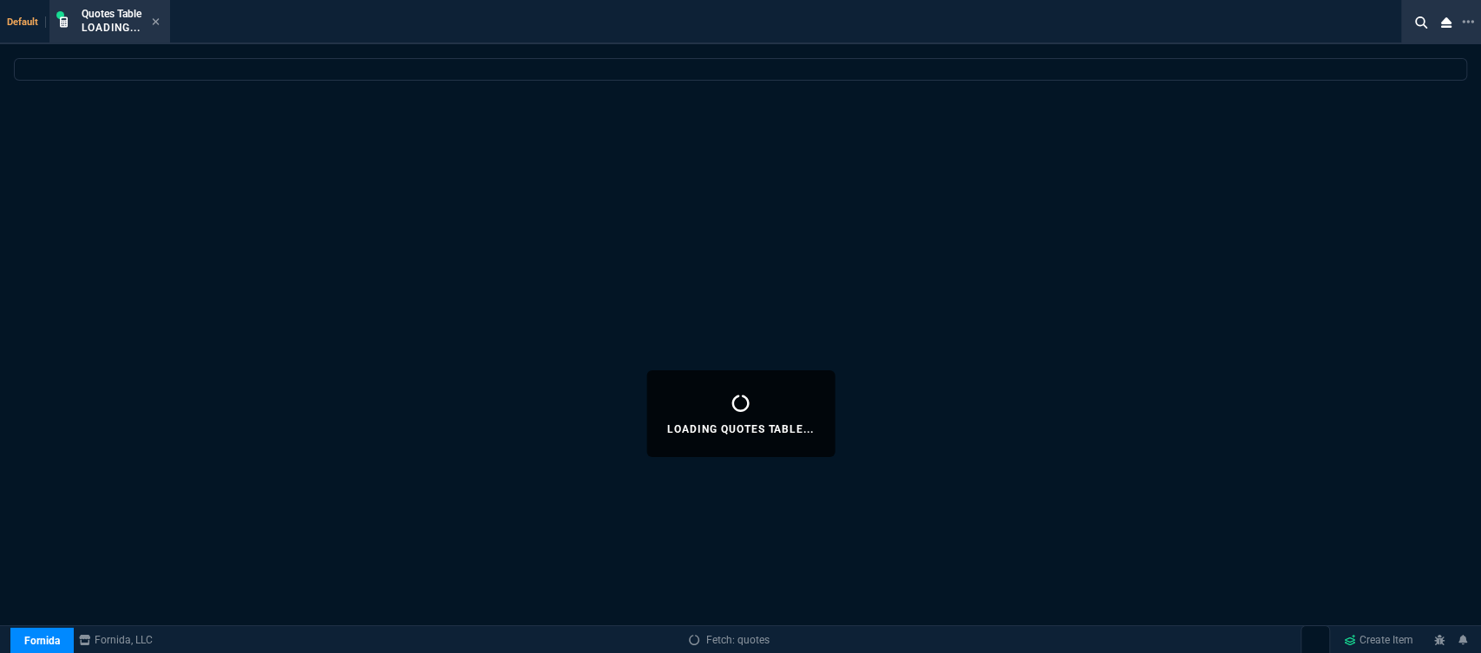
select select
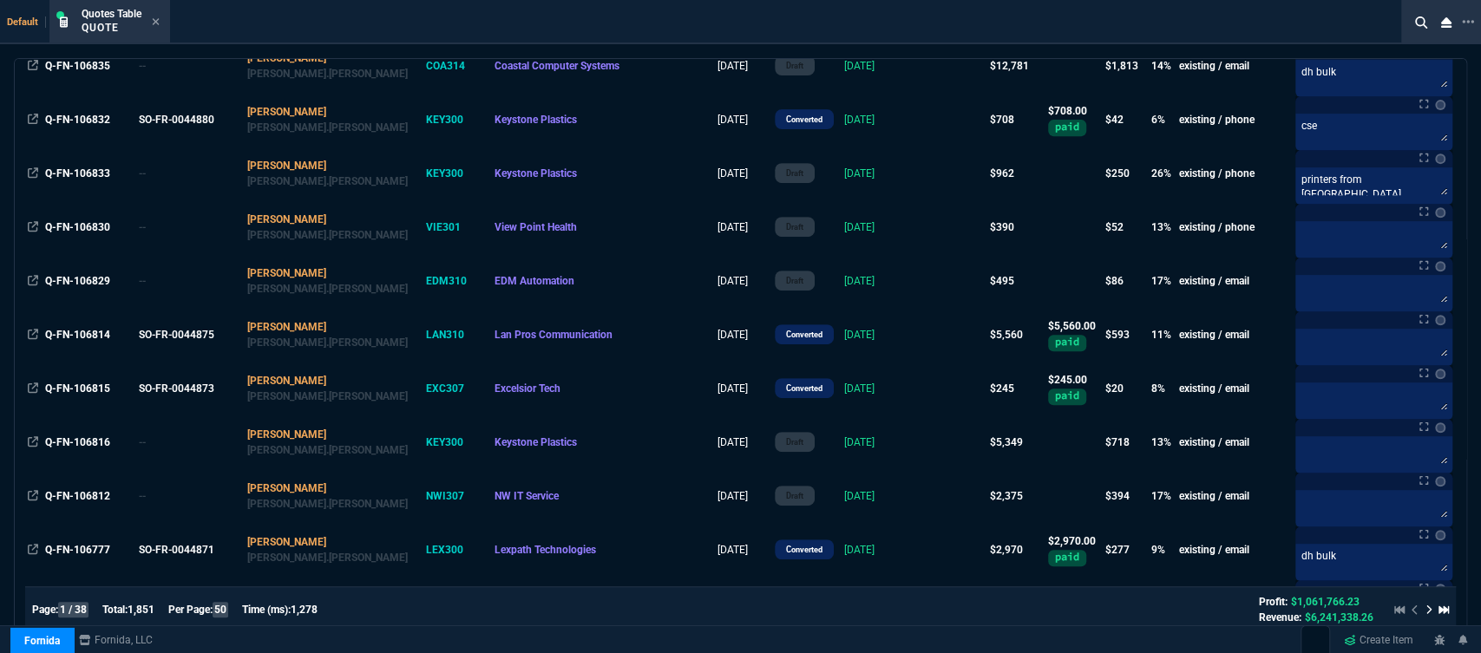
scroll to position [0, 0]
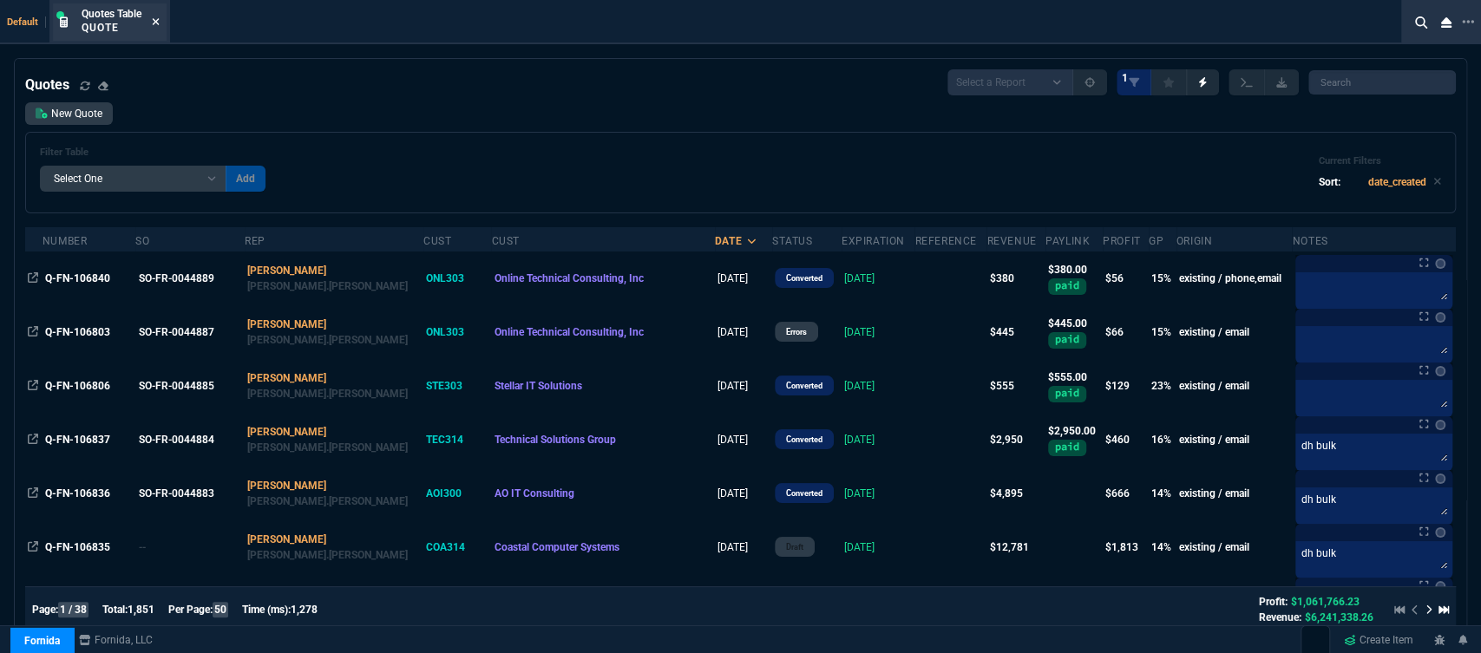
click at [158, 23] on icon at bounding box center [156, 21] width 7 height 7
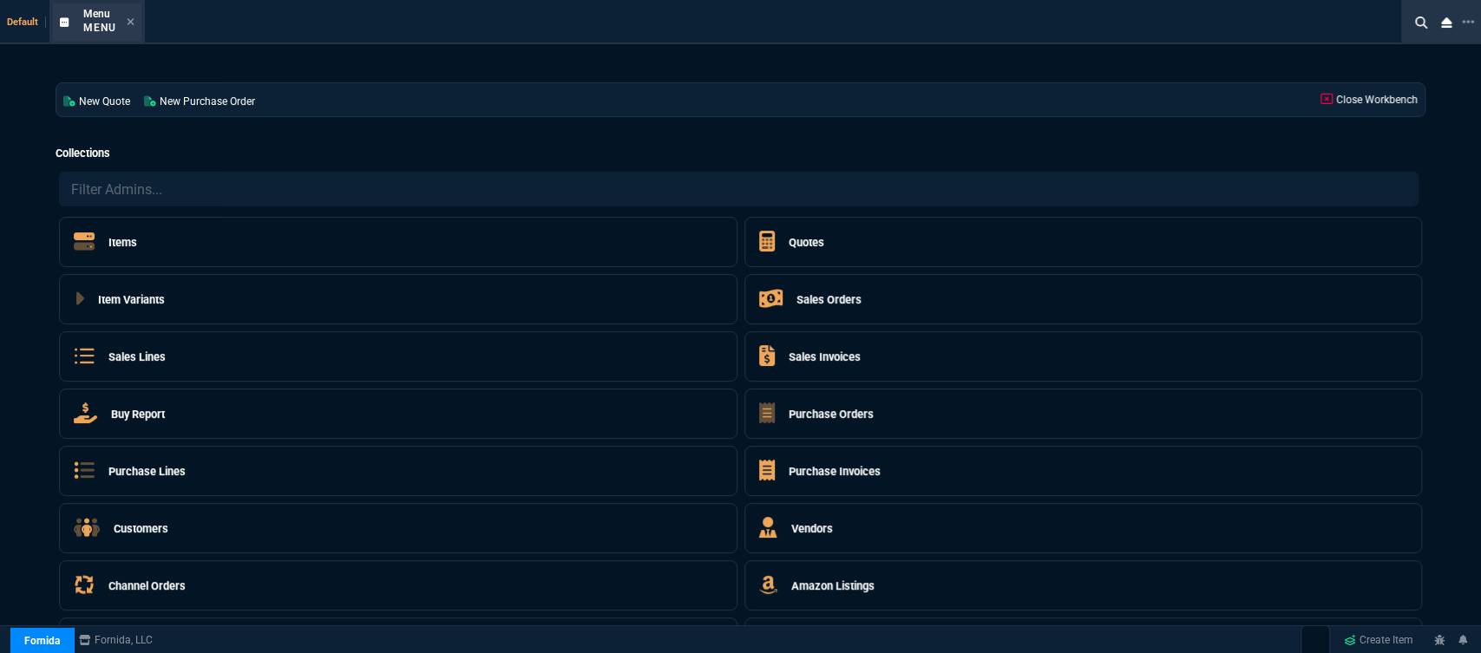
click at [134, 23] on div "Menu Menu" at bounding box center [97, 21] width 89 height 37
click at [133, 24] on icon at bounding box center [131, 21] width 8 height 10
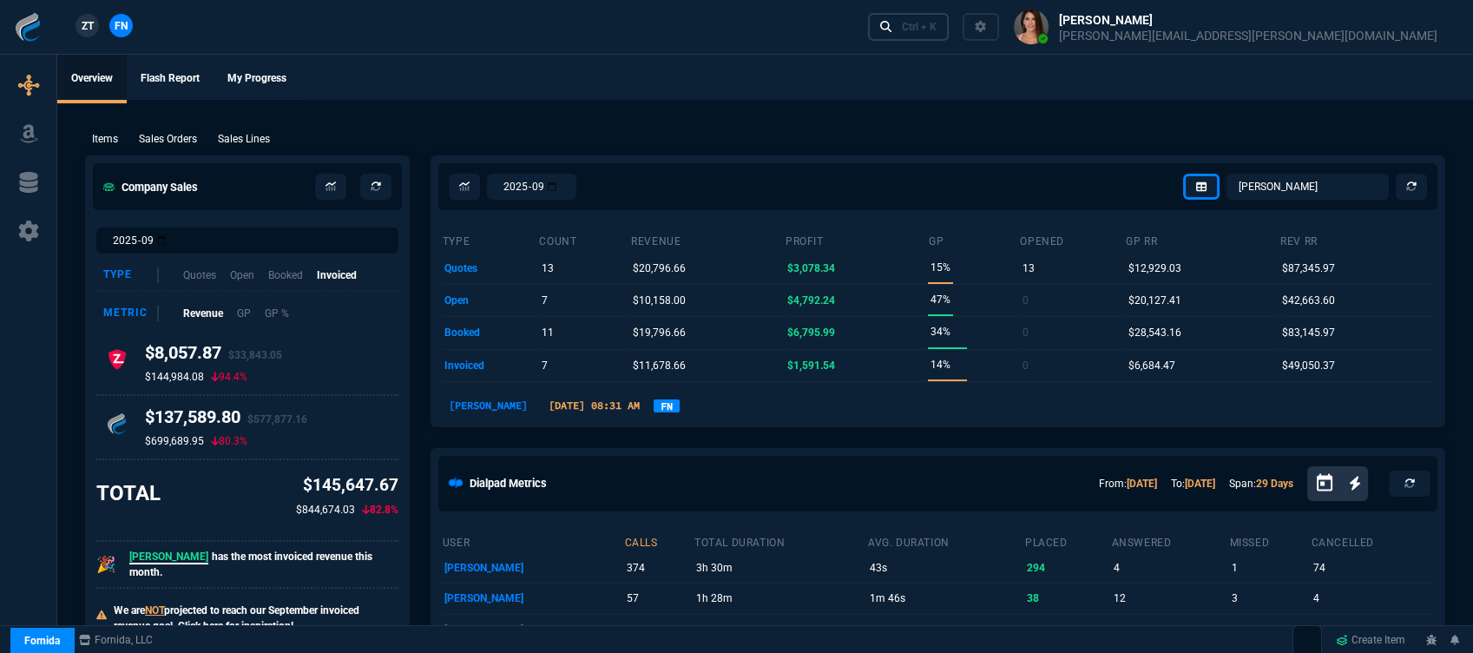
click at [936, 29] on div "Ctrl + K" at bounding box center [919, 27] width 35 height 14
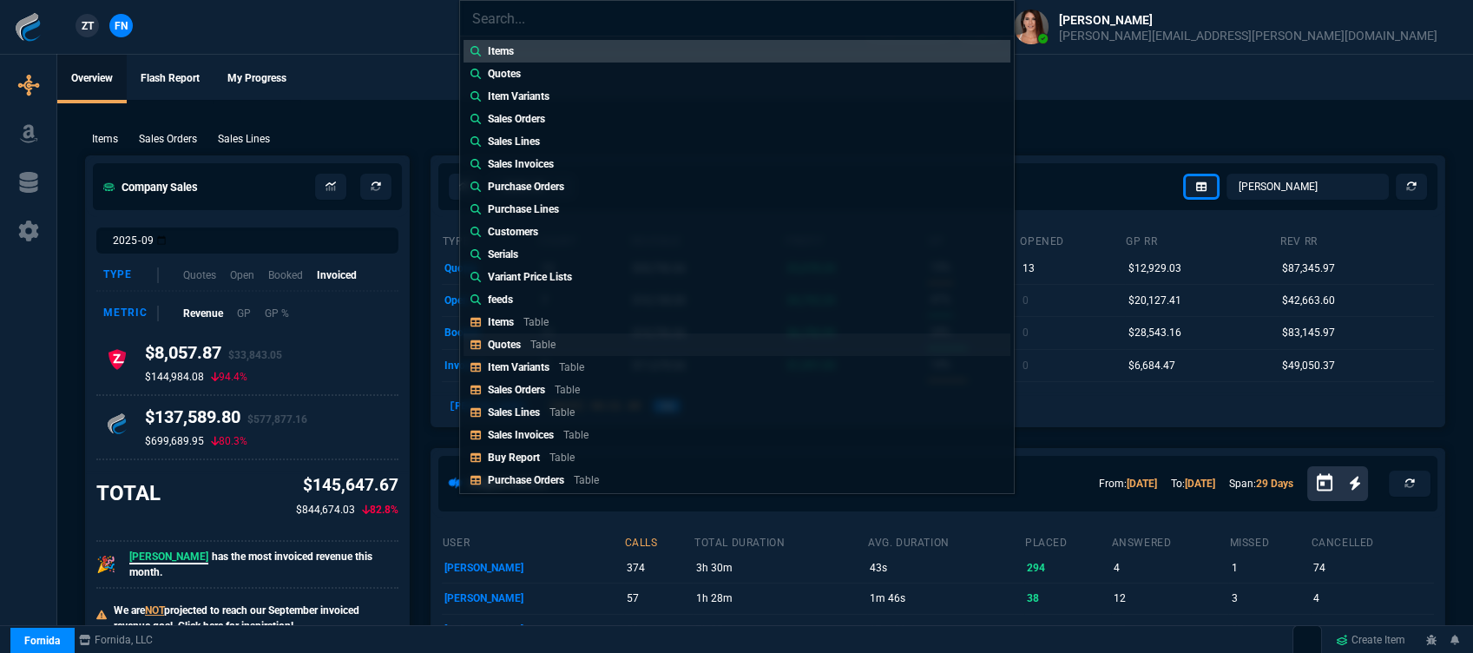
click at [545, 346] on p "Table" at bounding box center [542, 344] width 25 height 12
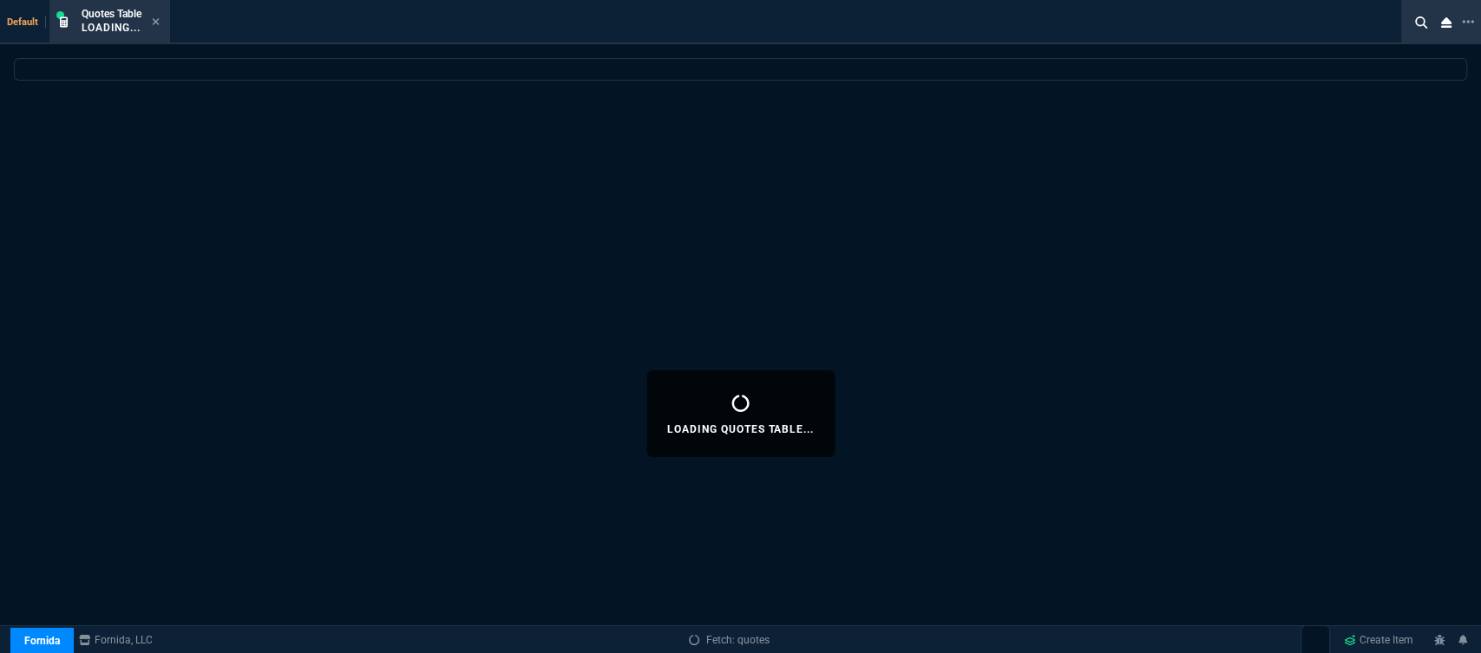
select select
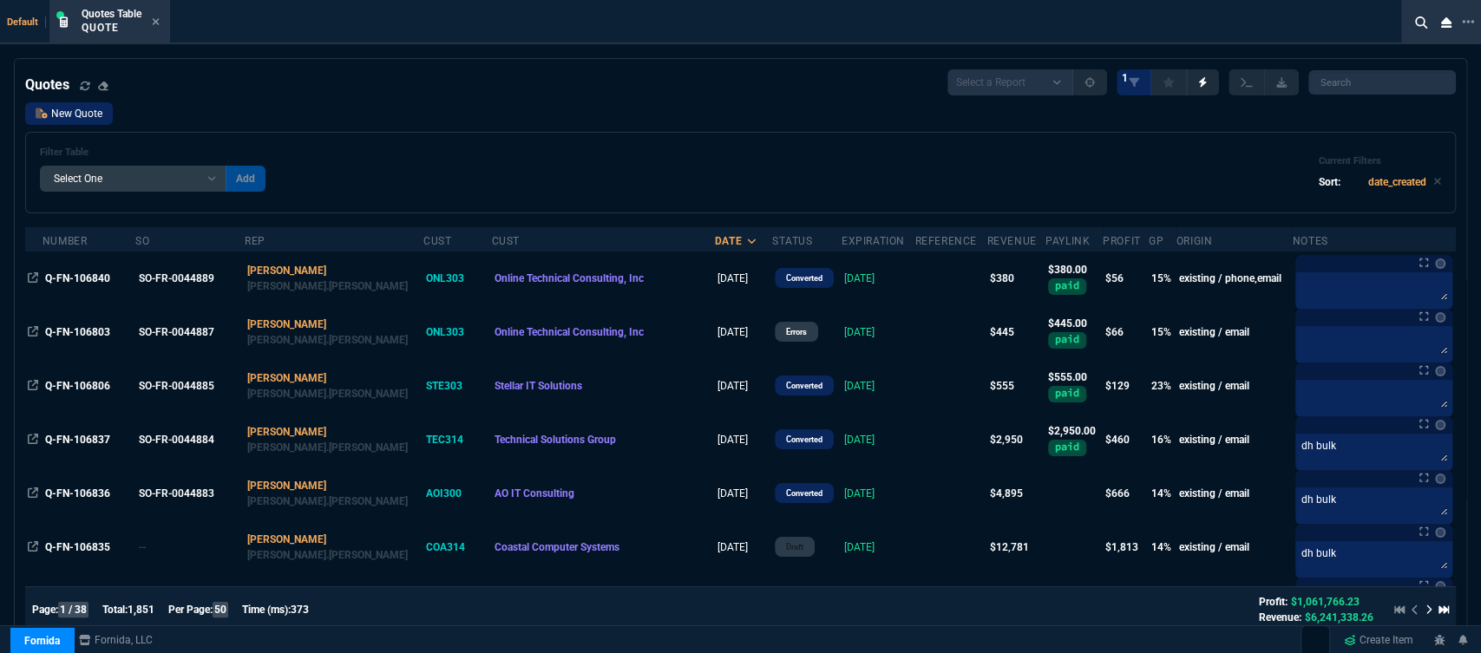
click at [103, 120] on link "New Quote" at bounding box center [69, 113] width 88 height 23
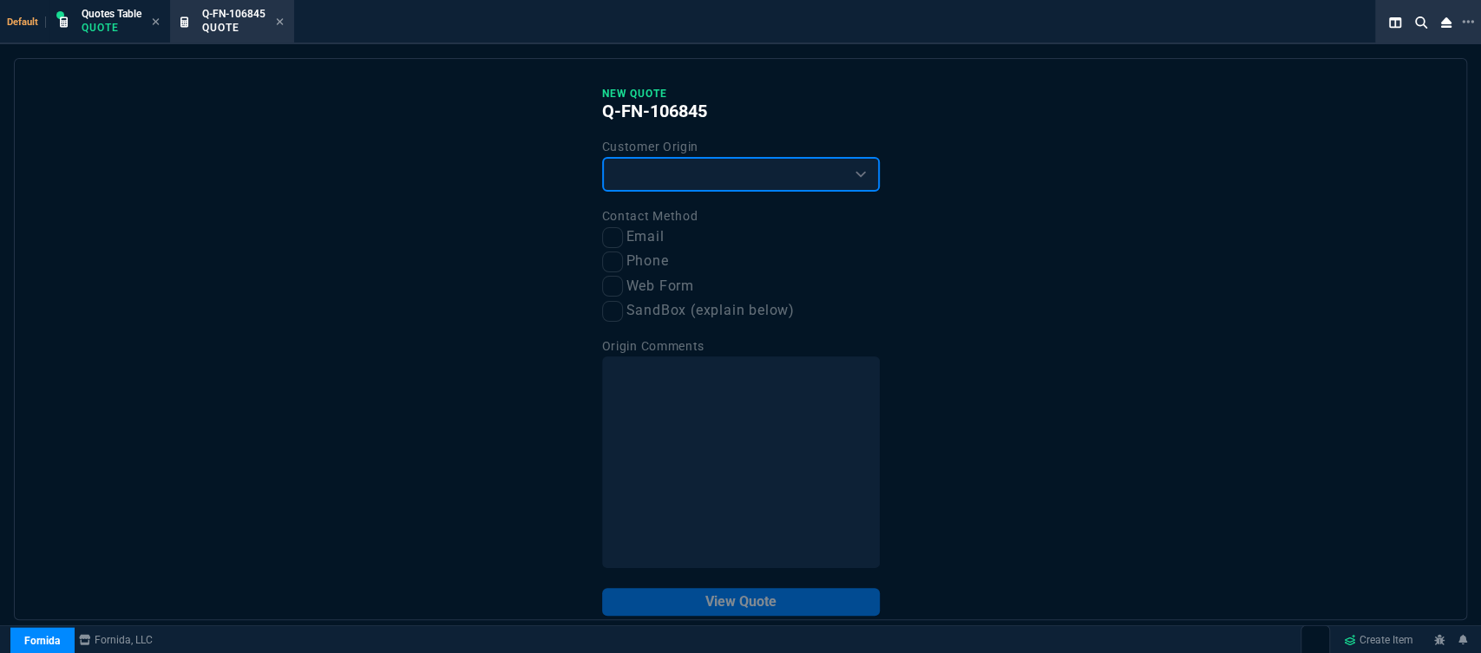
click at [679, 191] on select "Existing Customer Amazon Lead (first order) Website Lead (first order) Called (…" at bounding box center [741, 174] width 278 height 35
select select "existing"
click at [602, 158] on select "Existing Customer Amazon Lead (first order) Website Lead (first order) Called (…" at bounding box center [741, 174] width 278 height 35
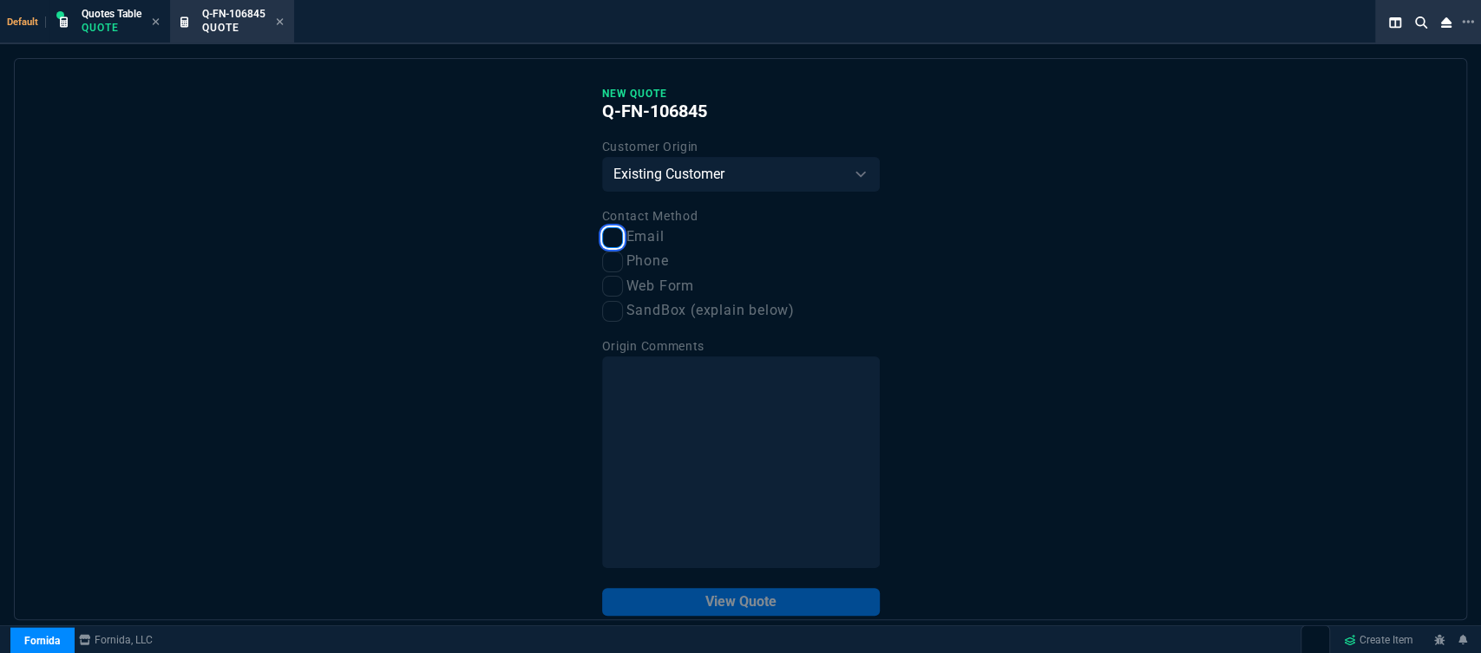
click at [607, 240] on input "Email" at bounding box center [612, 237] width 21 height 21
checkbox input "true"
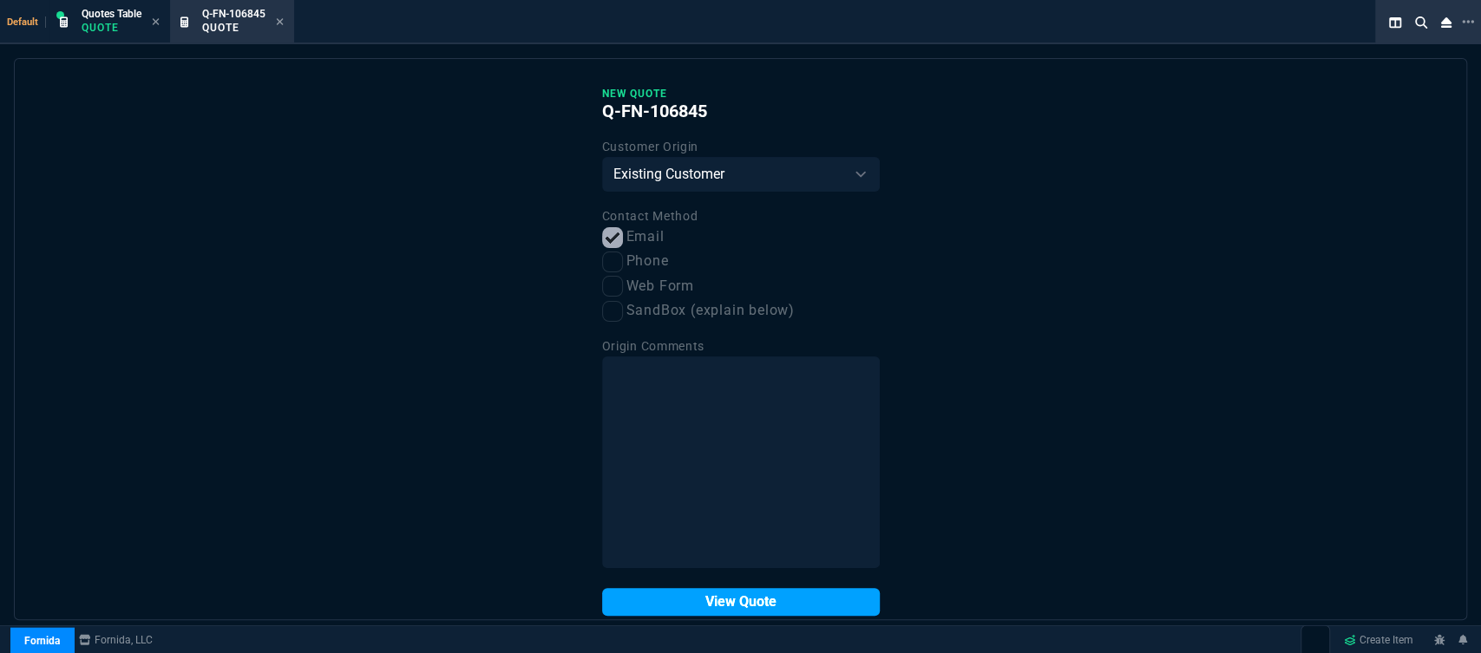
click at [717, 594] on button "View Quote" at bounding box center [741, 602] width 278 height 28
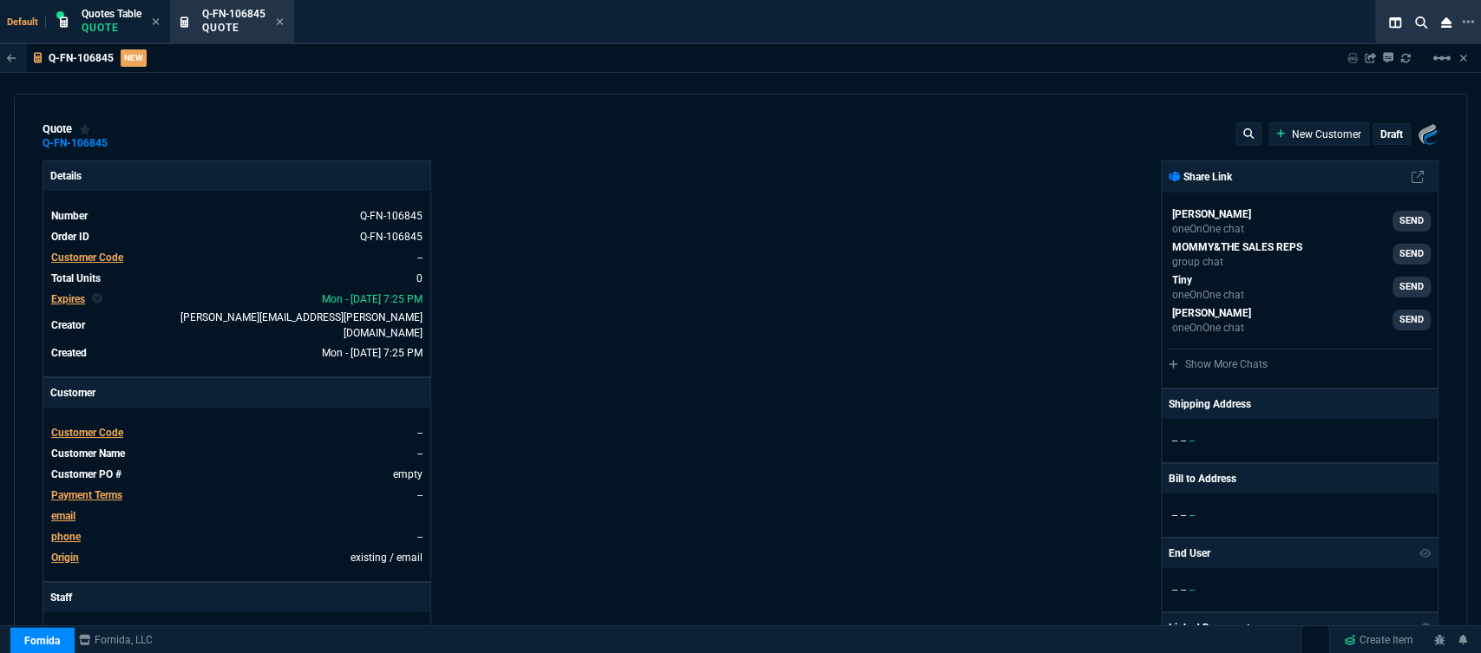
click at [106, 427] on span "Customer Code" at bounding box center [87, 433] width 72 height 12
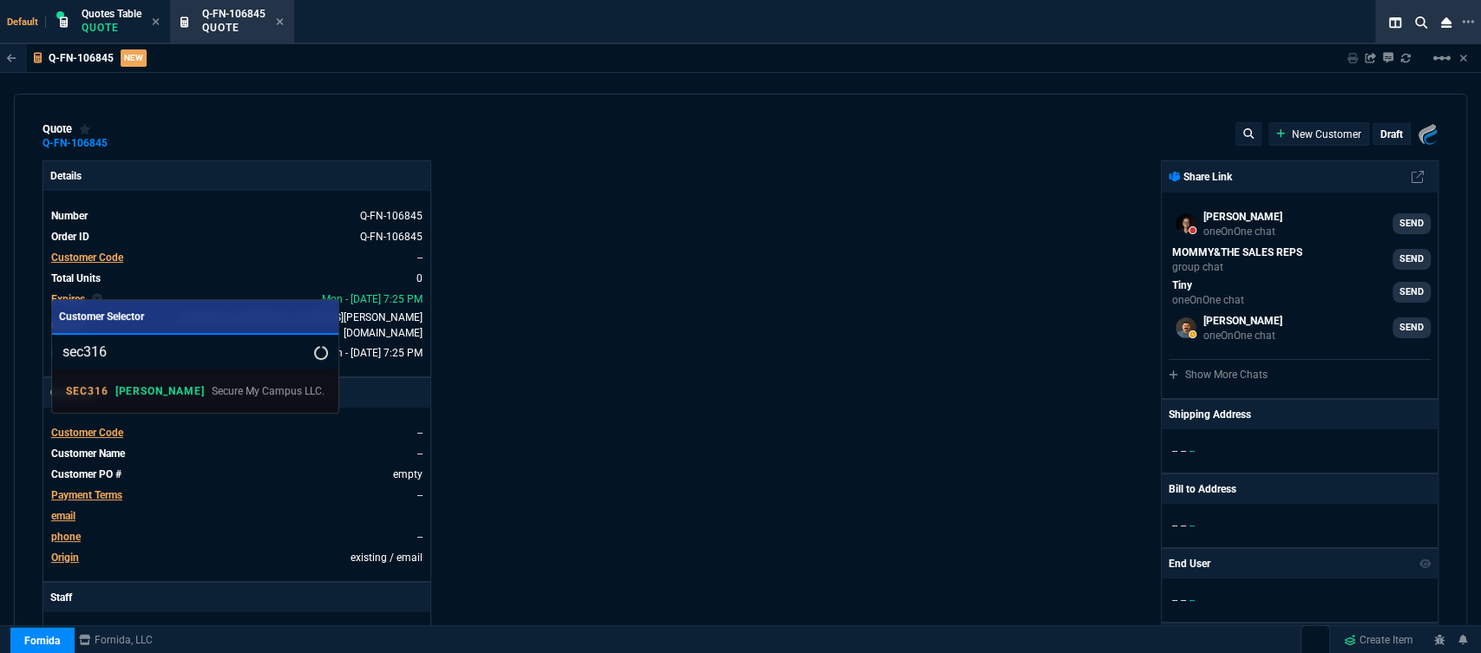
type input "sec316"
click at [212, 397] on p "Secure My Campus LLC." at bounding box center [268, 392] width 113 height 16
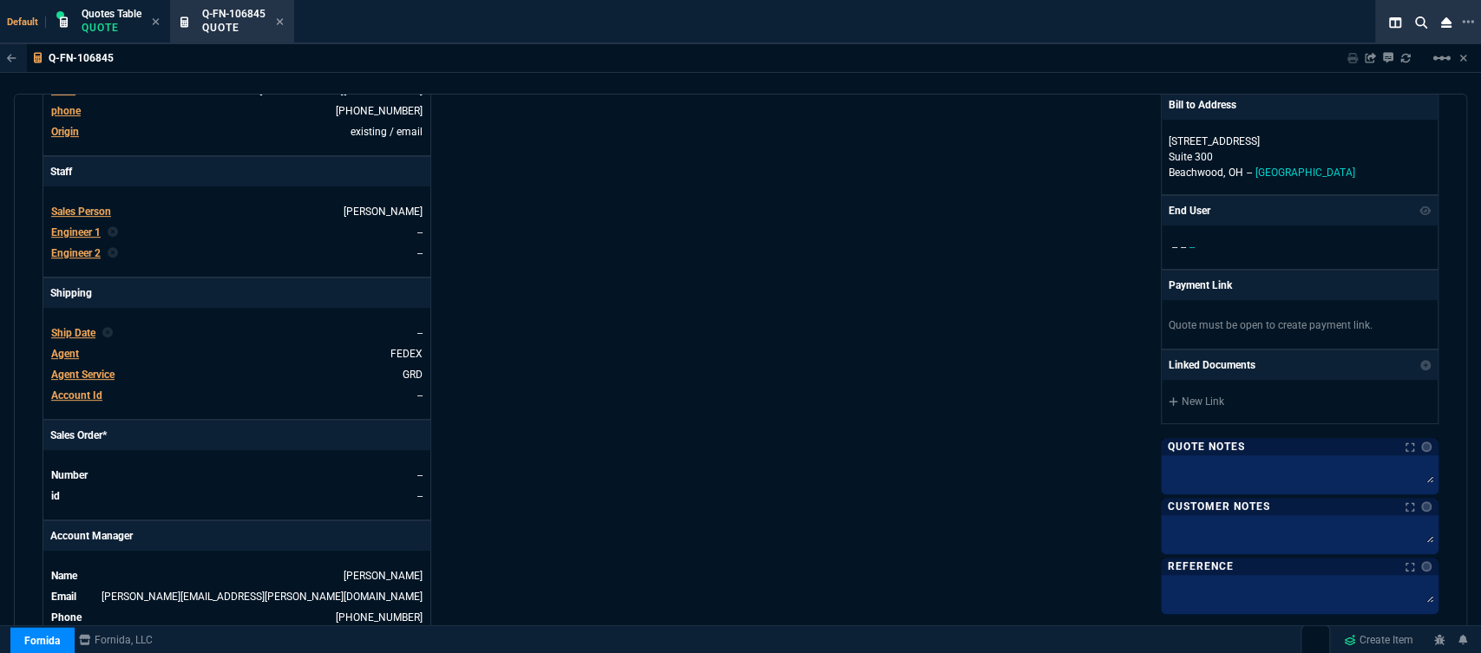
scroll to position [674, 0]
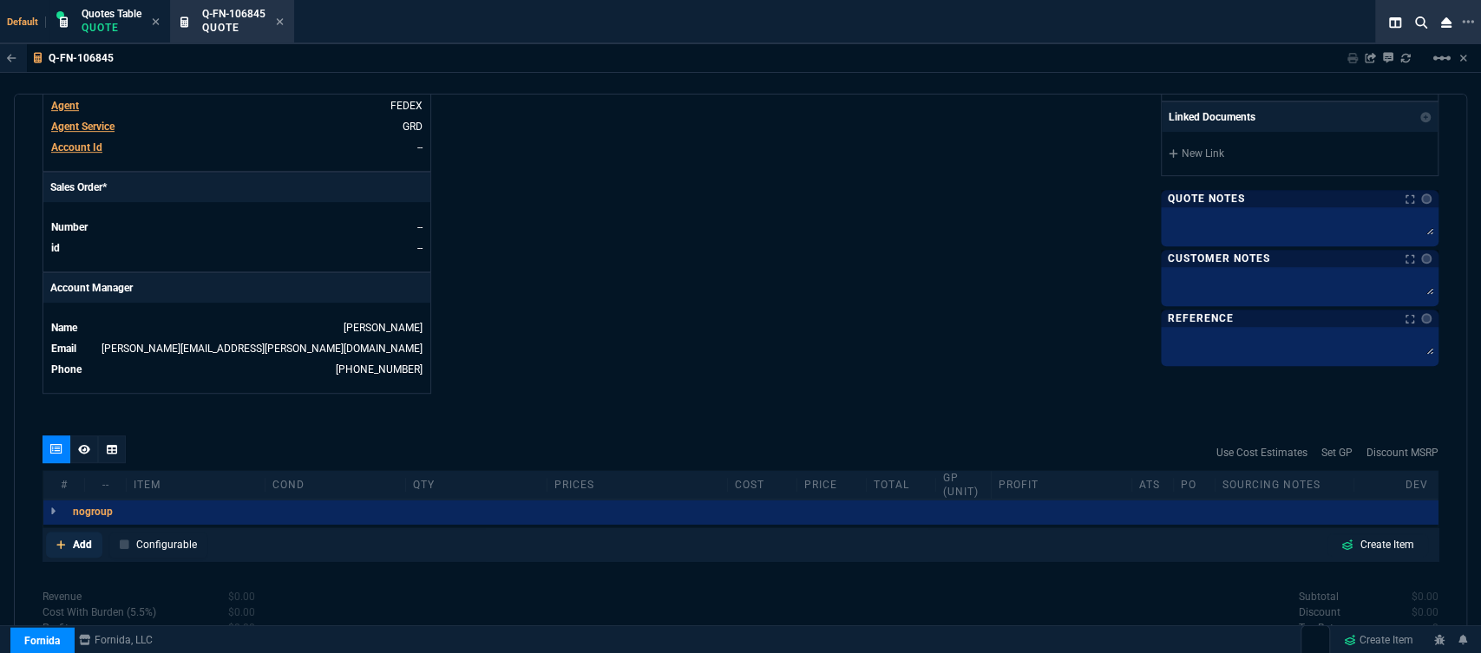
click at [53, 536] on link "Add" at bounding box center [74, 545] width 56 height 26
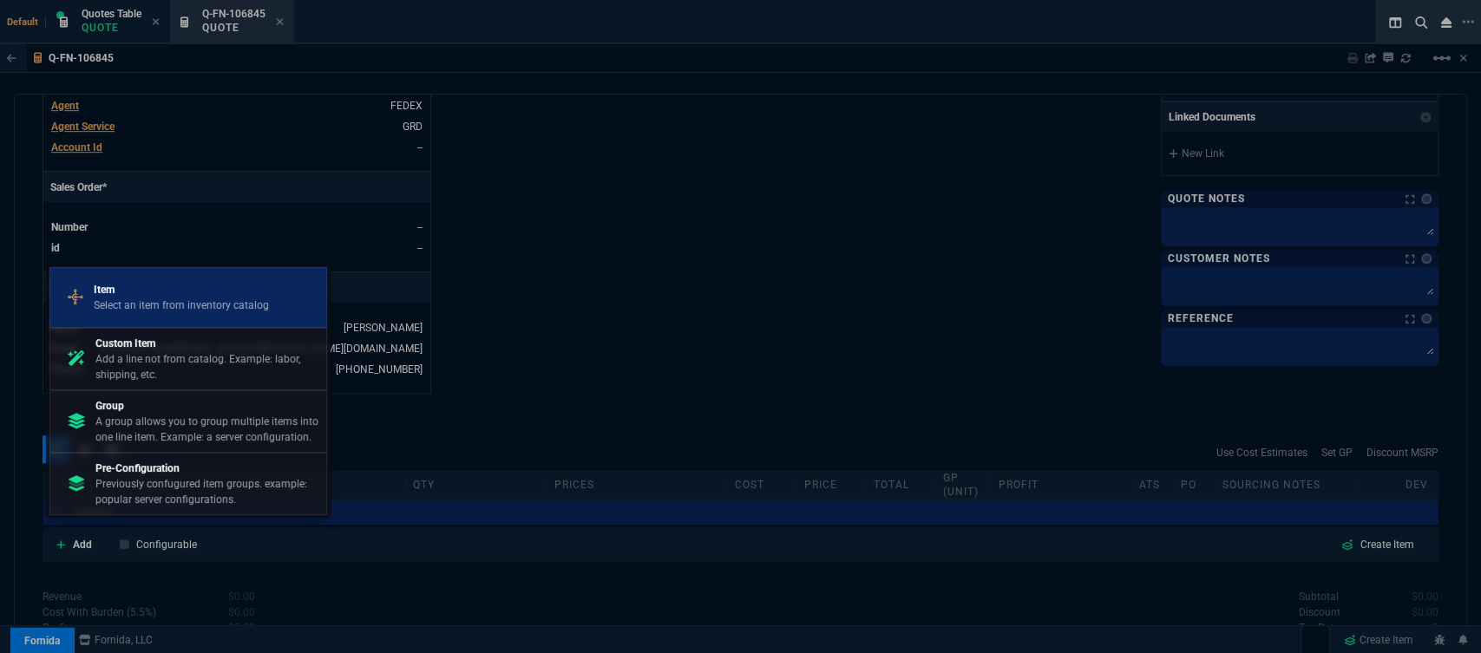
click at [174, 278] on div "Item Select an item from inventory catalog" at bounding box center [188, 297] width 262 height 45
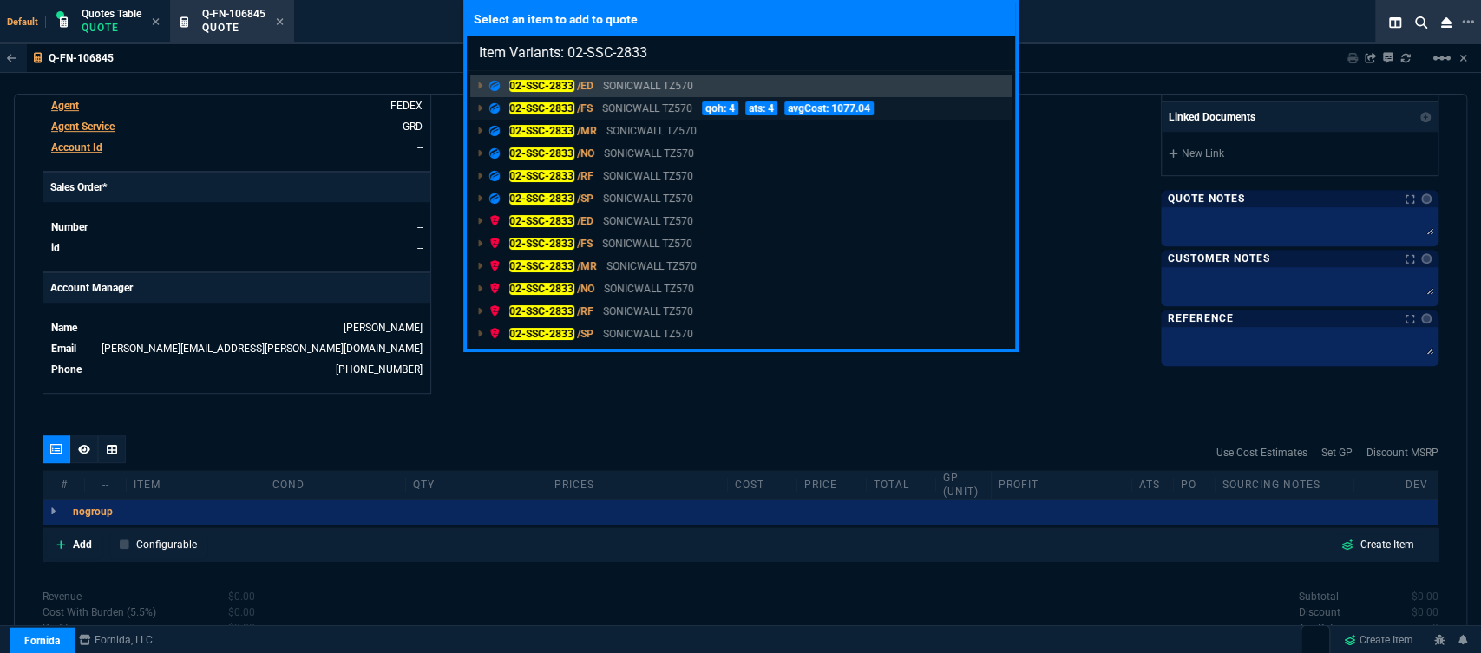
type input "Item Variants: 02-SSC-2833"
click at [644, 108] on p "SONICWALL TZ570" at bounding box center [647, 109] width 90 height 16
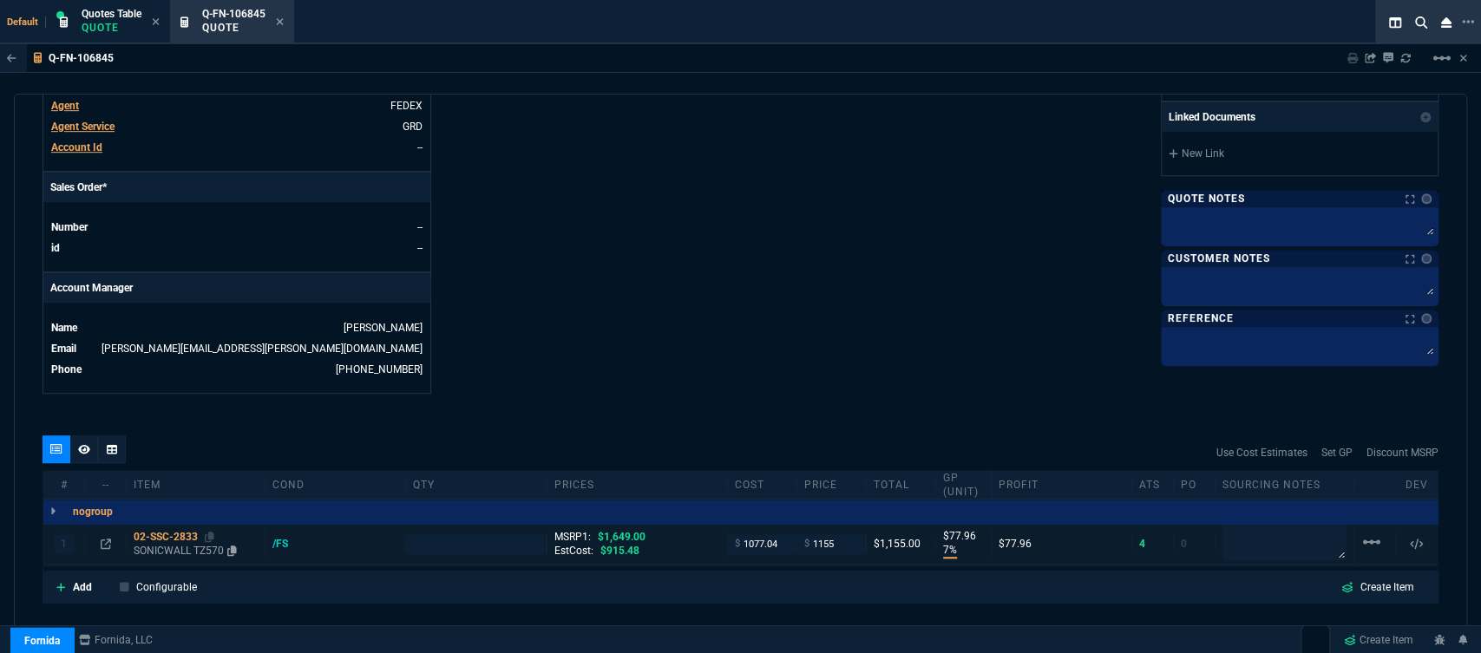
type input "7"
type input "78"
type input "30"
click at [178, 544] on p "SONICWALL TZ570" at bounding box center [196, 551] width 124 height 14
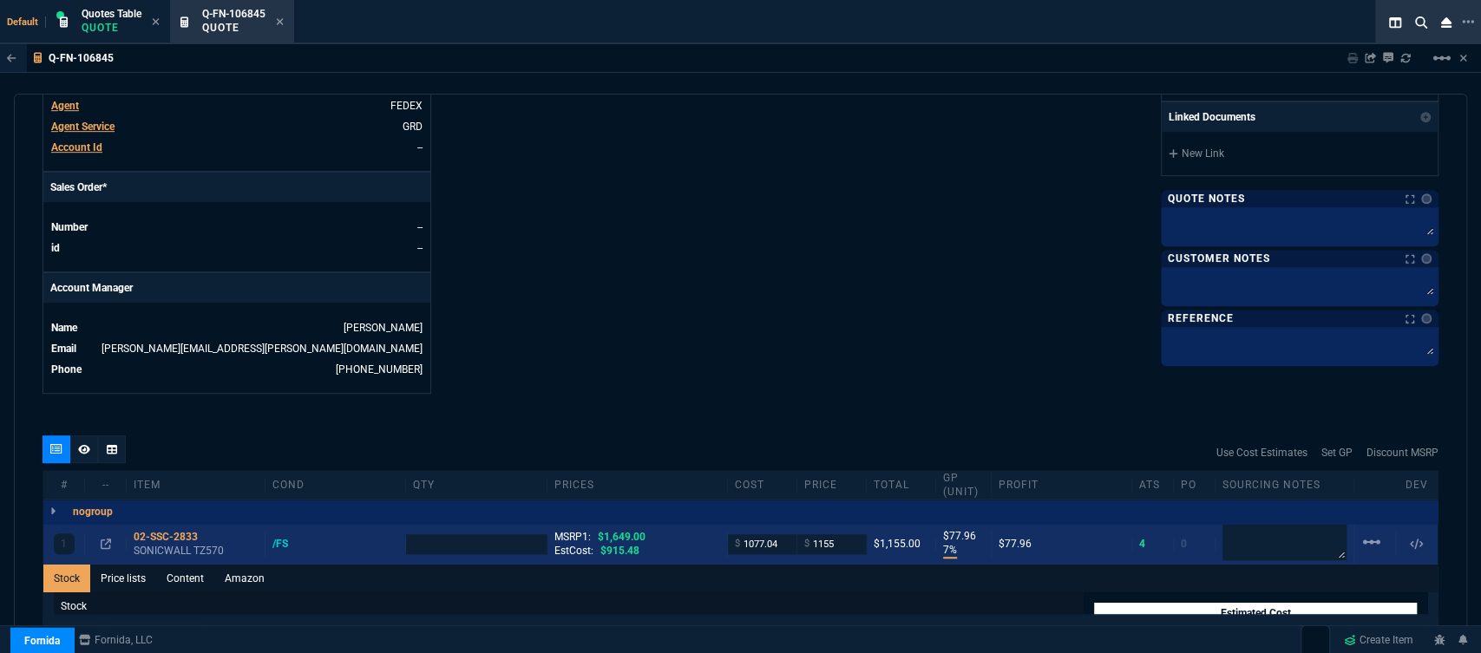
scroll to position [771, 0]
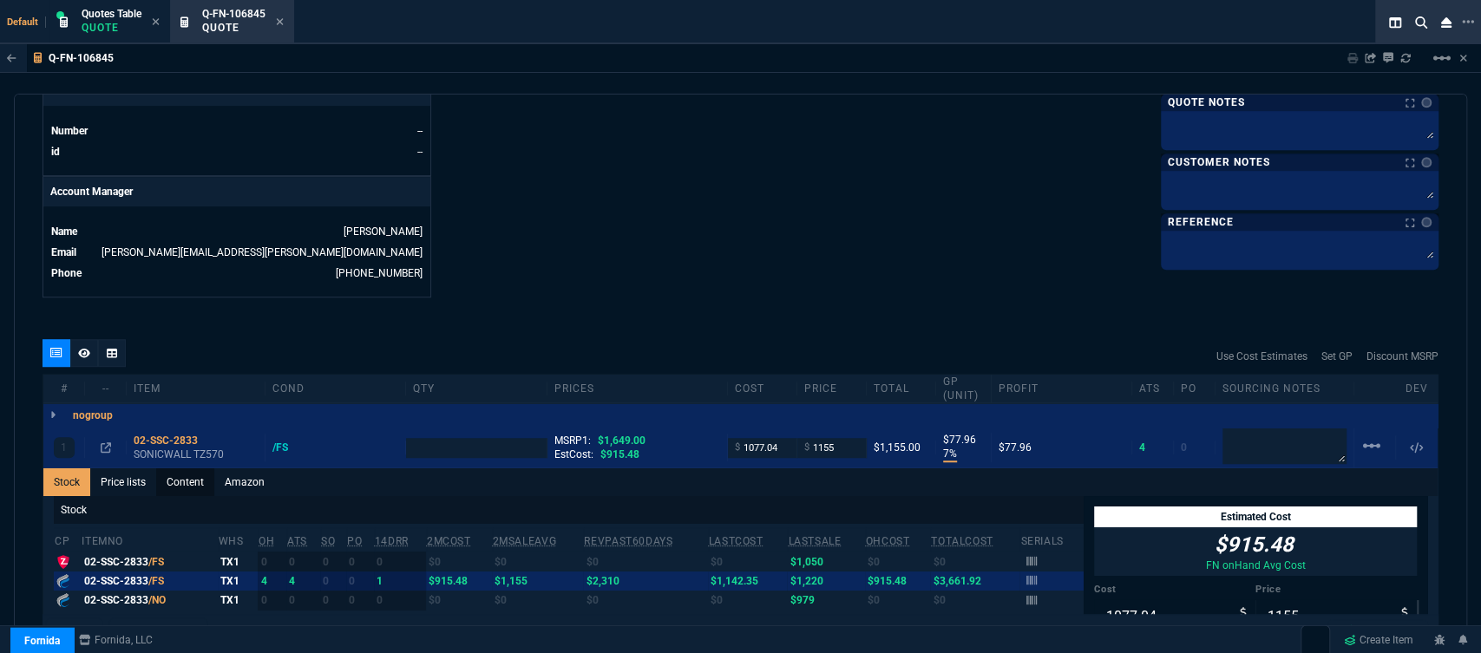
click at [187, 469] on link "Content" at bounding box center [185, 483] width 58 height 28
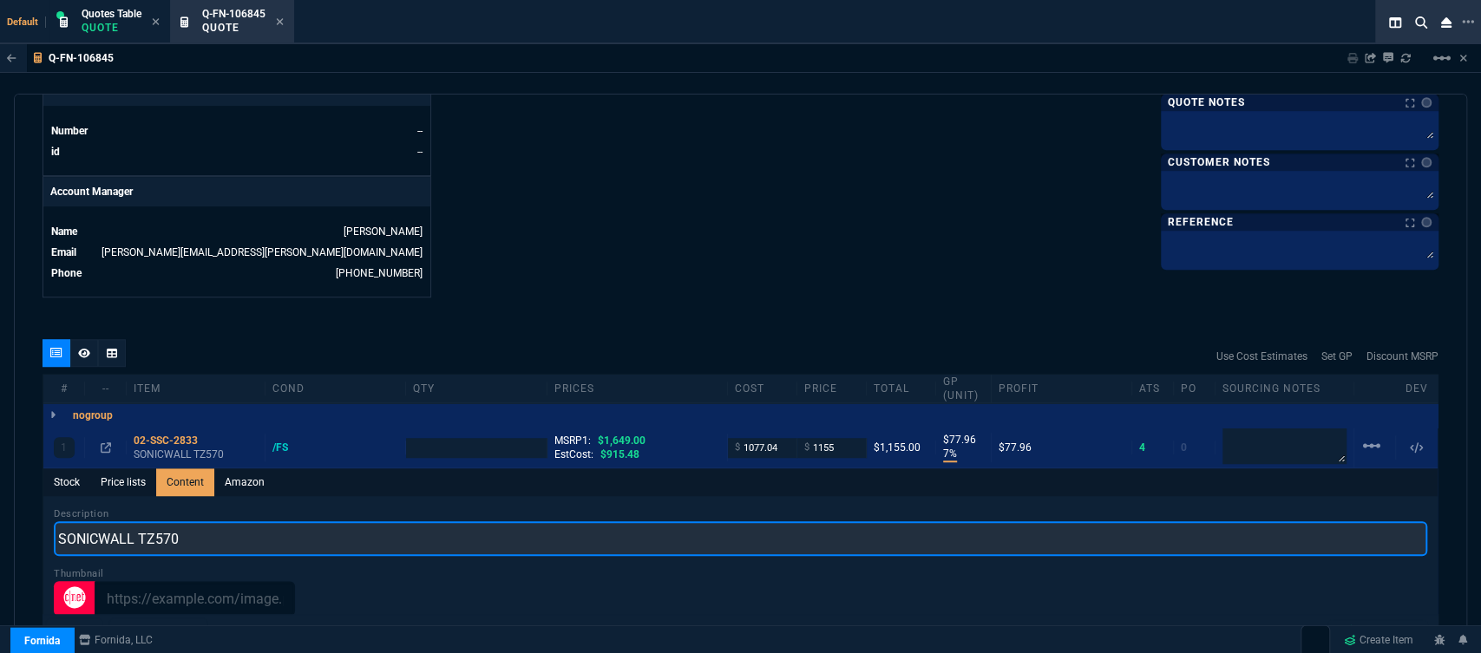
click at [415, 525] on input "SONICWALL TZ570" at bounding box center [741, 539] width 1374 height 35
type input "SONICWALL TZ570 NETWORK SECURITY APPLIANCE"
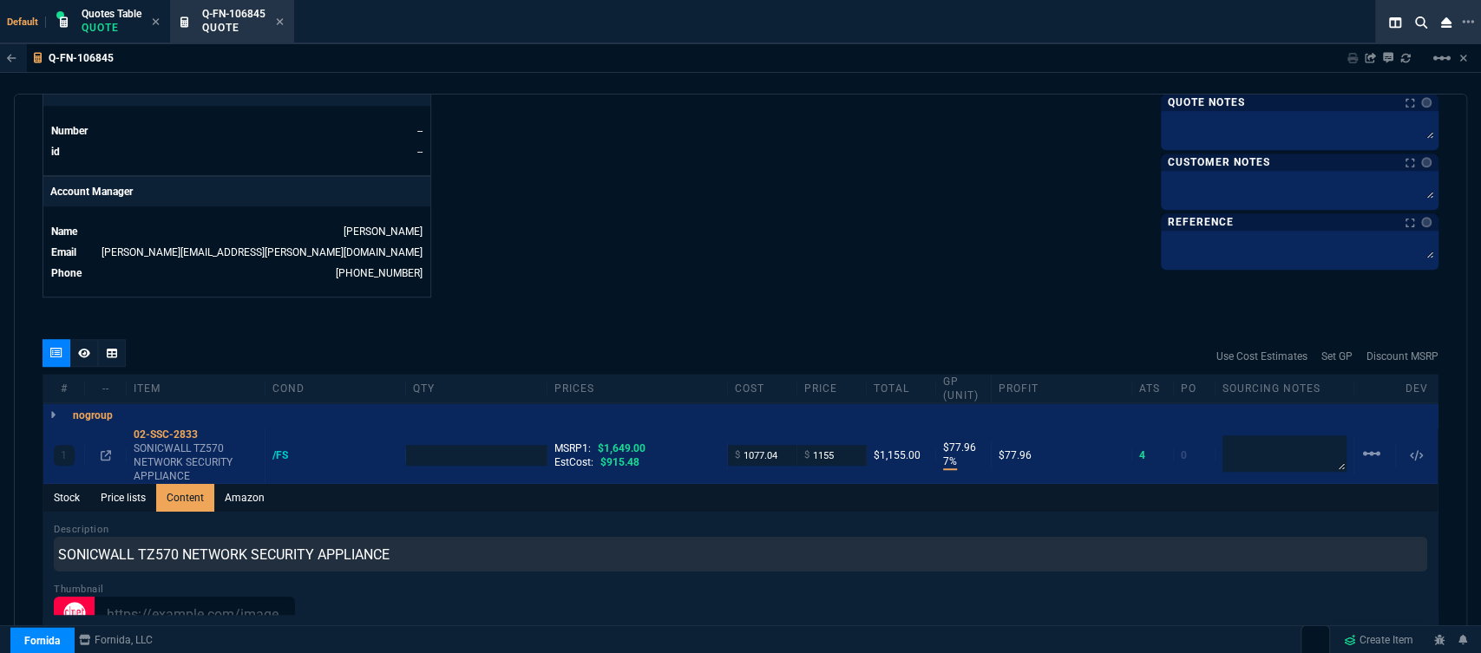
type input "1"
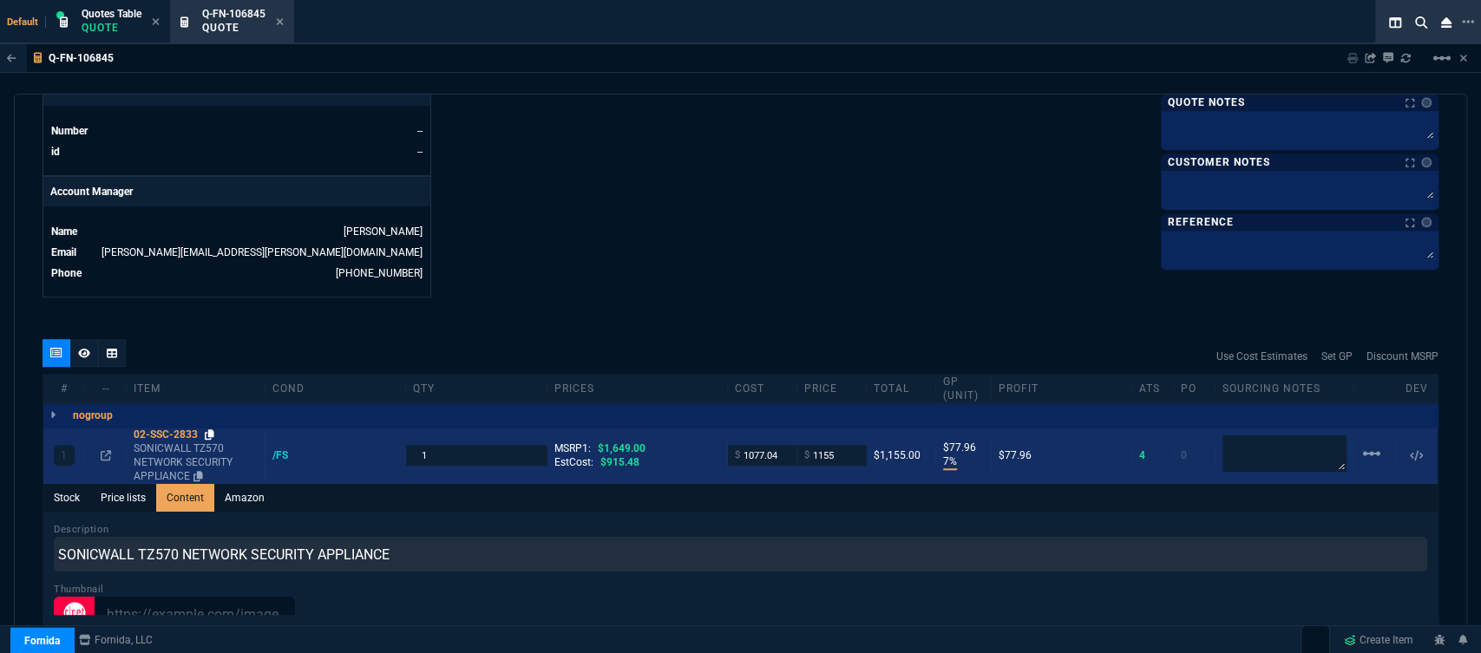
click at [209, 430] on icon at bounding box center [210, 435] width 10 height 10
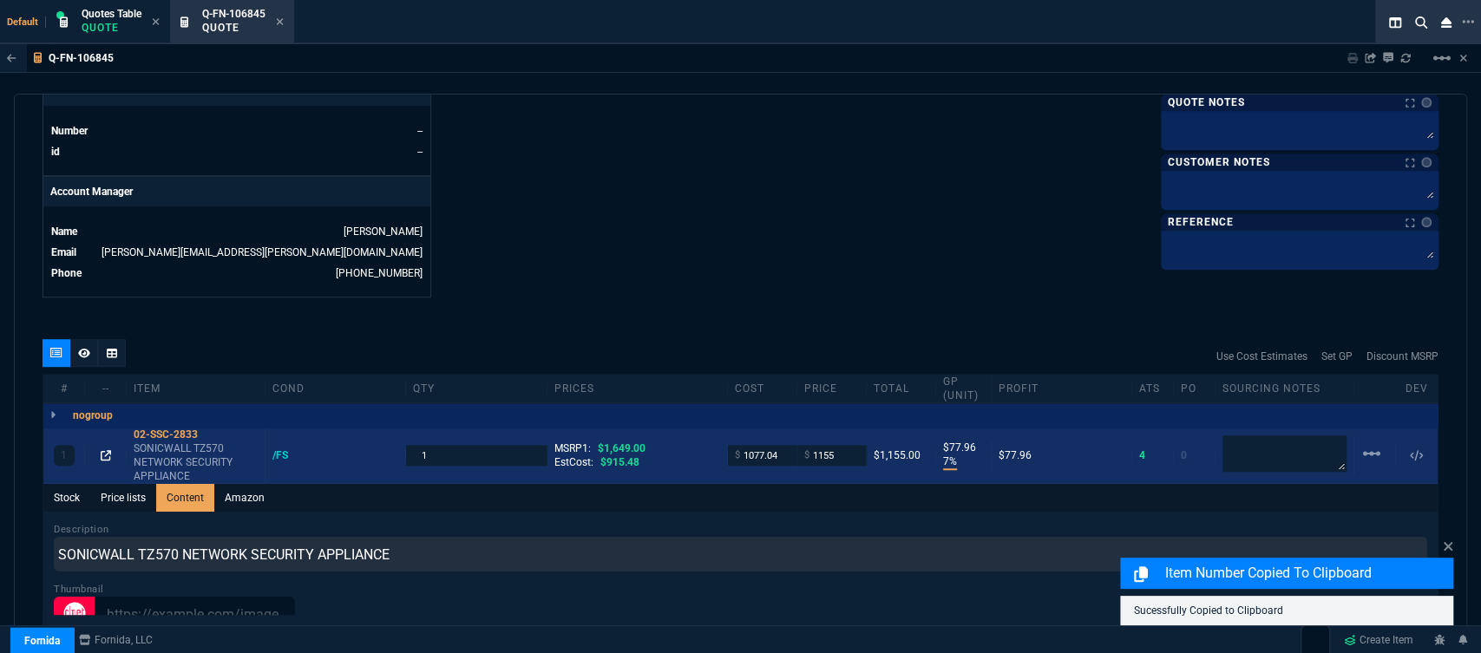
click at [107, 450] on icon at bounding box center [106, 455] width 10 height 10
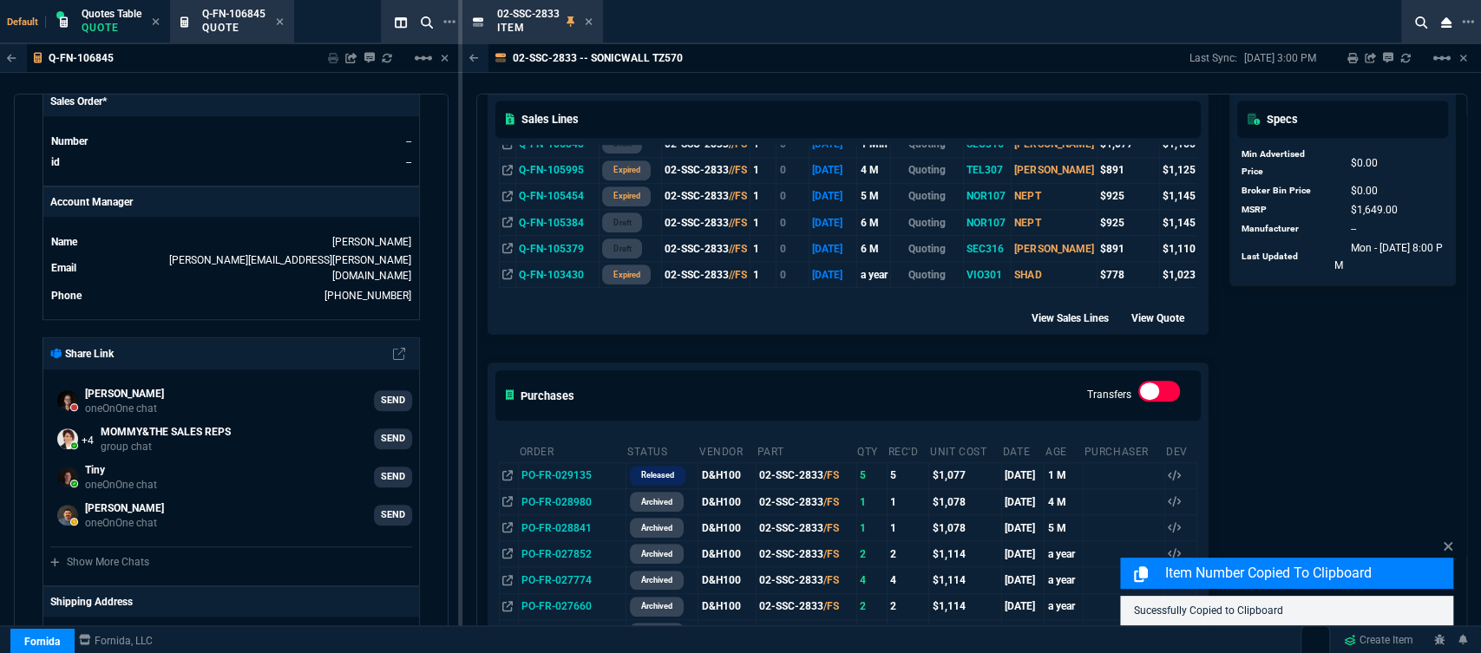
scroll to position [674, 0]
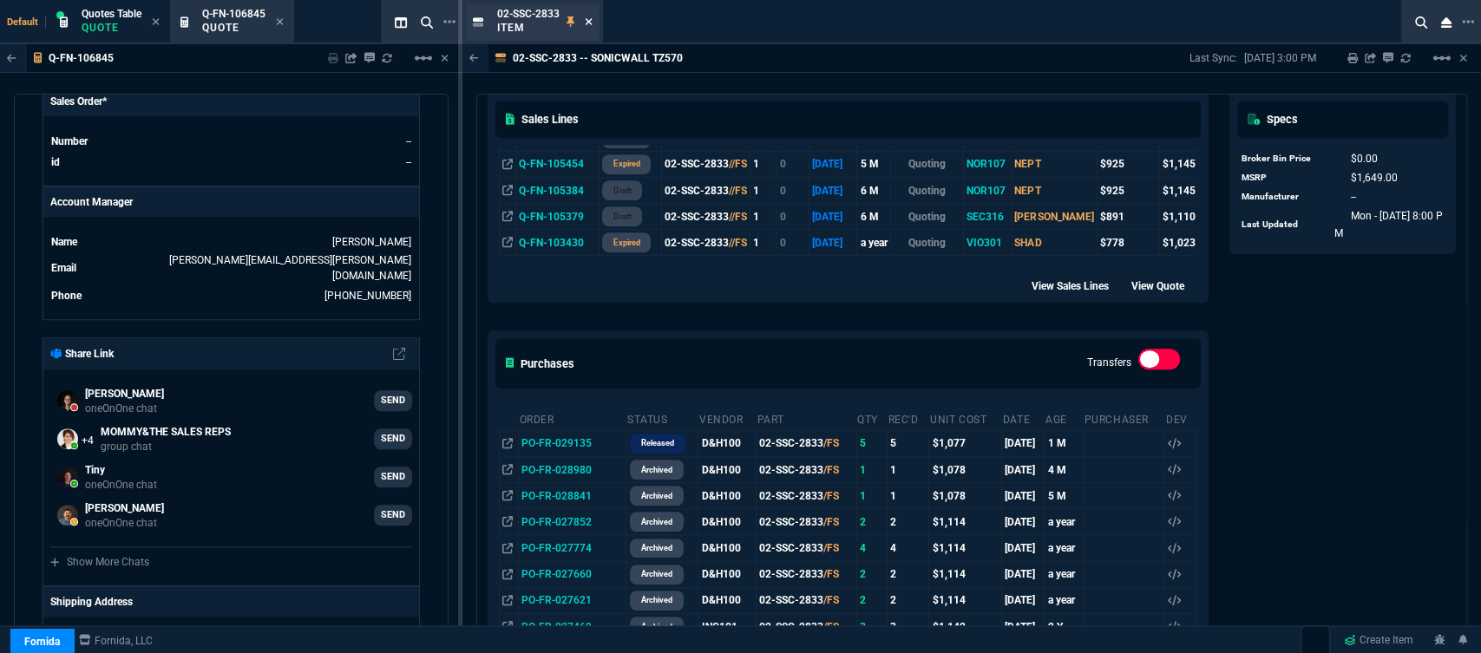
click at [588, 23] on icon at bounding box center [589, 21] width 8 height 10
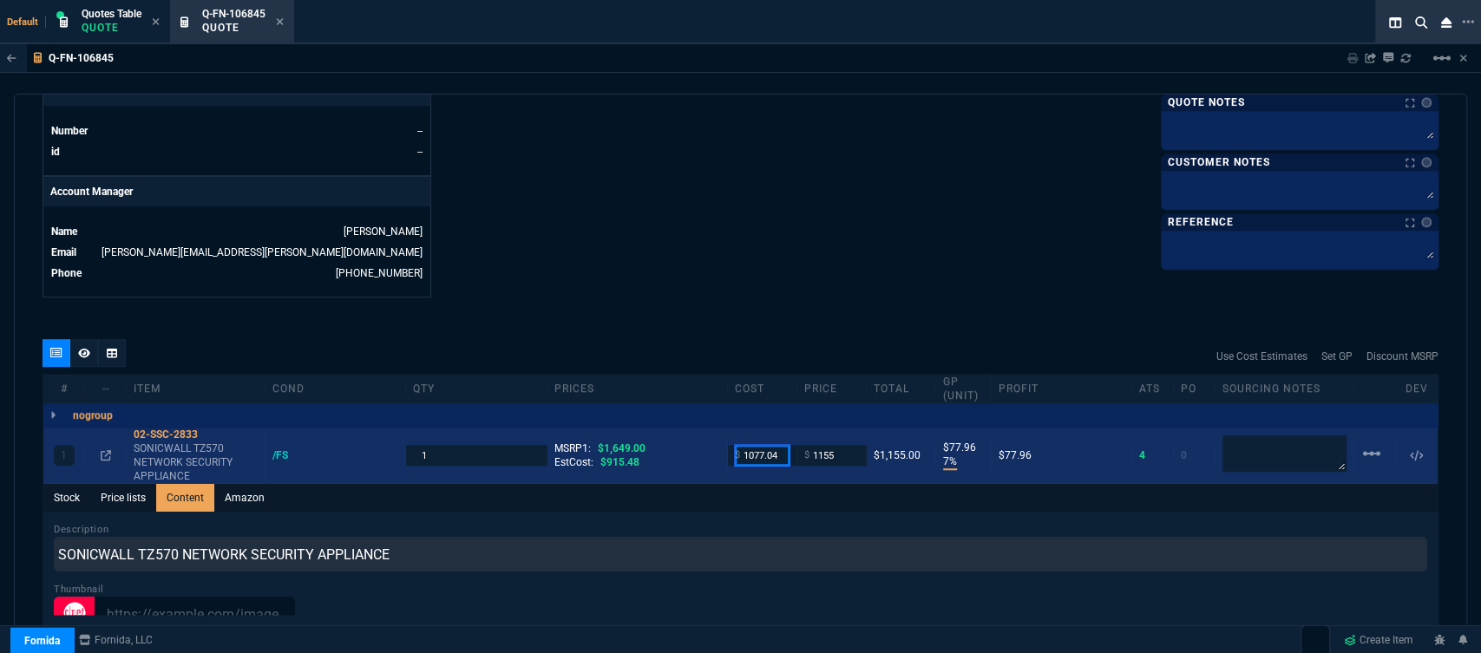
click at [782, 445] on input "1077.04" at bounding box center [762, 455] width 55 height 20
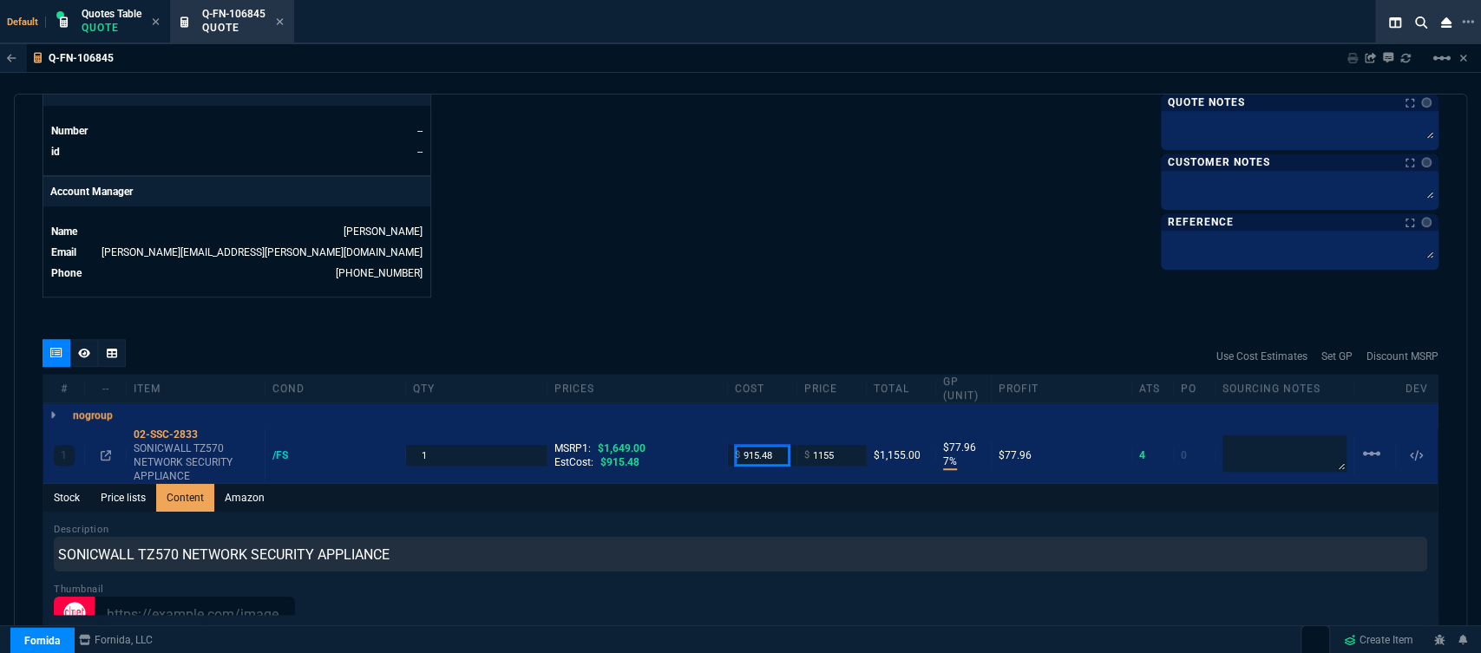
type input "915.48"
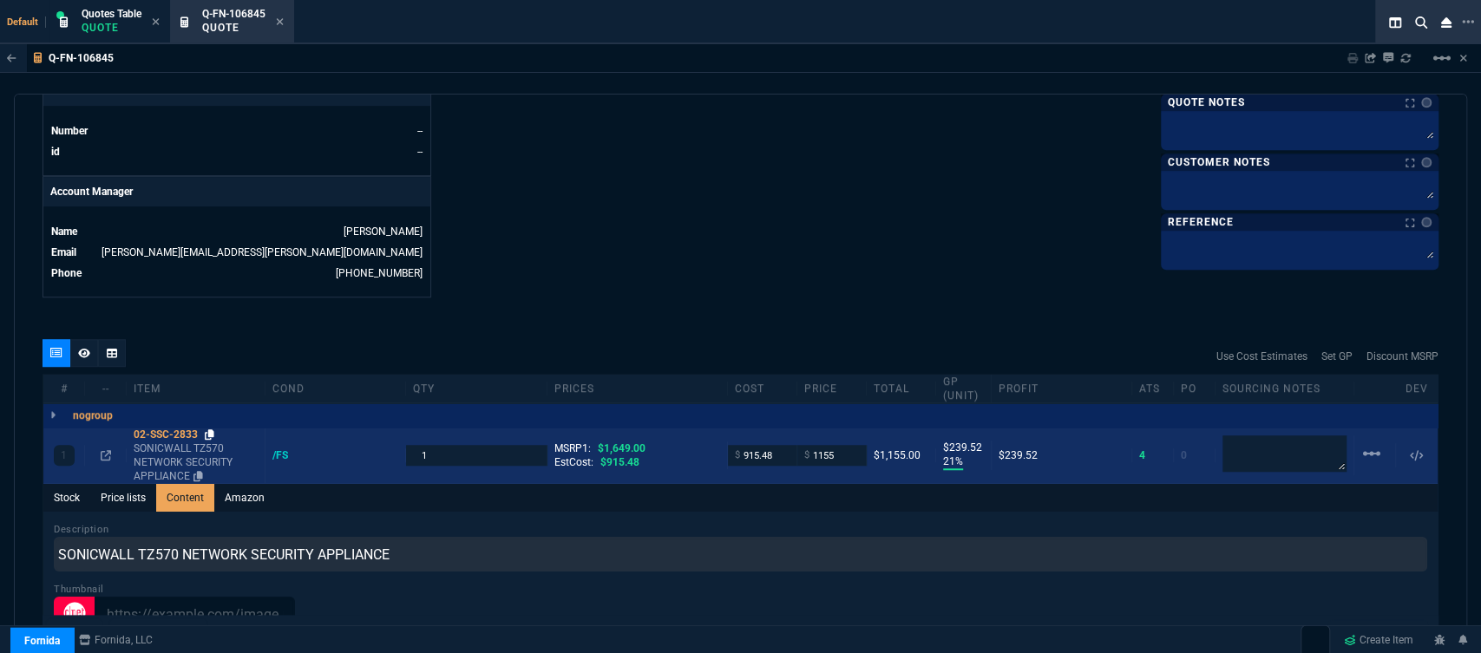
click at [207, 429] on fa-icon at bounding box center [210, 435] width 10 height 12
click at [104, 450] on icon at bounding box center [106, 455] width 10 height 10
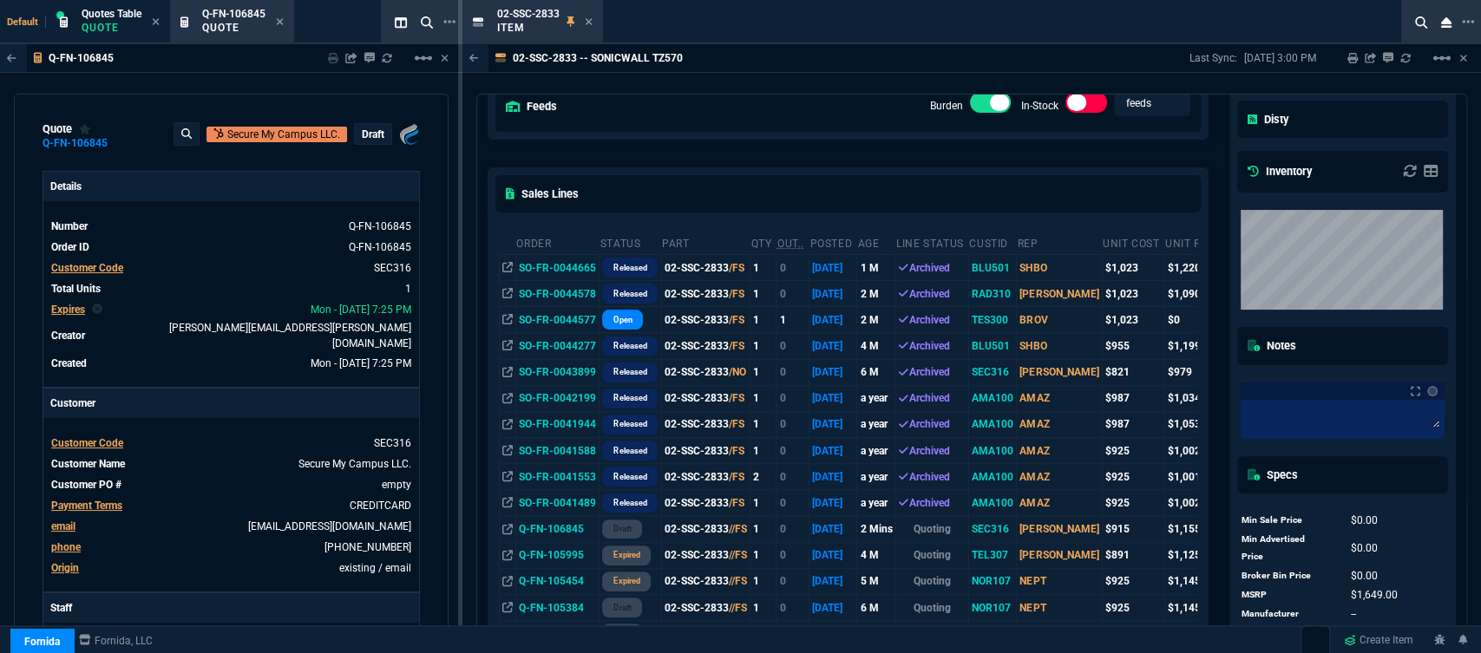
scroll to position [289, 0]
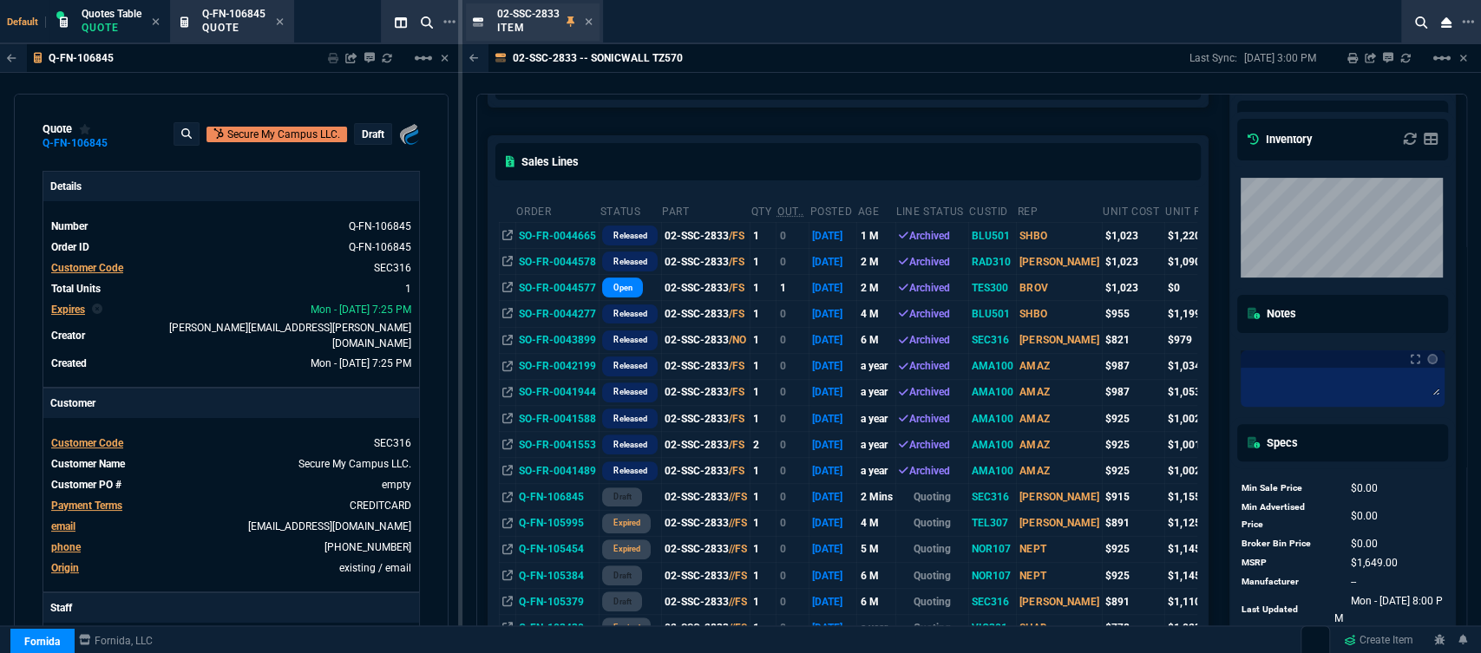
click at [583, 16] on div "02-SSC-2833 Item" at bounding box center [544, 22] width 95 height 30
click at [587, 25] on icon at bounding box center [589, 21] width 8 height 10
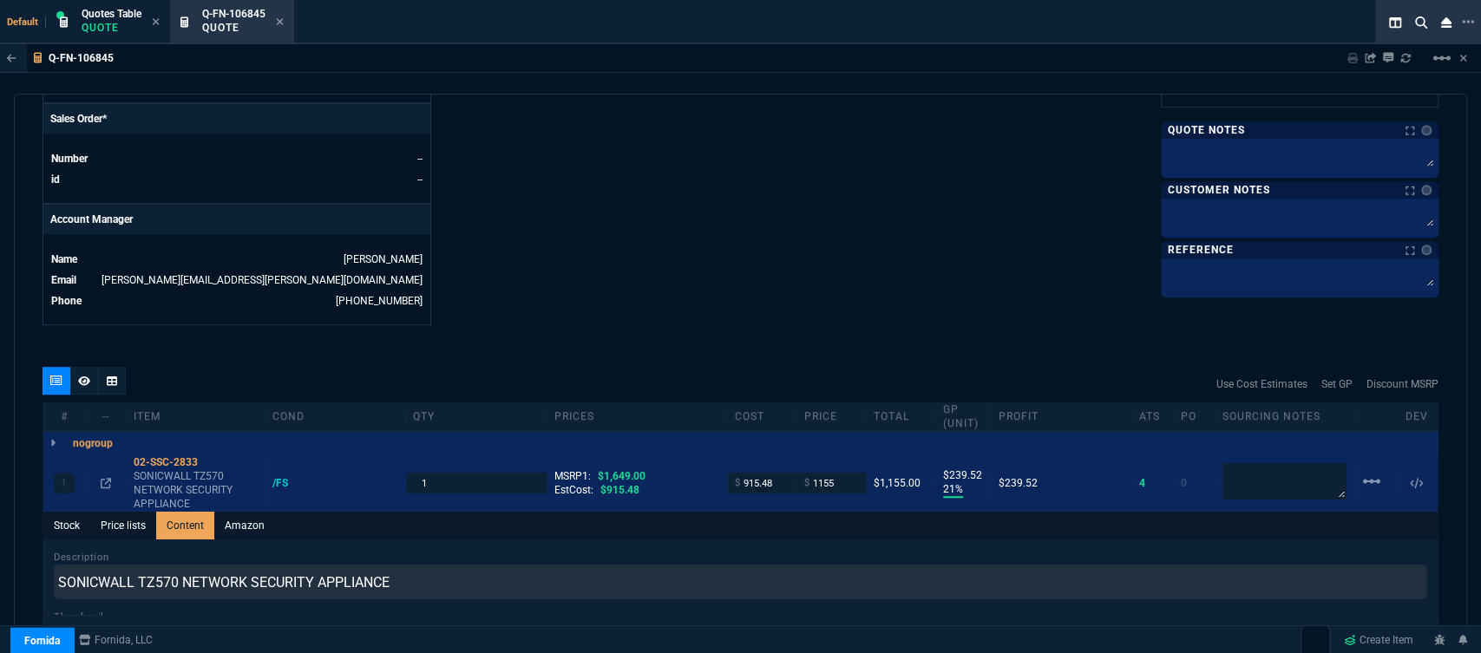
scroll to position [771, 0]
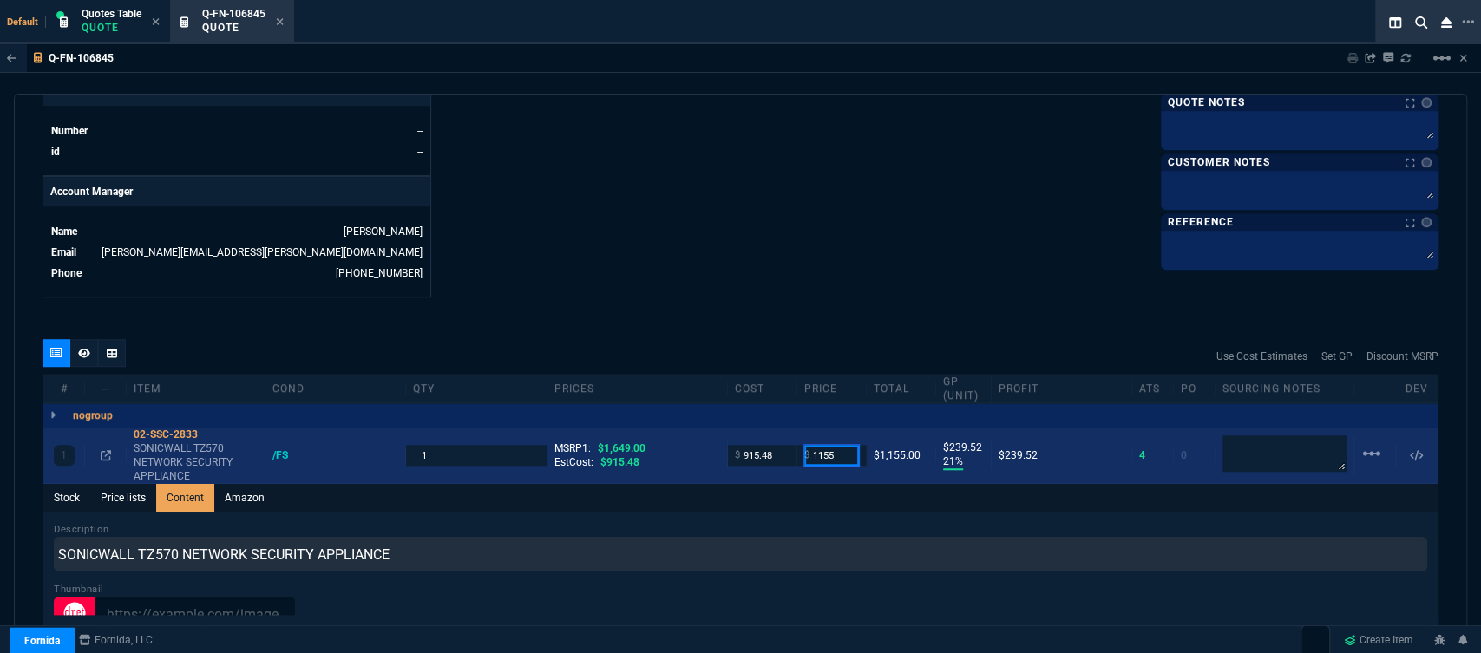
click at [847, 445] on input "1155" at bounding box center [831, 455] width 55 height 20
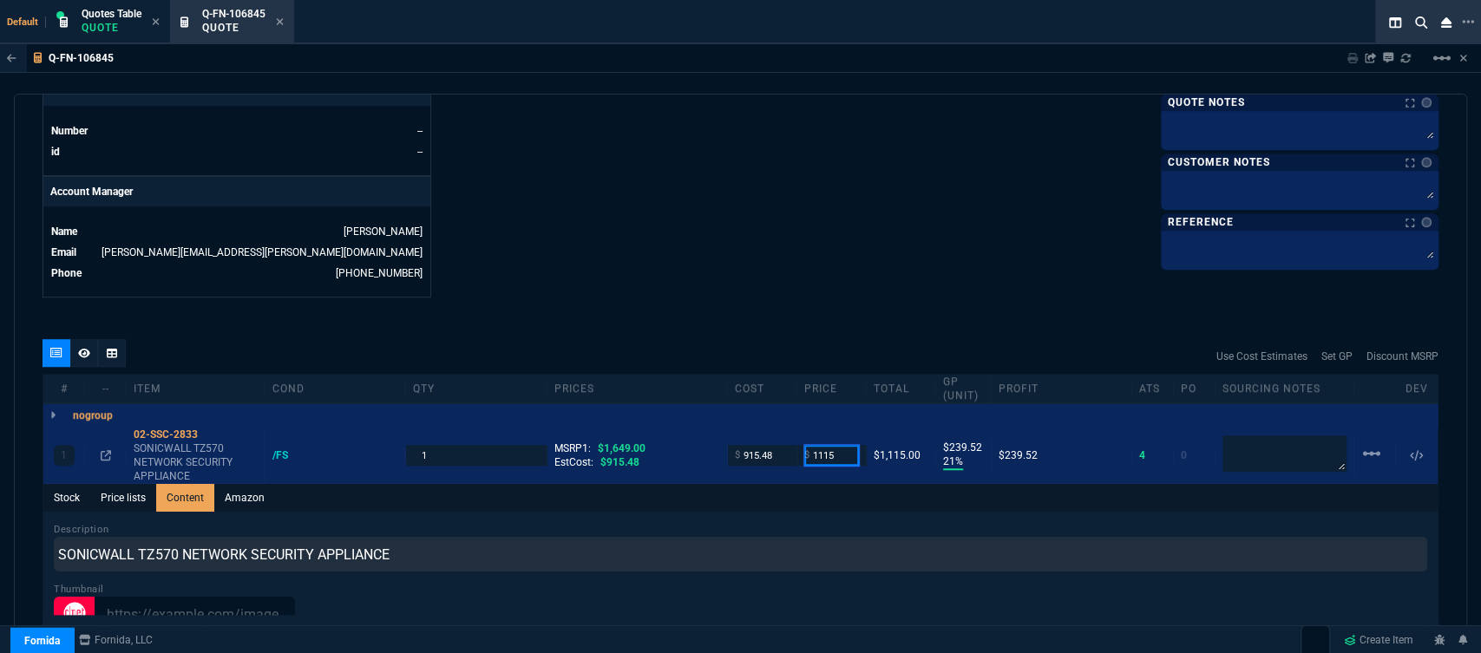
type input "1115"
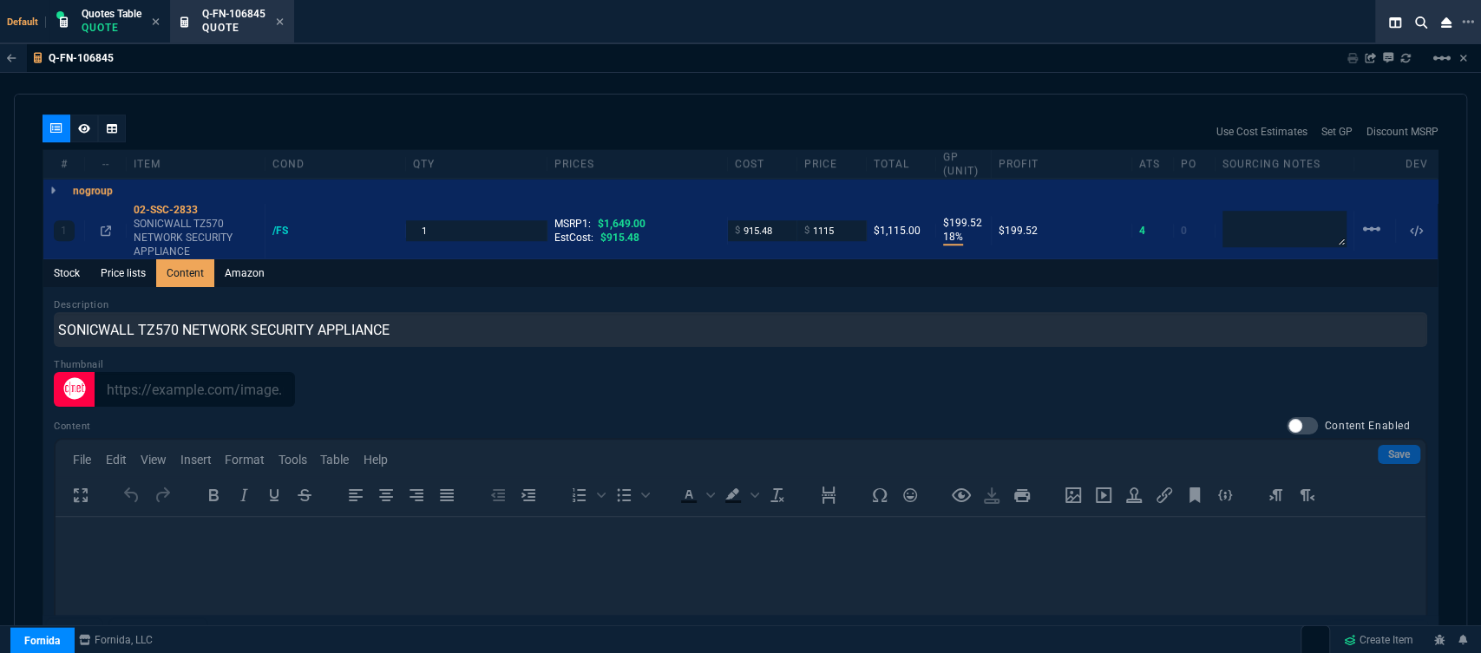
scroll to position [964, 0]
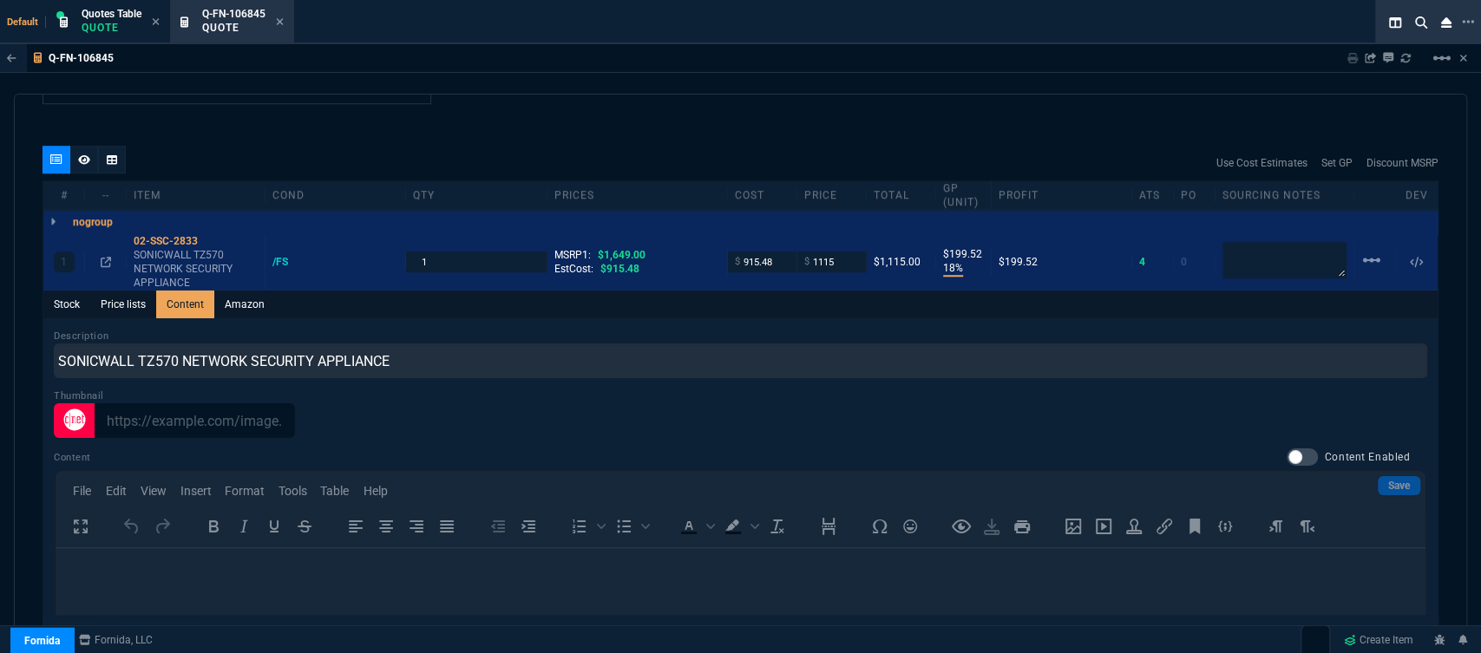
click at [727, 124] on div "quote Q-FN-106845 Secure My Campus LLC. draft Fornida, LLC 2609 Technology Dr S…" at bounding box center [741, 371] width 1454 height 555
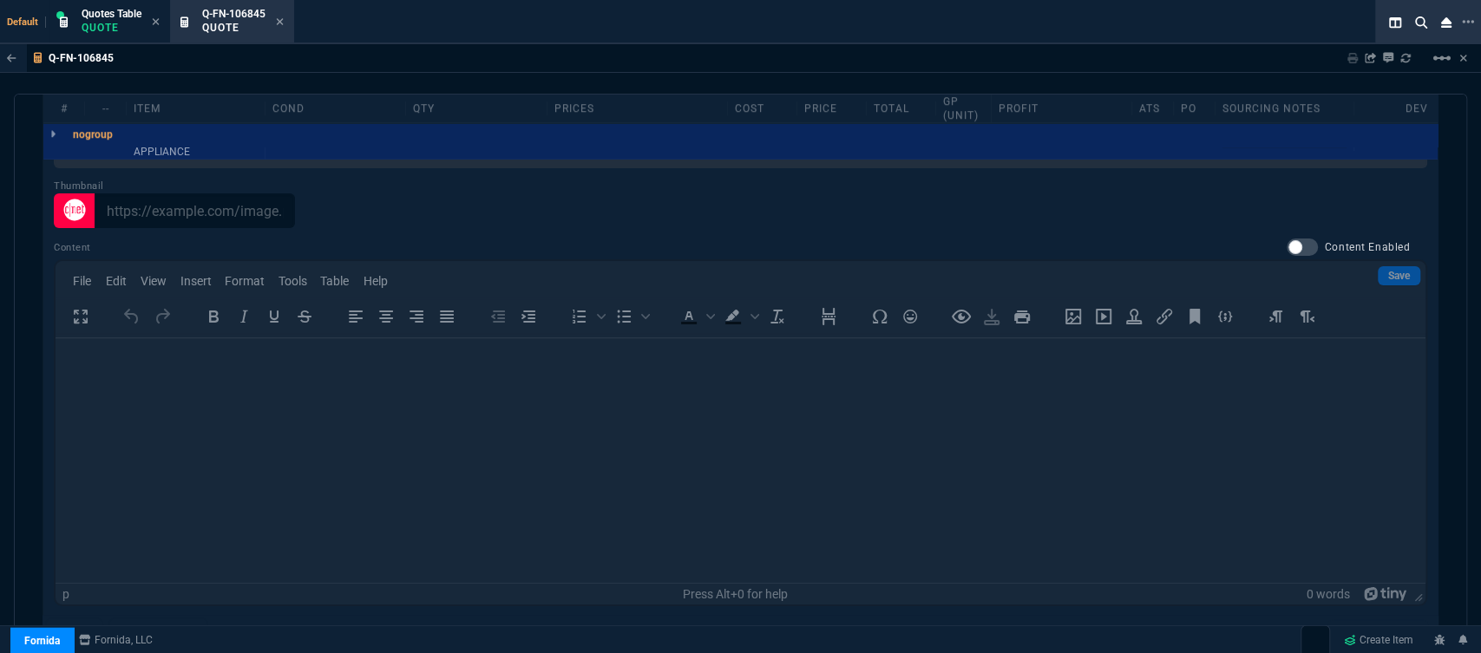
scroll to position [1292, 0]
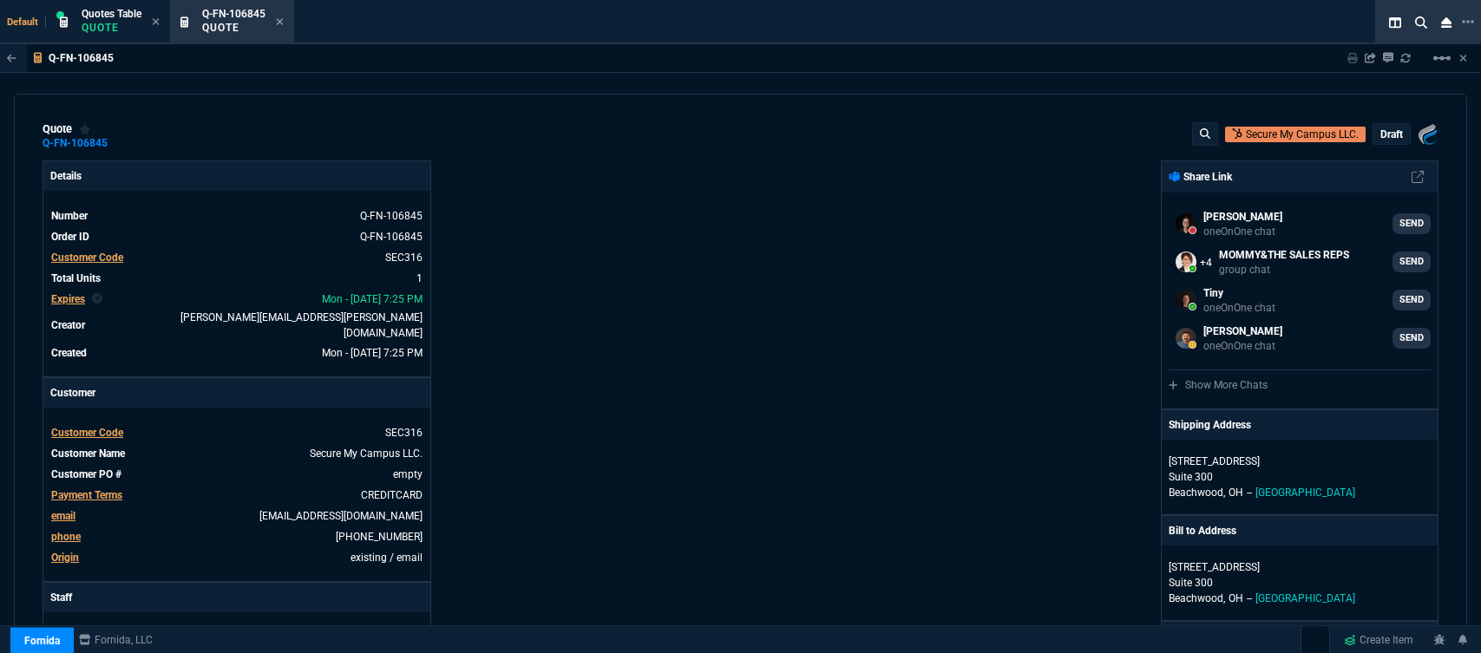
select select "12: [PERSON_NAME]"
click at [278, 20] on icon at bounding box center [280, 21] width 8 height 10
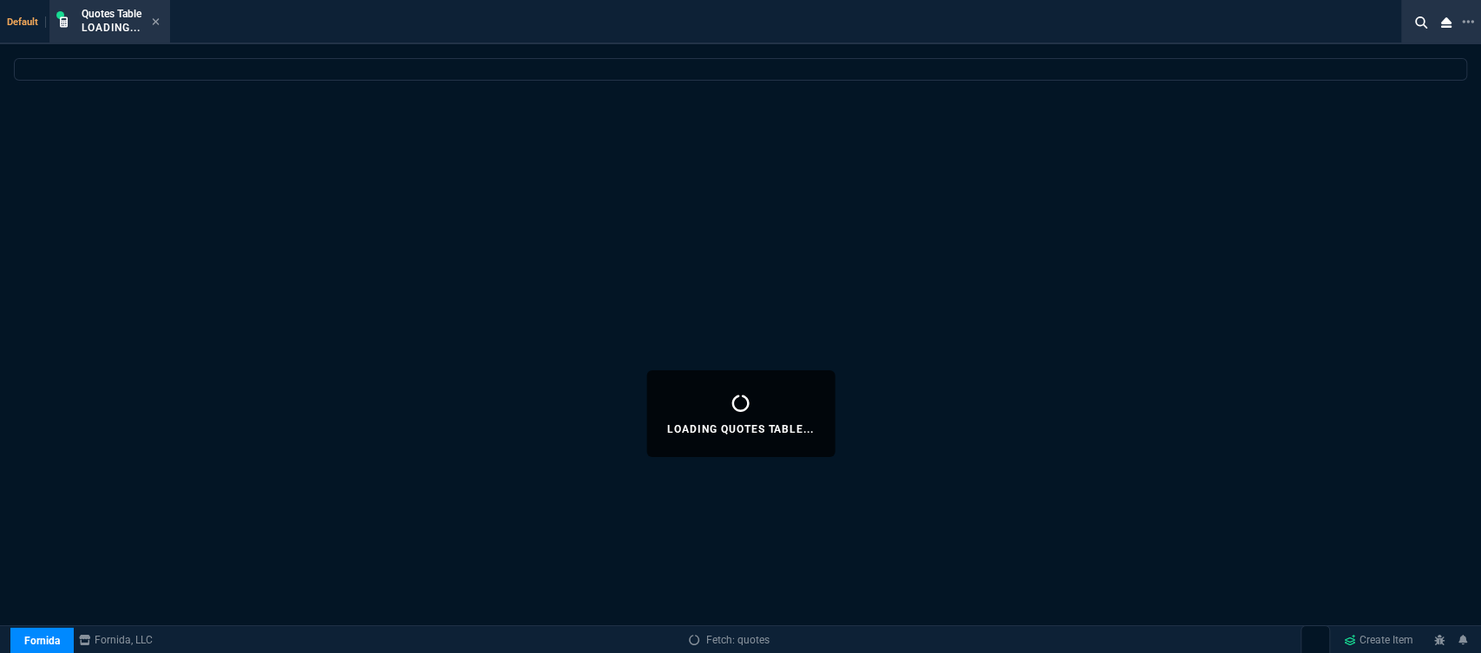
select select
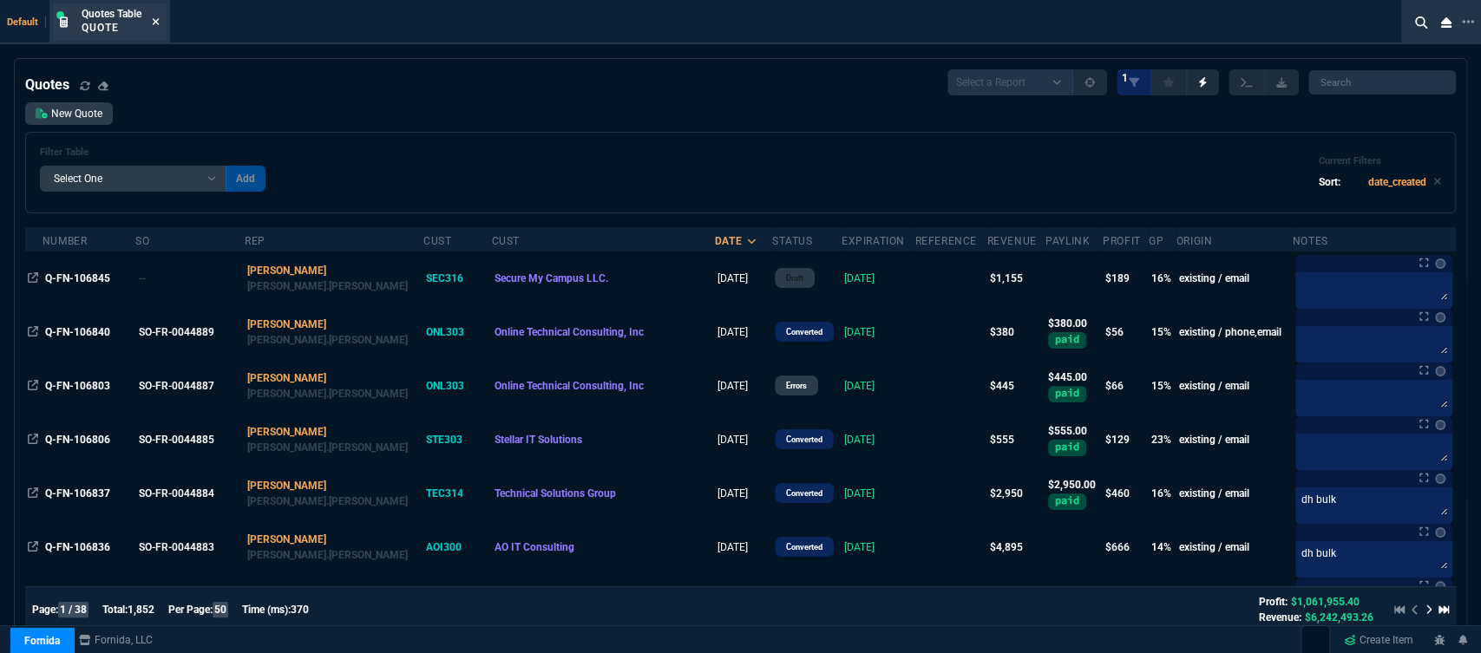
click at [155, 21] on icon at bounding box center [156, 21] width 7 height 7
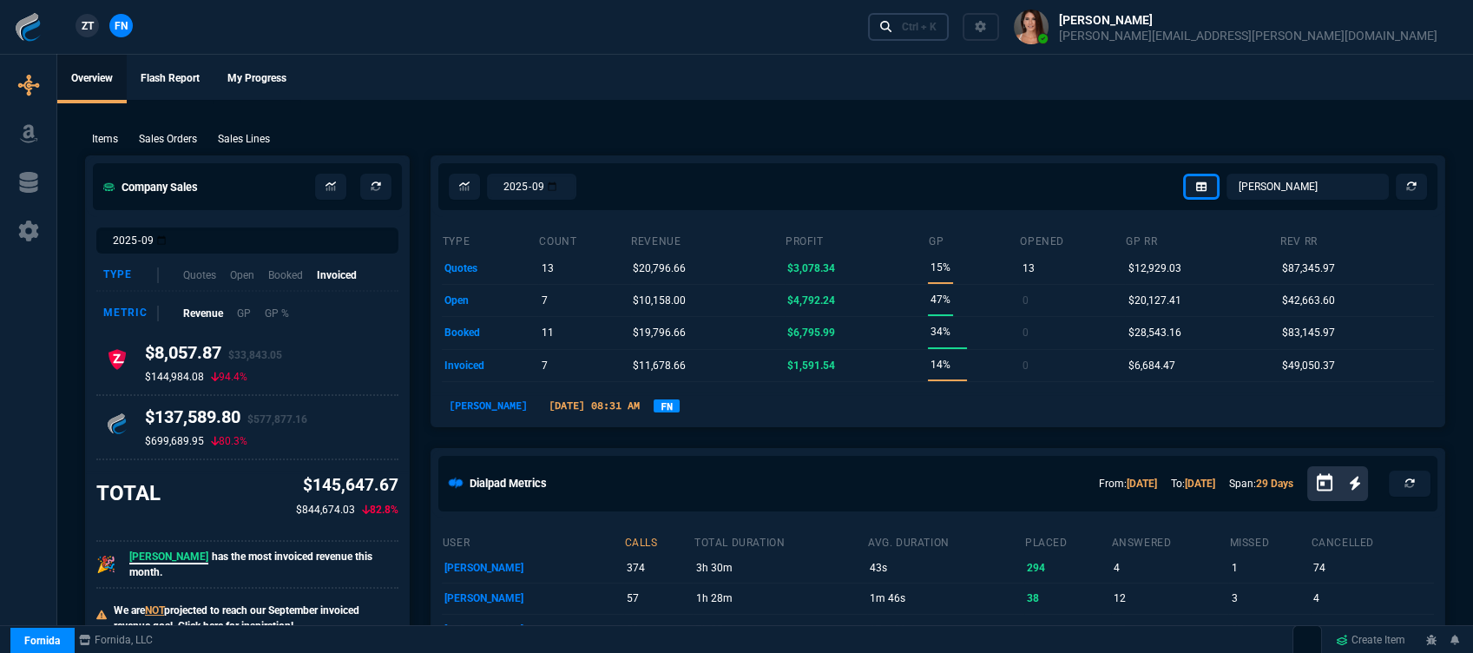
click at [936, 32] on div "Ctrl + K" at bounding box center [919, 27] width 35 height 14
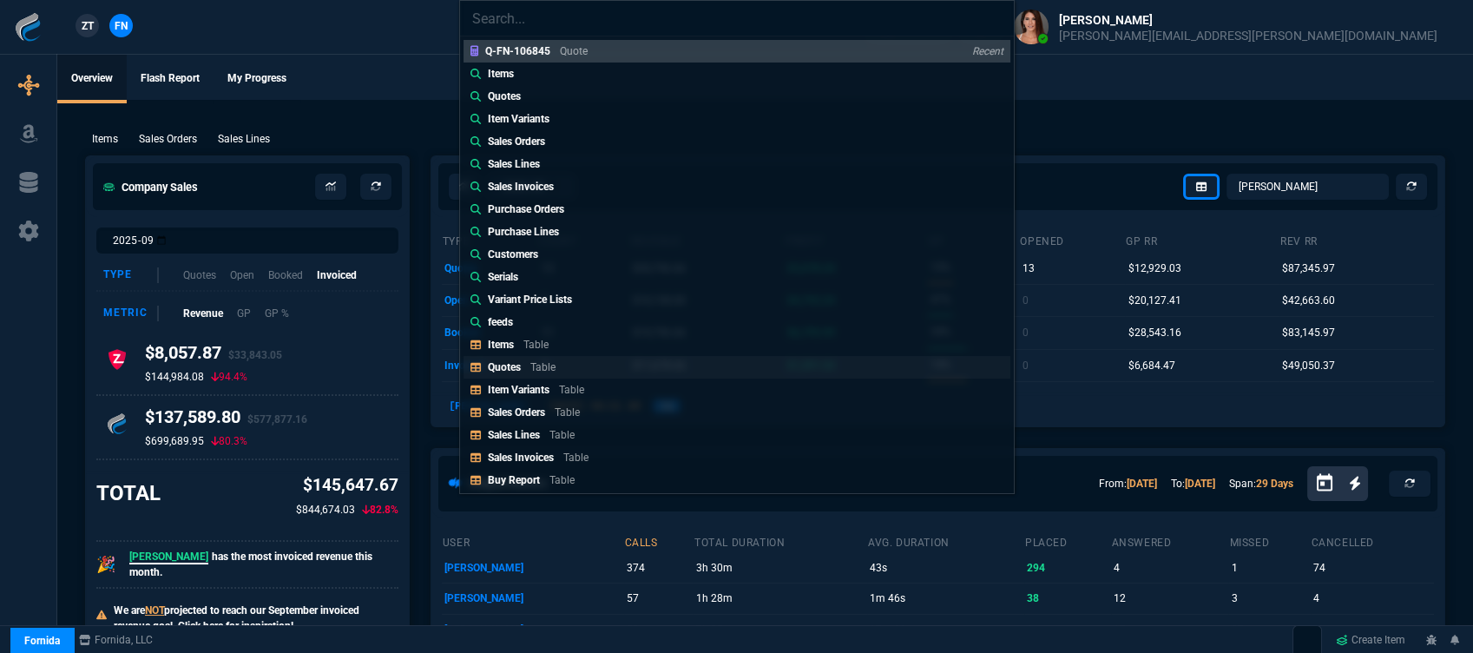
click at [605, 366] on link "Quotes Table" at bounding box center [736, 367] width 547 height 23
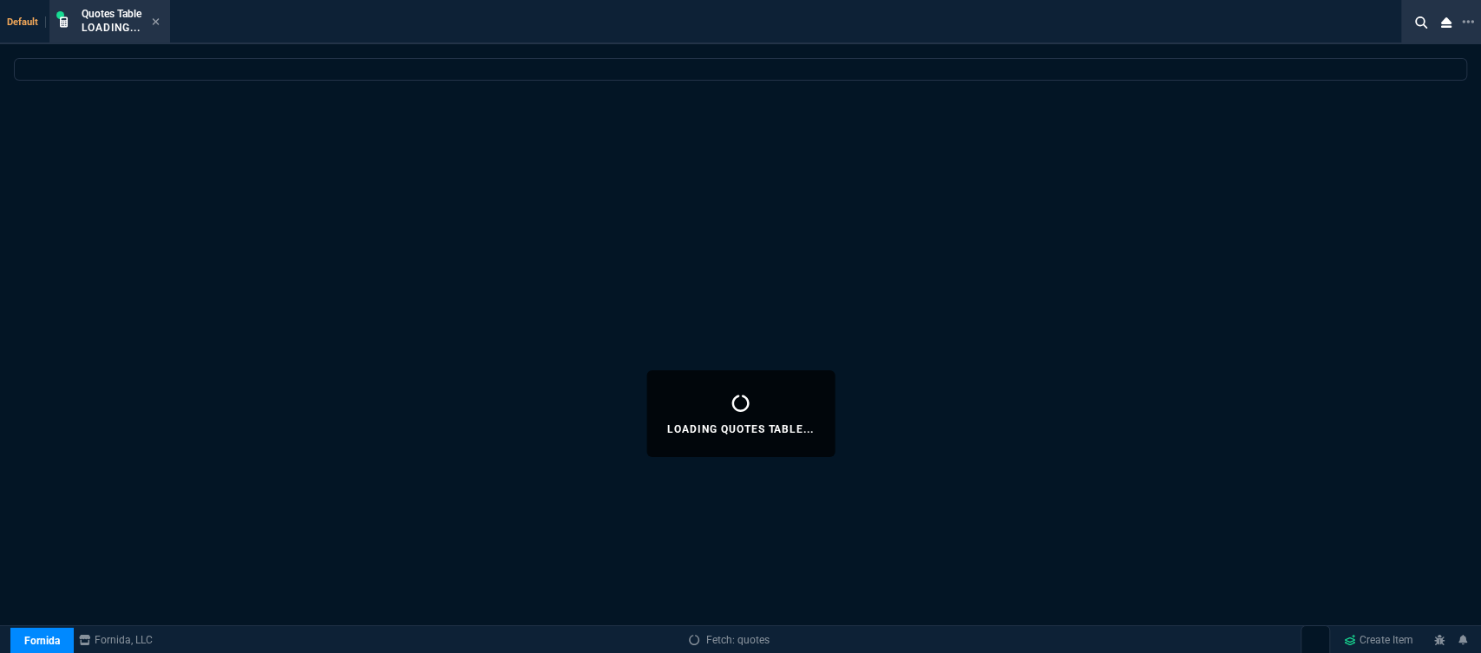
select select
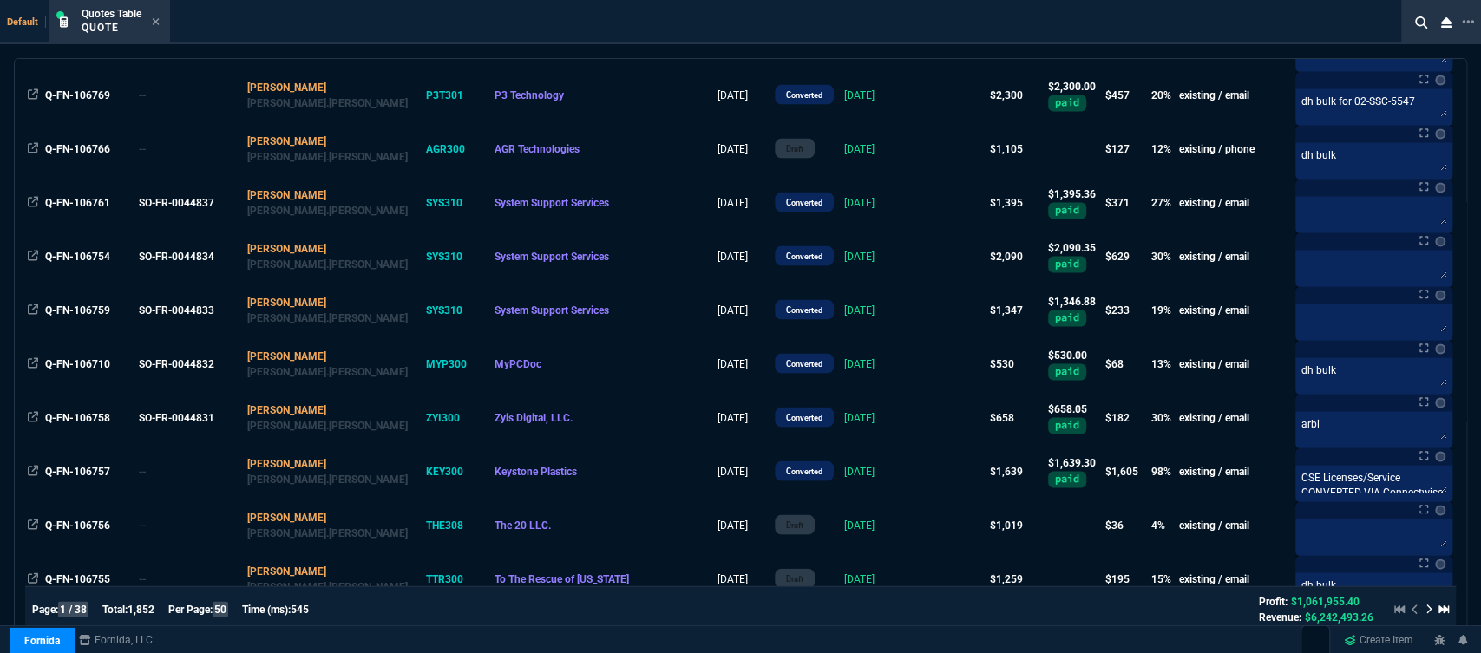
scroll to position [2314, 0]
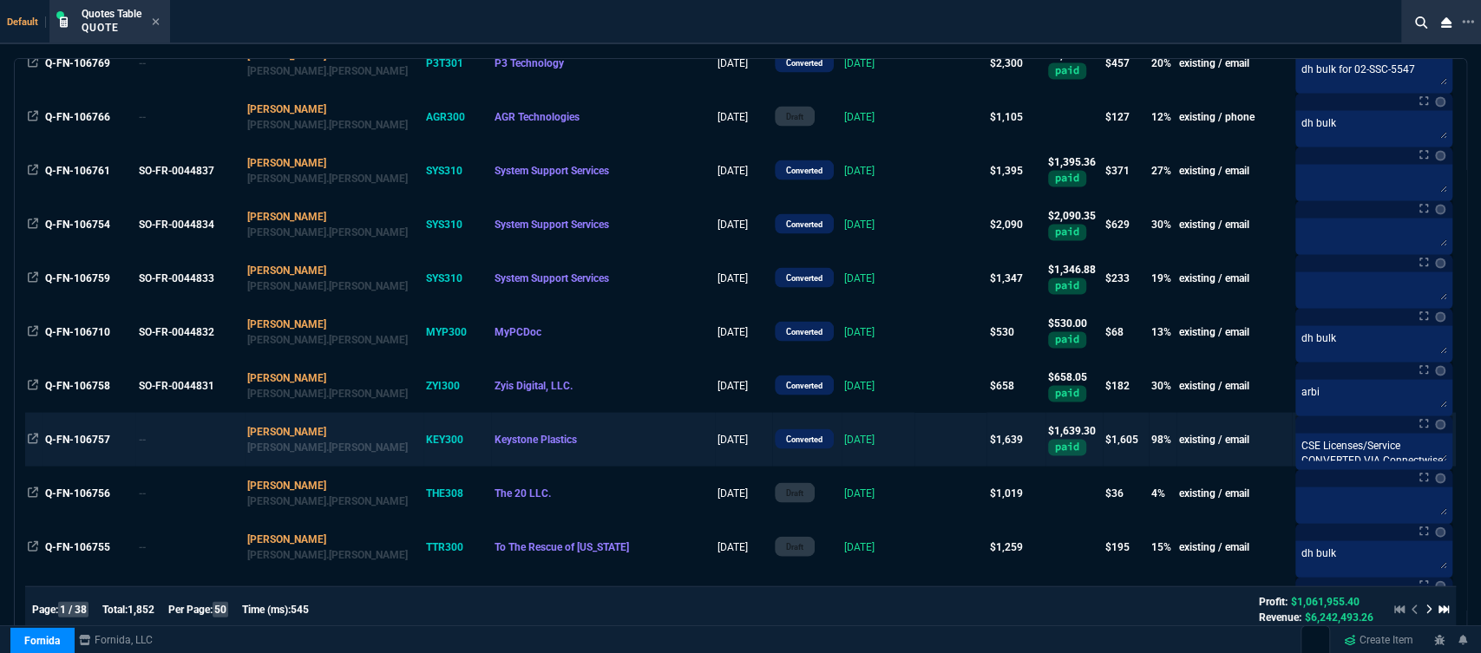
click at [915, 424] on td at bounding box center [951, 440] width 72 height 54
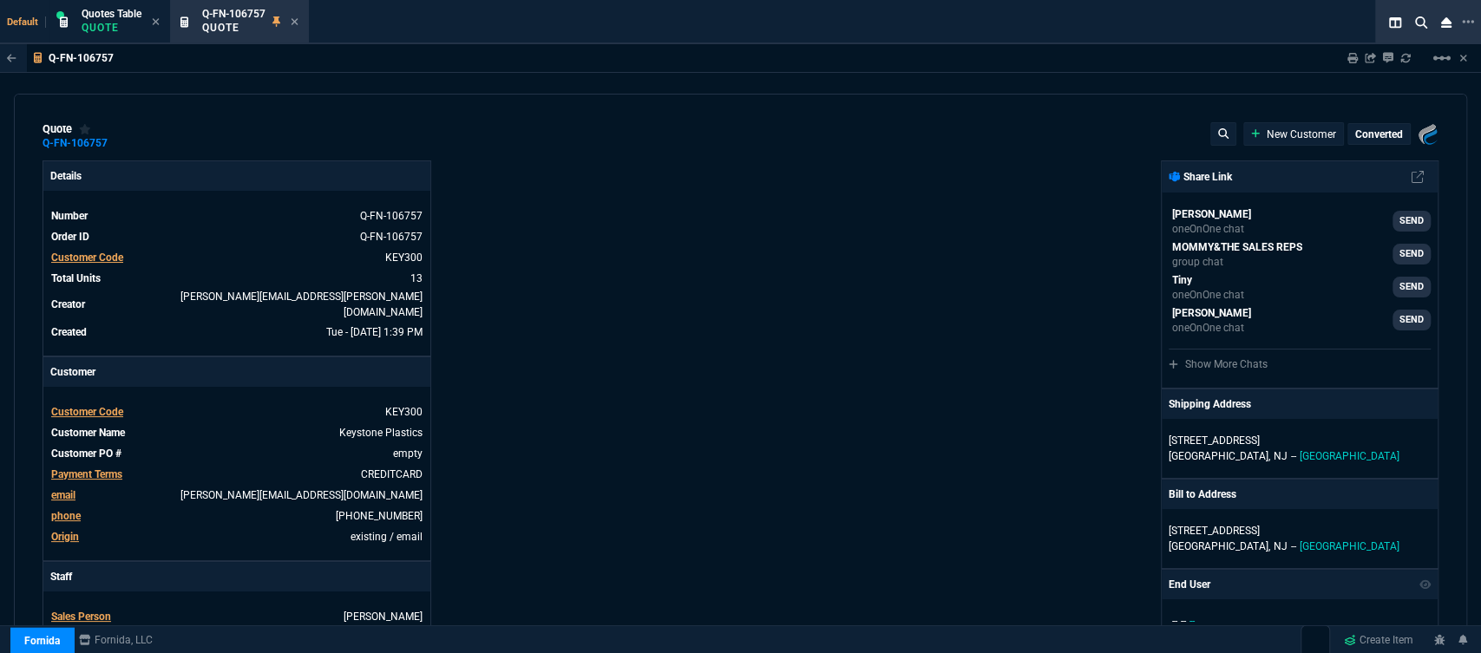
type input "15"
type input "20"
type input "0"
type input "100"
type input "1600"
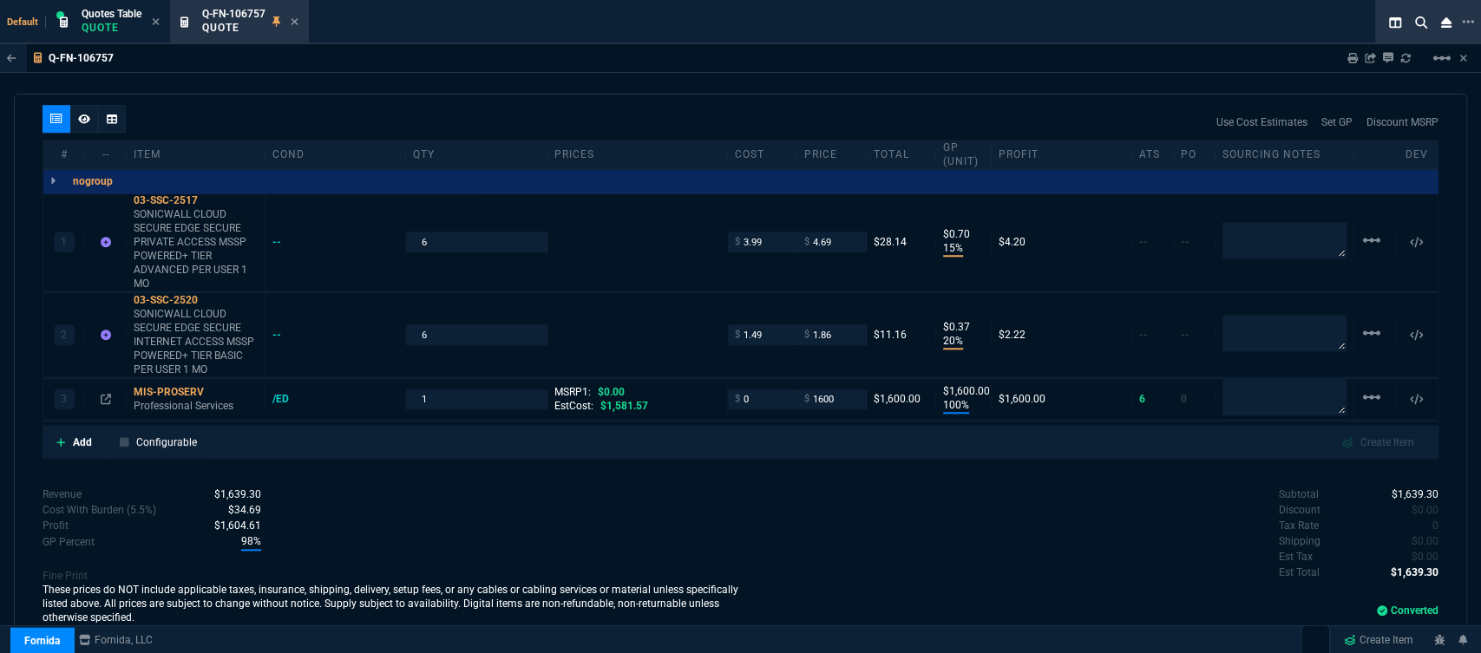
scroll to position [1122, 0]
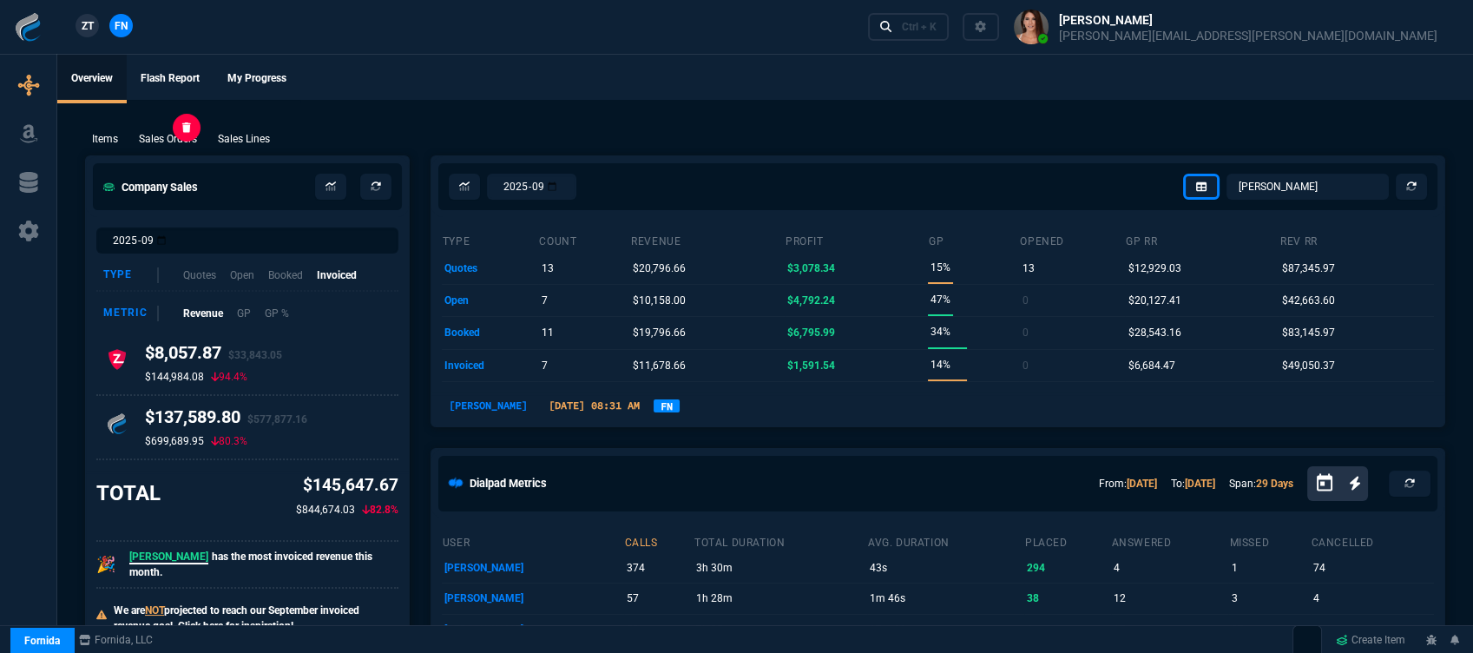
click at [170, 137] on p "Sales Orders" at bounding box center [168, 139] width 58 height 16
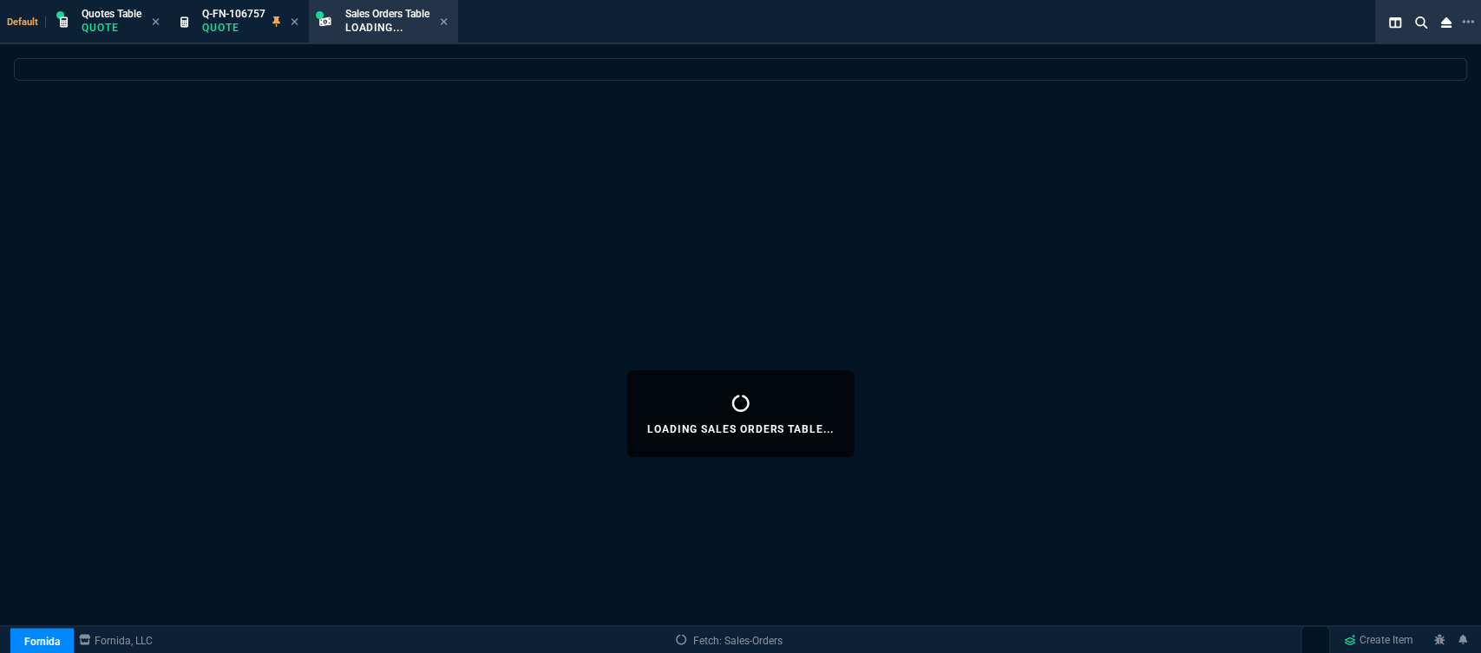
select select
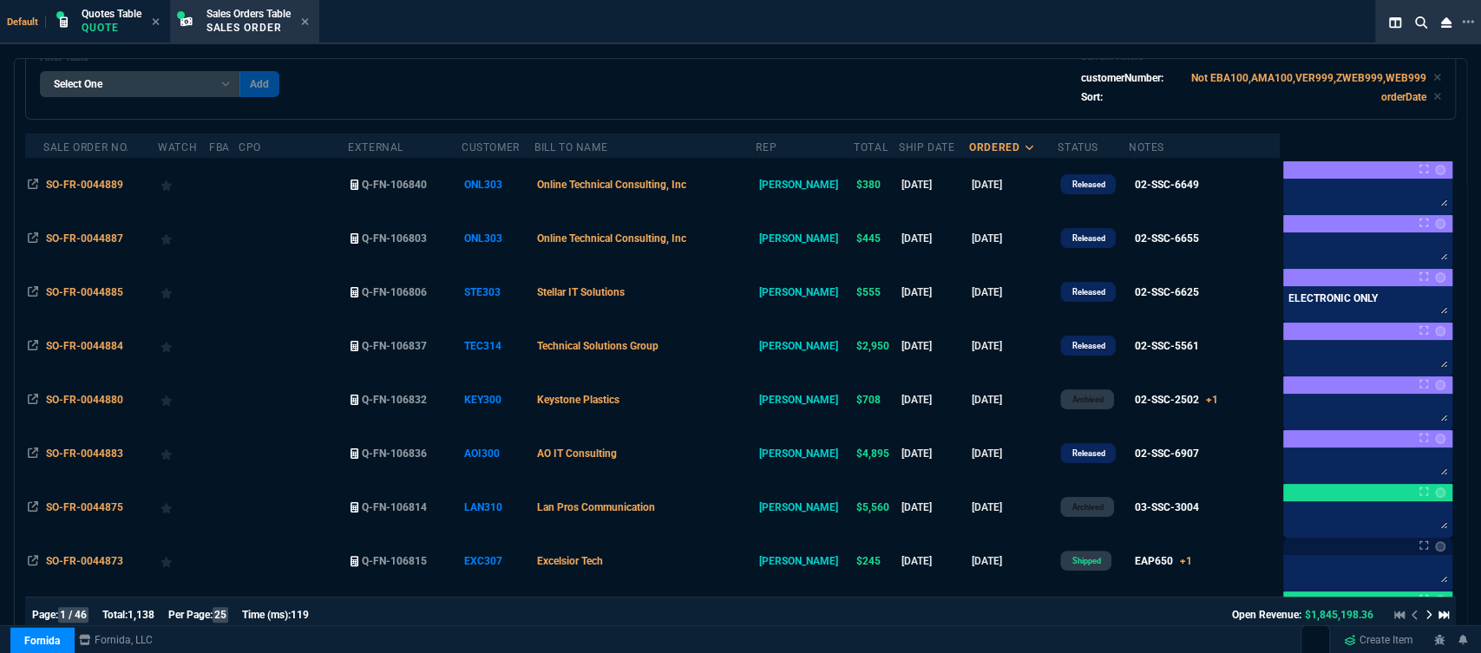
scroll to position [193, 0]
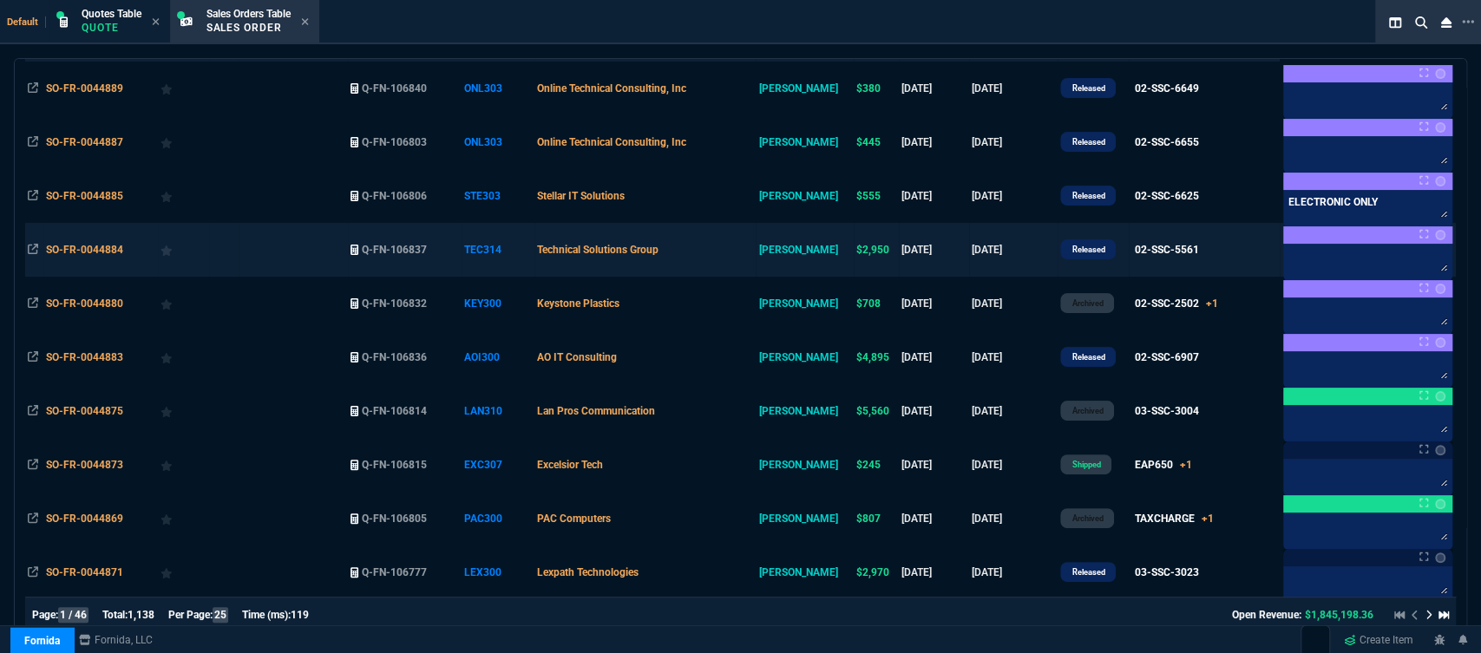
click at [746, 240] on td "Technical Solutions Group" at bounding box center [645, 250] width 221 height 54
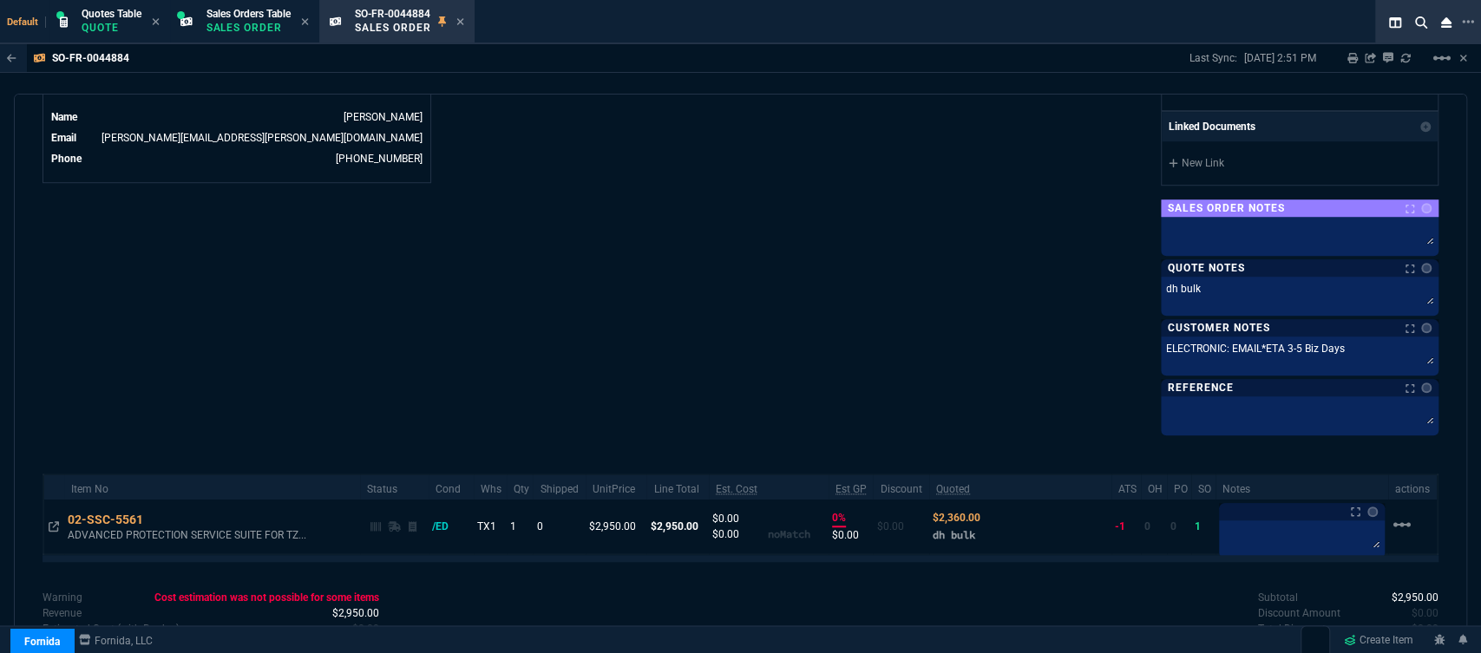
scroll to position [943, 0]
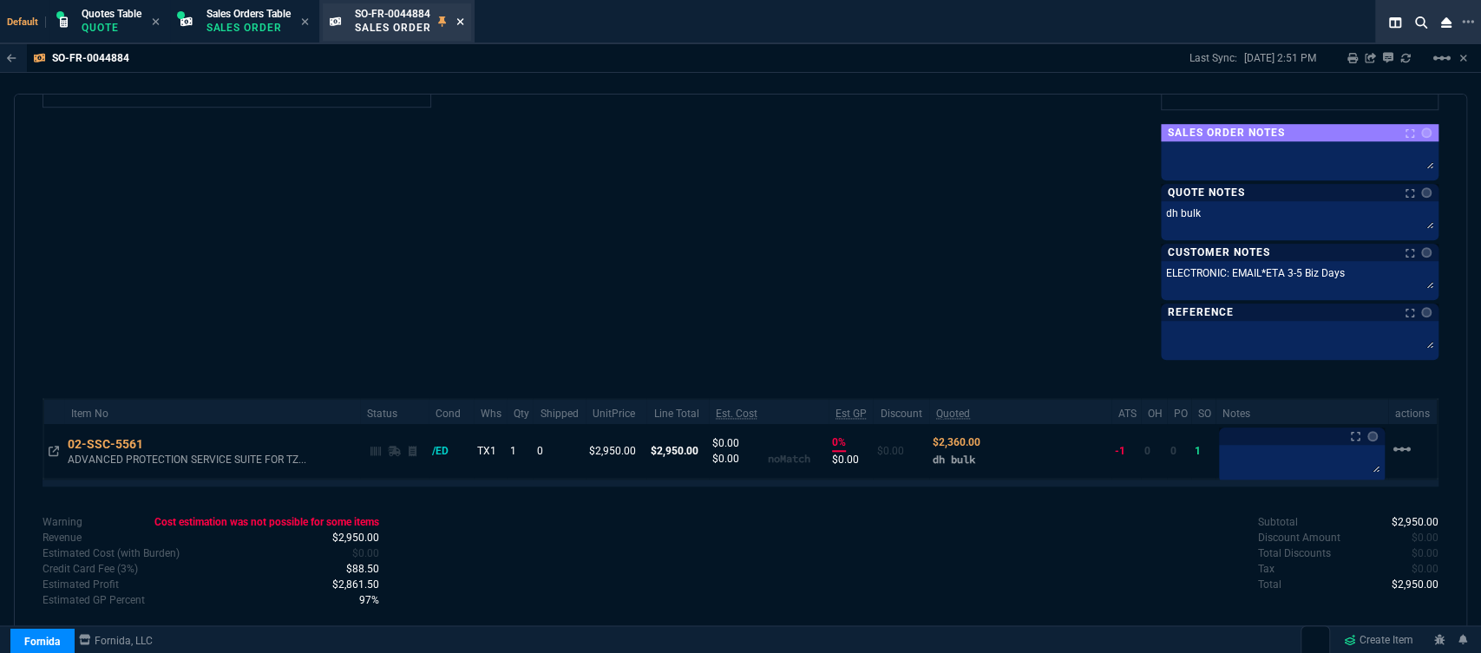
click at [464, 21] on icon at bounding box center [460, 21] width 8 height 10
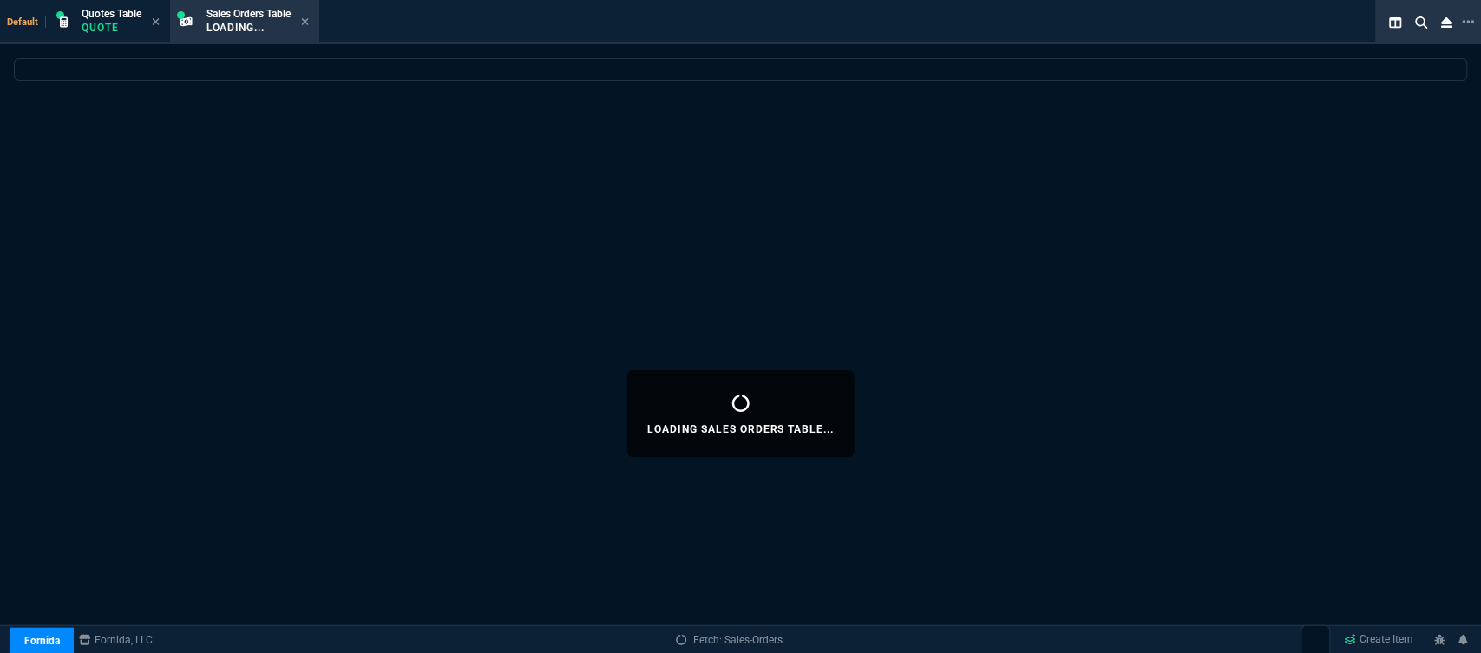
select select
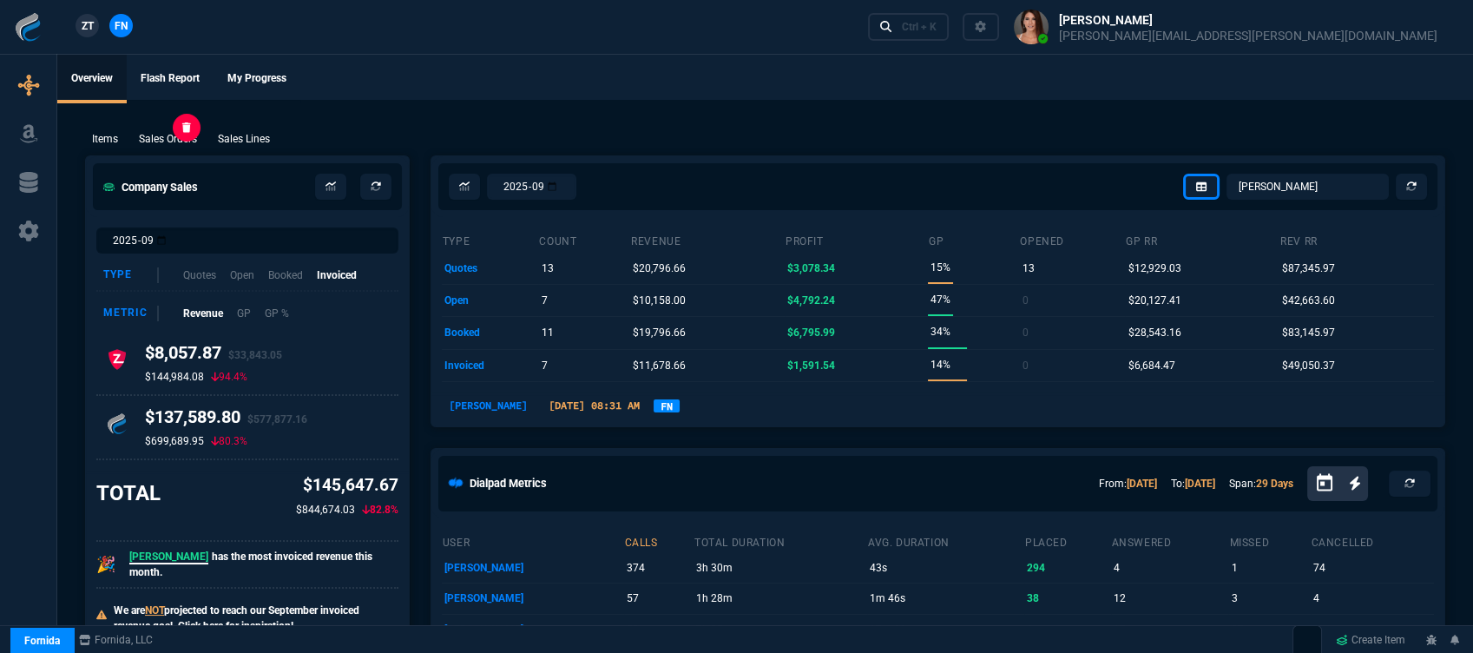
click at [160, 139] on p "Sales Orders" at bounding box center [168, 139] width 58 height 16
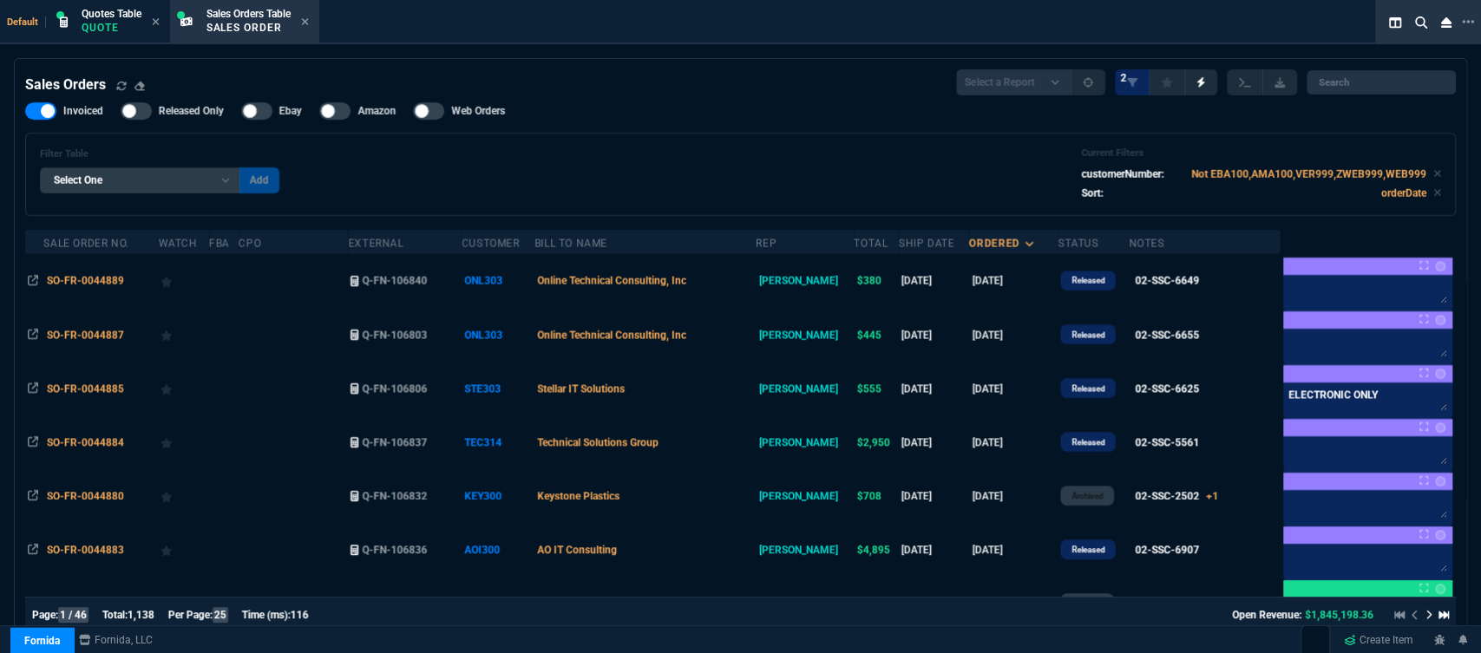
scroll to position [385, 0]
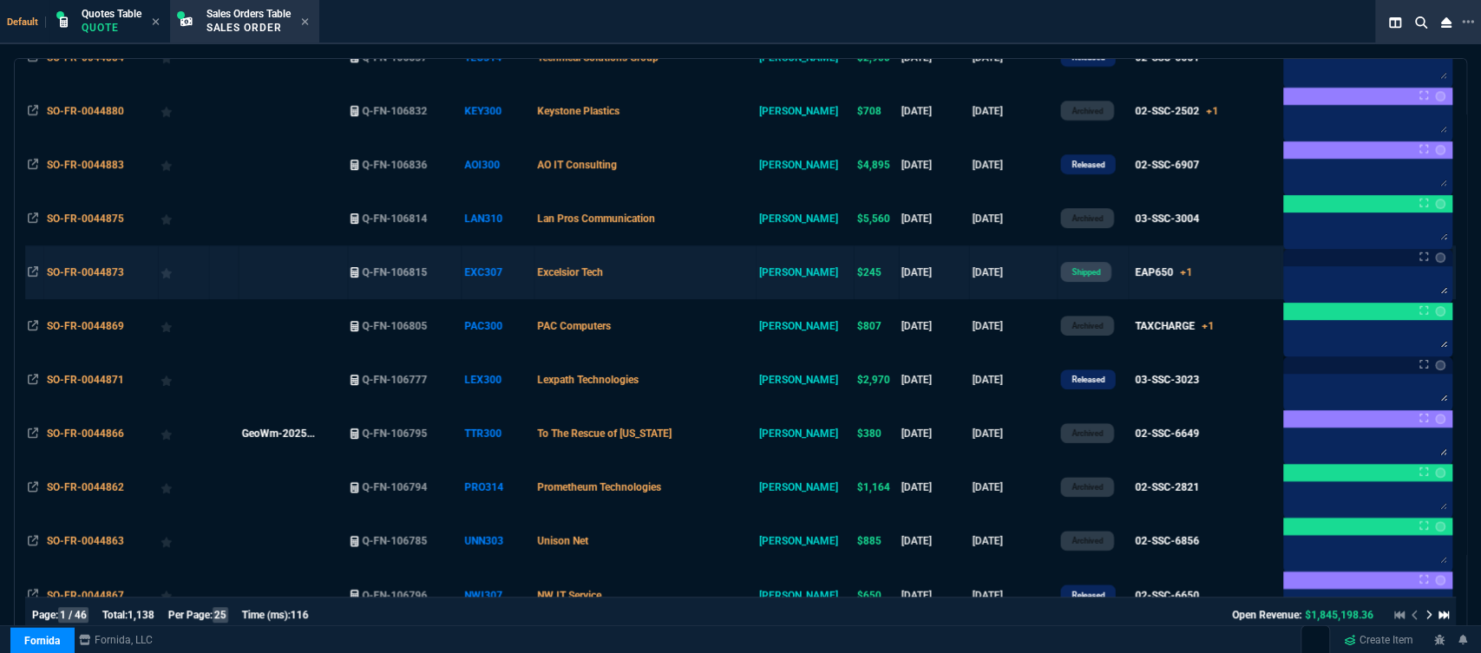
click at [706, 276] on td "Excelsior Tech" at bounding box center [645, 273] width 221 height 54
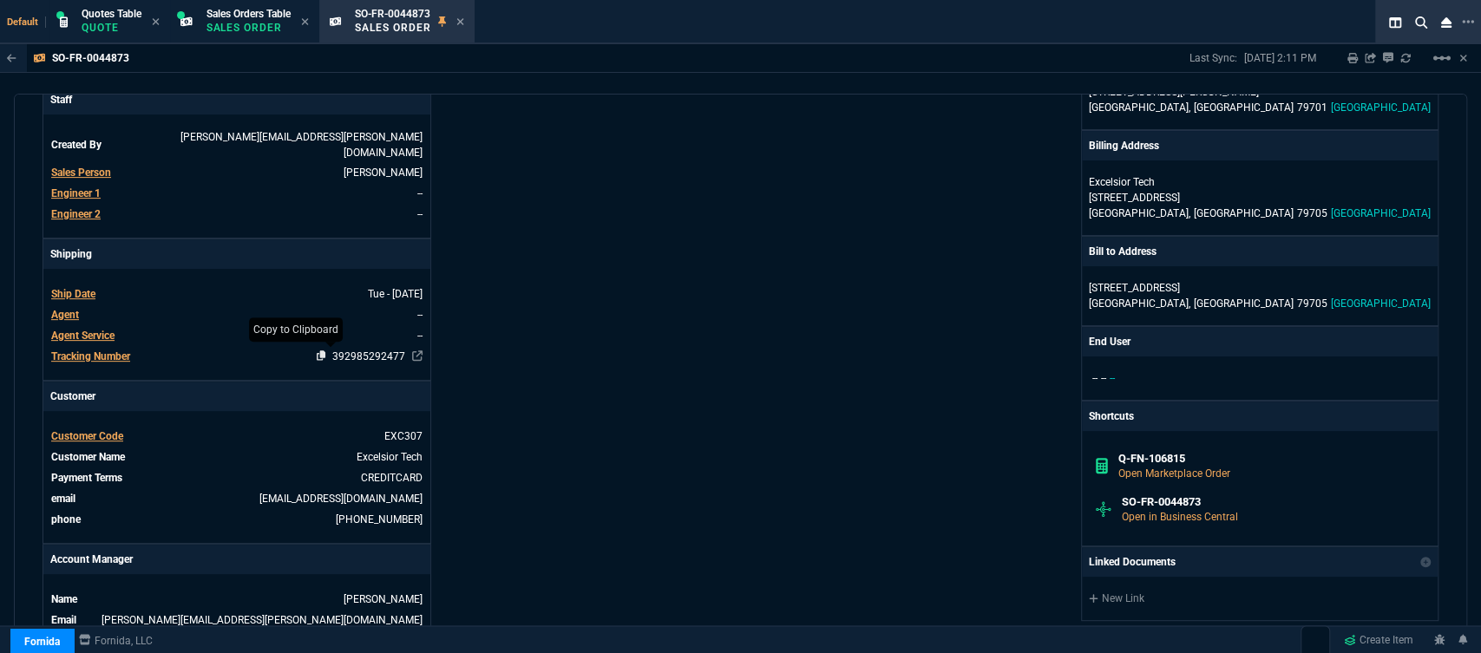
click at [317, 351] on icon at bounding box center [322, 356] width 10 height 10
click at [464, 26] on icon at bounding box center [460, 21] width 8 height 10
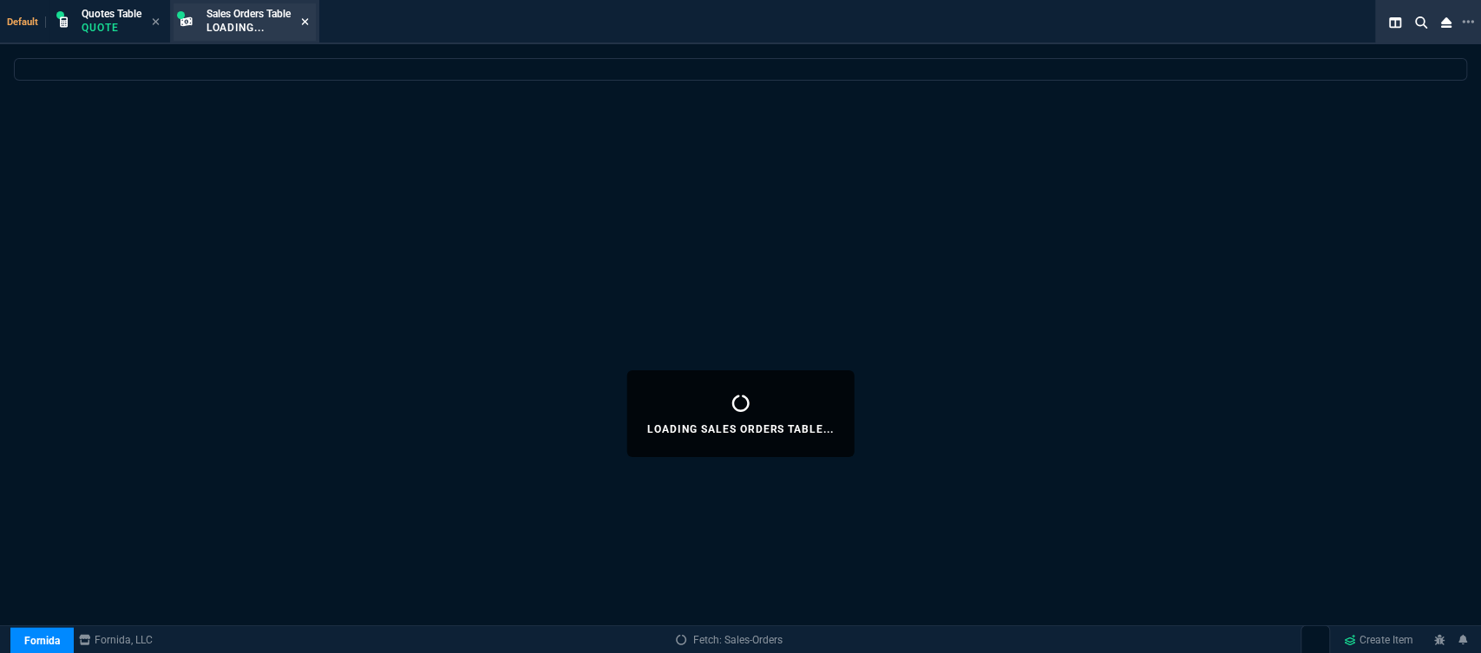
click at [307, 23] on icon at bounding box center [304, 21] width 7 height 7
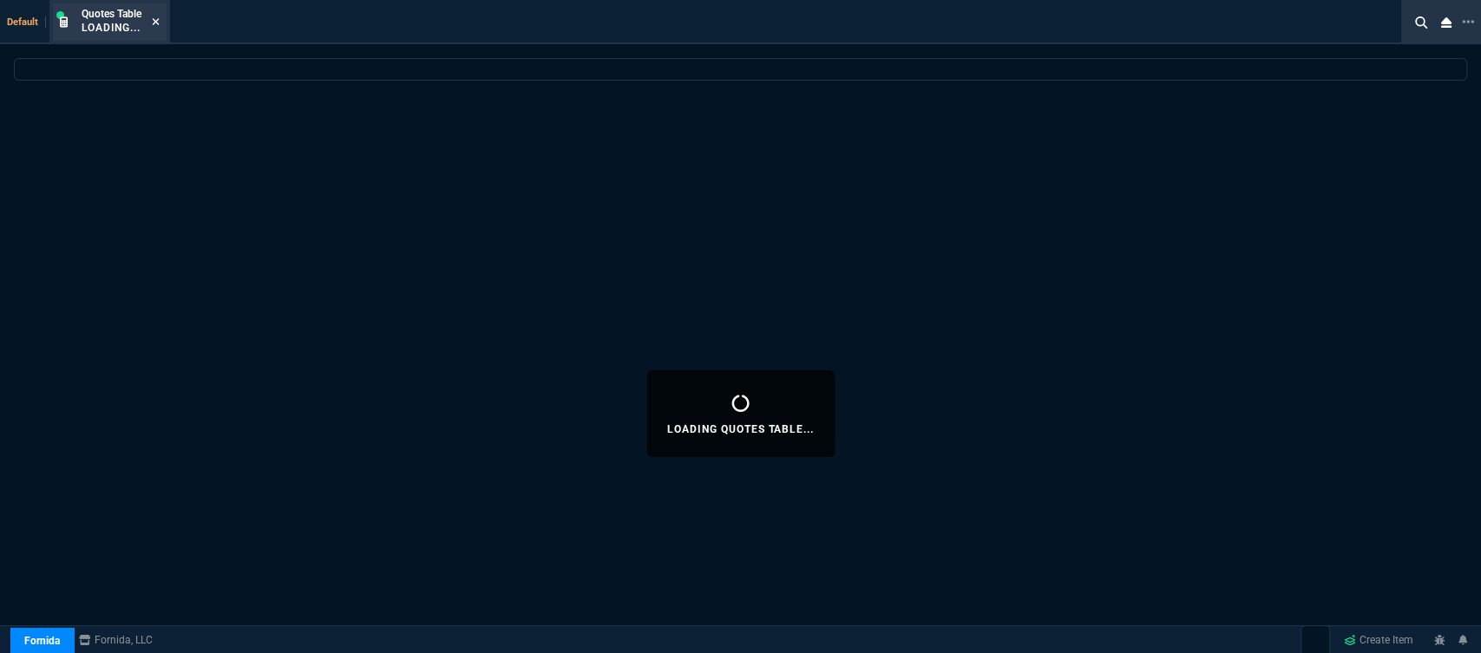
click at [157, 23] on icon at bounding box center [156, 21] width 7 height 7
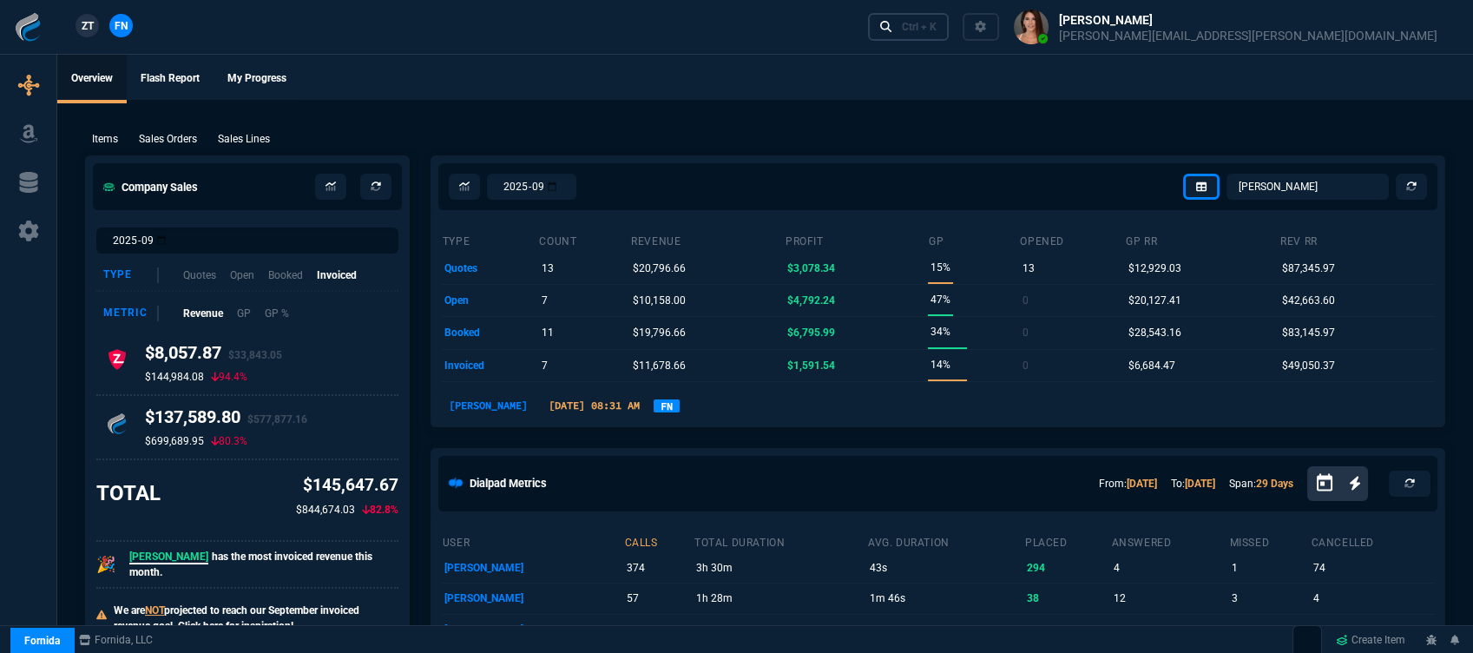
click at [936, 30] on div "Ctrl + K" at bounding box center [919, 27] width 35 height 14
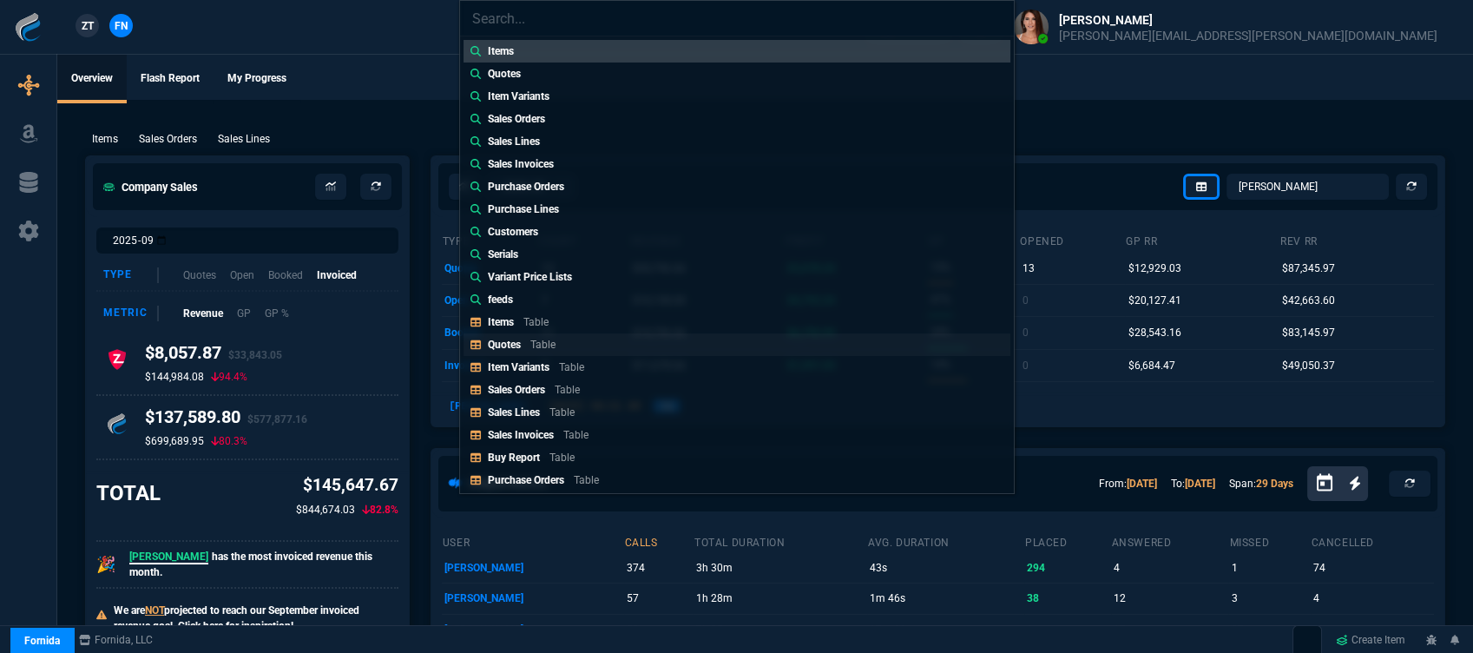
click at [633, 343] on link "Quotes Table" at bounding box center [736, 344] width 547 height 23
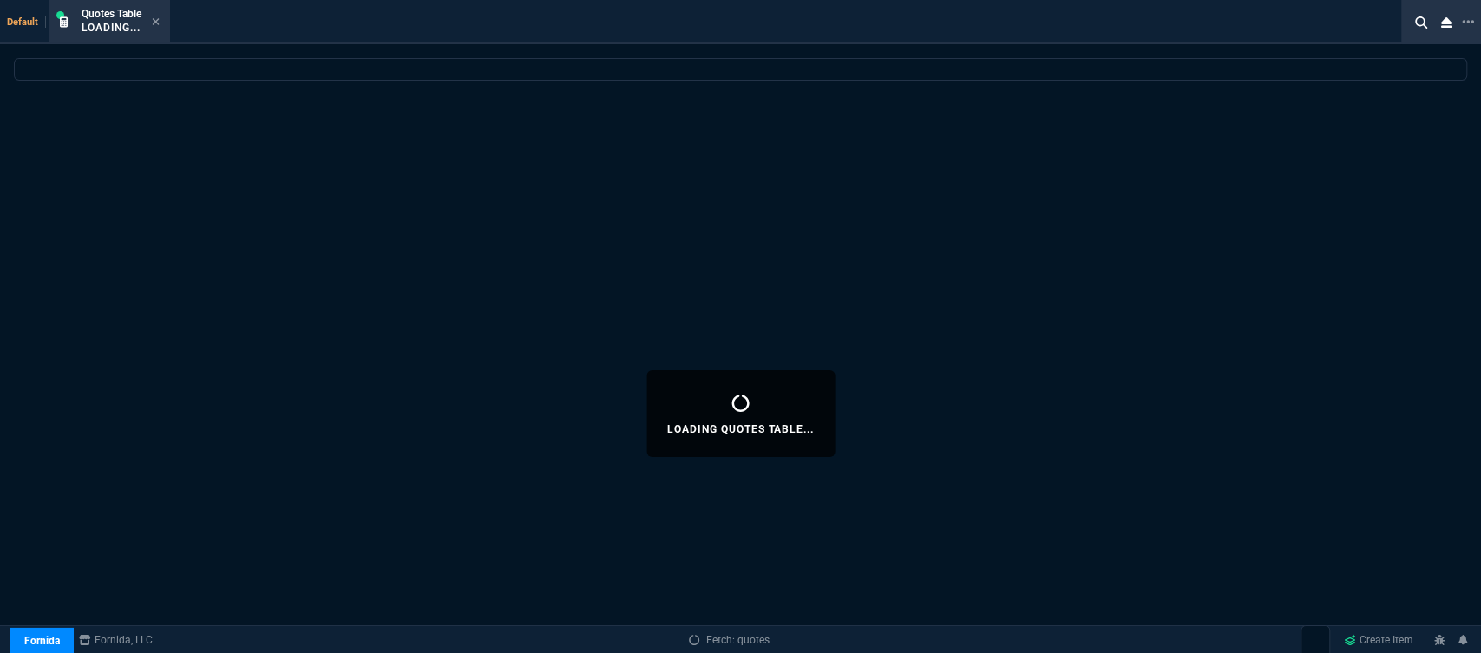
select select
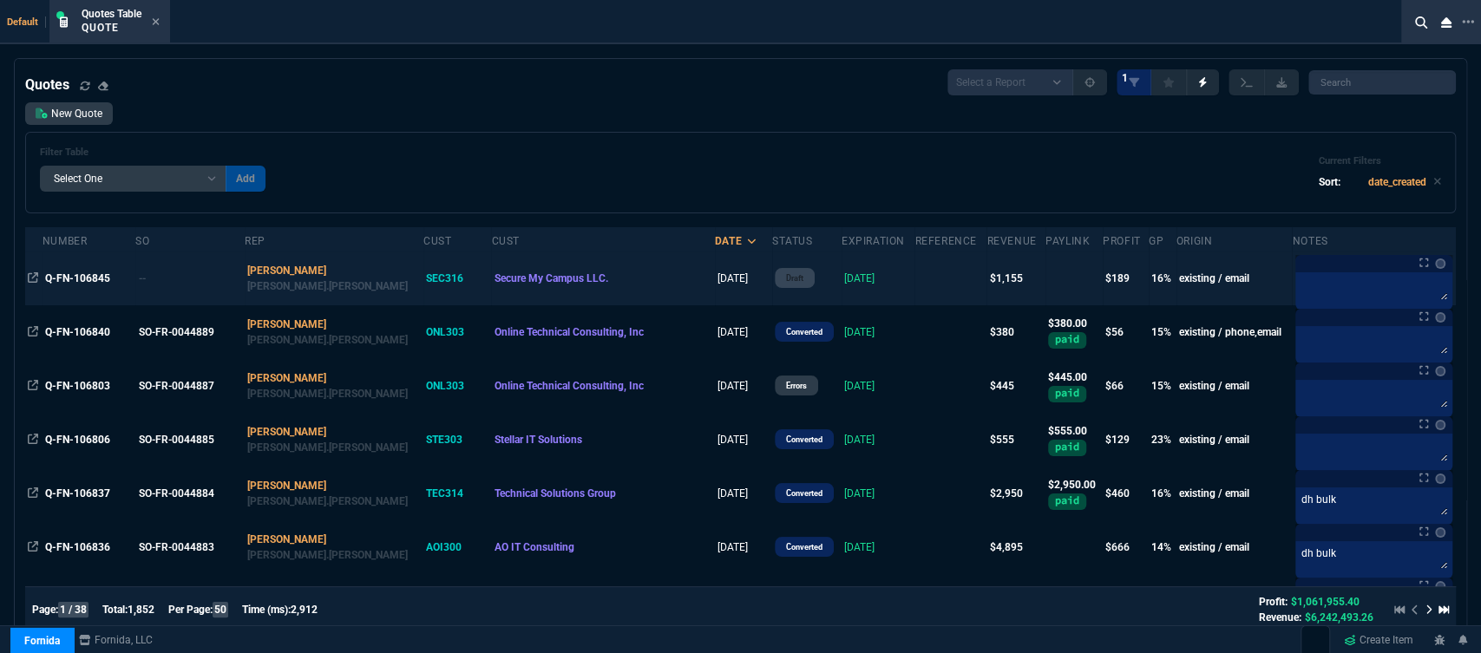
click at [851, 290] on td "9/22/25" at bounding box center [879, 279] width 74 height 54
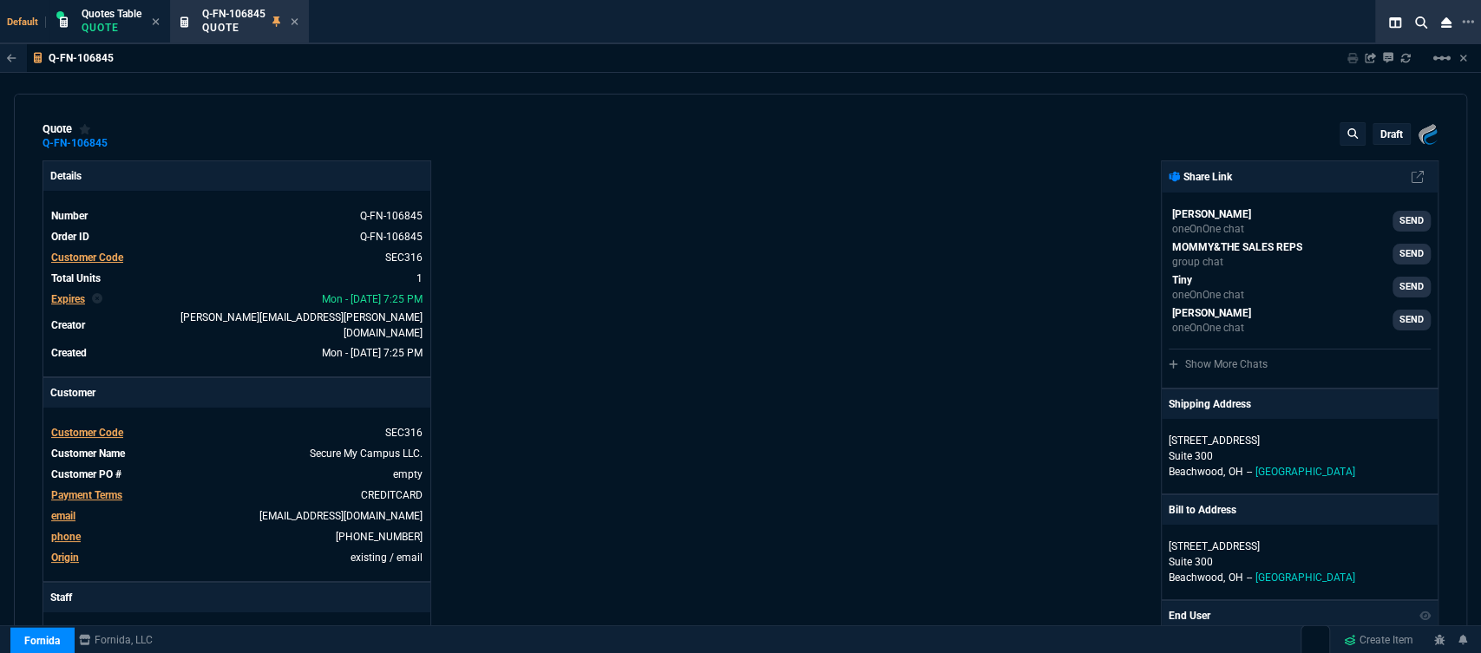
type input "18"
type input "200"
type input "32"
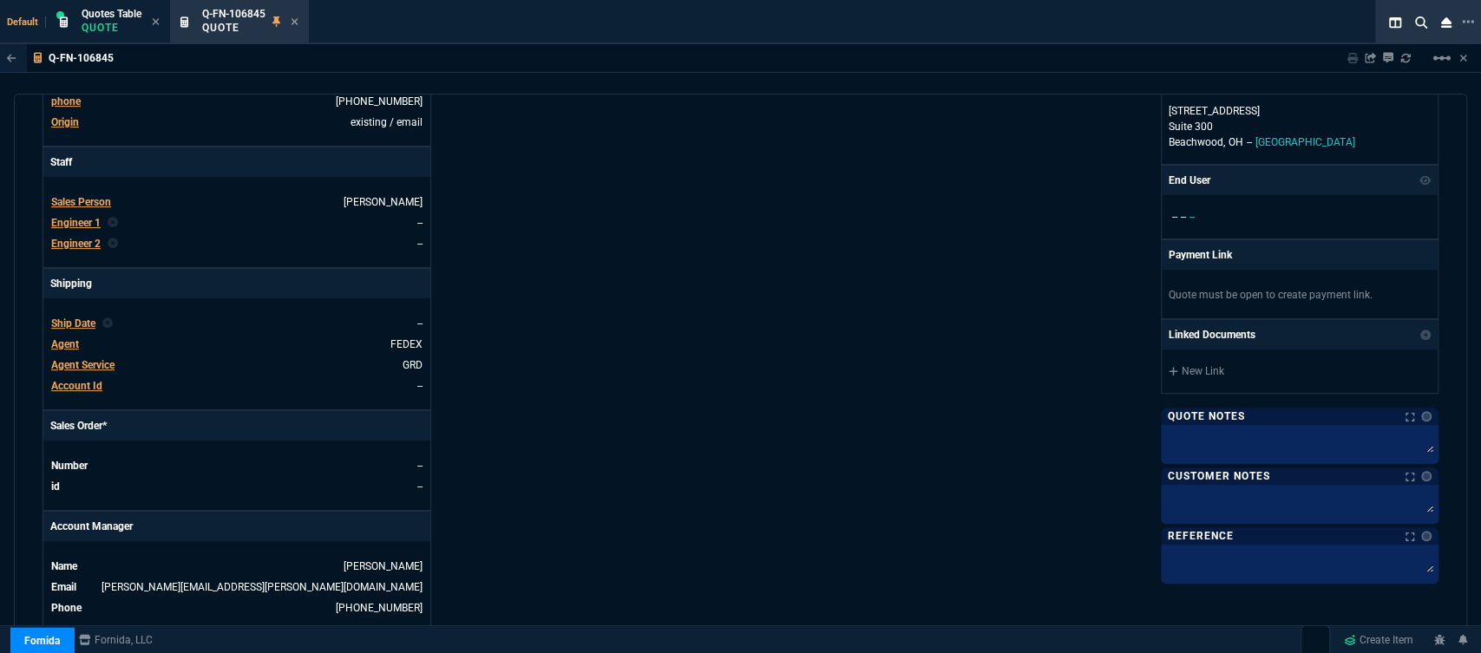
scroll to position [771, 0]
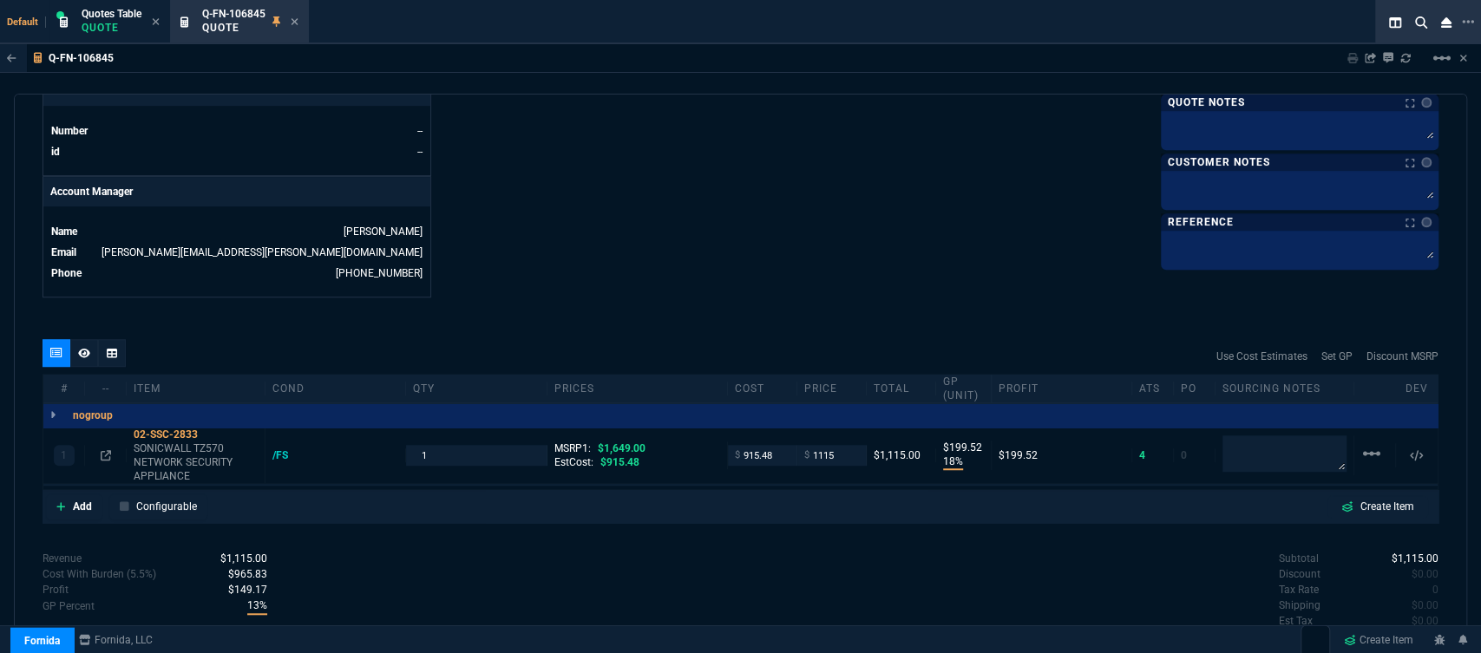
click at [295, 23] on icon at bounding box center [295, 21] width 7 height 7
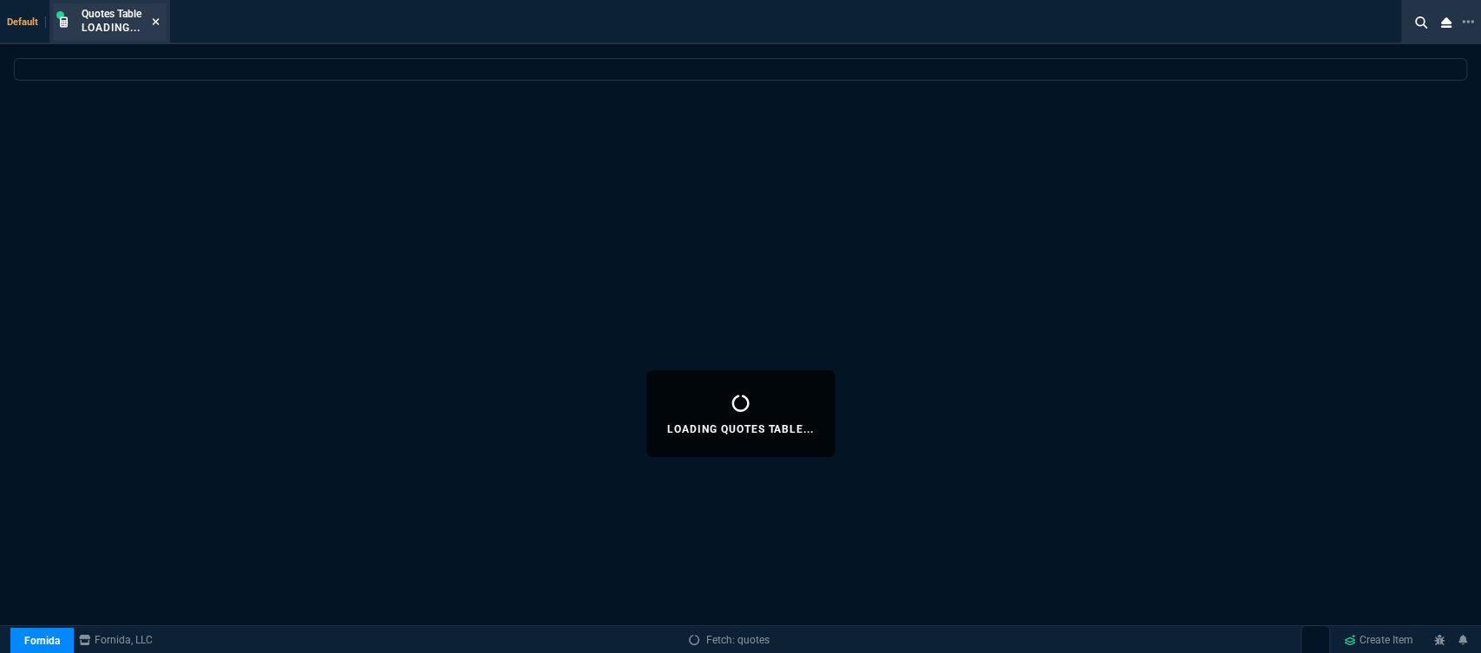
click at [153, 23] on icon at bounding box center [156, 21] width 8 height 10
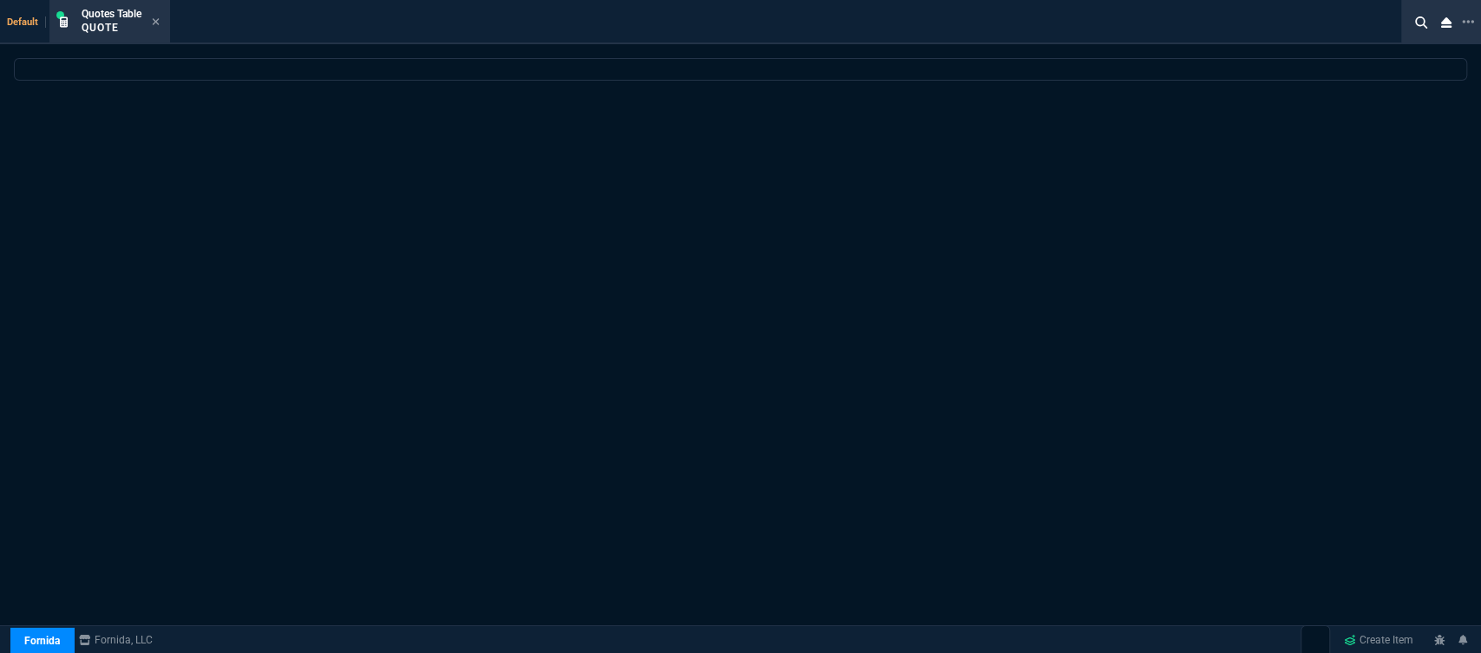
select select
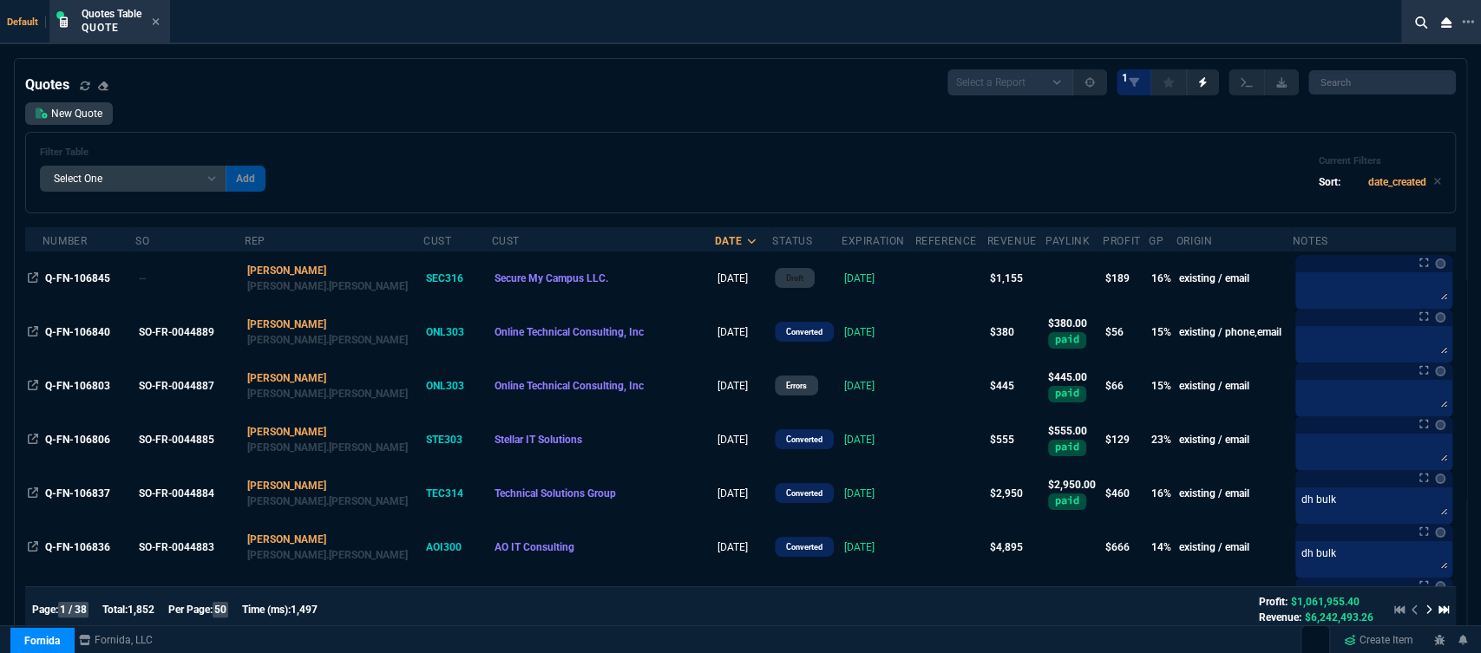
click at [708, 135] on div "Filter Table Select One Add Filter () creator (creator) Cust (headers.customerN…" at bounding box center [740, 173] width 1431 height 82
click at [155, 16] on fa-icon at bounding box center [156, 22] width 8 height 12
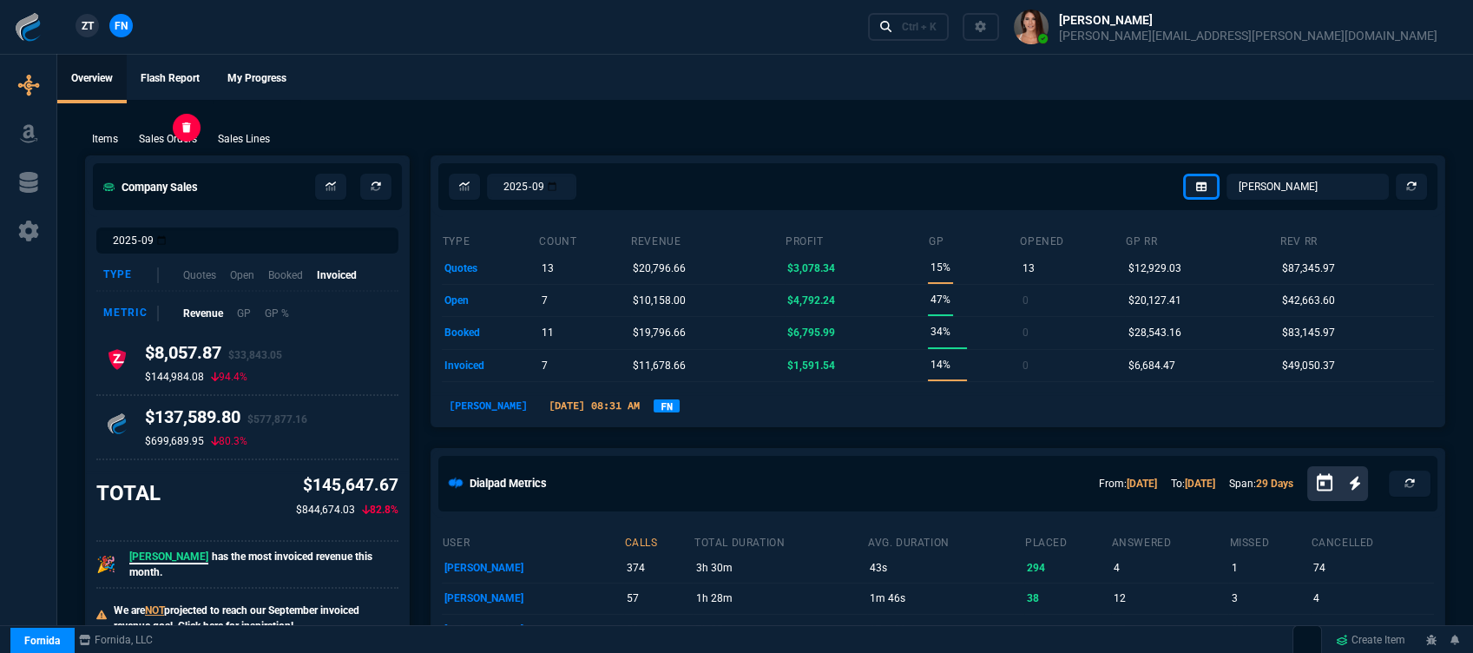
click at [174, 133] on p "Sales Orders" at bounding box center [168, 139] width 58 height 16
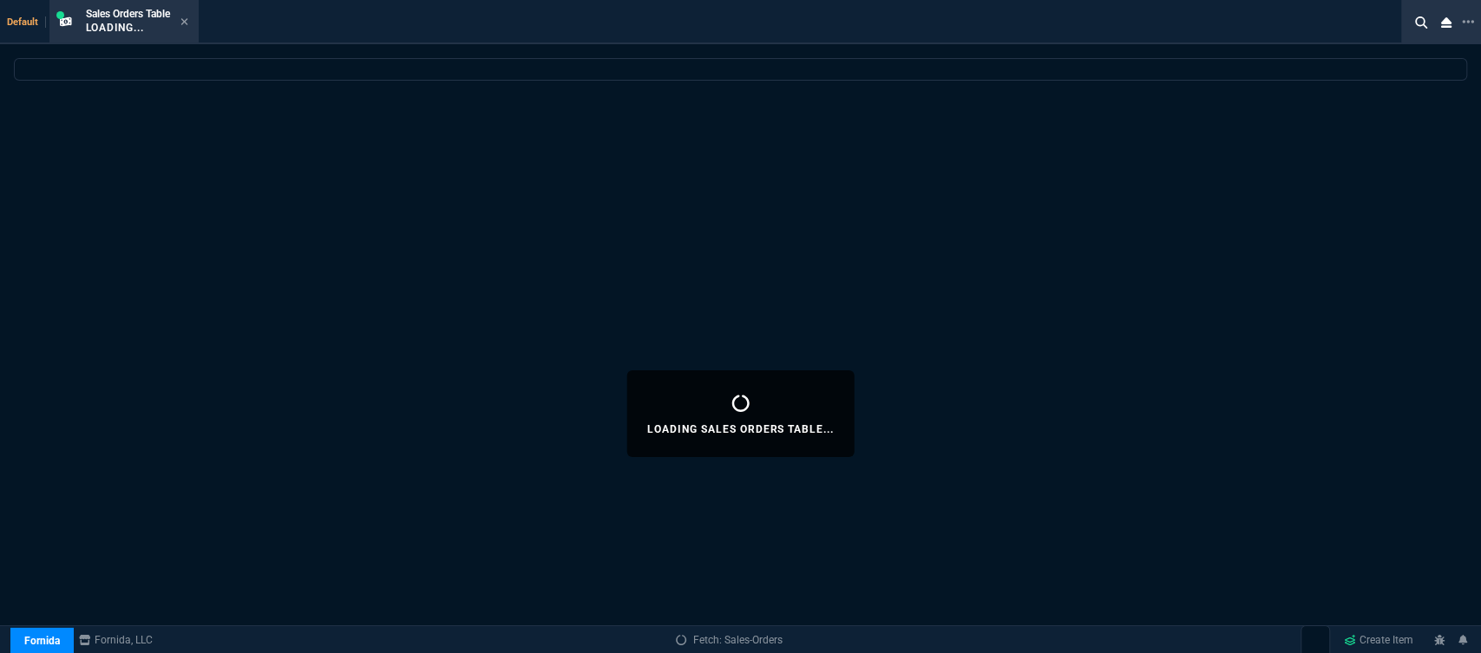
select select
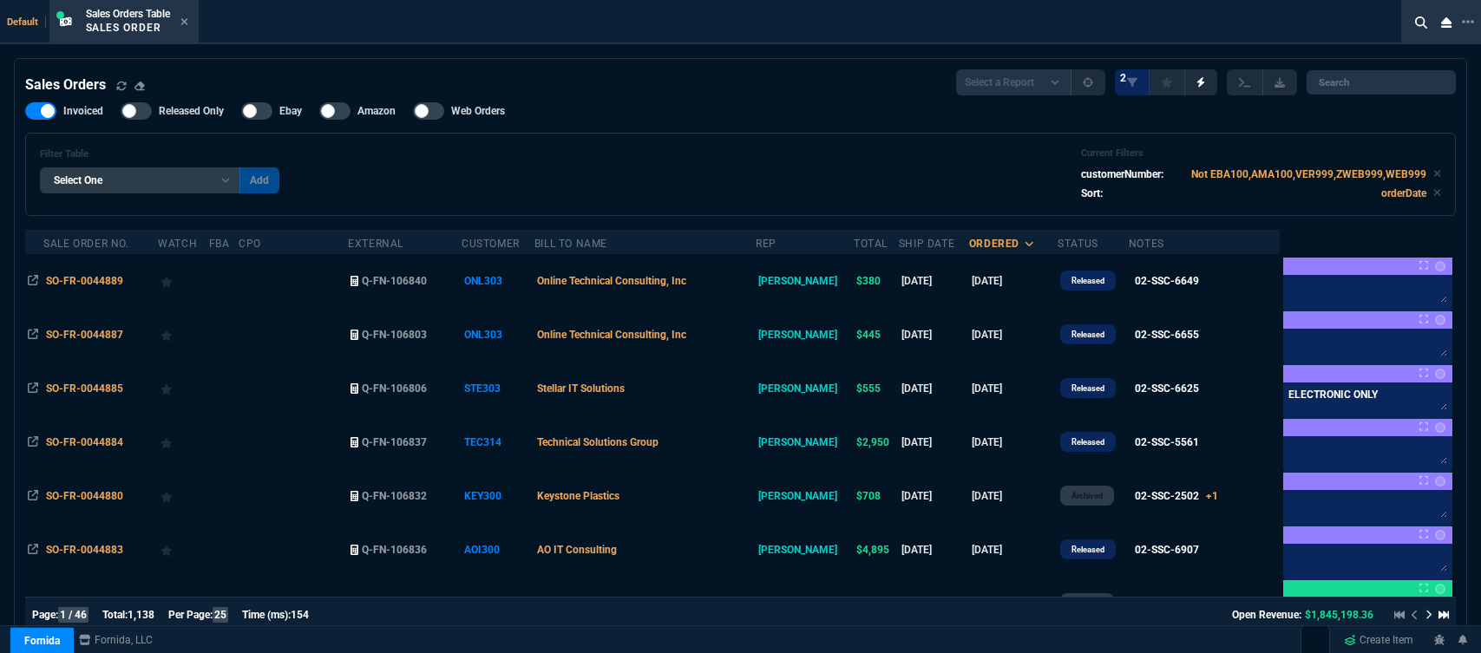
select select "12: [PERSON_NAME]"
select select
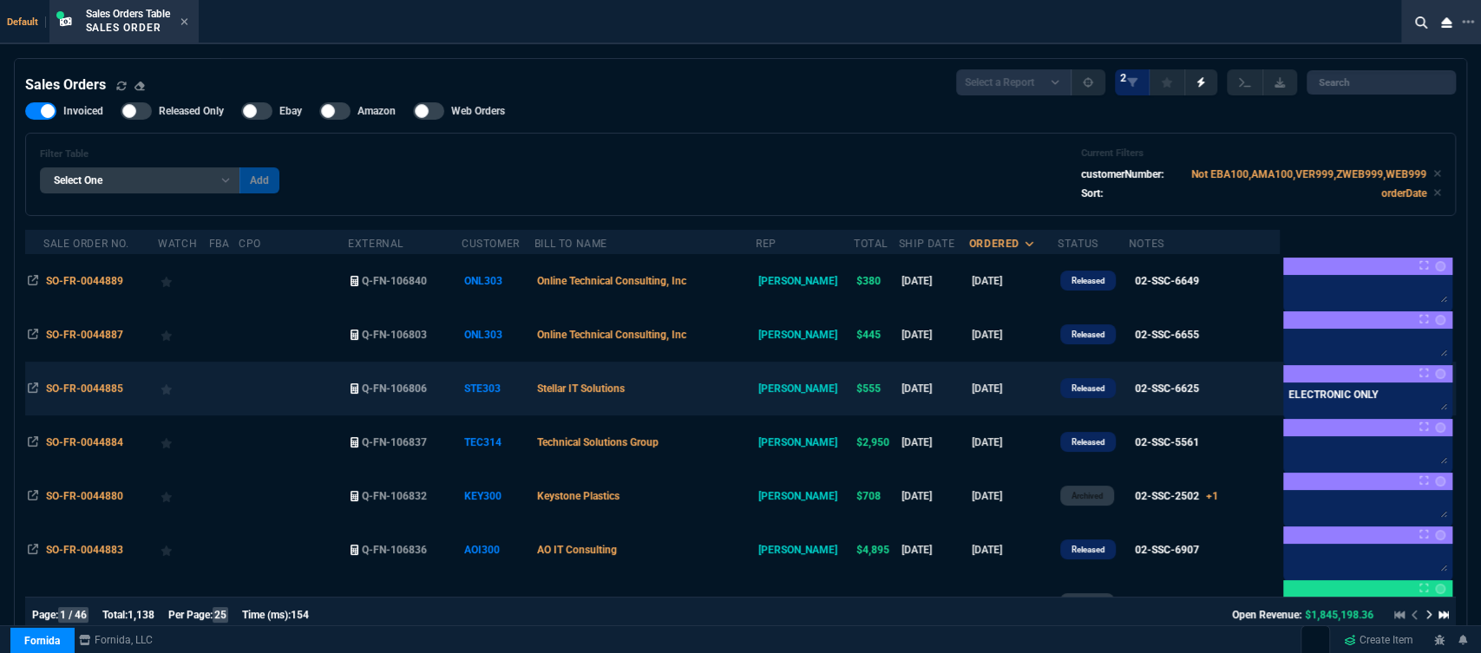
click at [728, 388] on td "Stellar IT Solutions" at bounding box center [645, 389] width 221 height 54
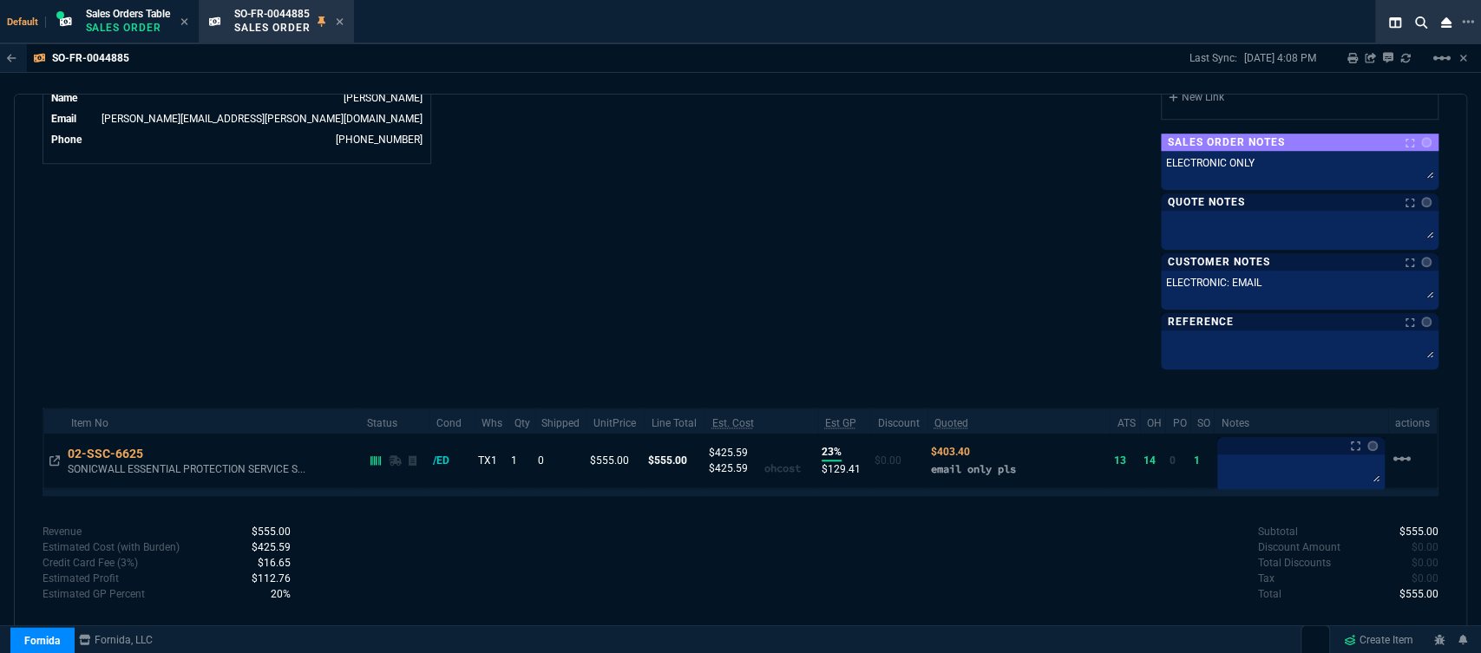
scroll to position [896, 0]
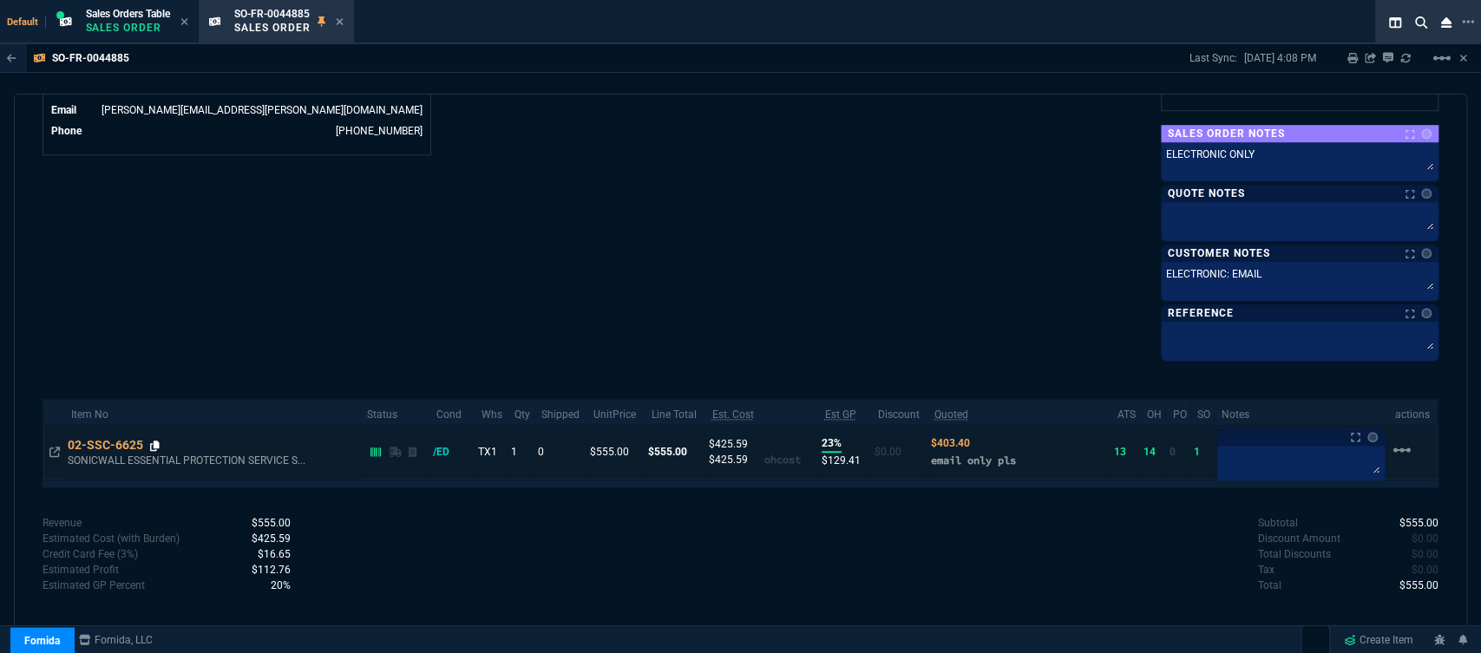
click at [156, 441] on icon at bounding box center [155, 446] width 10 height 10
click at [155, 441] on icon at bounding box center [155, 446] width 10 height 10
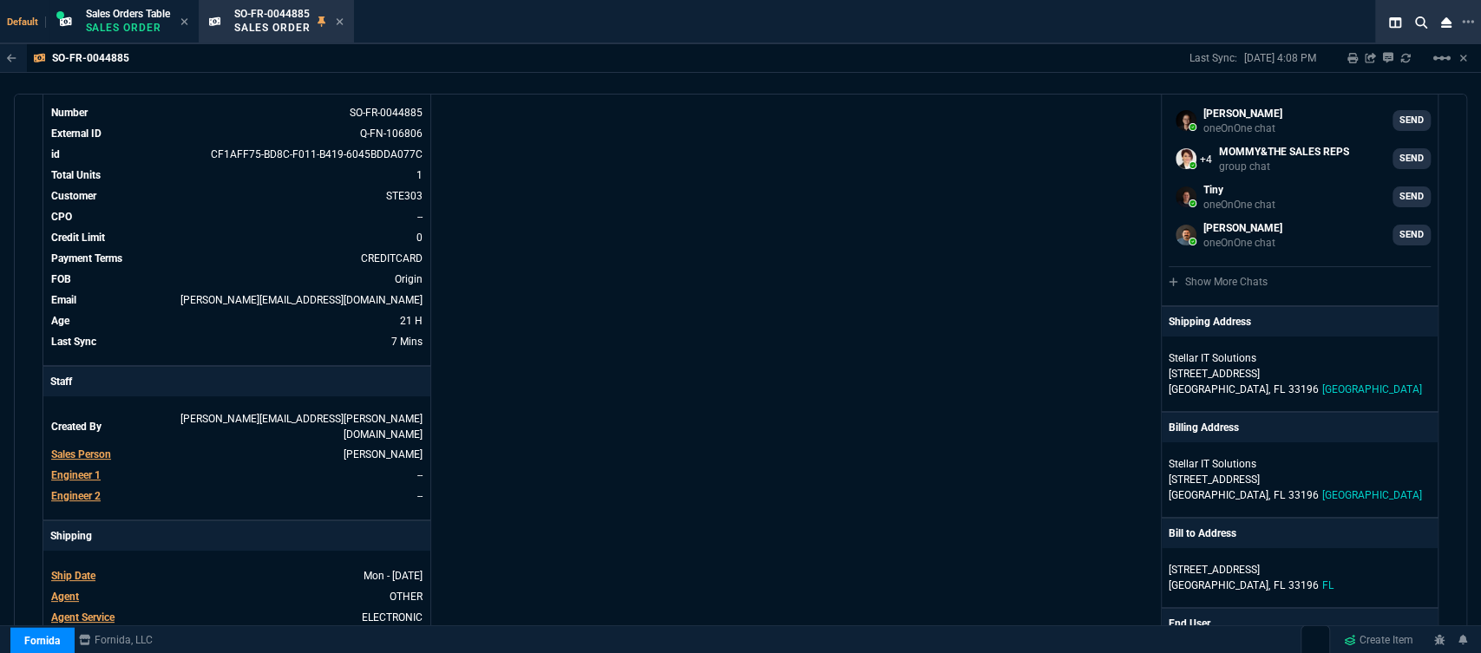
scroll to position [0, 0]
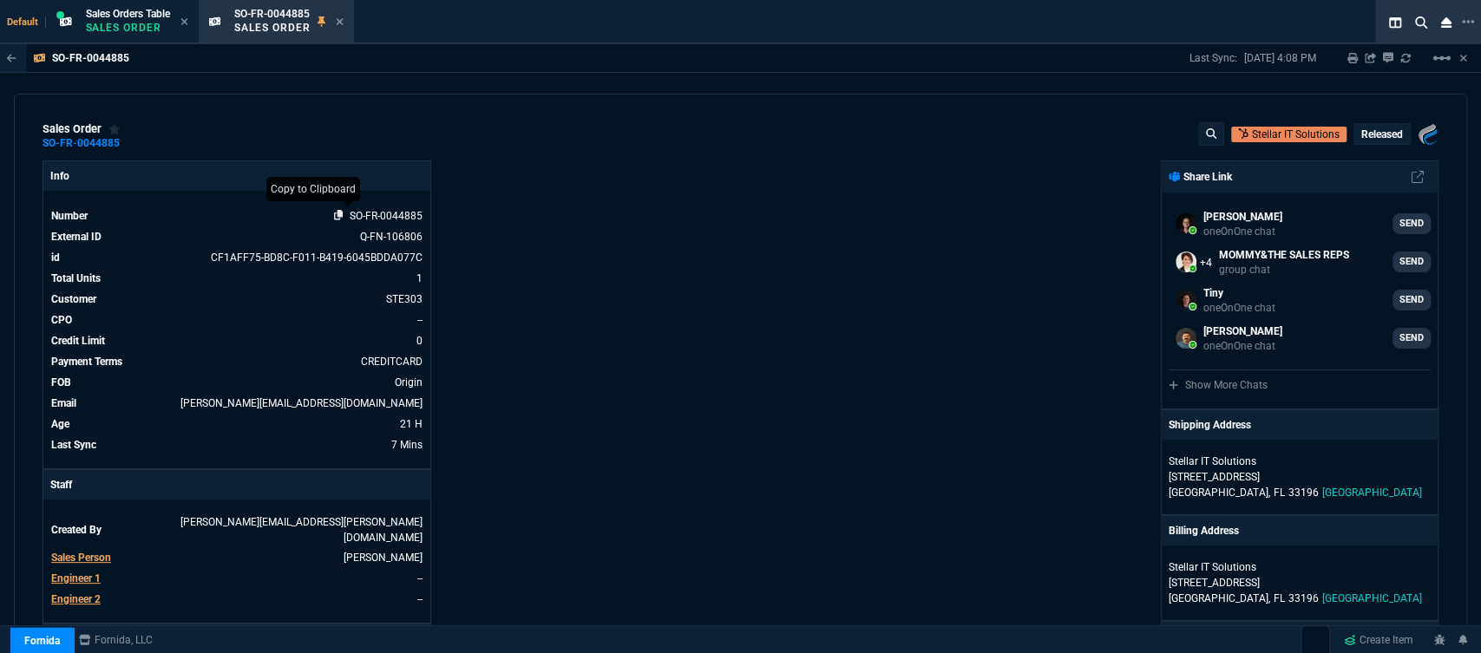
click at [338, 217] on icon at bounding box center [339, 215] width 10 height 10
click at [341, 23] on icon at bounding box center [340, 21] width 8 height 10
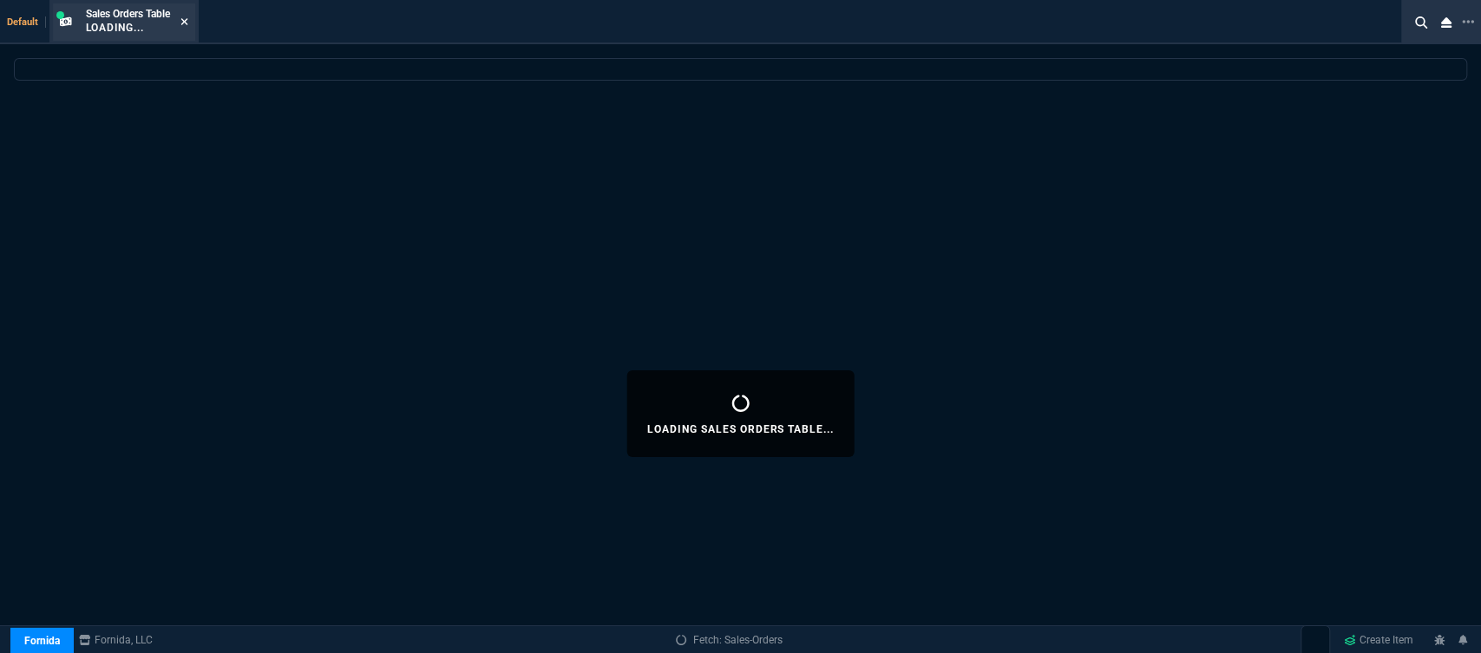
click at [184, 19] on icon at bounding box center [184, 21] width 7 height 7
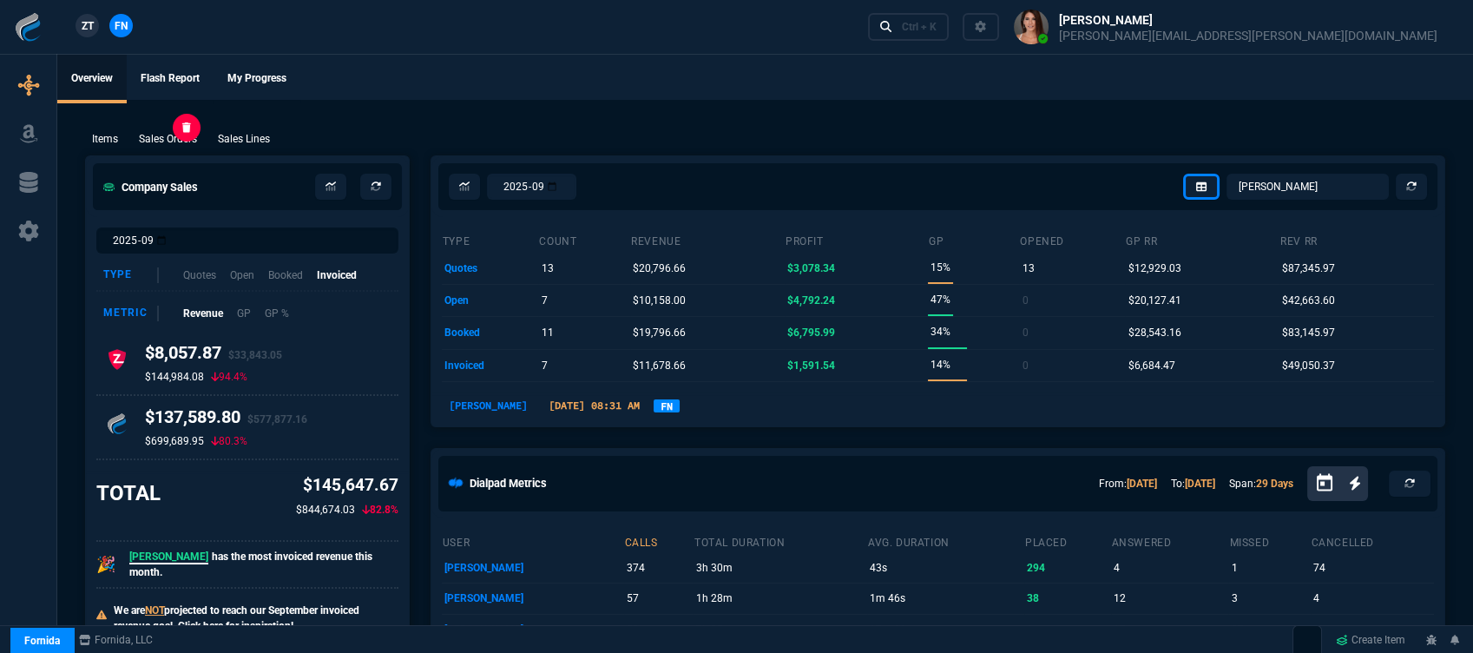
click at [174, 133] on p "Sales Orders" at bounding box center [168, 139] width 58 height 16
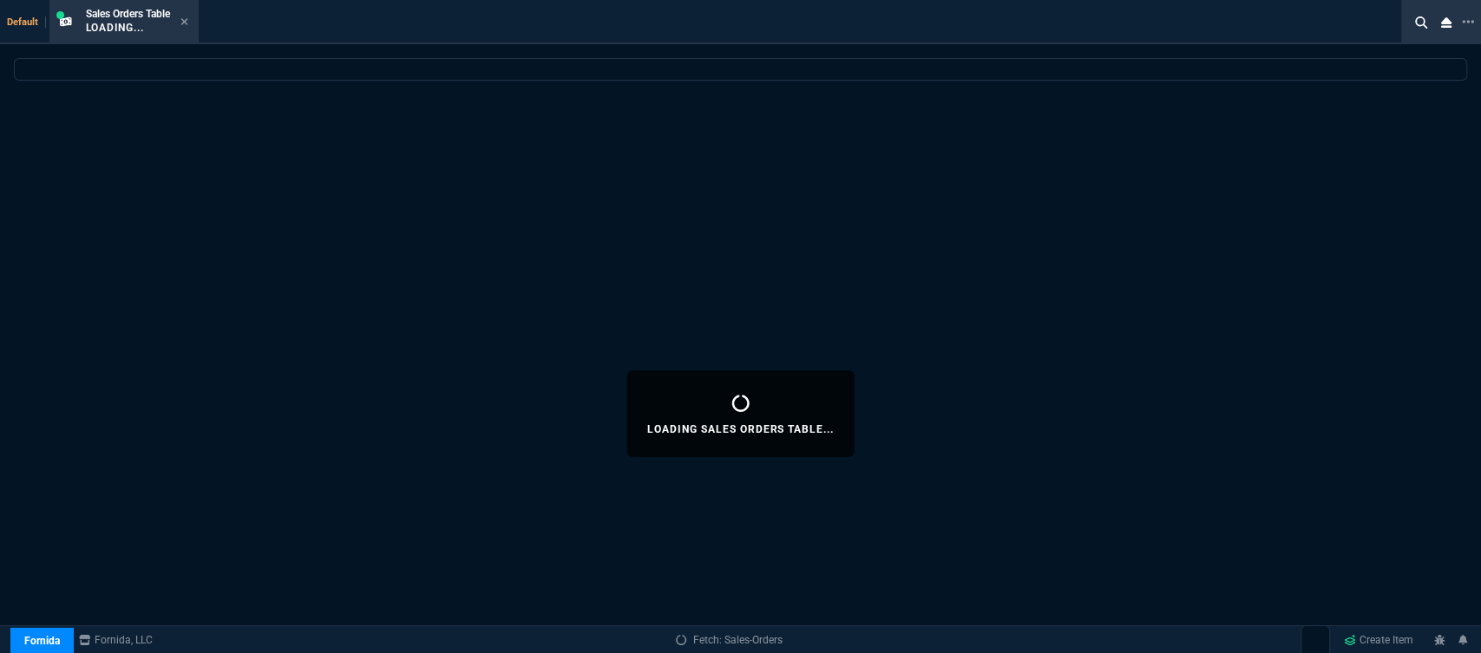
select select
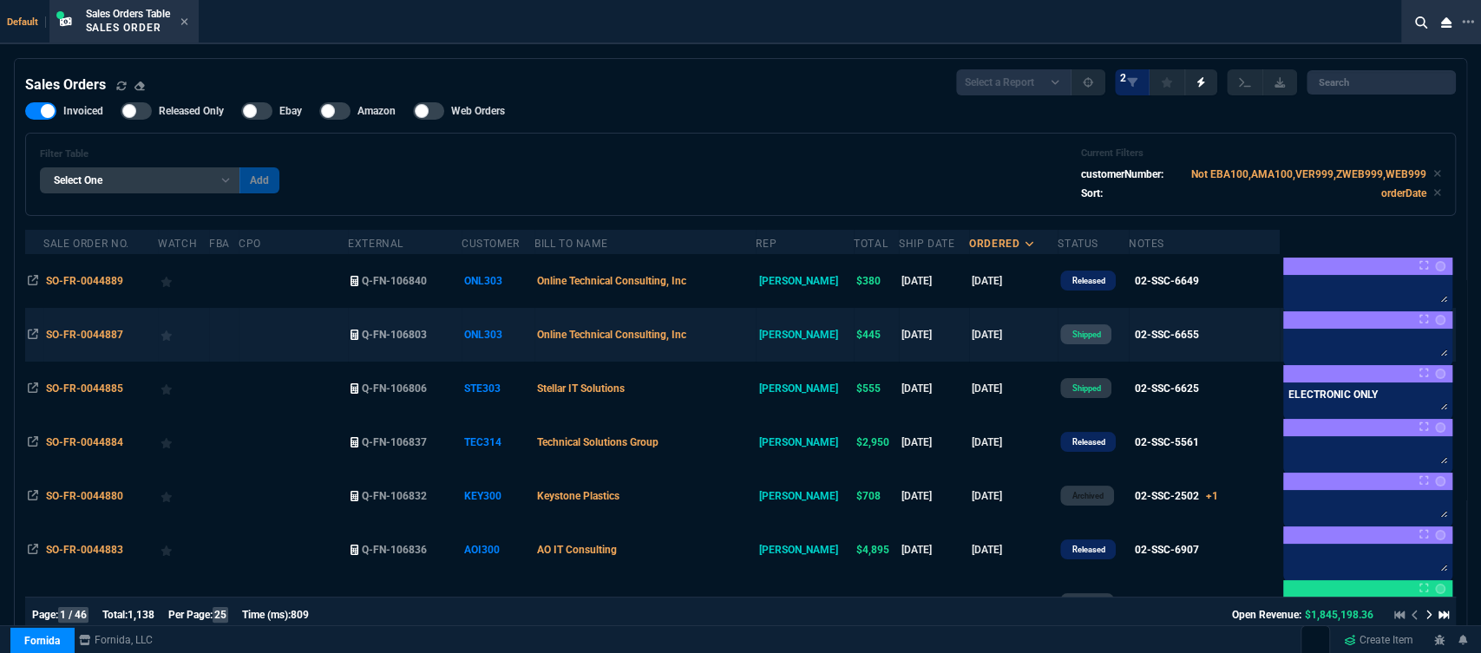
click at [750, 324] on td "Online Technical Consulting, Inc" at bounding box center [645, 335] width 221 height 54
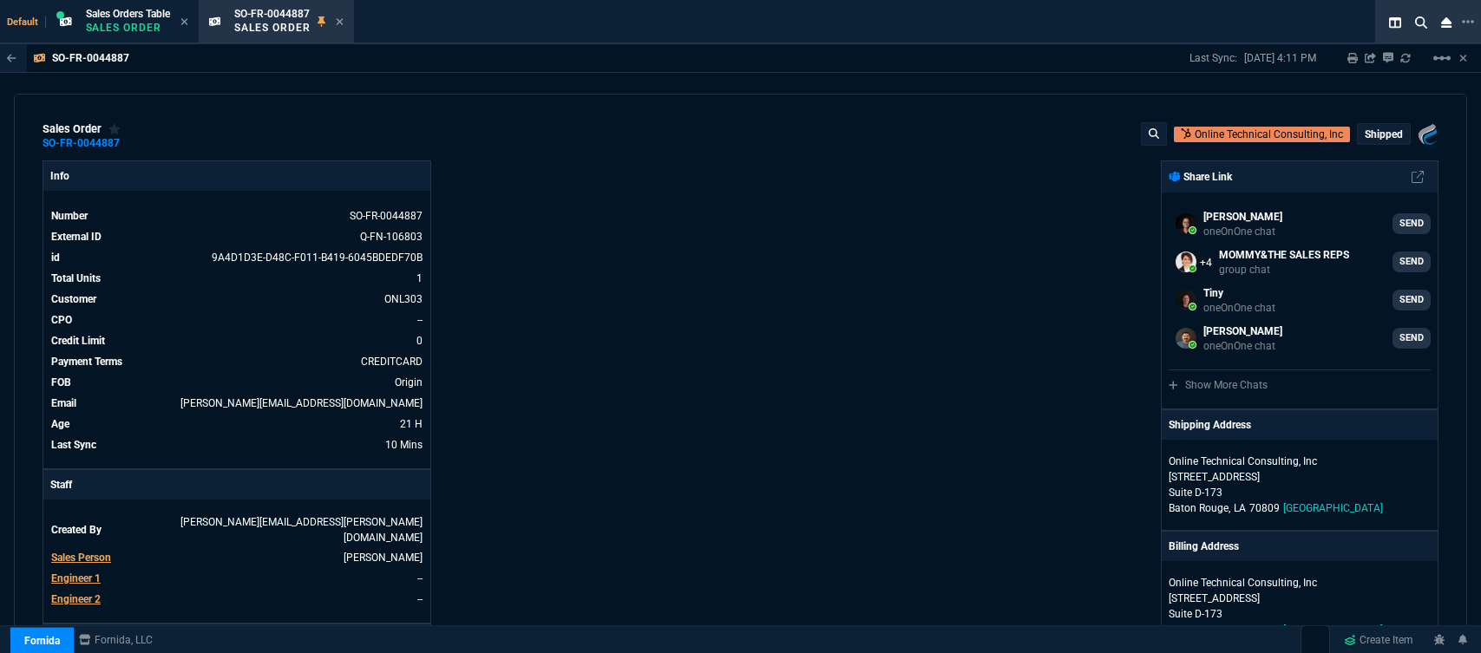
select select "12: [PERSON_NAME]"
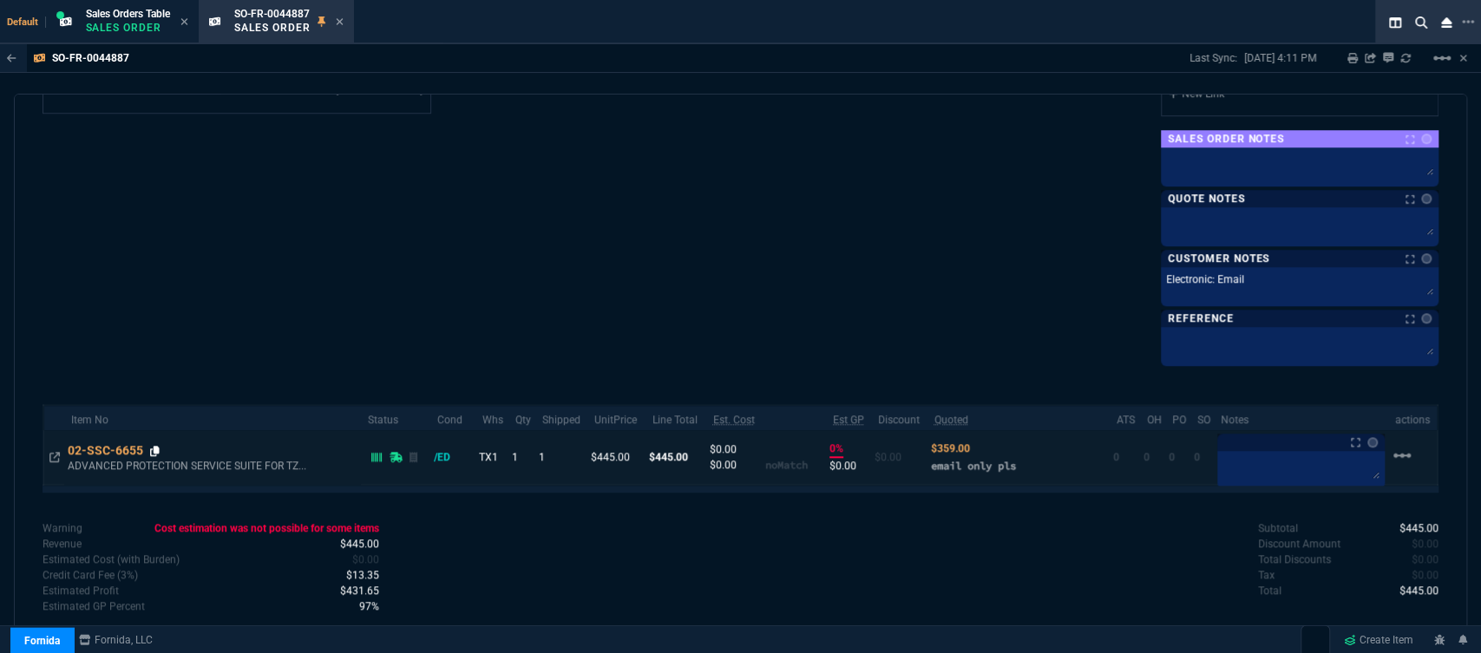
click at [153, 448] on icon at bounding box center [155, 451] width 10 height 10
click at [154, 446] on icon at bounding box center [155, 451] width 10 height 10
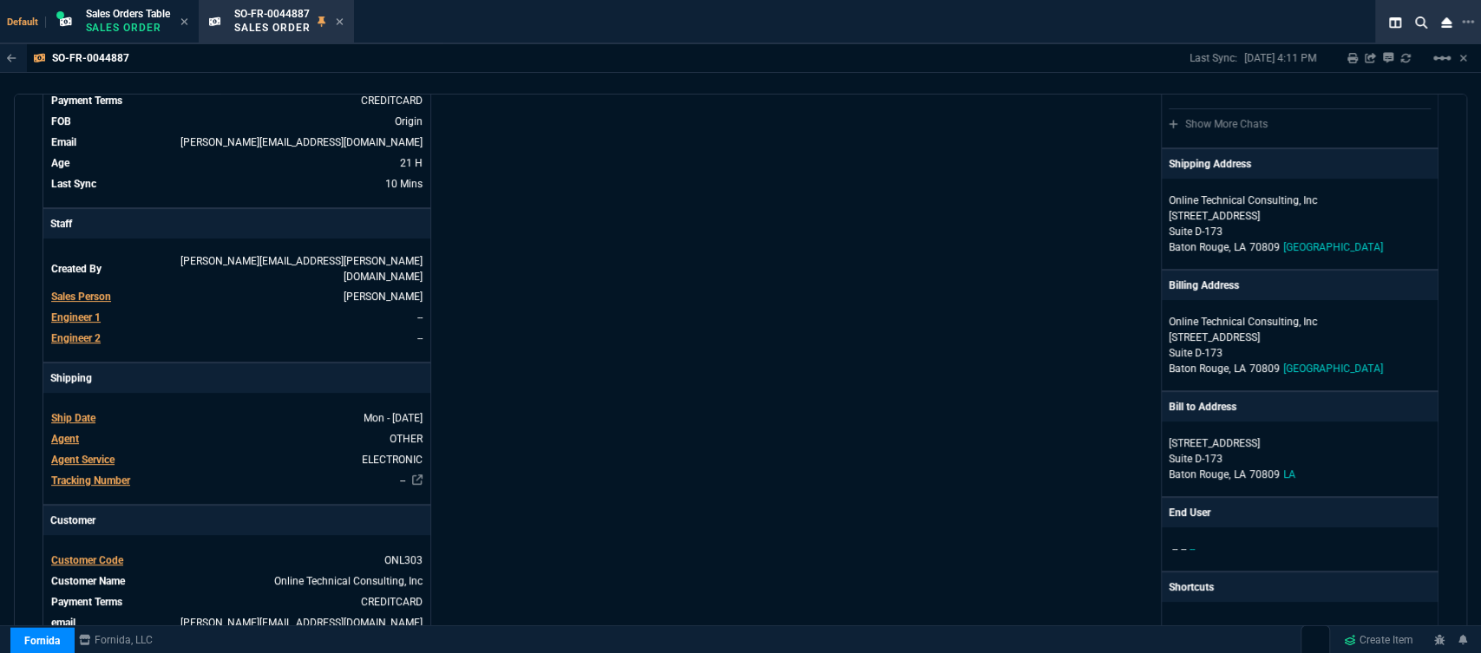
scroll to position [0, 0]
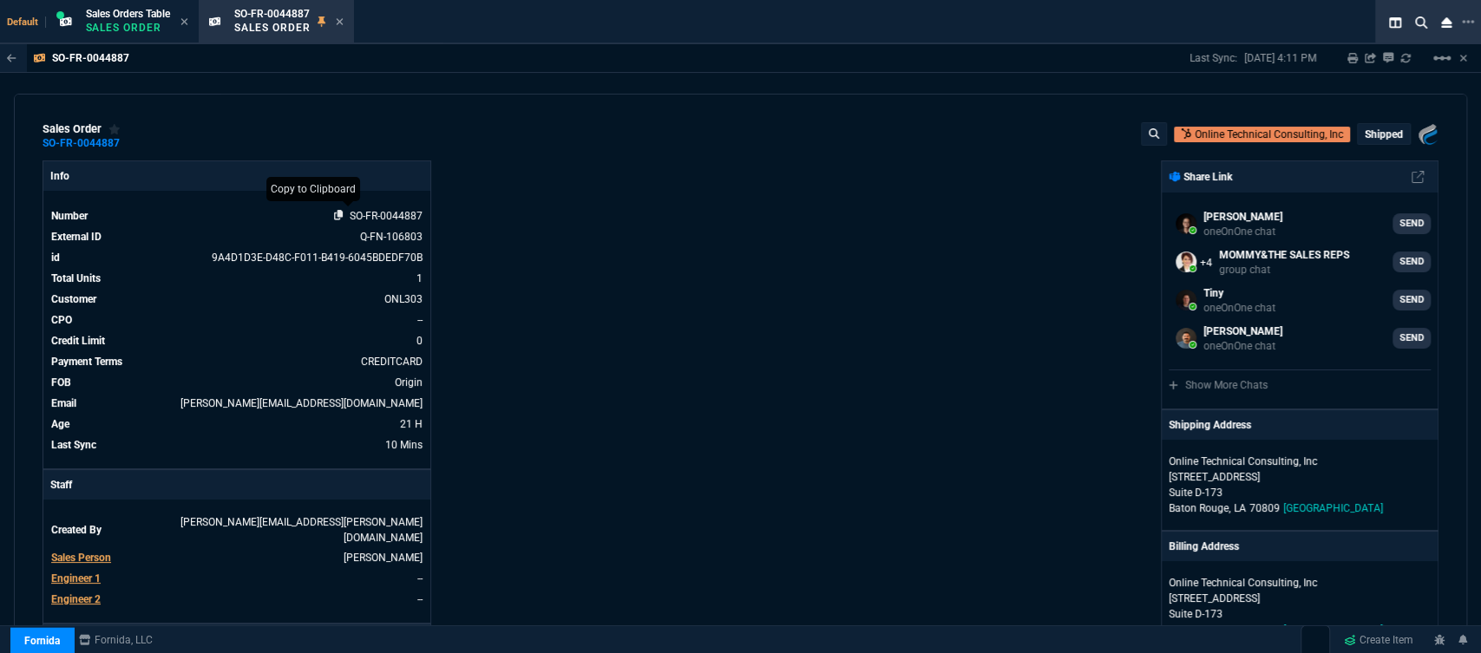
click at [334, 219] on icon at bounding box center [339, 215] width 10 height 10
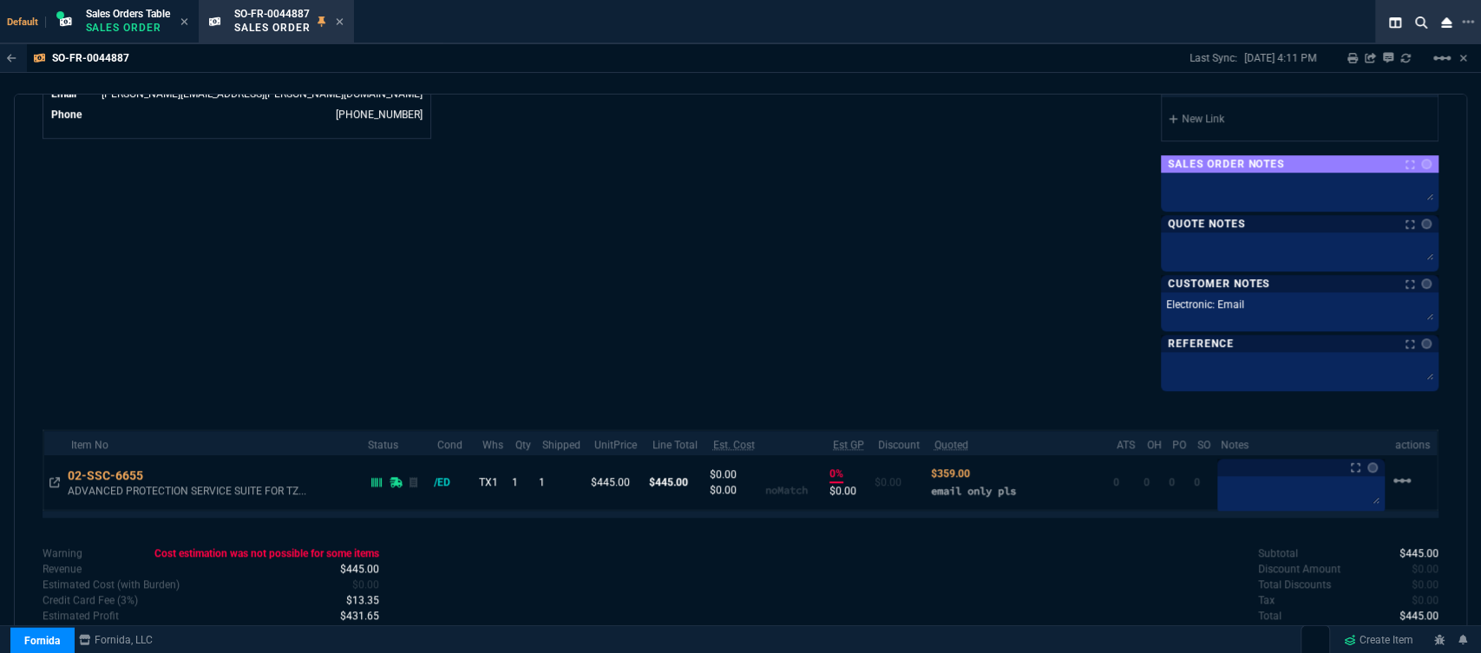
scroll to position [943, 0]
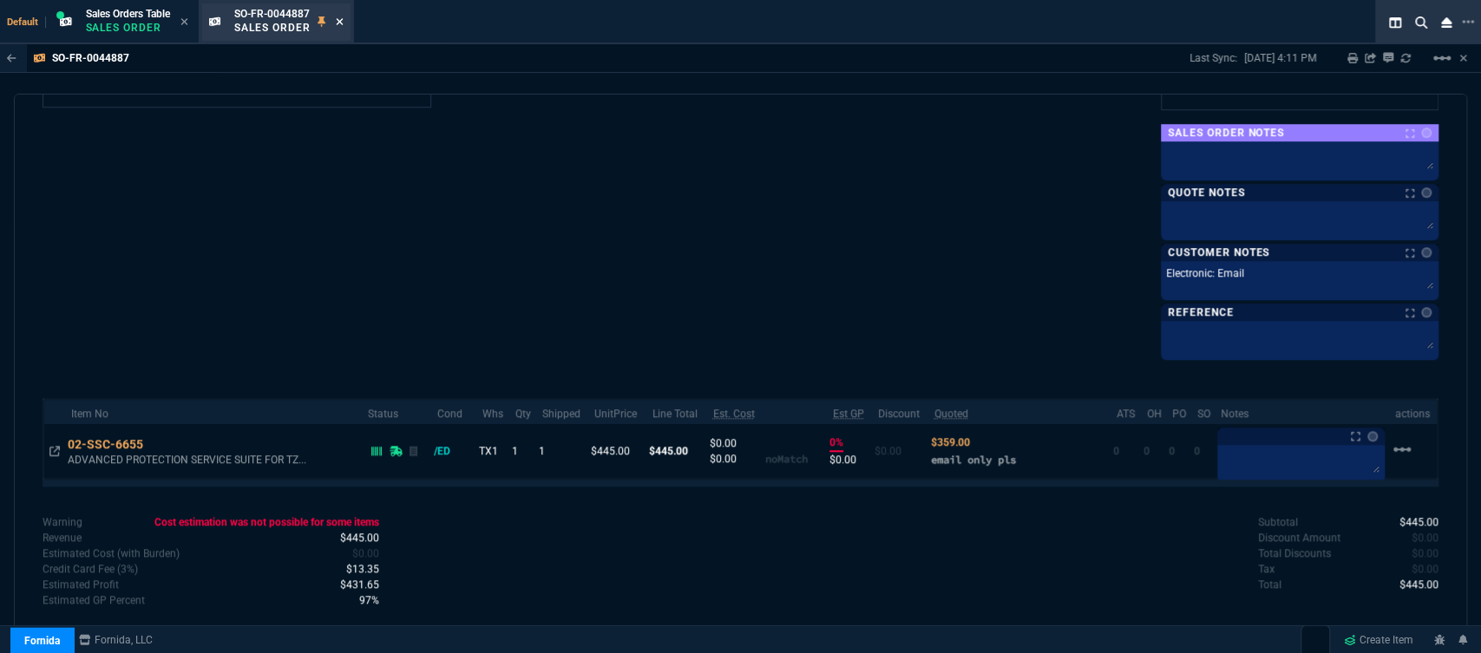
click at [341, 18] on icon at bounding box center [340, 21] width 8 height 10
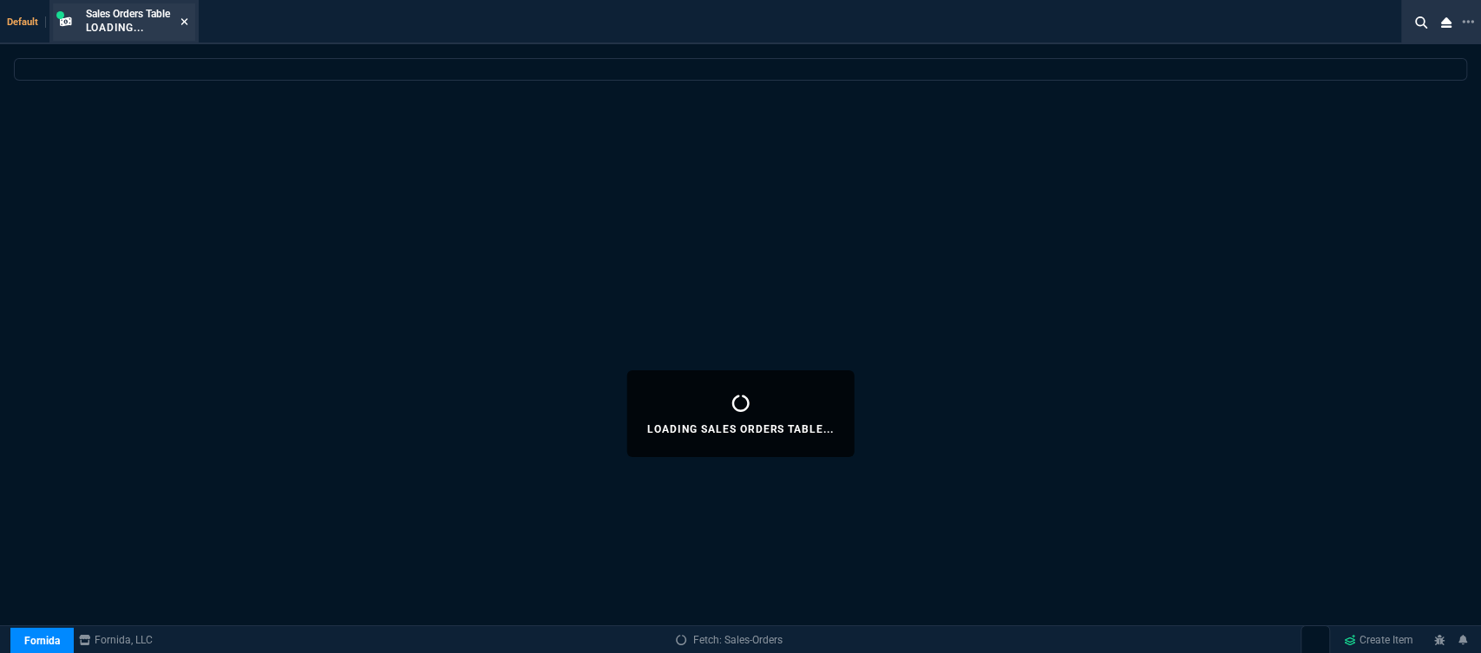
click at [182, 20] on icon at bounding box center [185, 21] width 8 height 10
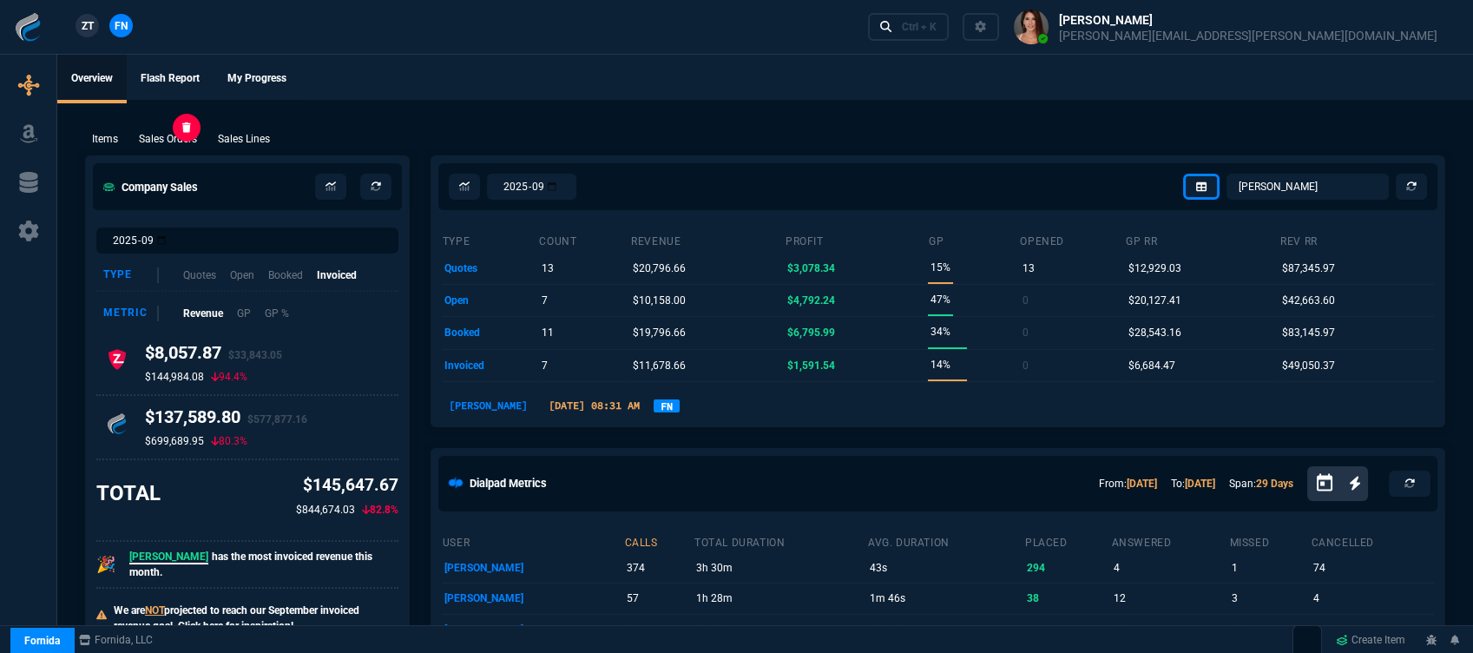
click at [170, 145] on p "Sales Orders" at bounding box center [168, 139] width 58 height 16
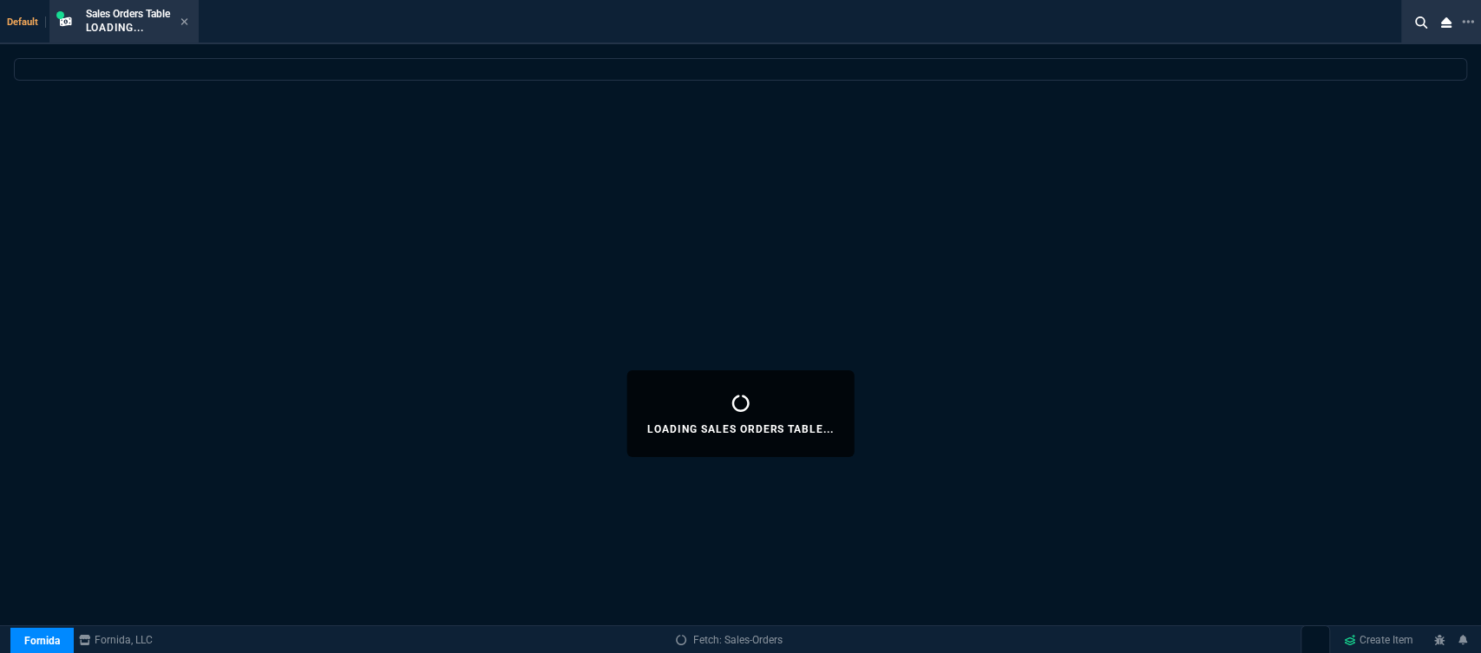
select select
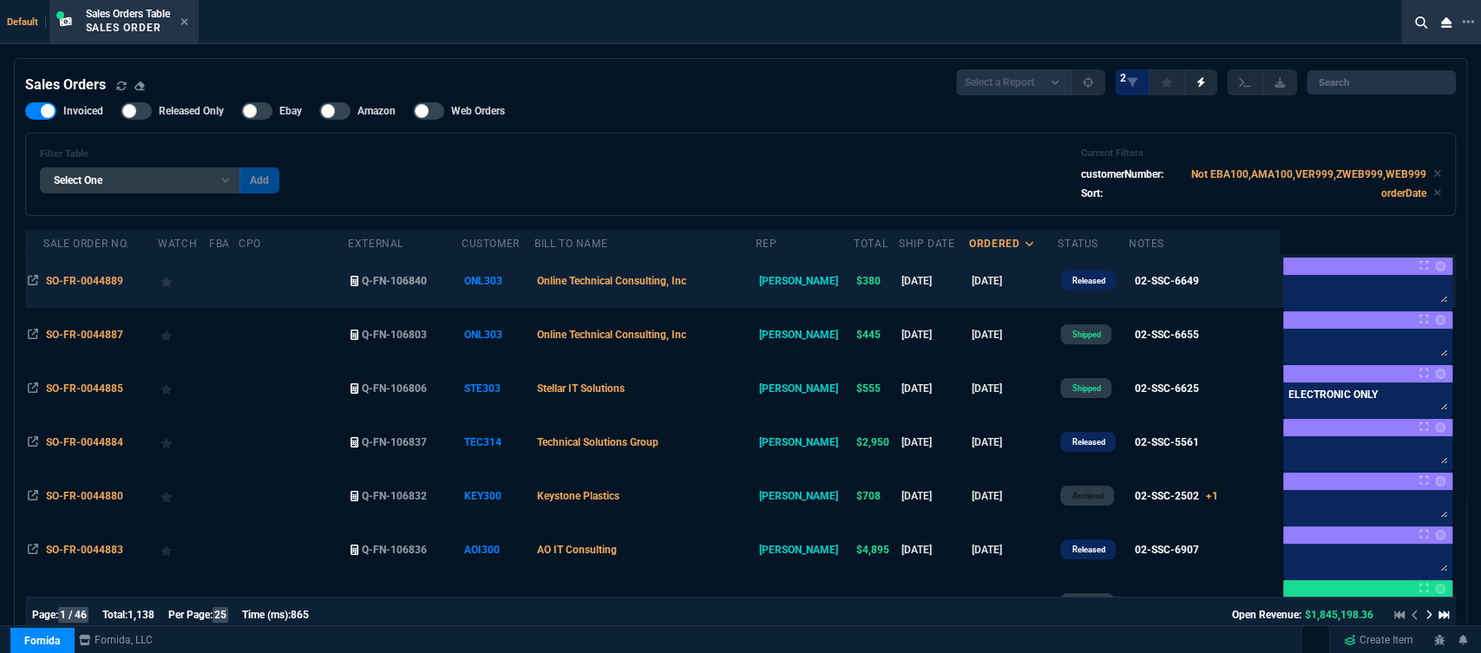
click at [756, 284] on td "Online Technical Consulting, Inc" at bounding box center [645, 281] width 221 height 54
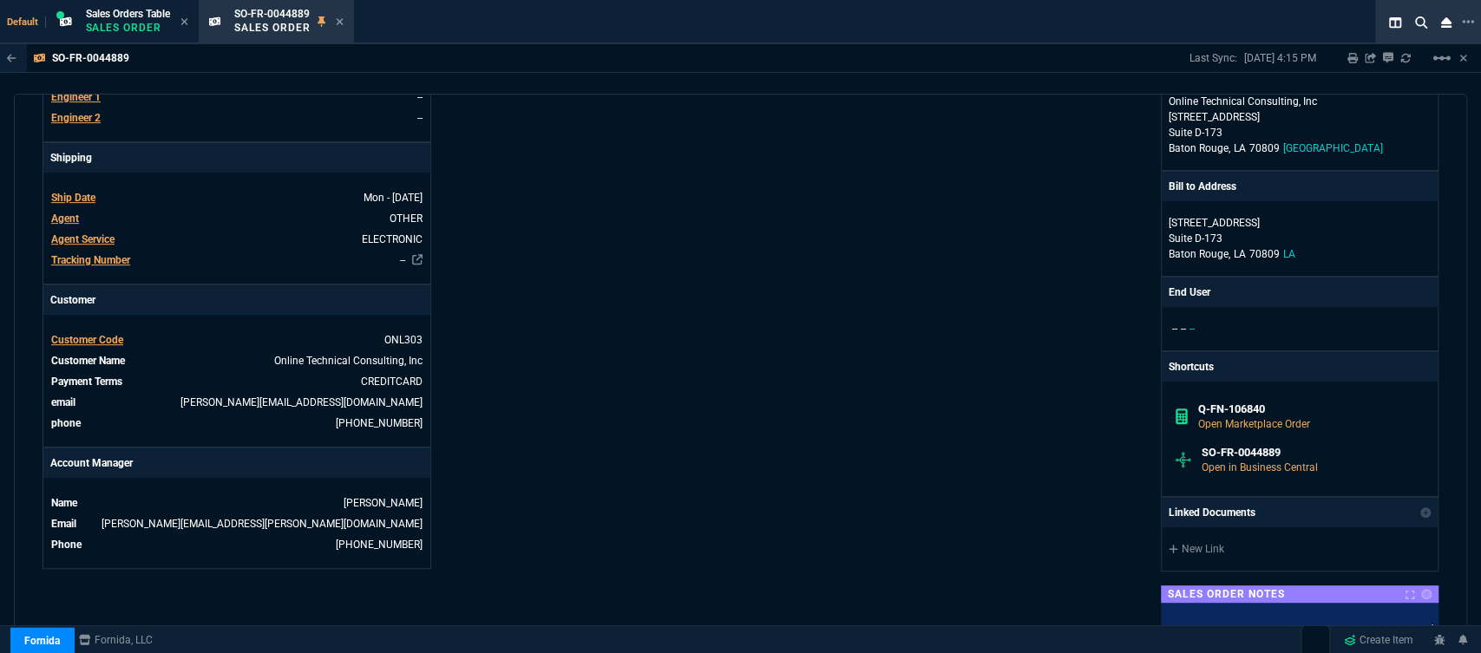
scroll to position [868, 0]
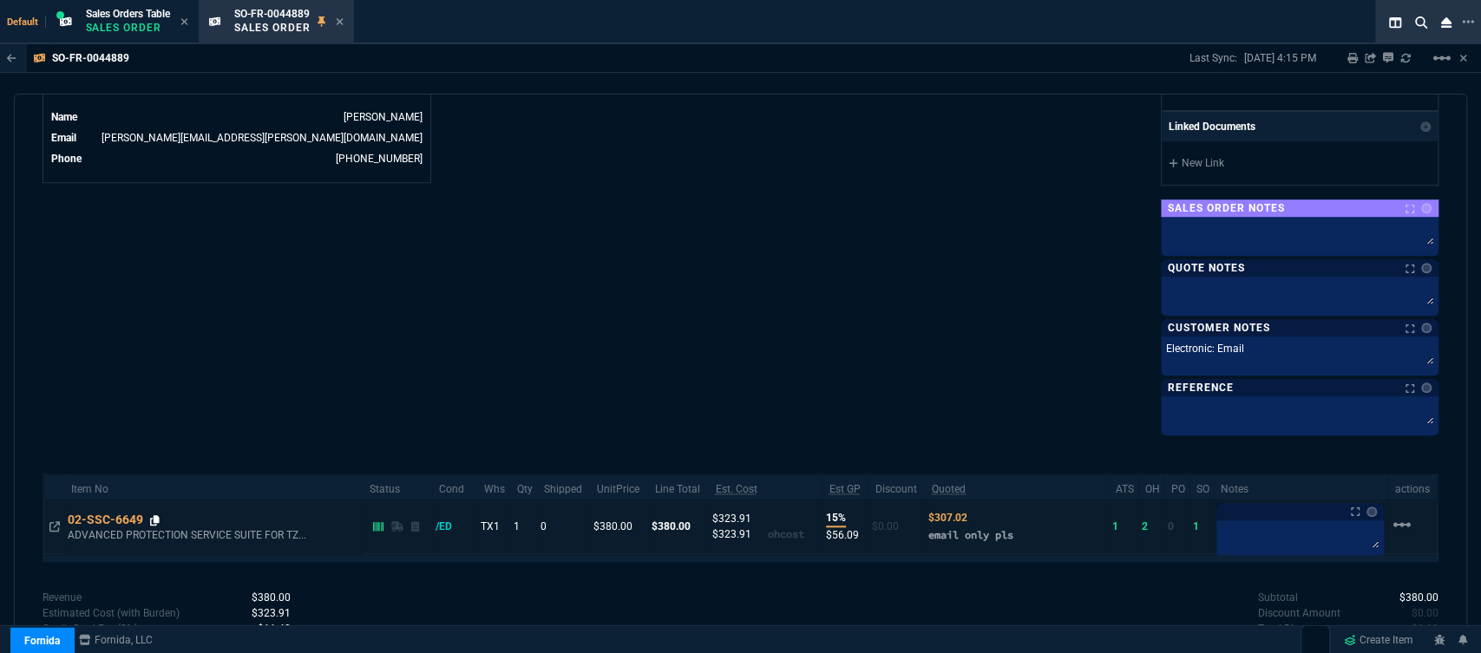
click at [154, 515] on fa-icon at bounding box center [155, 521] width 10 height 12
click at [156, 516] on icon at bounding box center [155, 520] width 10 height 10
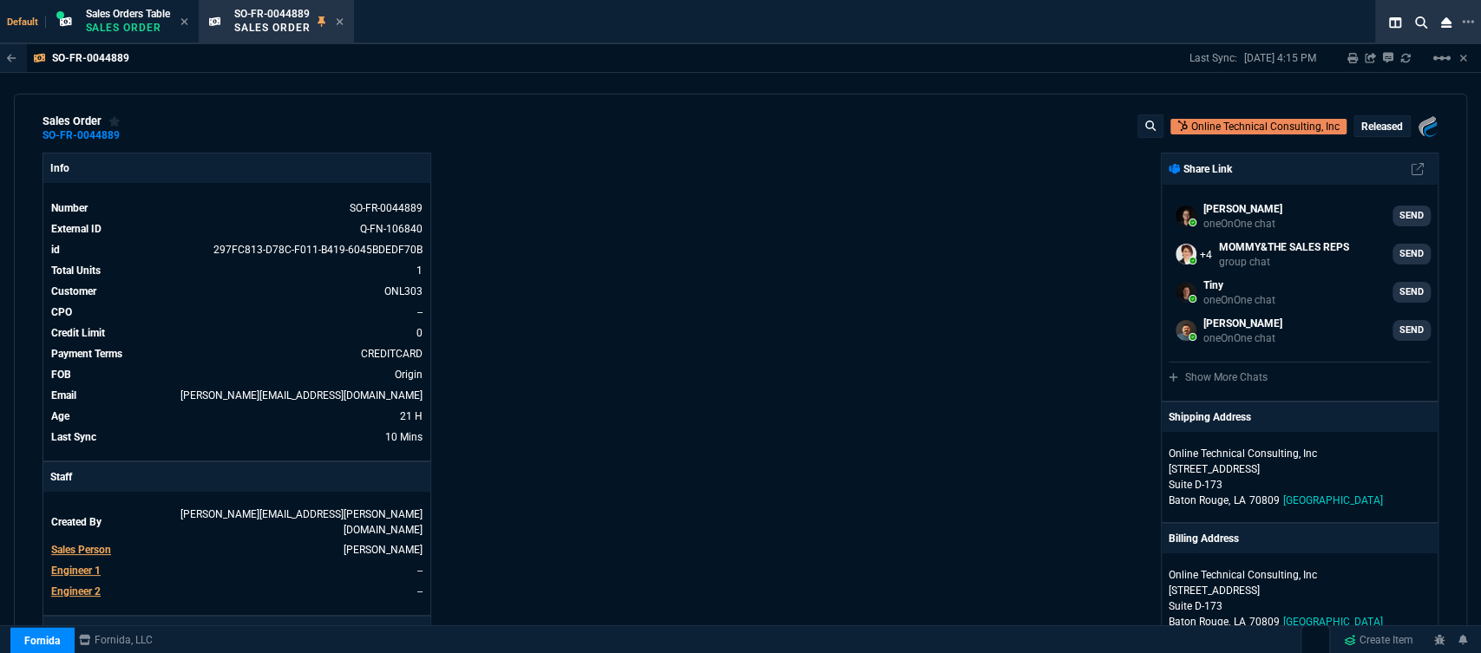
scroll to position [0, 0]
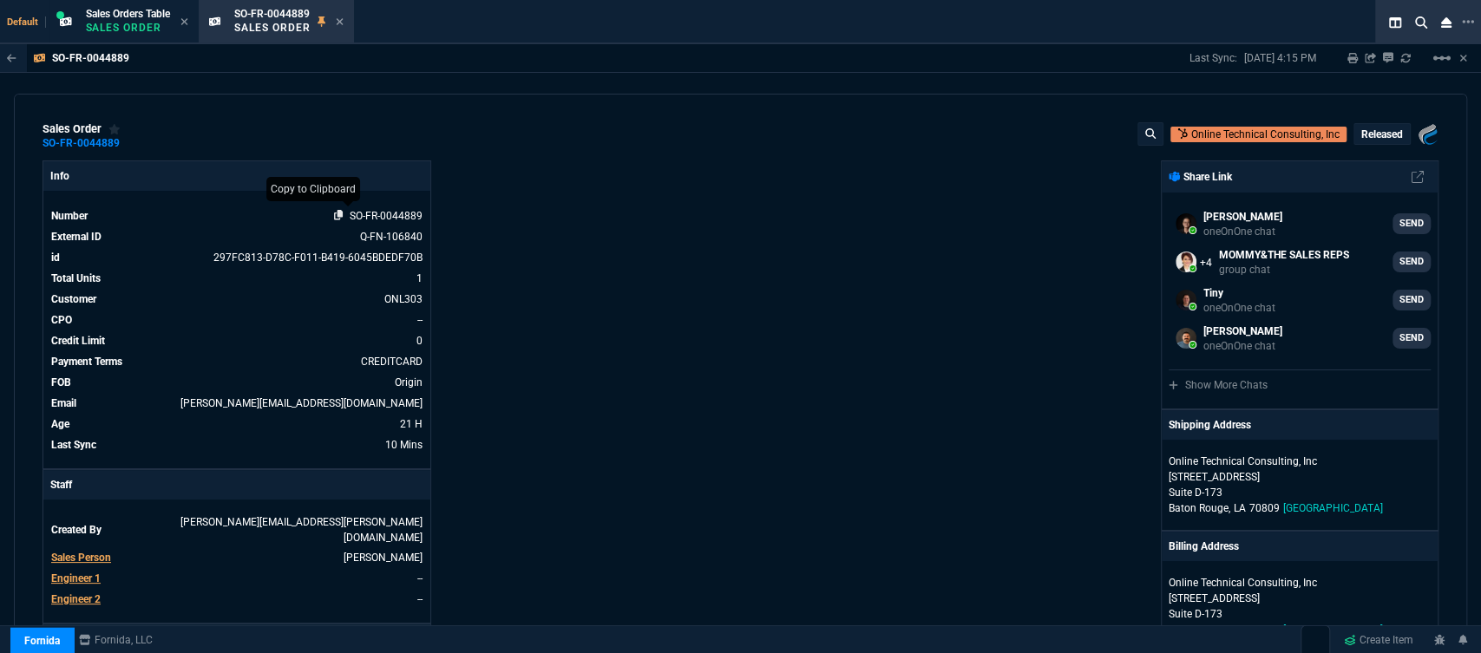
click at [336, 215] on icon at bounding box center [339, 215] width 10 height 10
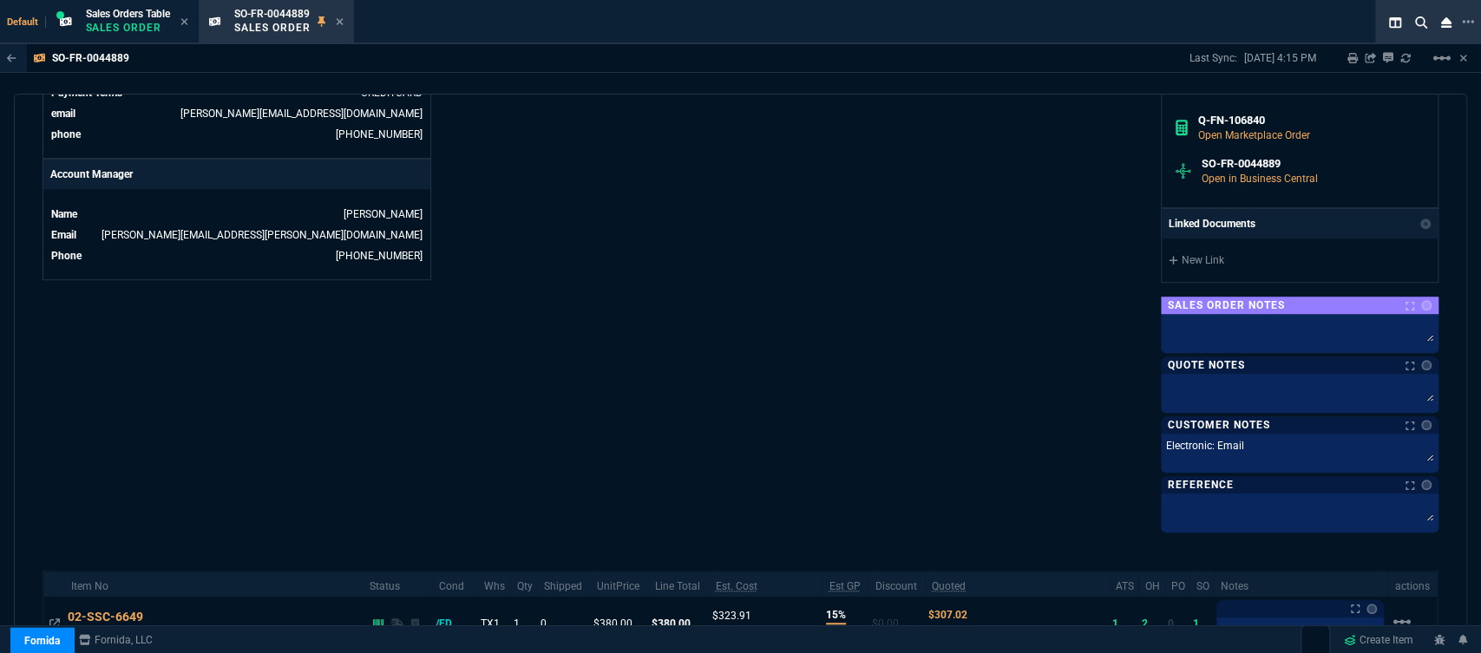
scroll to position [868, 0]
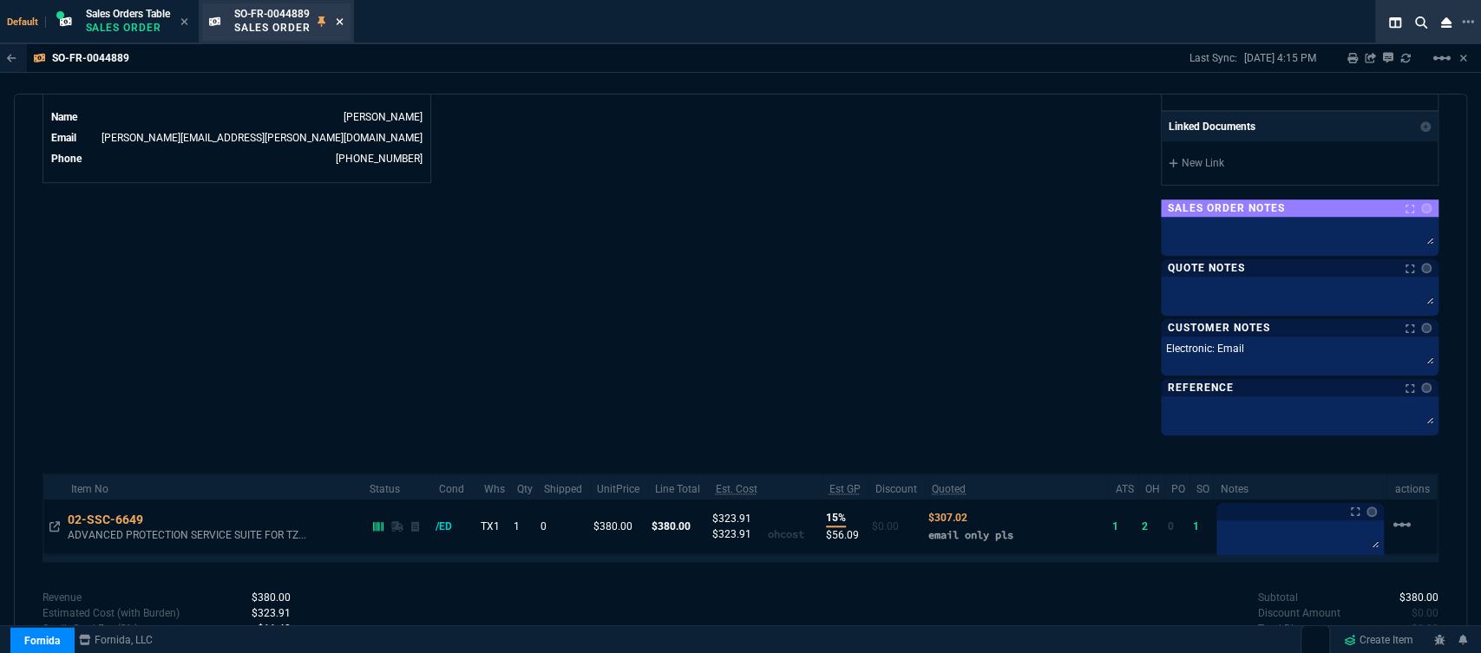
click at [342, 17] on icon at bounding box center [340, 21] width 8 height 10
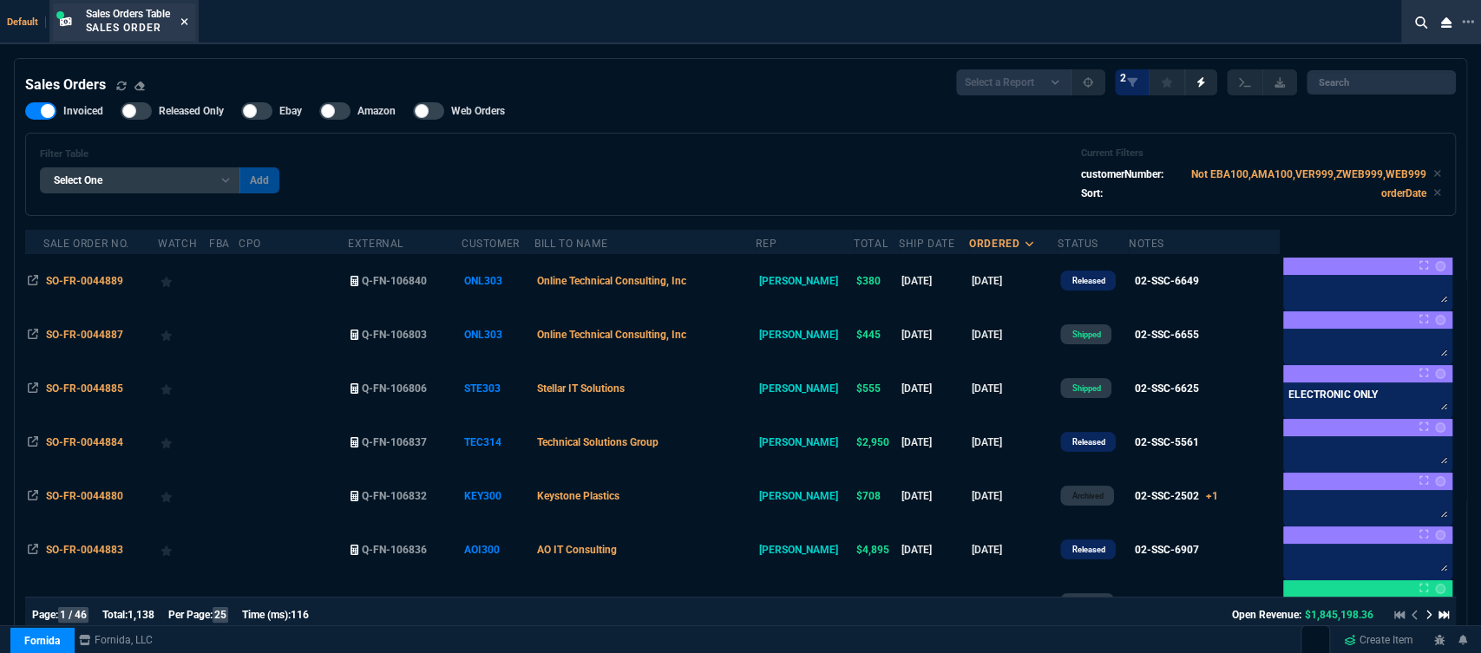
click at [186, 16] on icon at bounding box center [185, 21] width 8 height 10
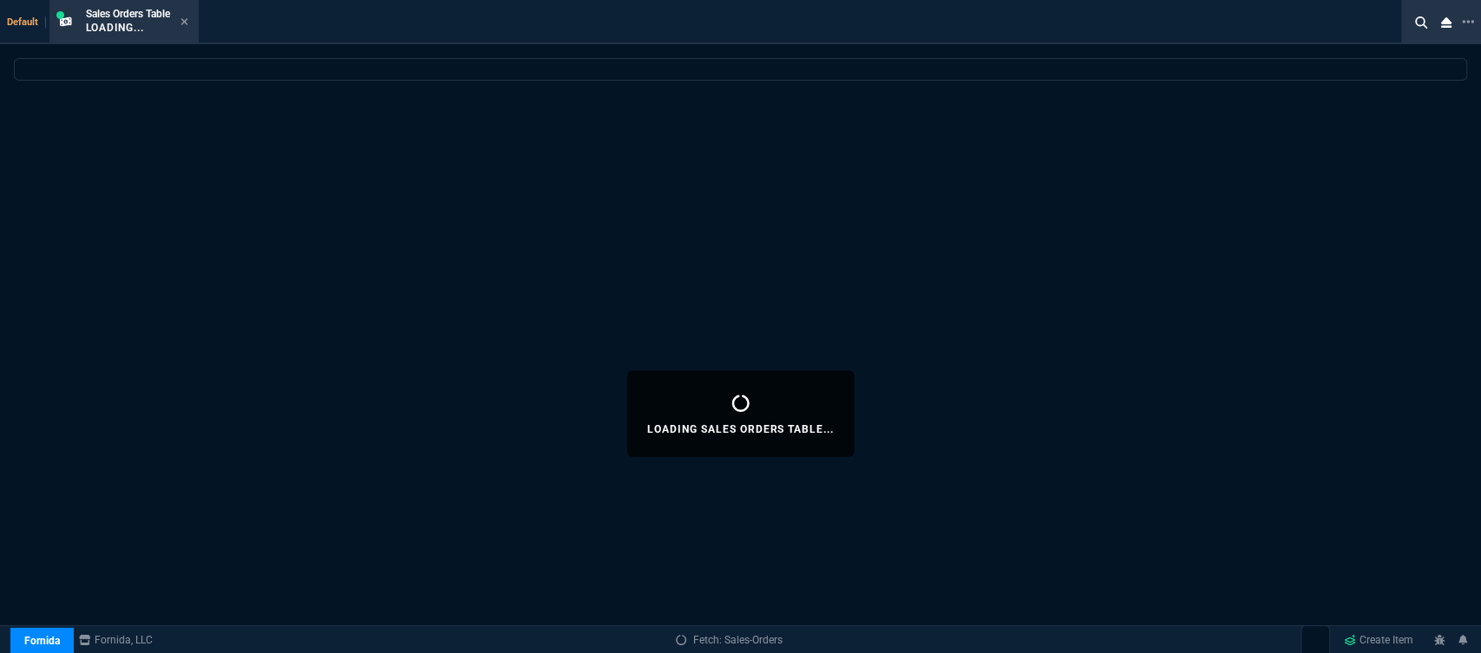
select select
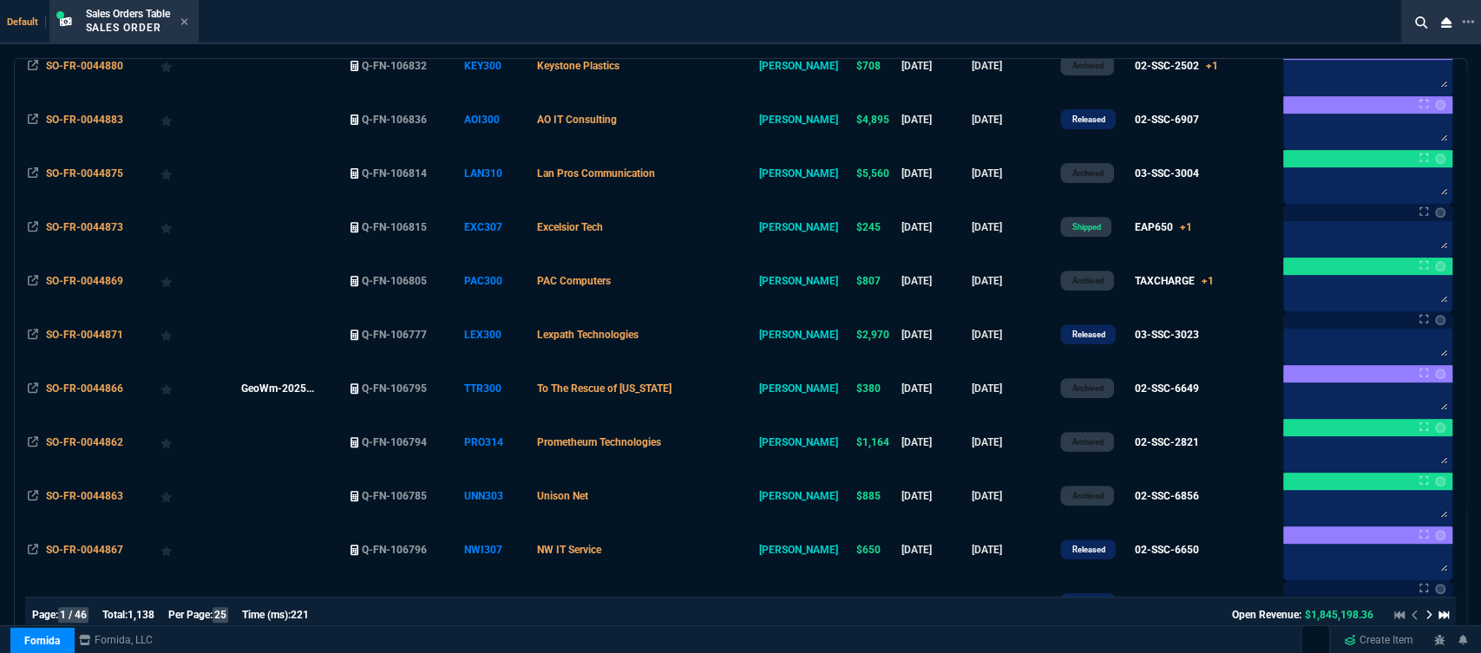
scroll to position [578, 0]
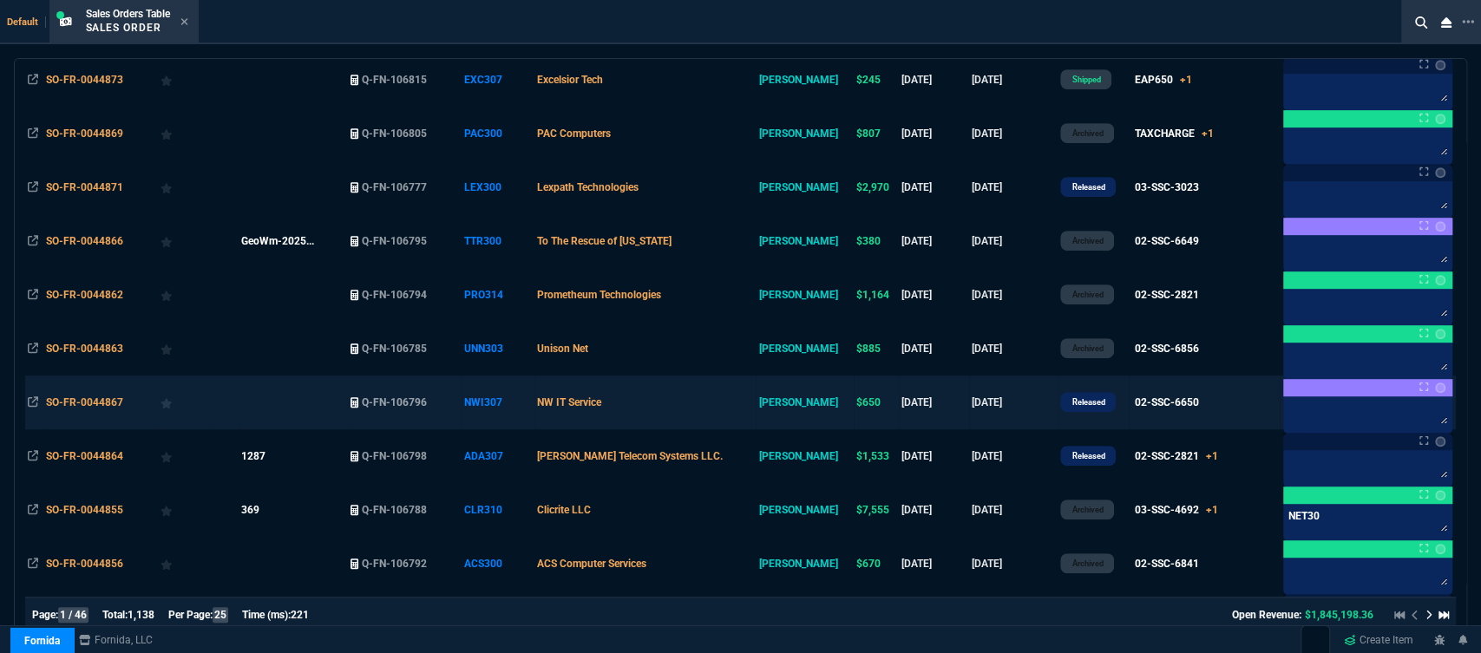
click at [696, 392] on td "NW IT Service" at bounding box center [645, 403] width 221 height 54
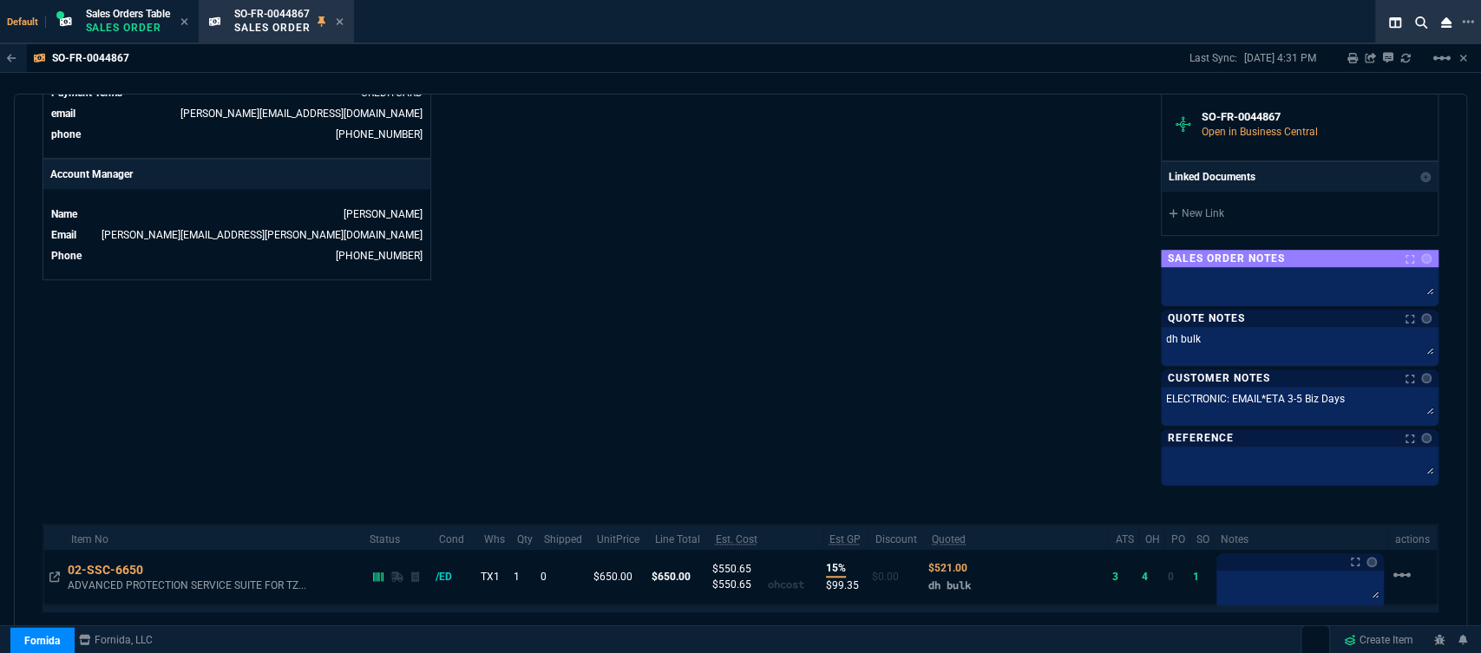
scroll to position [482, 0]
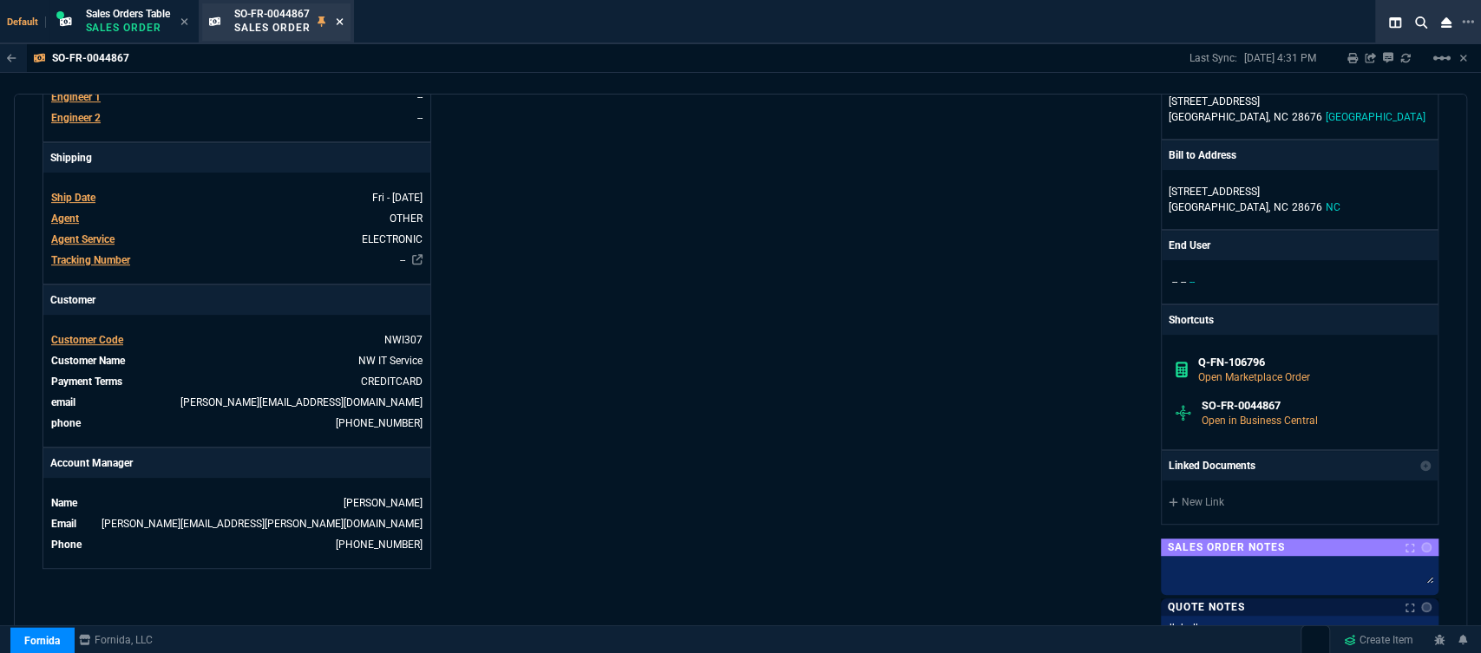
click at [341, 16] on icon at bounding box center [340, 21] width 8 height 10
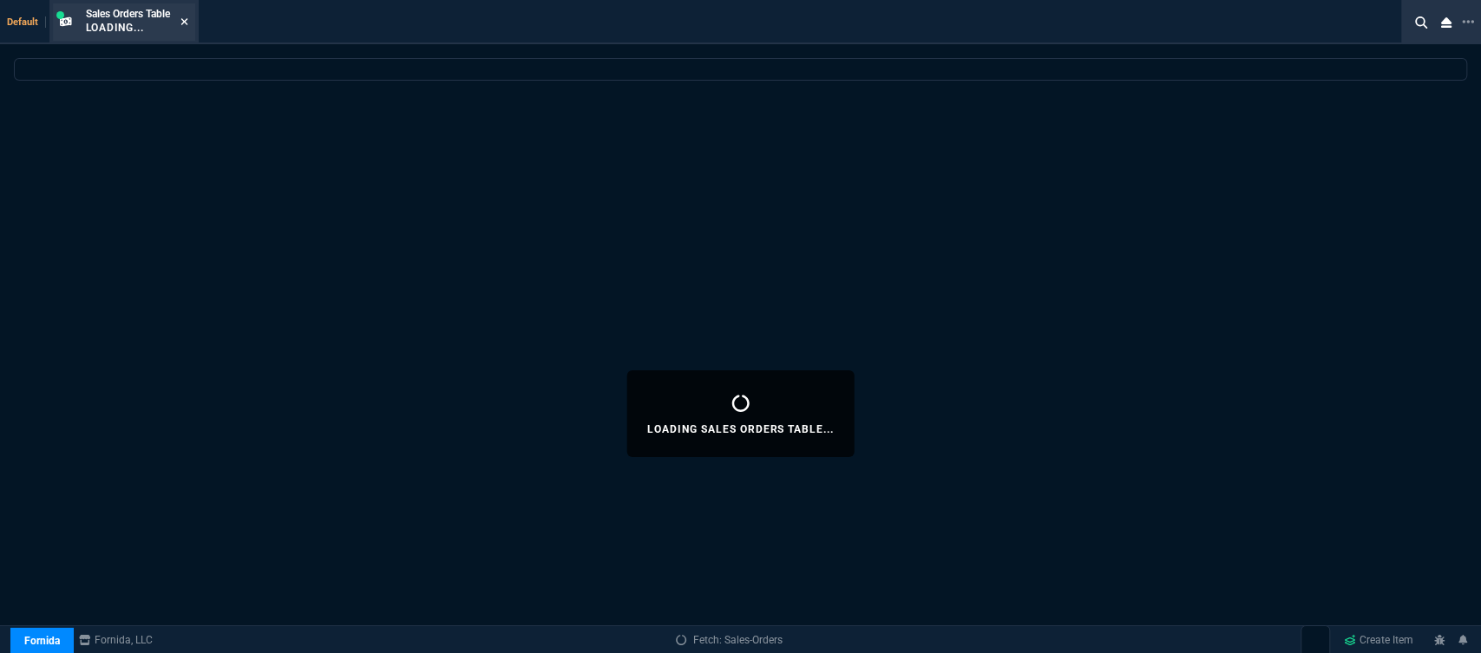
click at [187, 19] on icon at bounding box center [184, 21] width 7 height 7
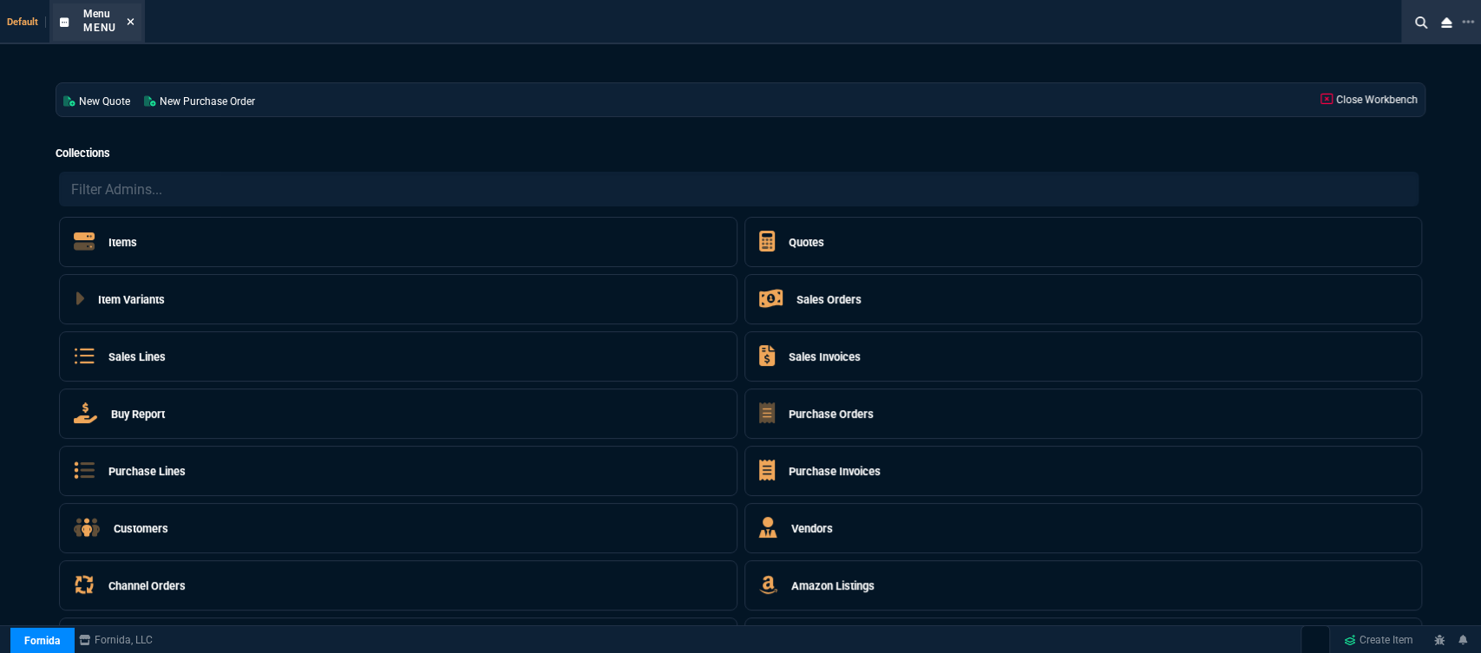
click at [129, 22] on icon at bounding box center [131, 21] width 7 height 7
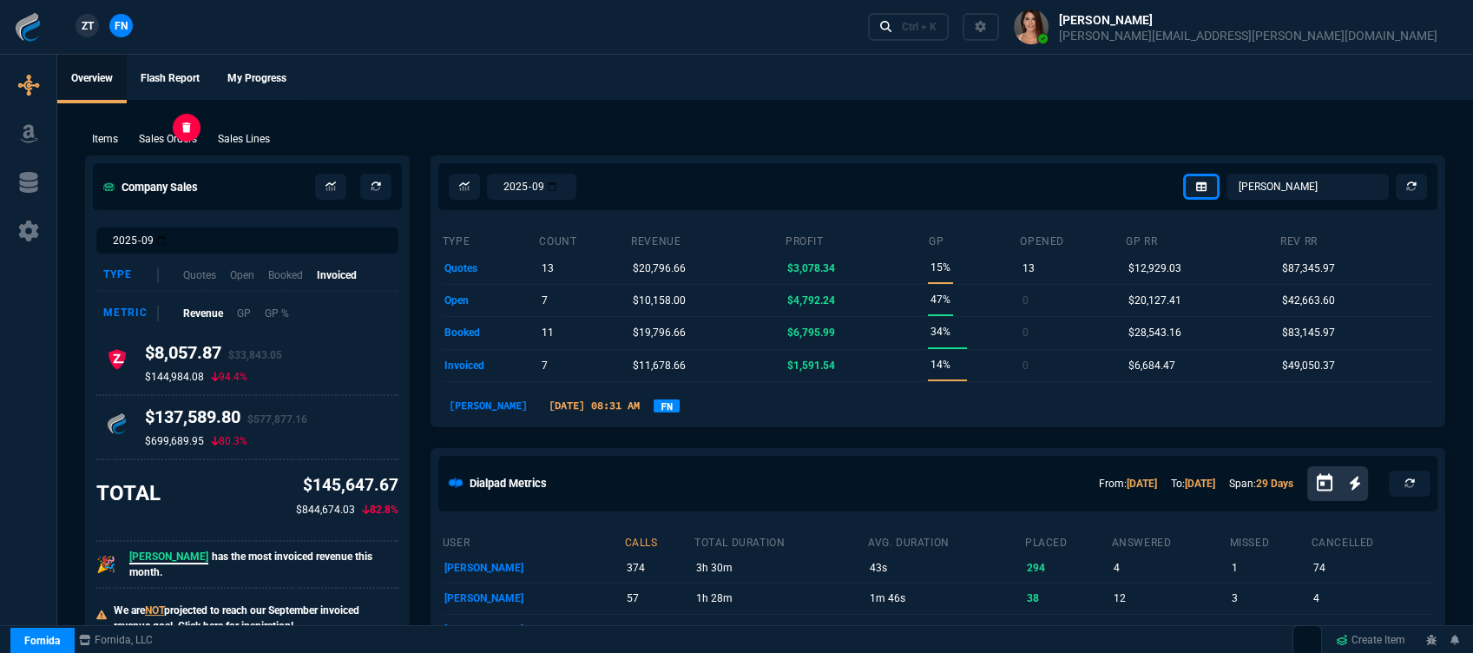
click at [166, 138] on p "Sales Orders" at bounding box center [168, 139] width 58 height 16
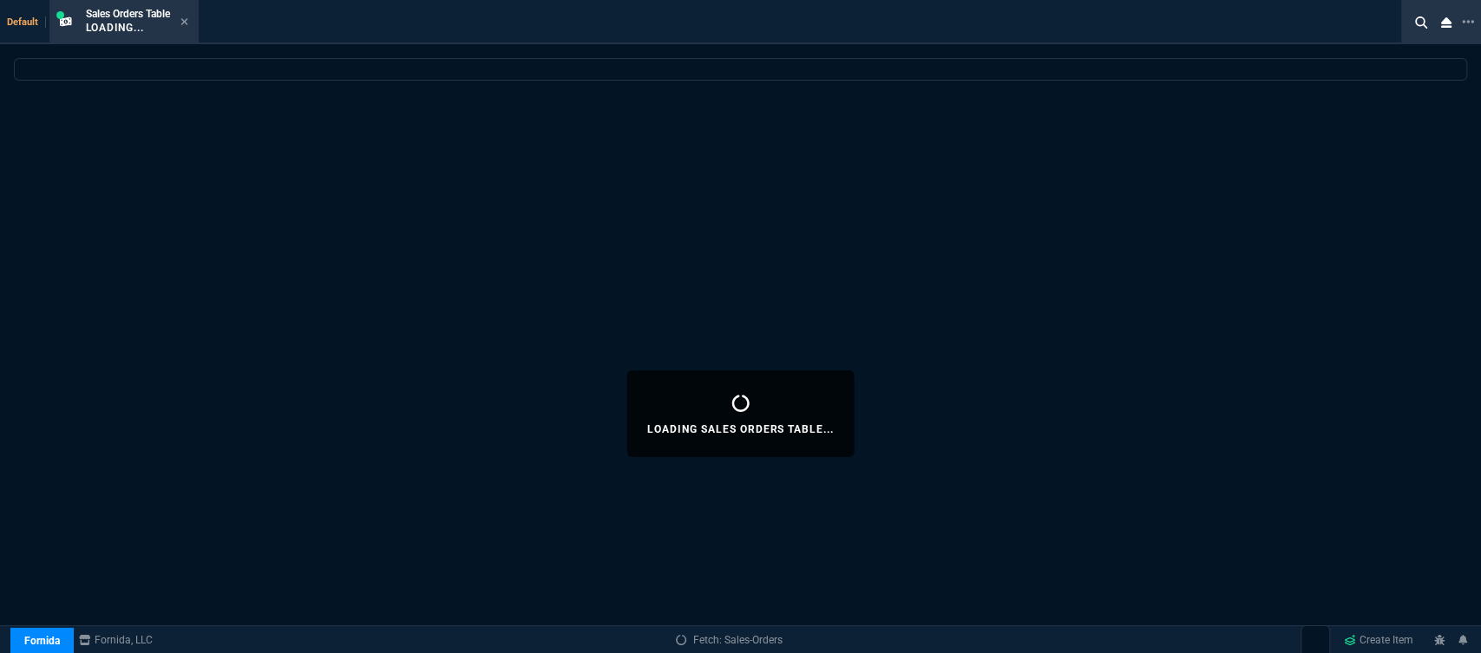
select select
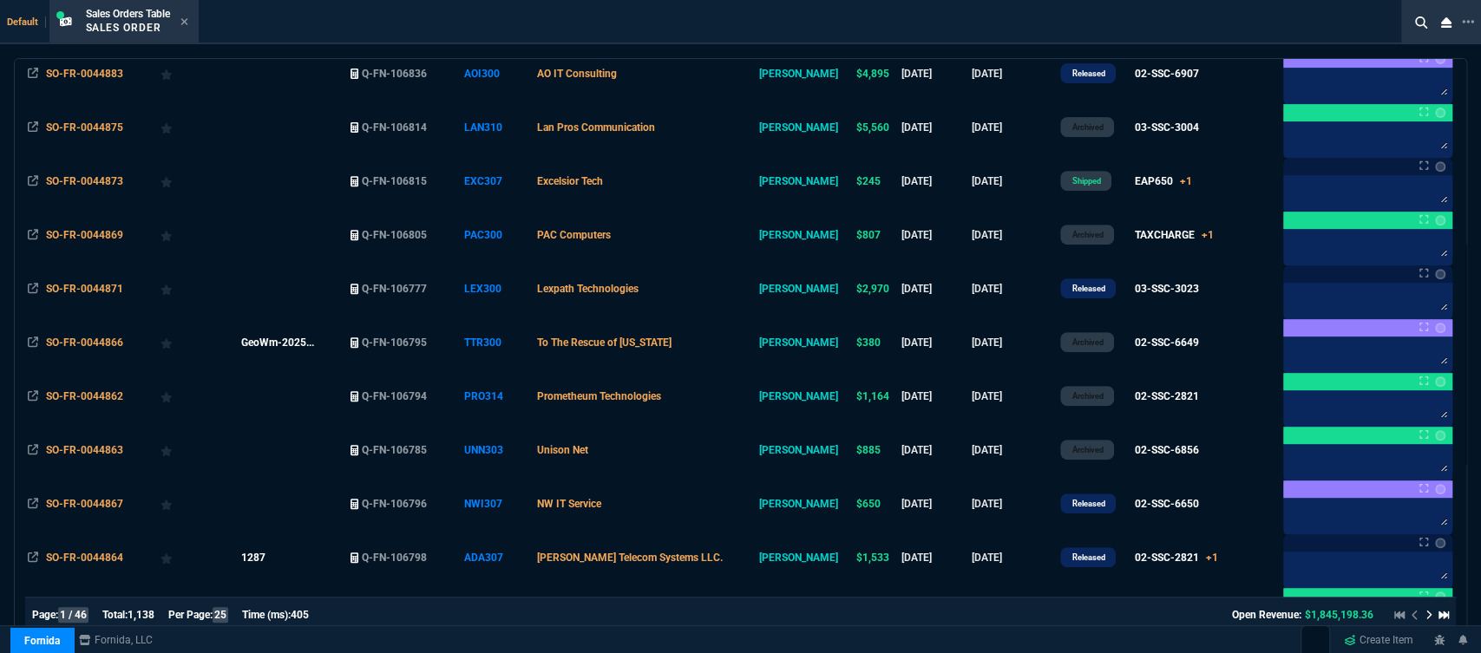
scroll to position [578, 0]
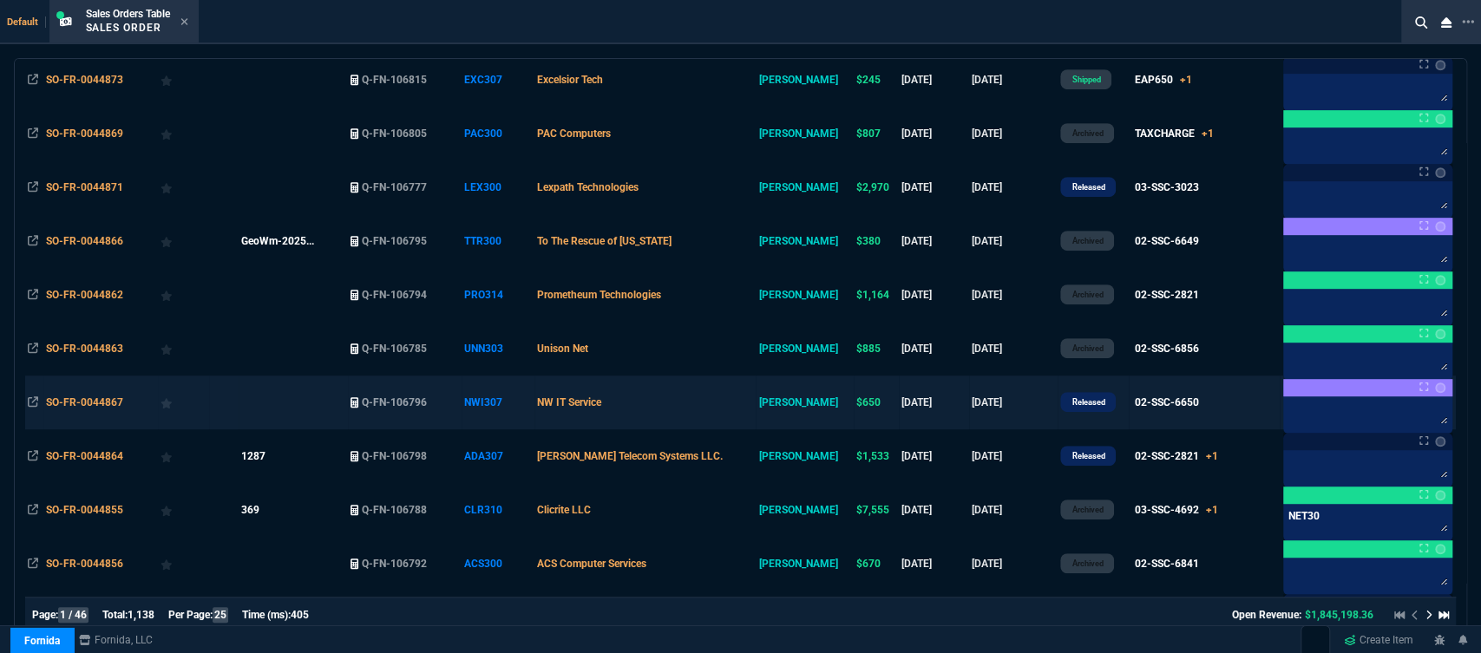
click at [706, 406] on td "NW IT Service" at bounding box center [645, 403] width 221 height 54
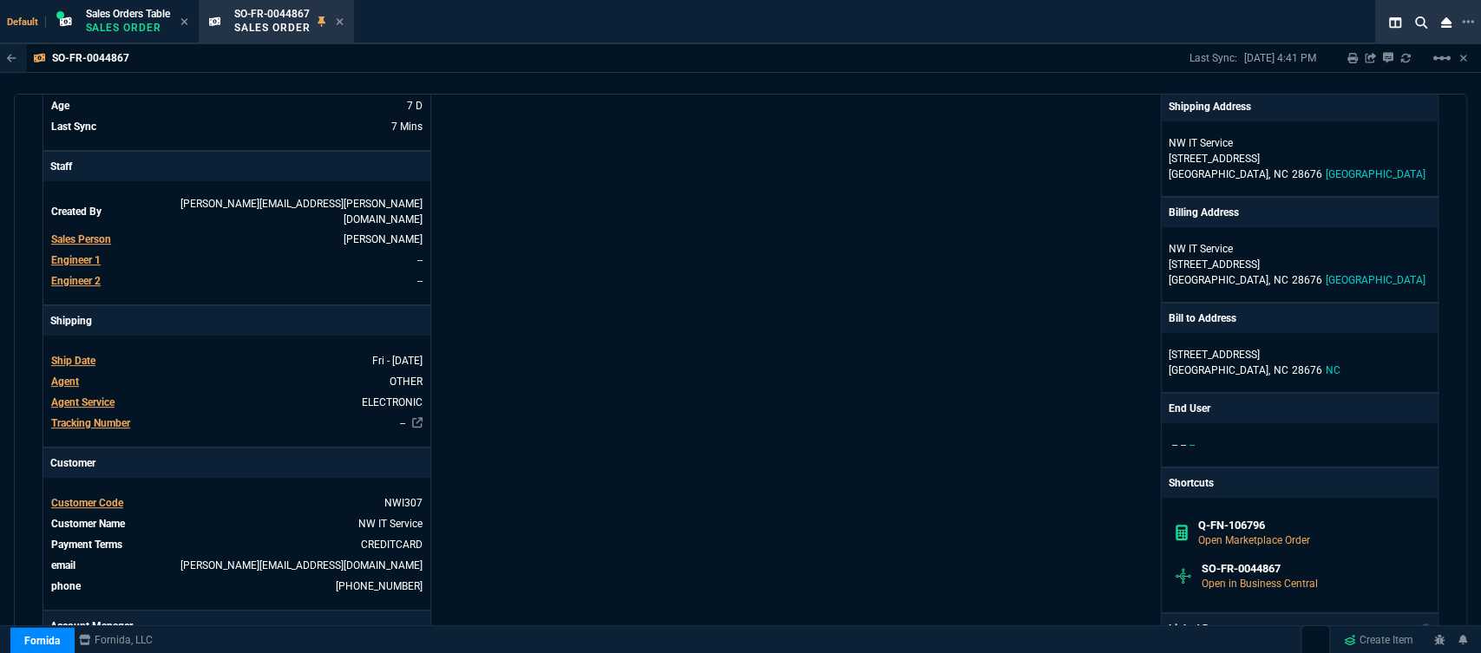
scroll to position [0, 0]
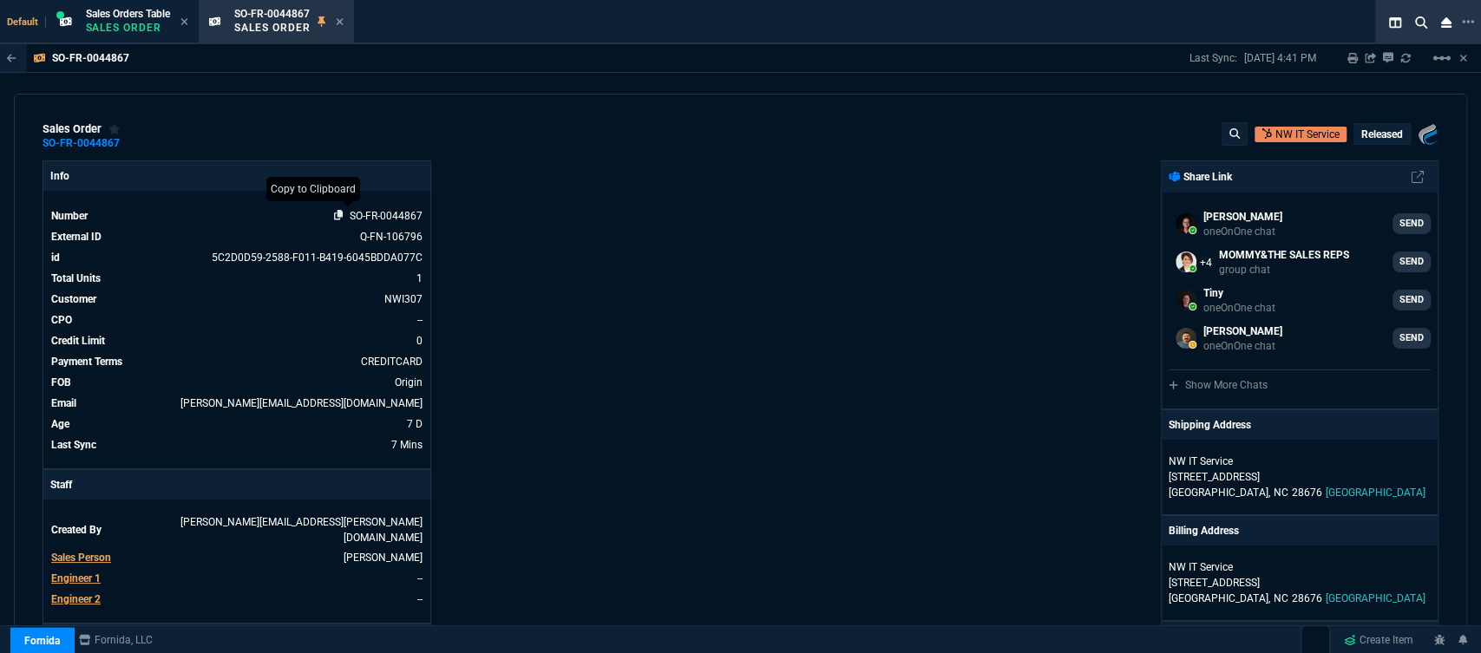
click at [338, 216] on icon at bounding box center [339, 215] width 10 height 10
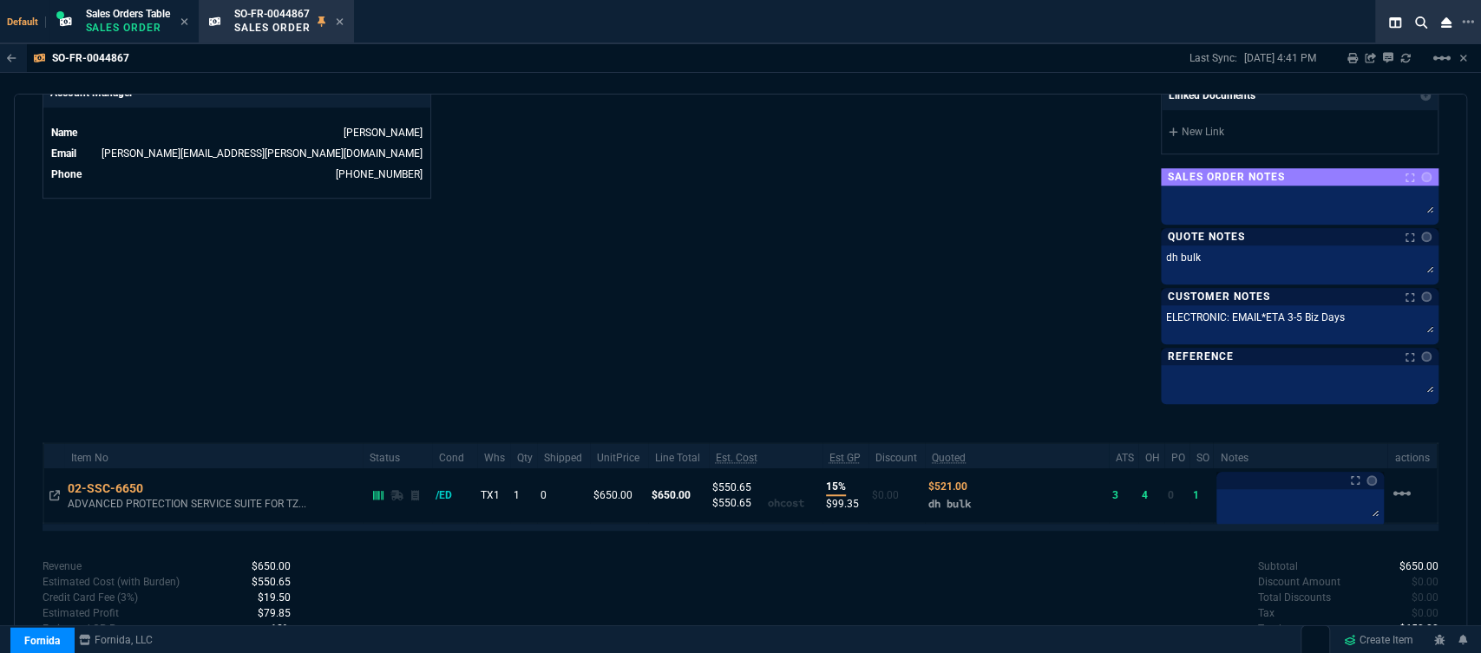
scroll to position [868, 0]
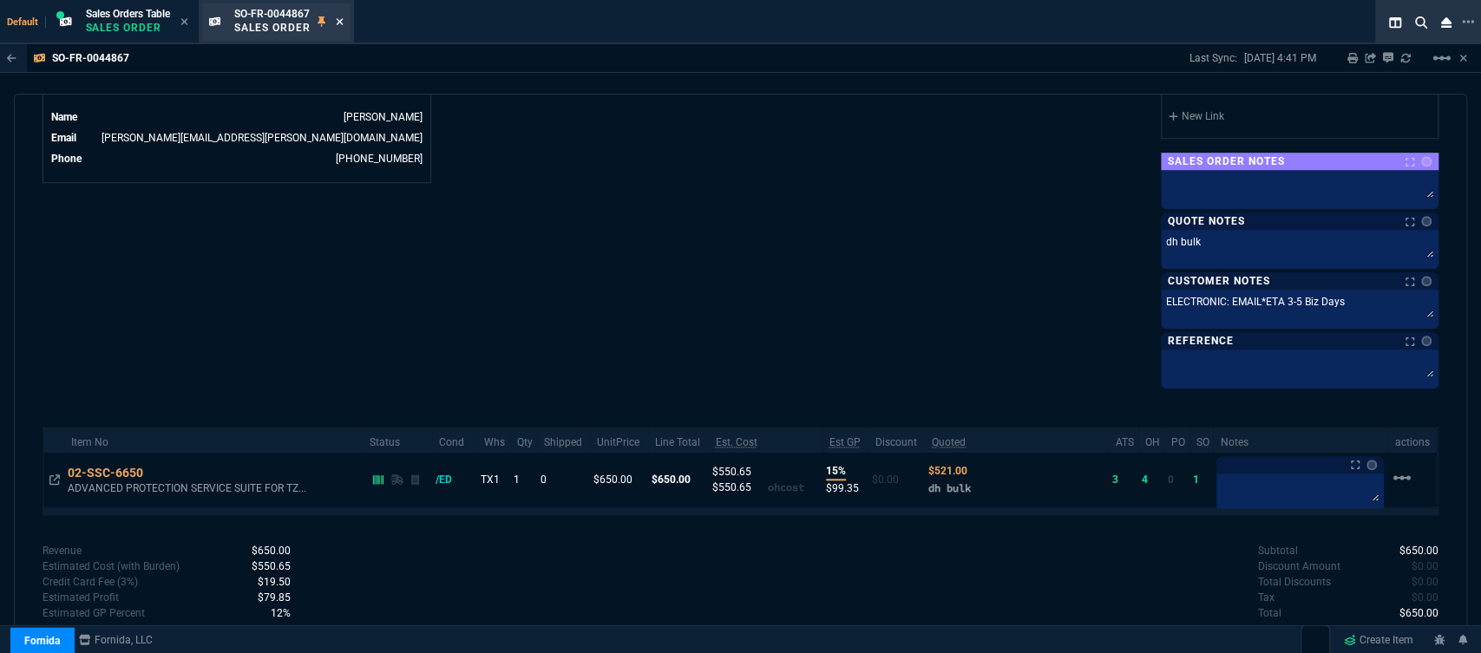
click at [341, 20] on icon at bounding box center [340, 21] width 8 height 10
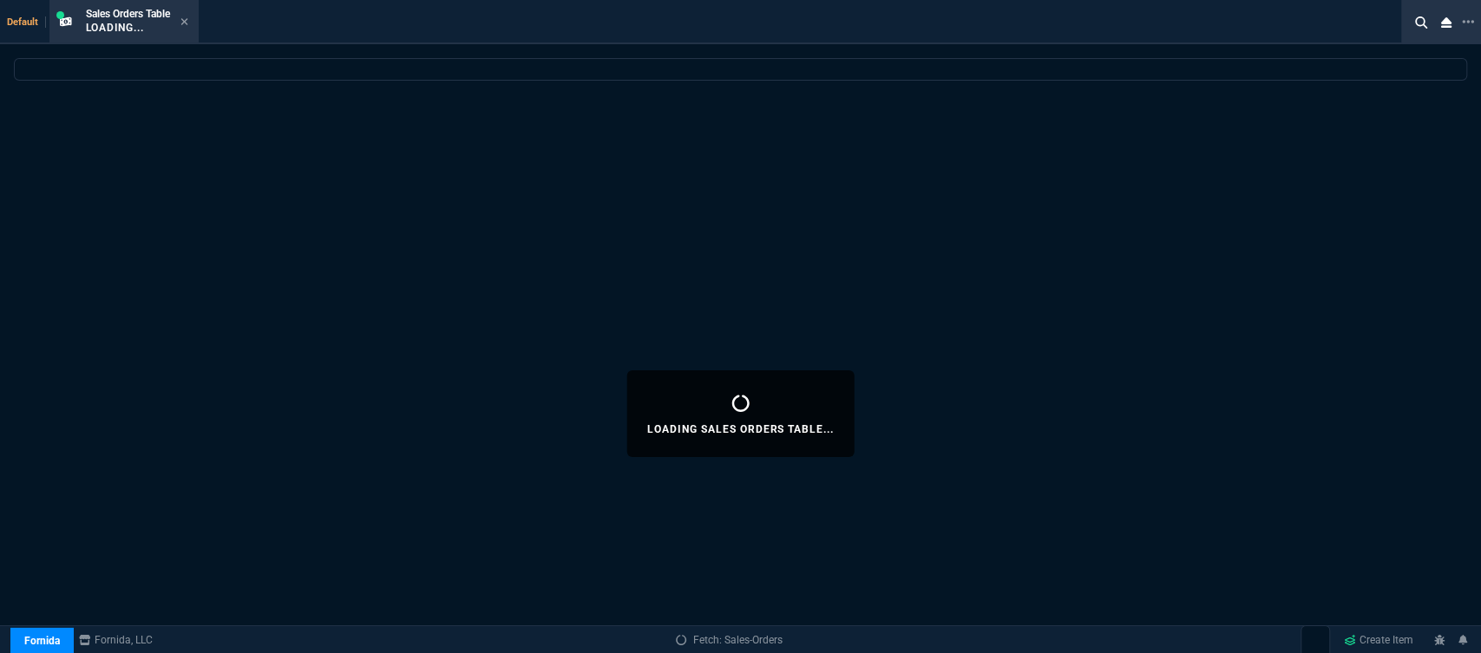
select select
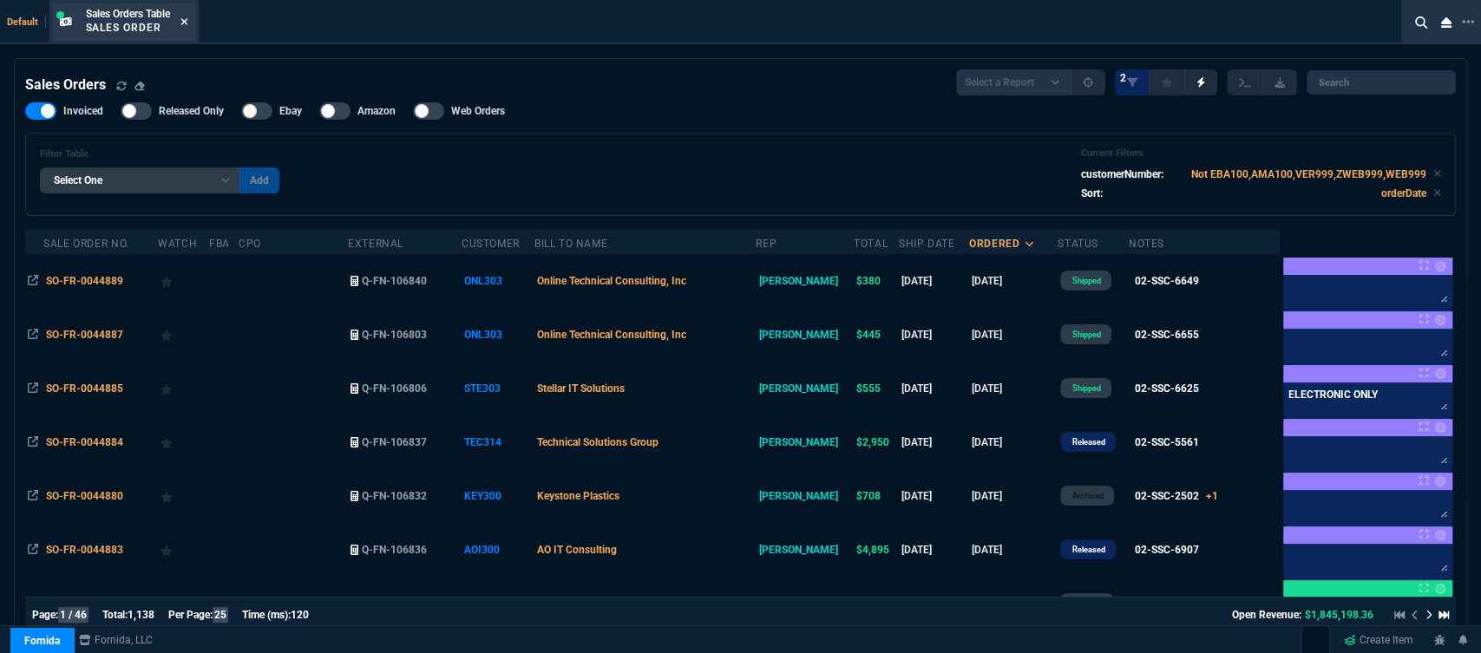
click at [188, 17] on icon at bounding box center [185, 21] width 8 height 10
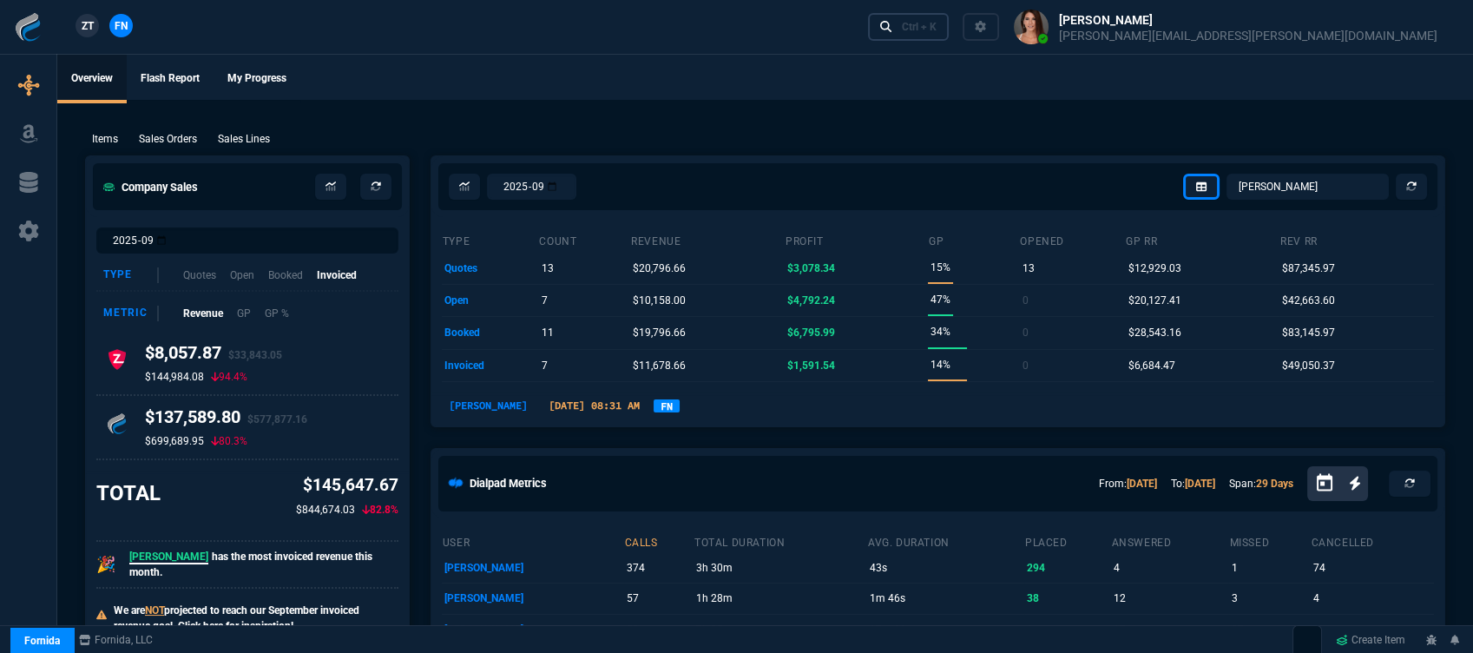
click at [936, 29] on div "Ctrl + K" at bounding box center [919, 27] width 35 height 14
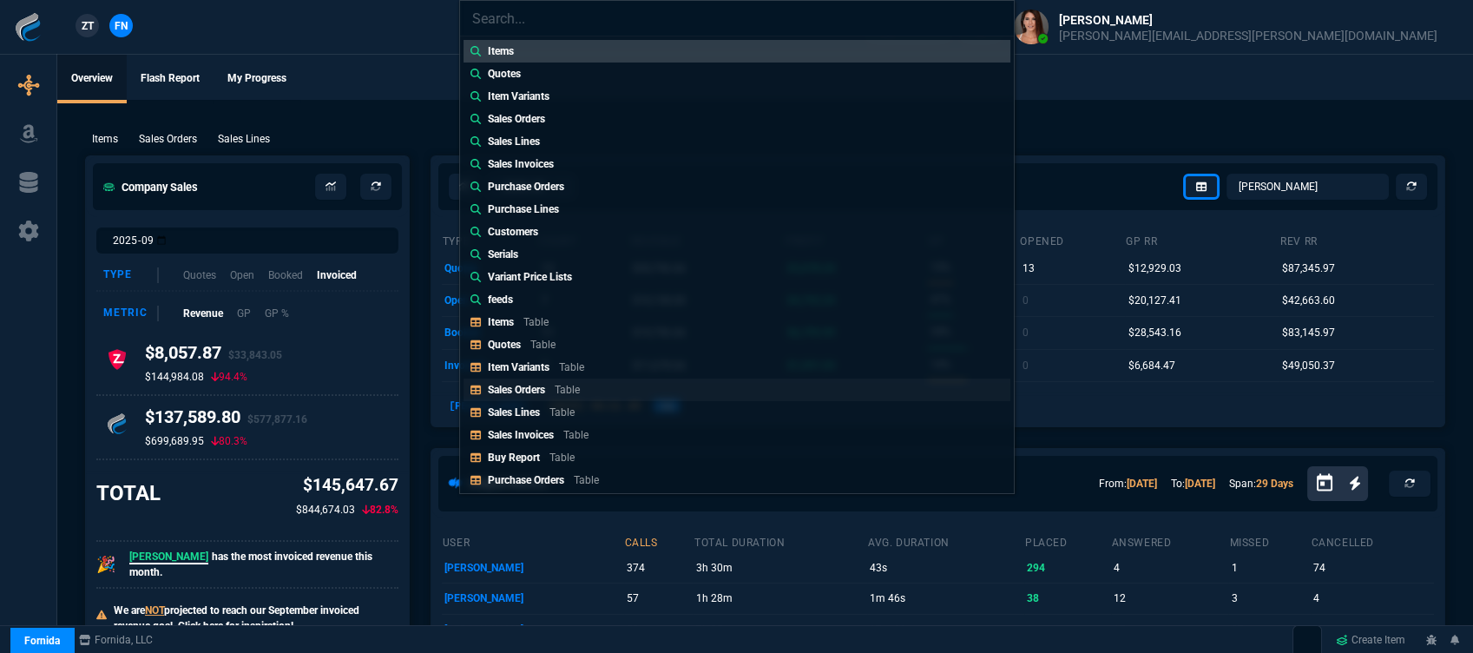
click at [621, 394] on link "Sales Orders Table" at bounding box center [736, 389] width 547 height 23
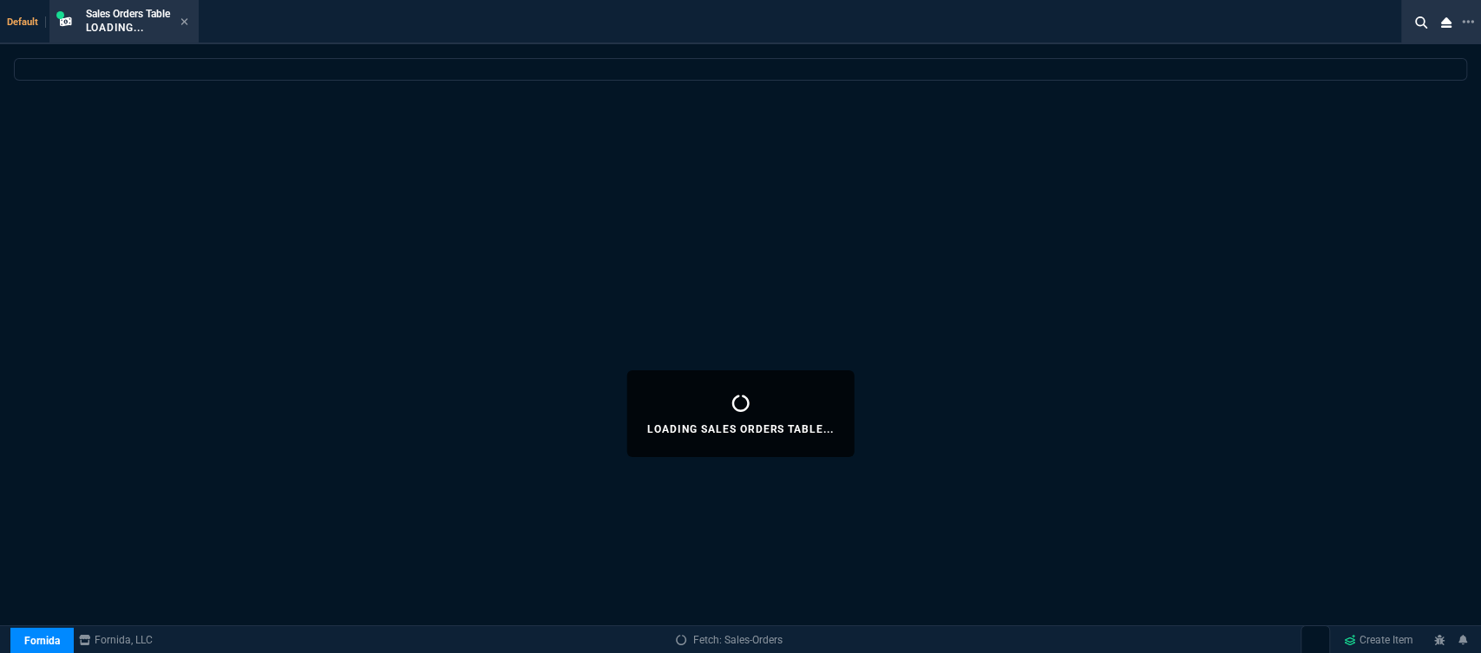
select select
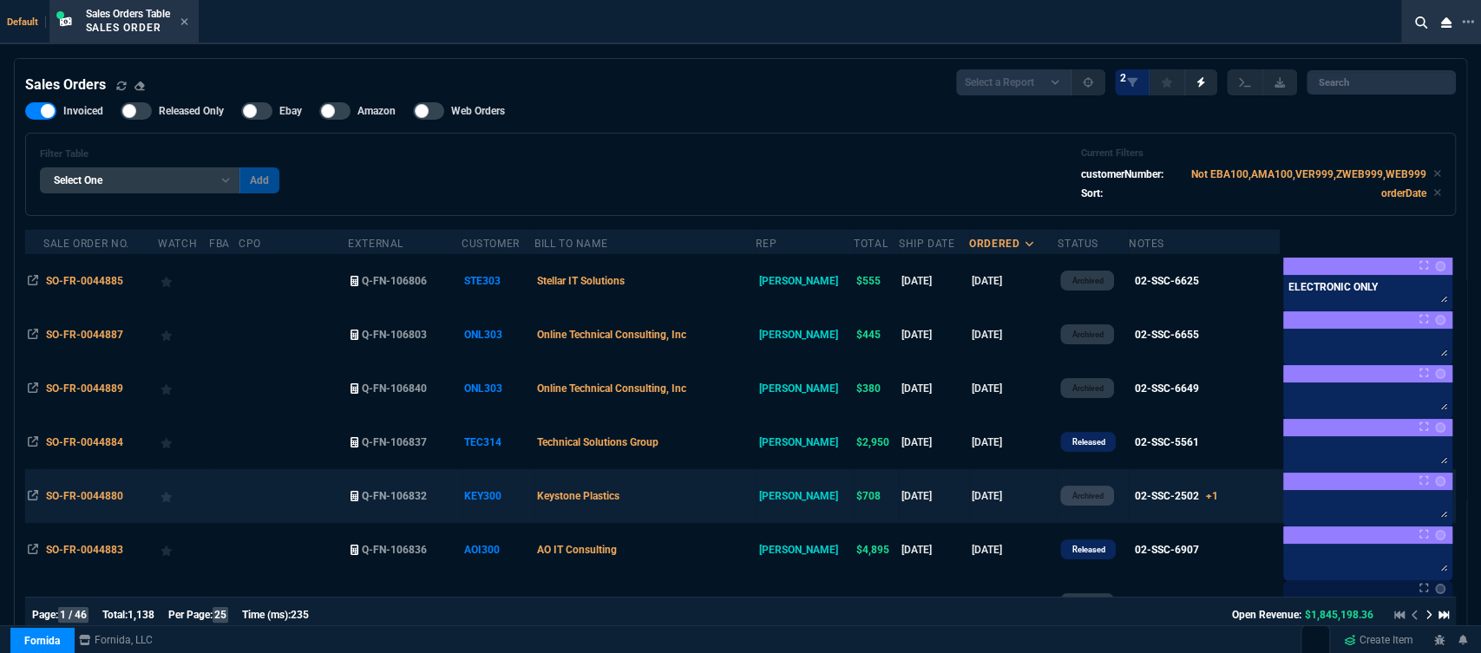
click at [708, 494] on td "Keystone Plastics" at bounding box center [645, 496] width 221 height 54
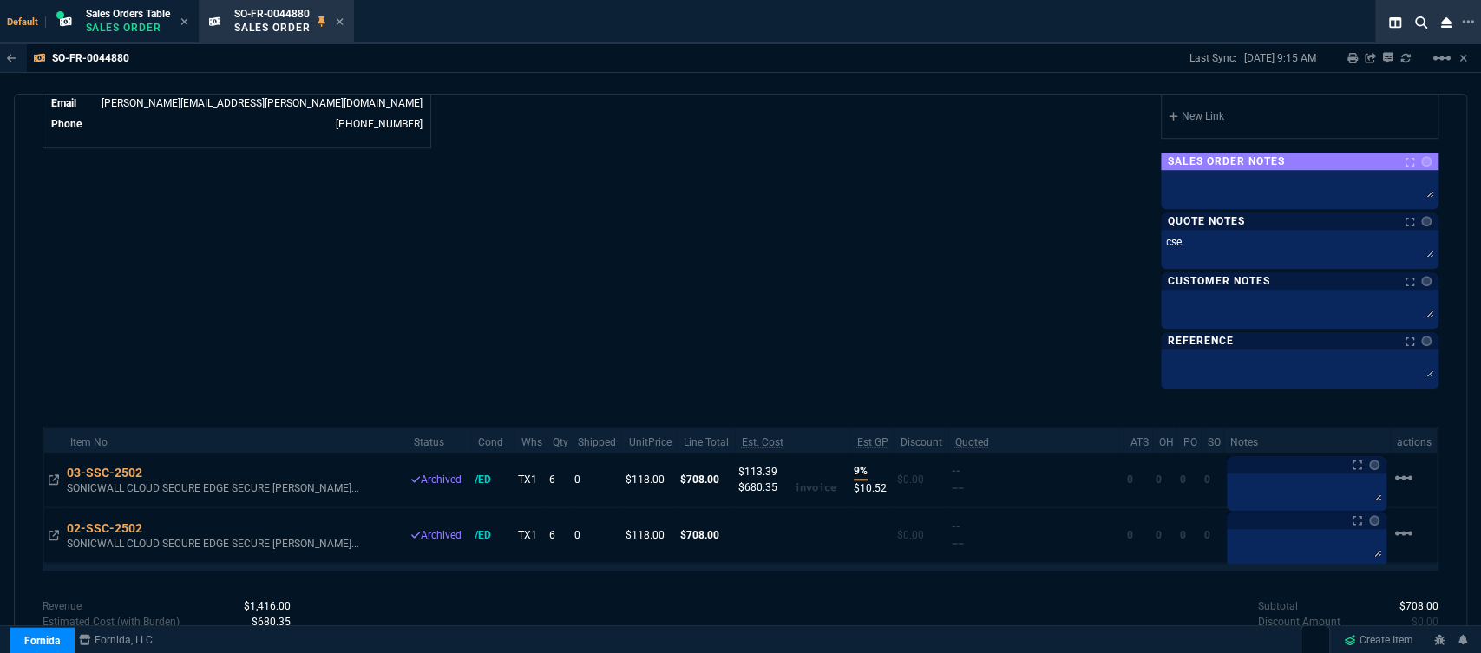
scroll to position [994, 0]
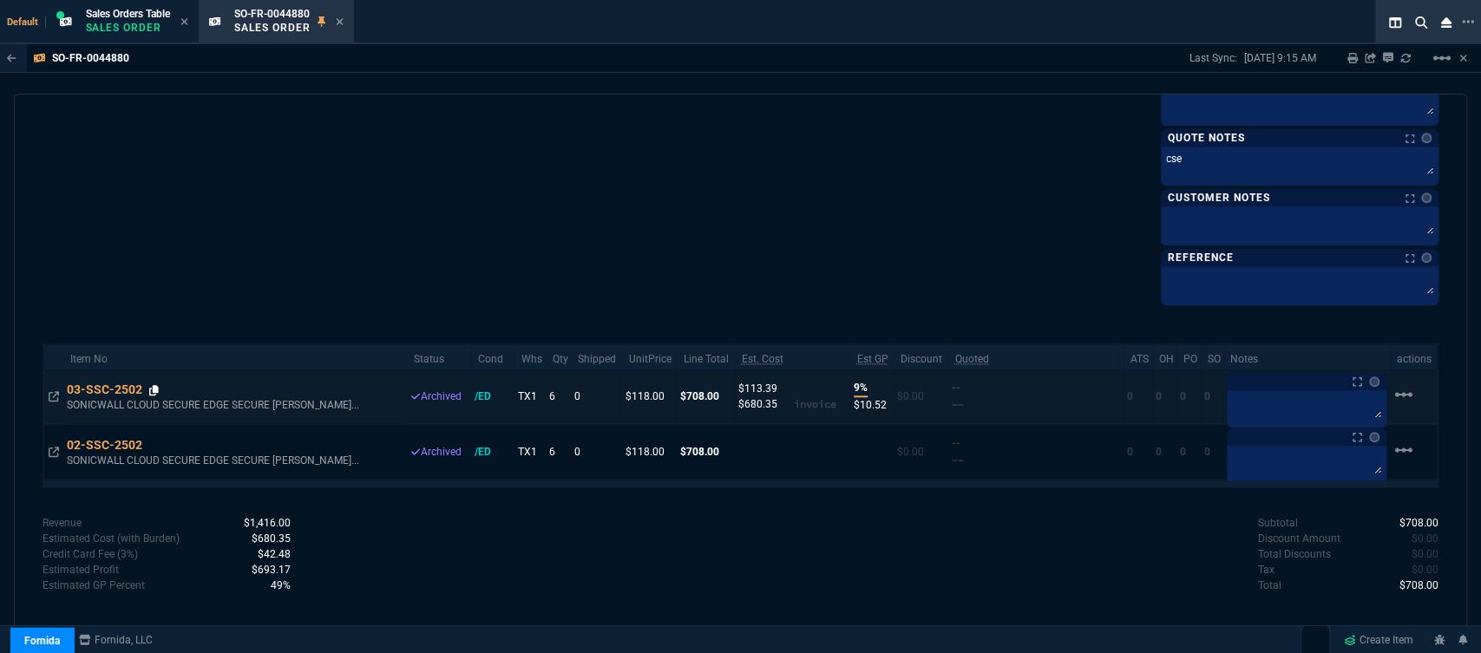
click at [159, 388] on icon at bounding box center [154, 390] width 10 height 10
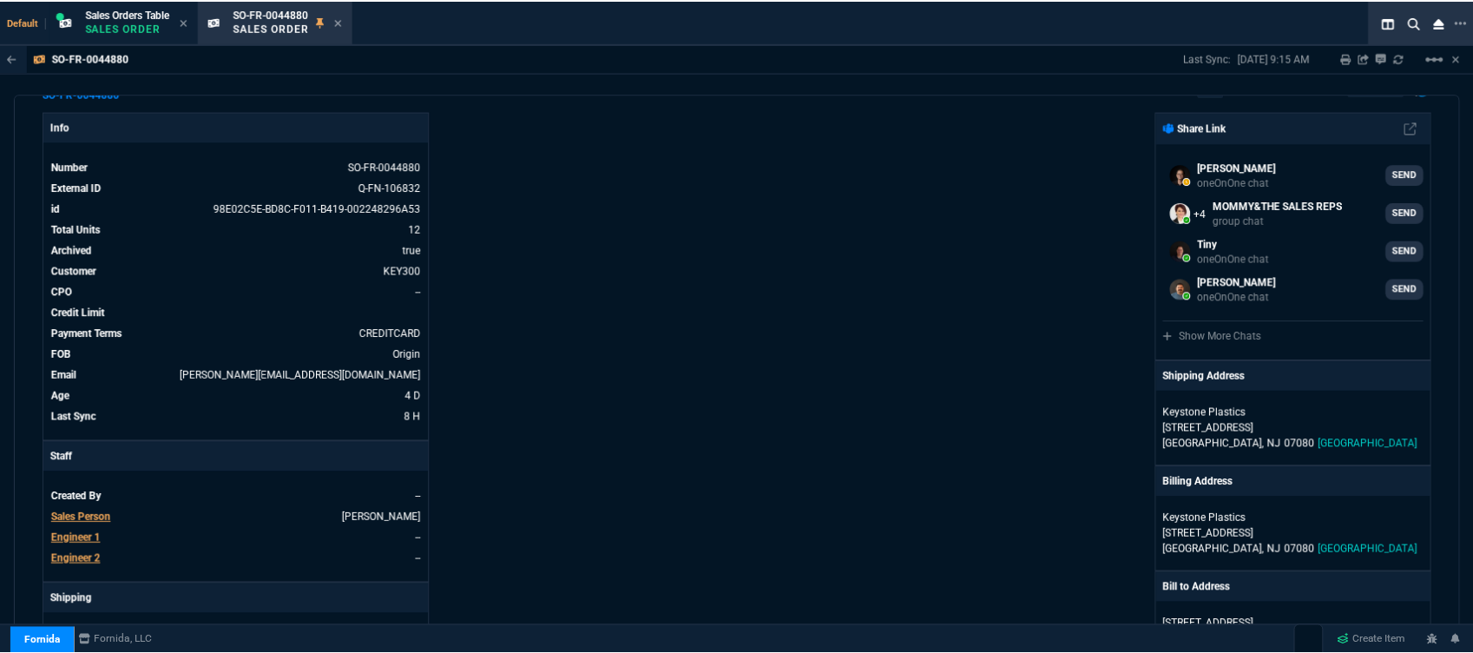
scroll to position [0, 0]
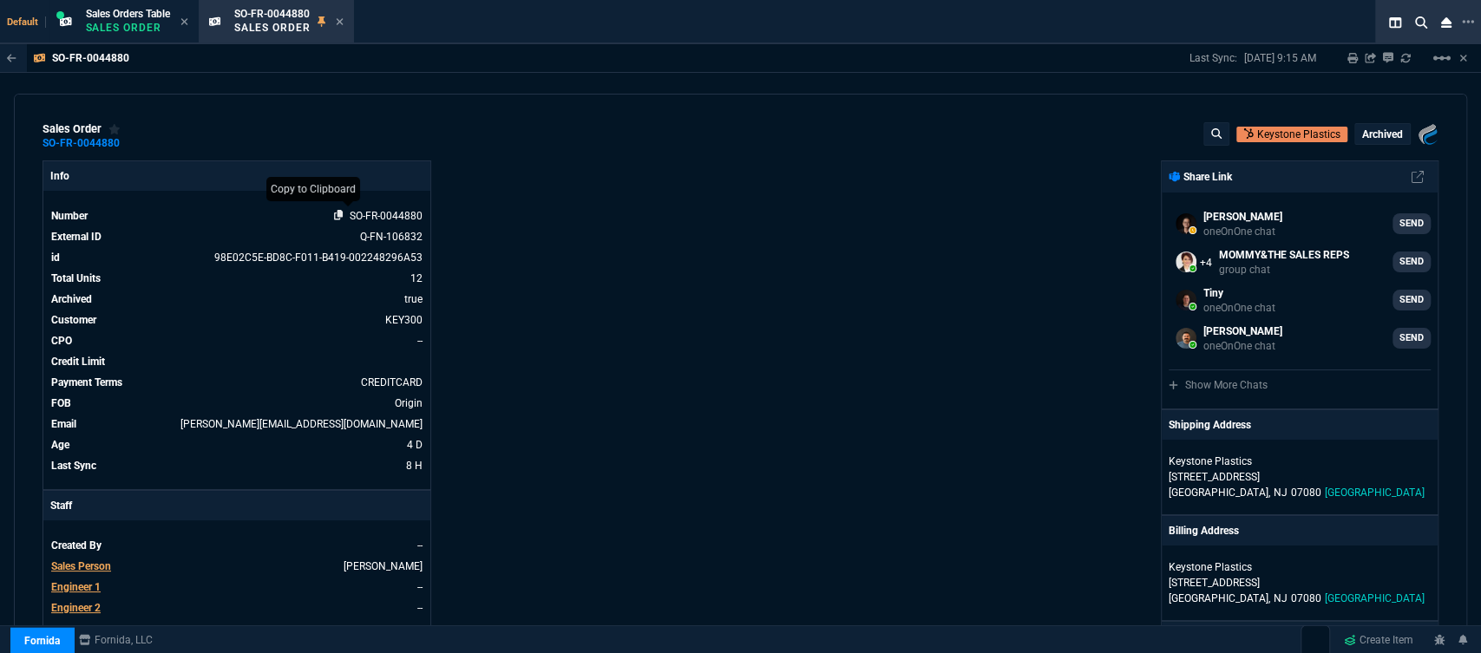
click at [336, 216] on icon at bounding box center [339, 215] width 10 height 10
click at [342, 17] on icon at bounding box center [340, 21] width 8 height 10
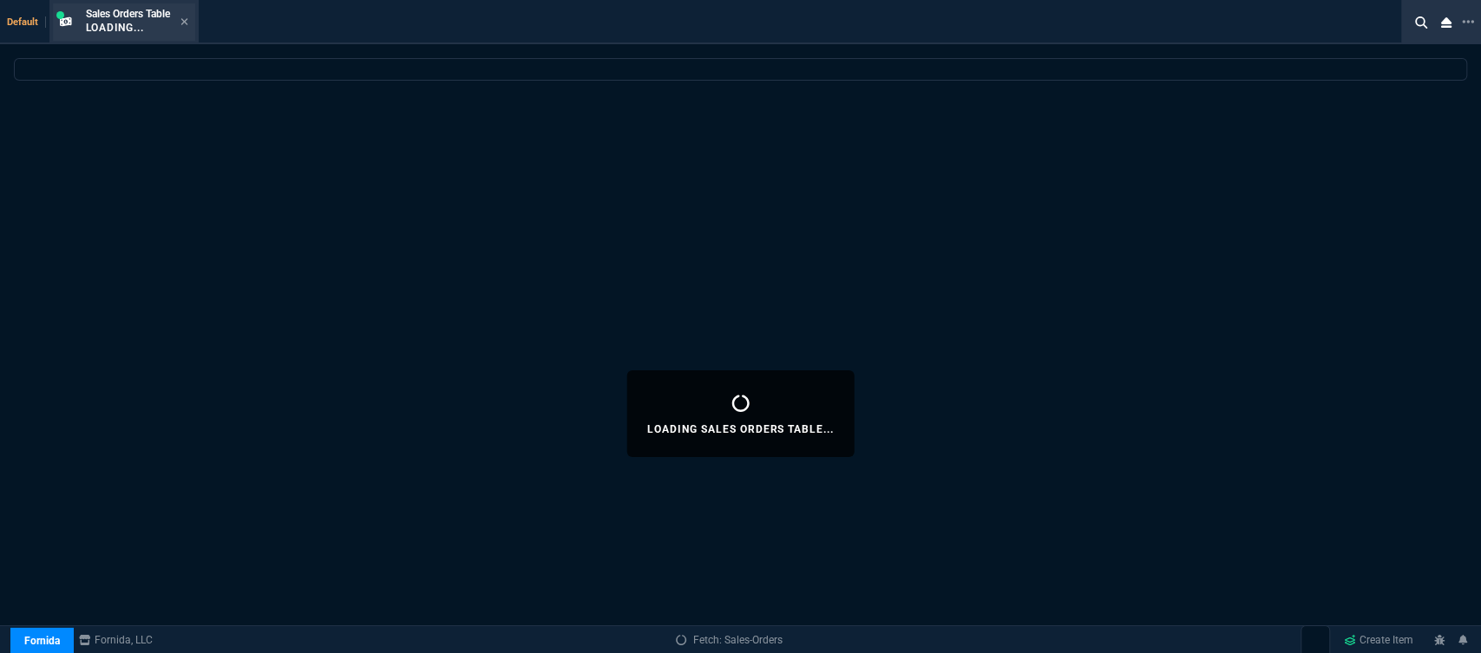
click at [178, 29] on div "Sales Orders Table Loading..." at bounding box center [137, 22] width 102 height 30
click at [183, 19] on icon at bounding box center [185, 21] width 8 height 10
